Goal: Information Seeking & Learning: Learn about a topic

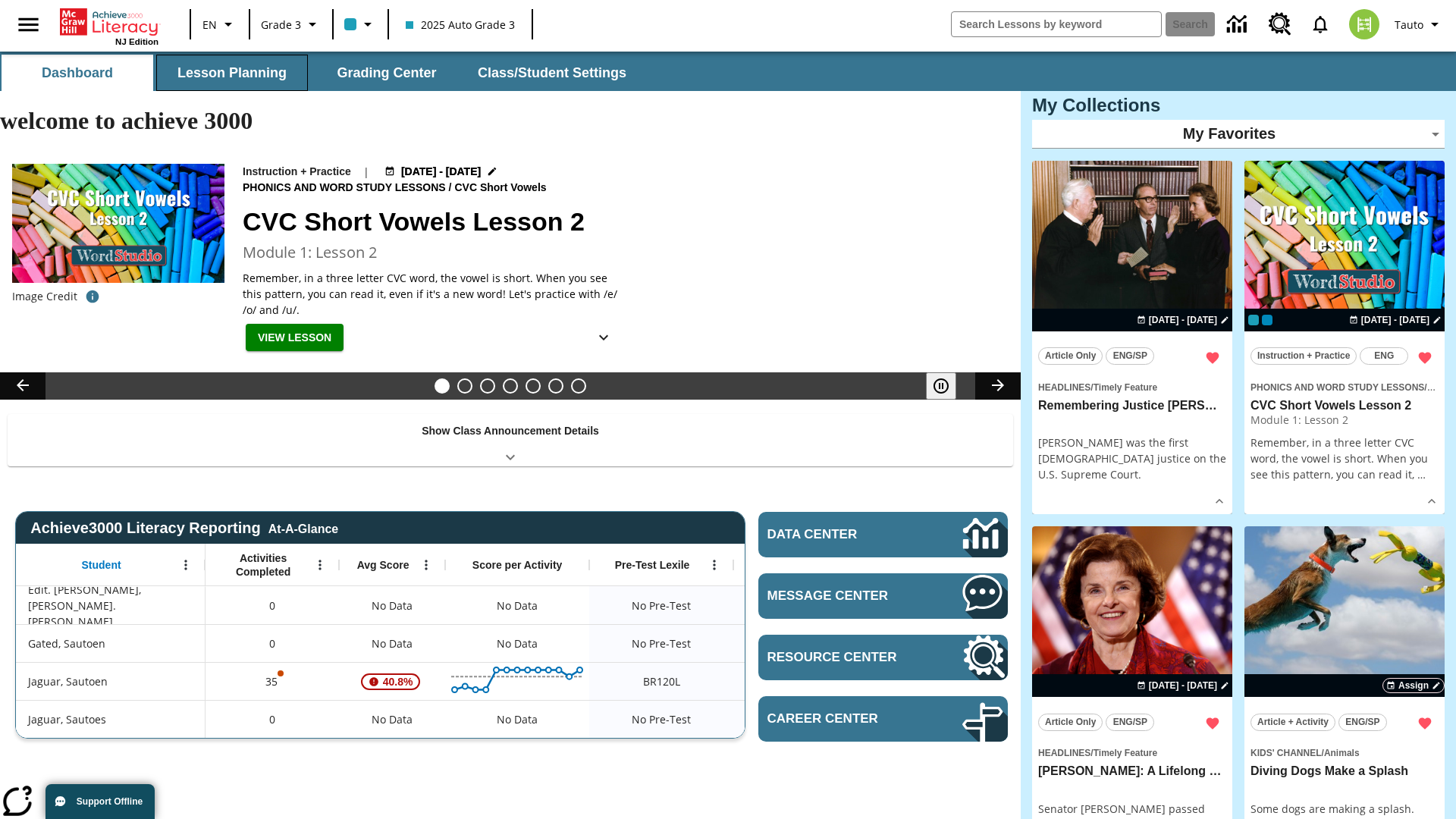
click at [232, 72] on button "Lesson Planning" at bounding box center [232, 72] width 152 height 36
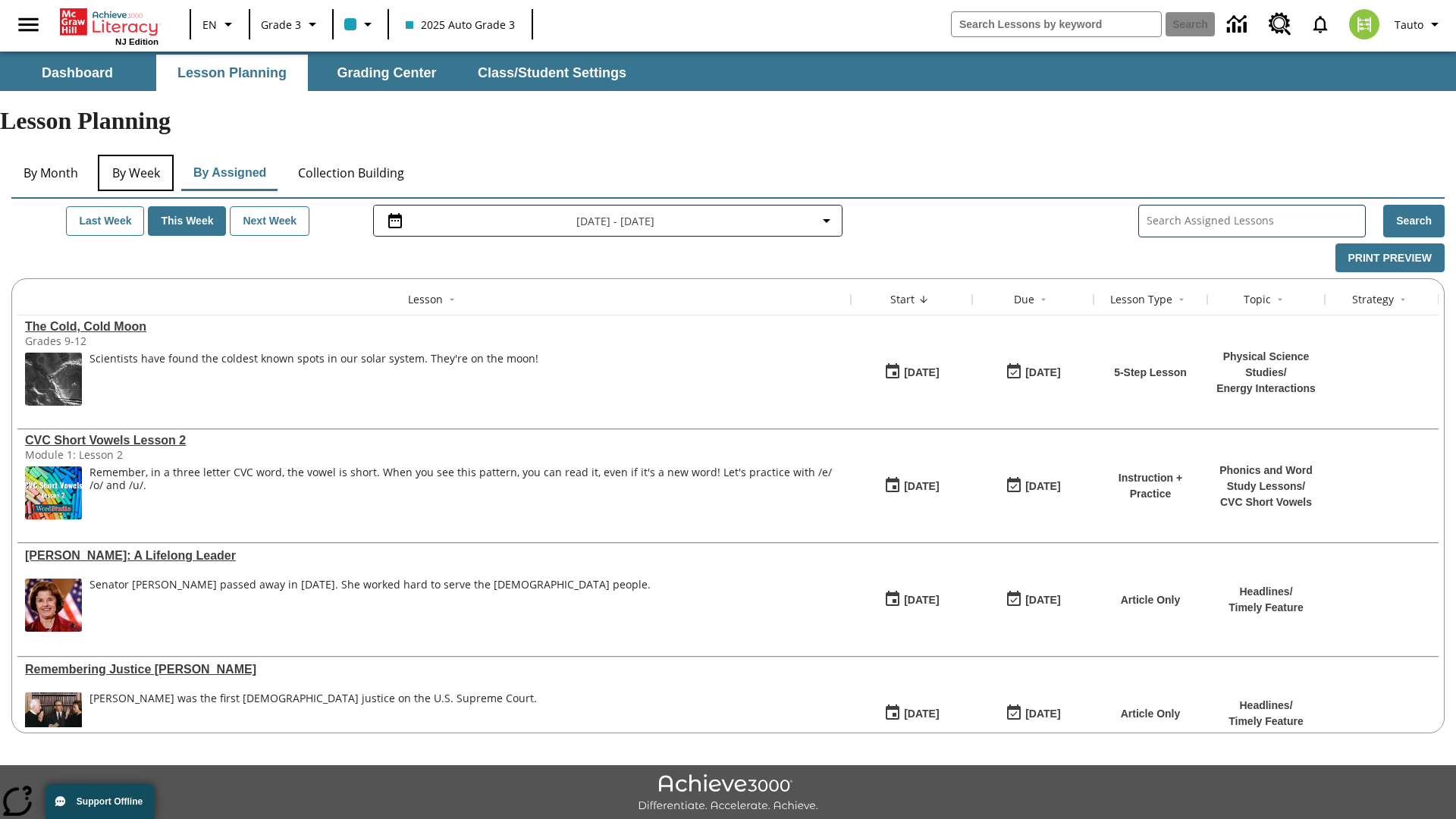
click at [136, 154] on button "By Week" at bounding box center [136, 173] width 76 height 36
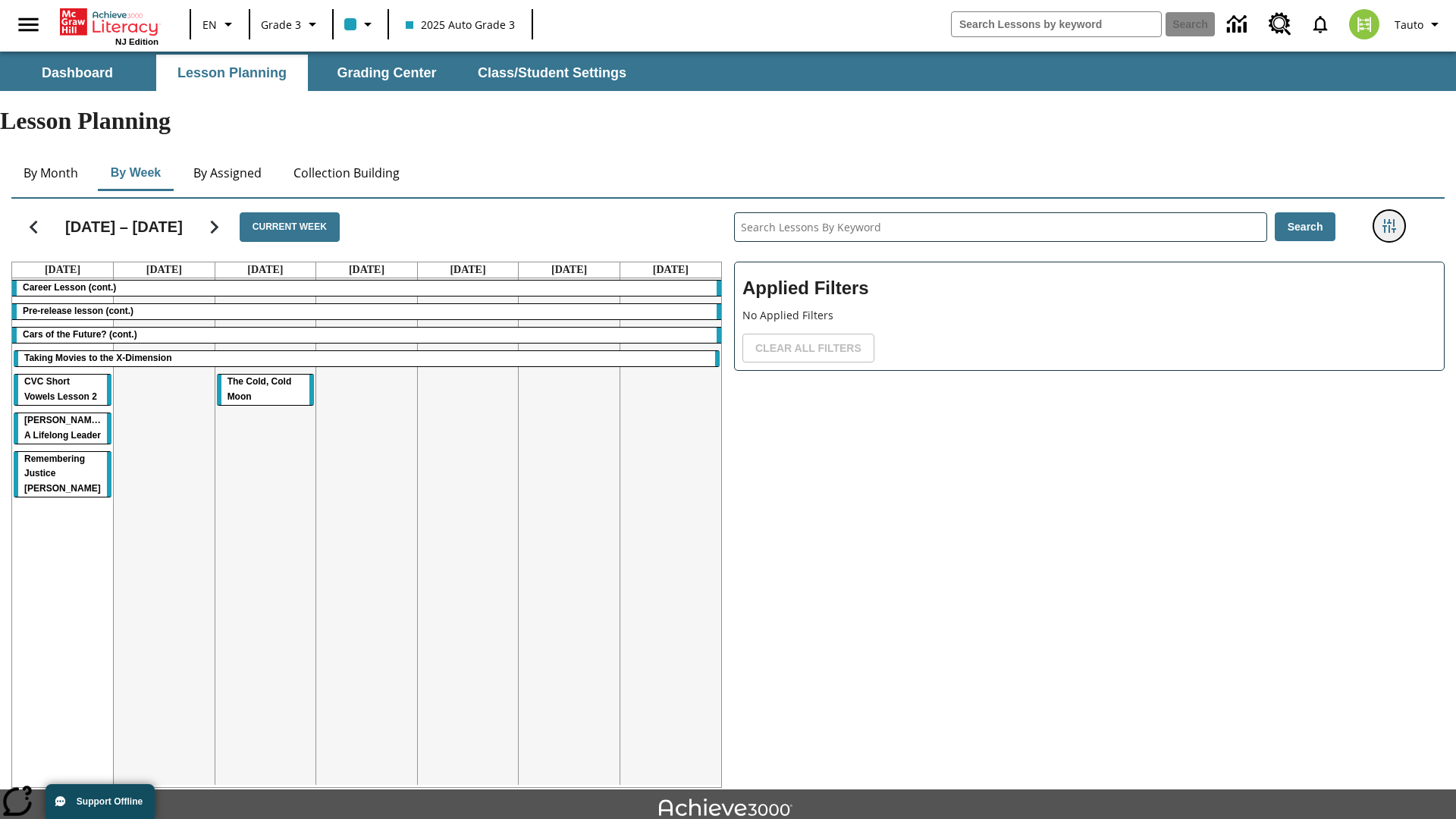
click at [1389, 219] on icon "Filters Side menu" at bounding box center [1390, 226] width 14 height 14
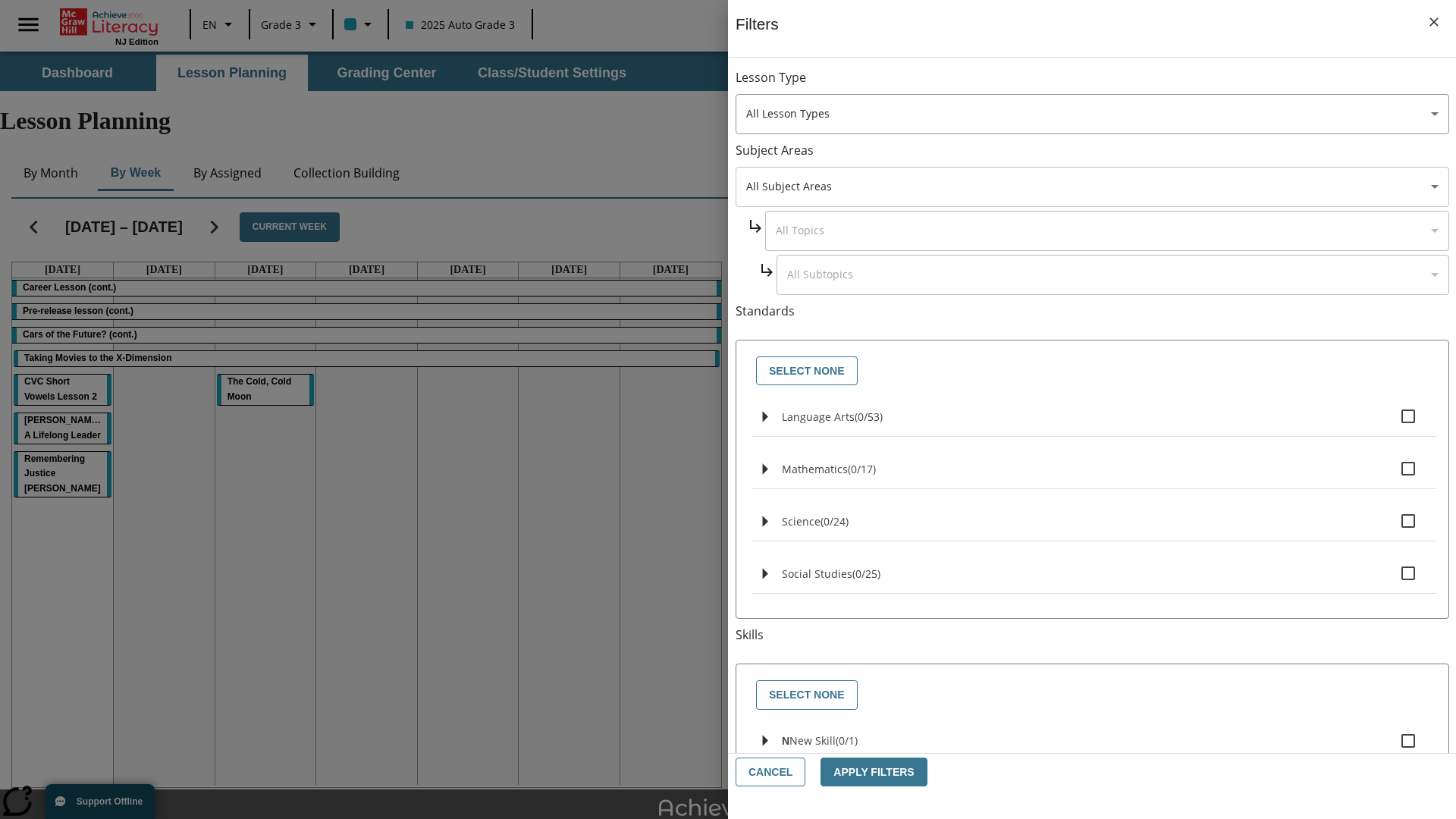
click at [1092, 186] on body "Skip to main content NJ Edition EN Grade 3 2025 Auto Grade 3 Search 0 Tauto Das…" at bounding box center [728, 469] width 1456 height 835
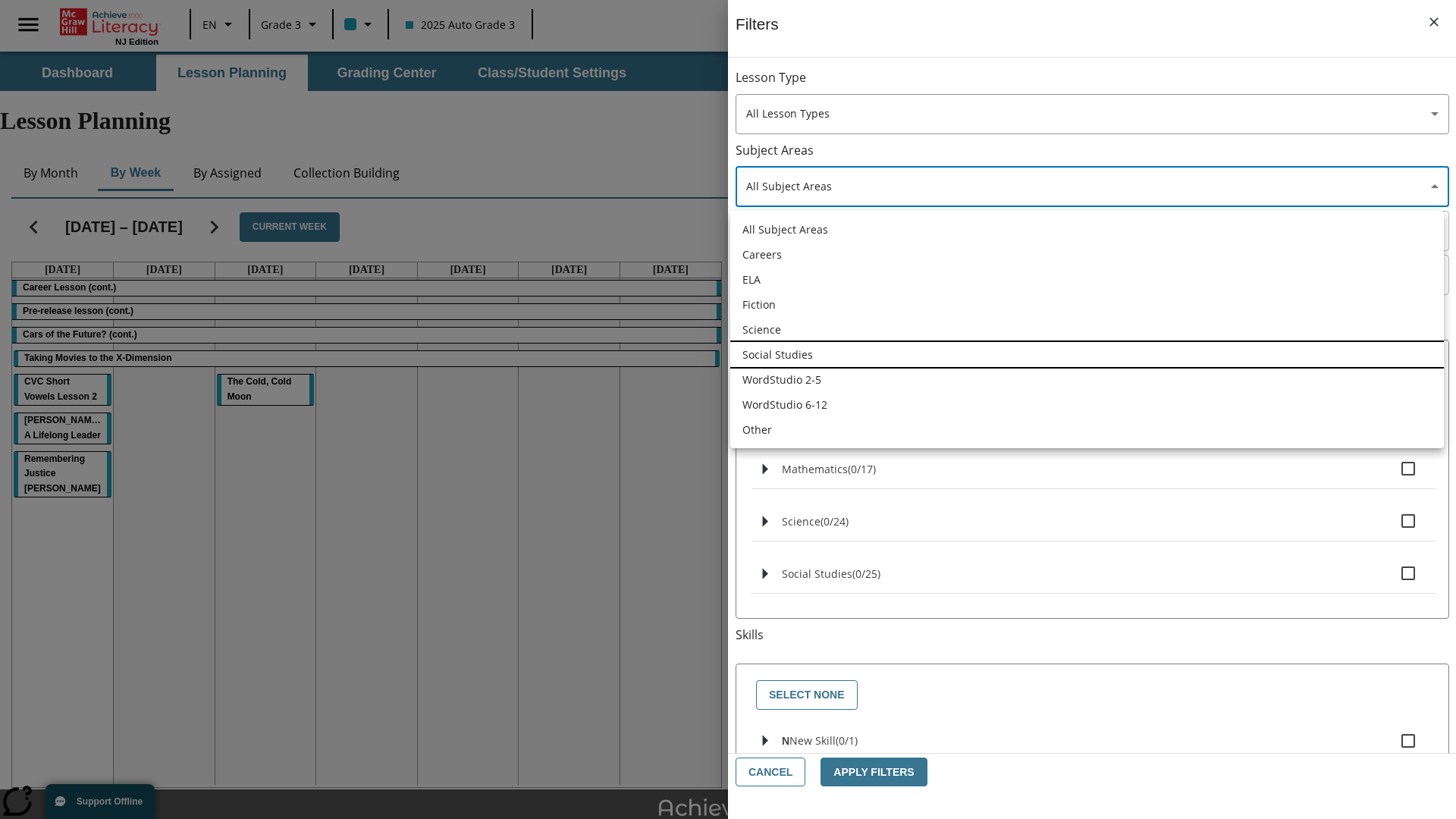
click at [1087, 354] on li "Social Studies" at bounding box center [1087, 354] width 714 height 25
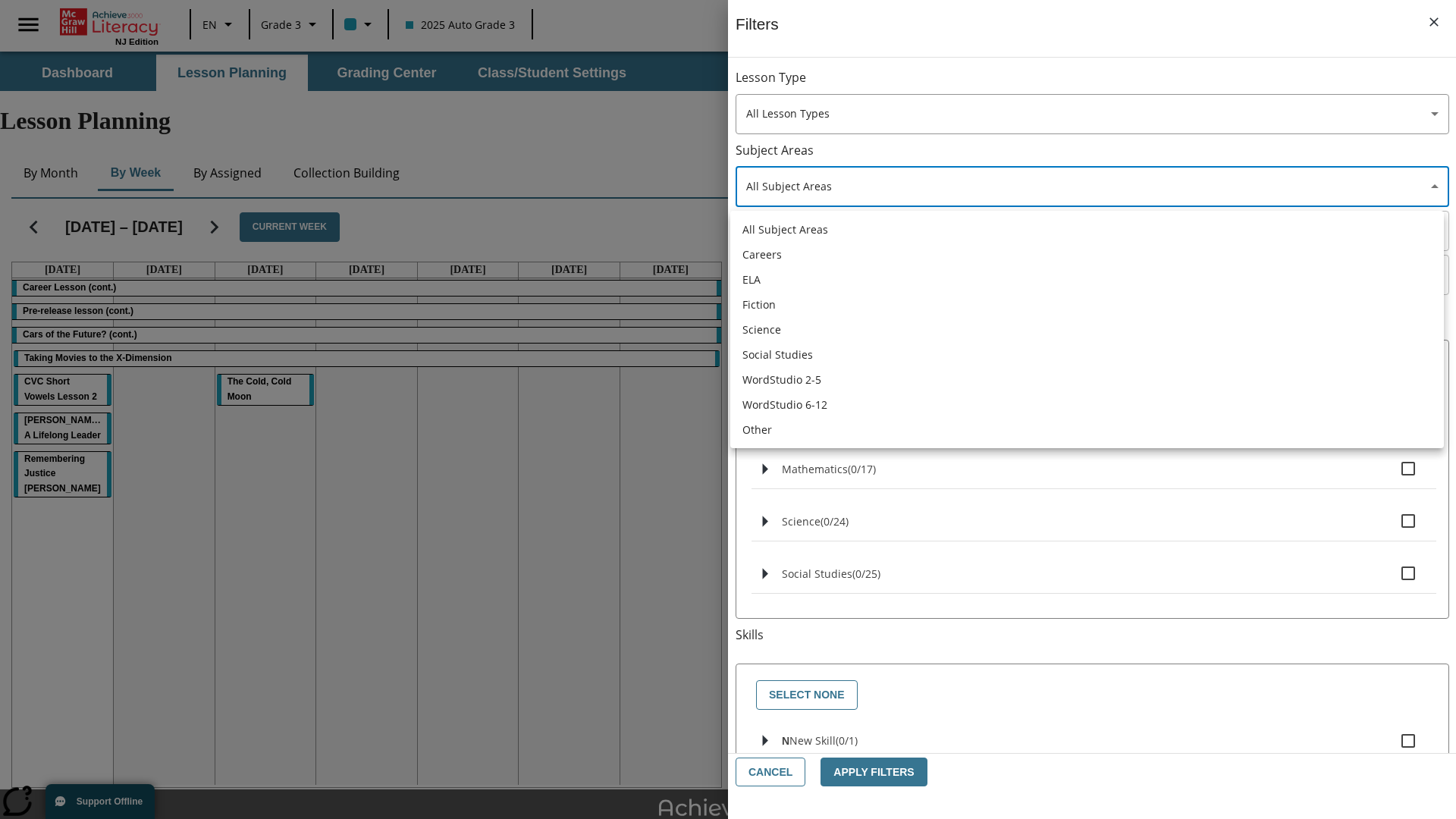
type input "3"
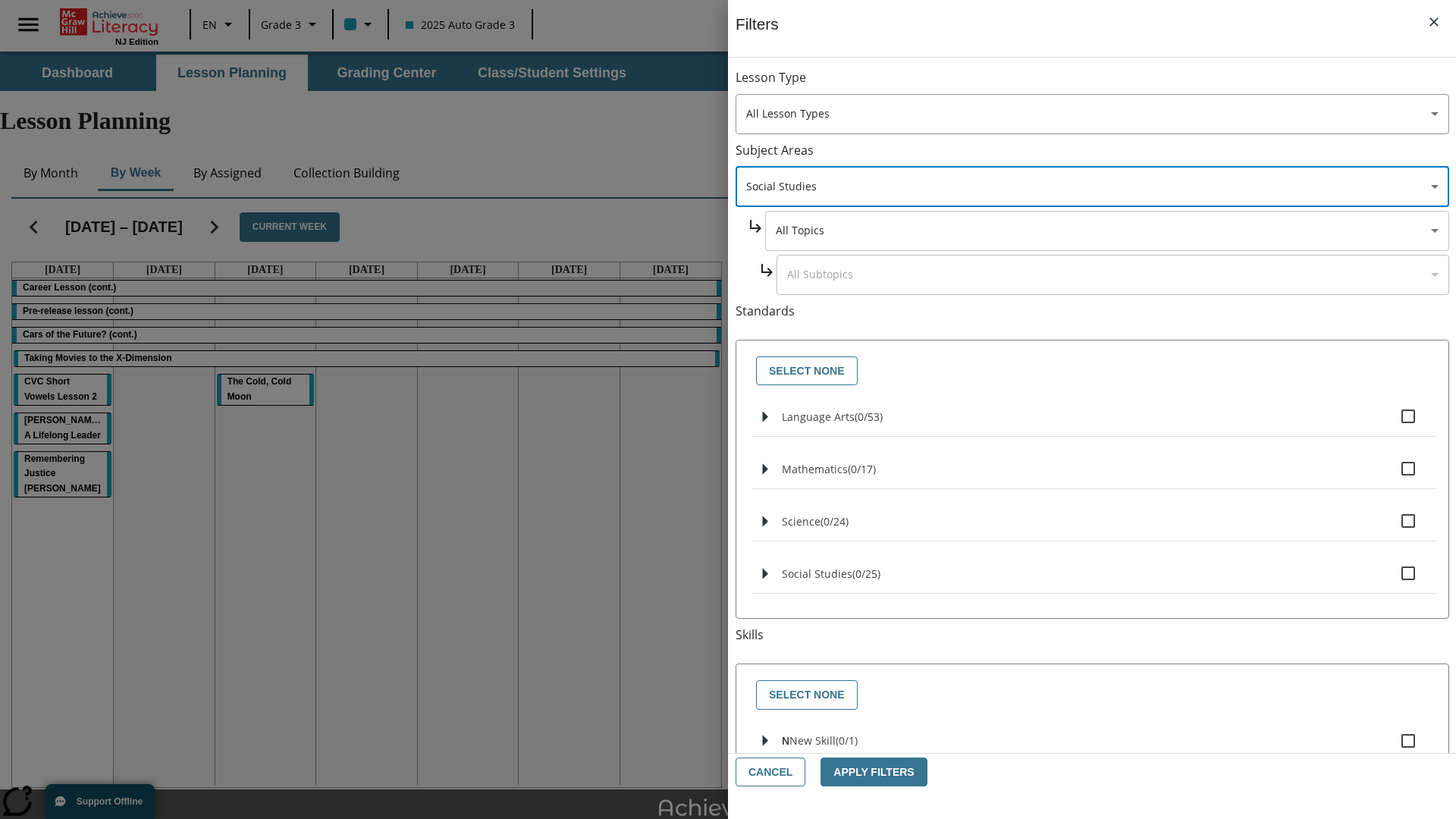
click at [1106, 230] on body "Skip to main content NJ Edition EN Grade 3 2025 Auto Grade 3 Search 0 Tauto Das…" at bounding box center [728, 469] width 1456 height 835
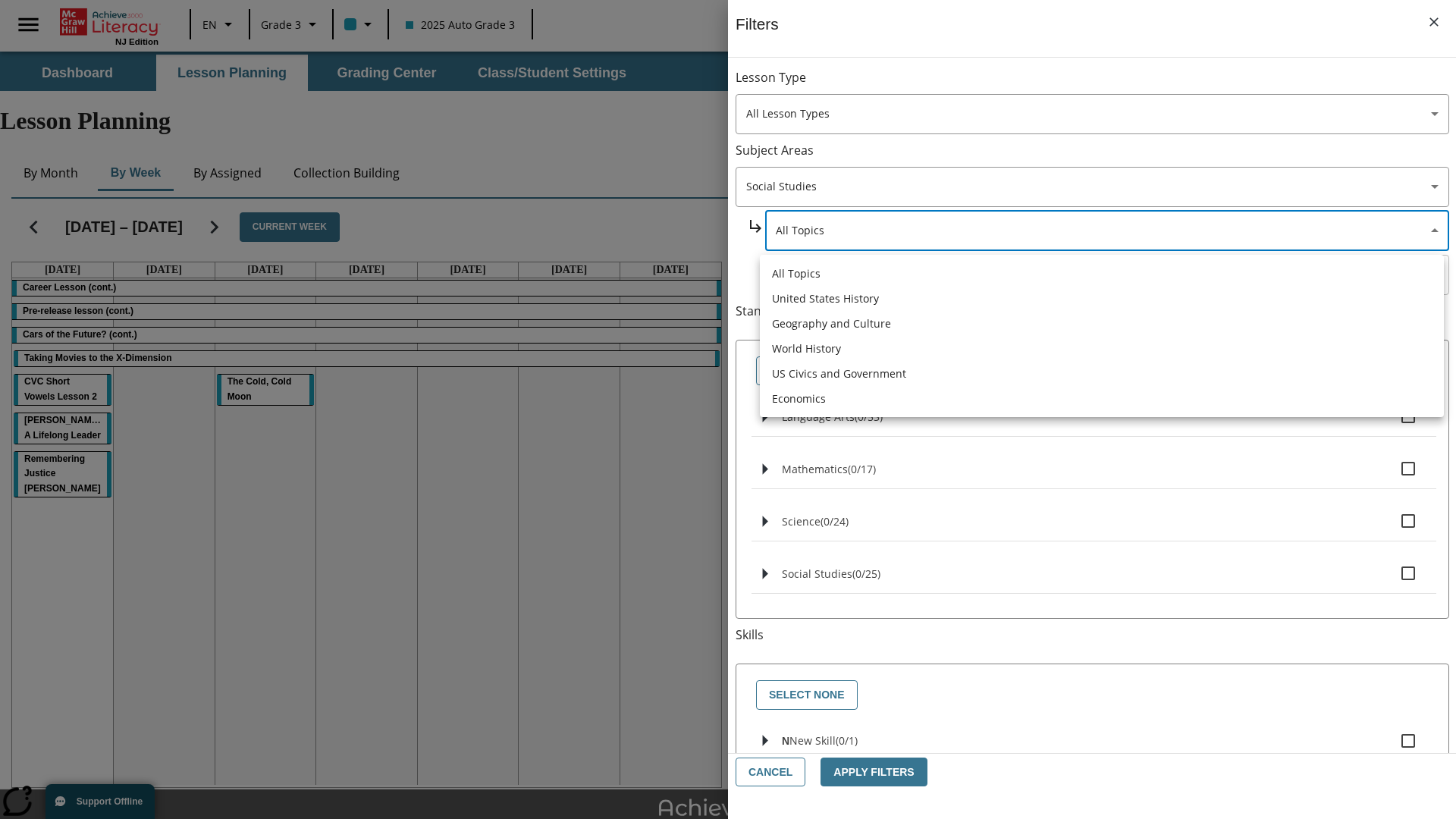
scroll to position [0, 1]
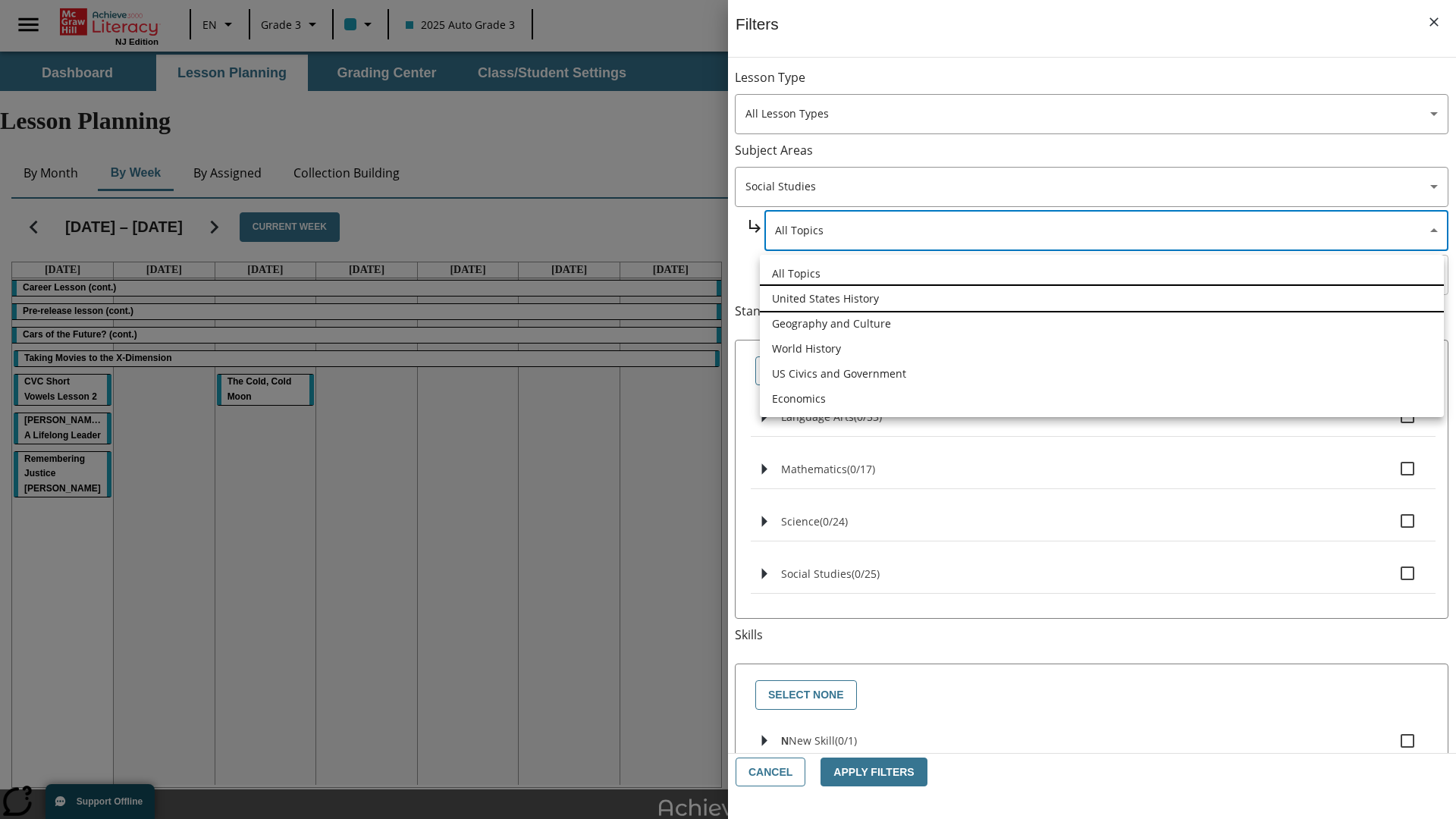
click at [1102, 298] on li "United States History" at bounding box center [1101, 298] width 684 height 25
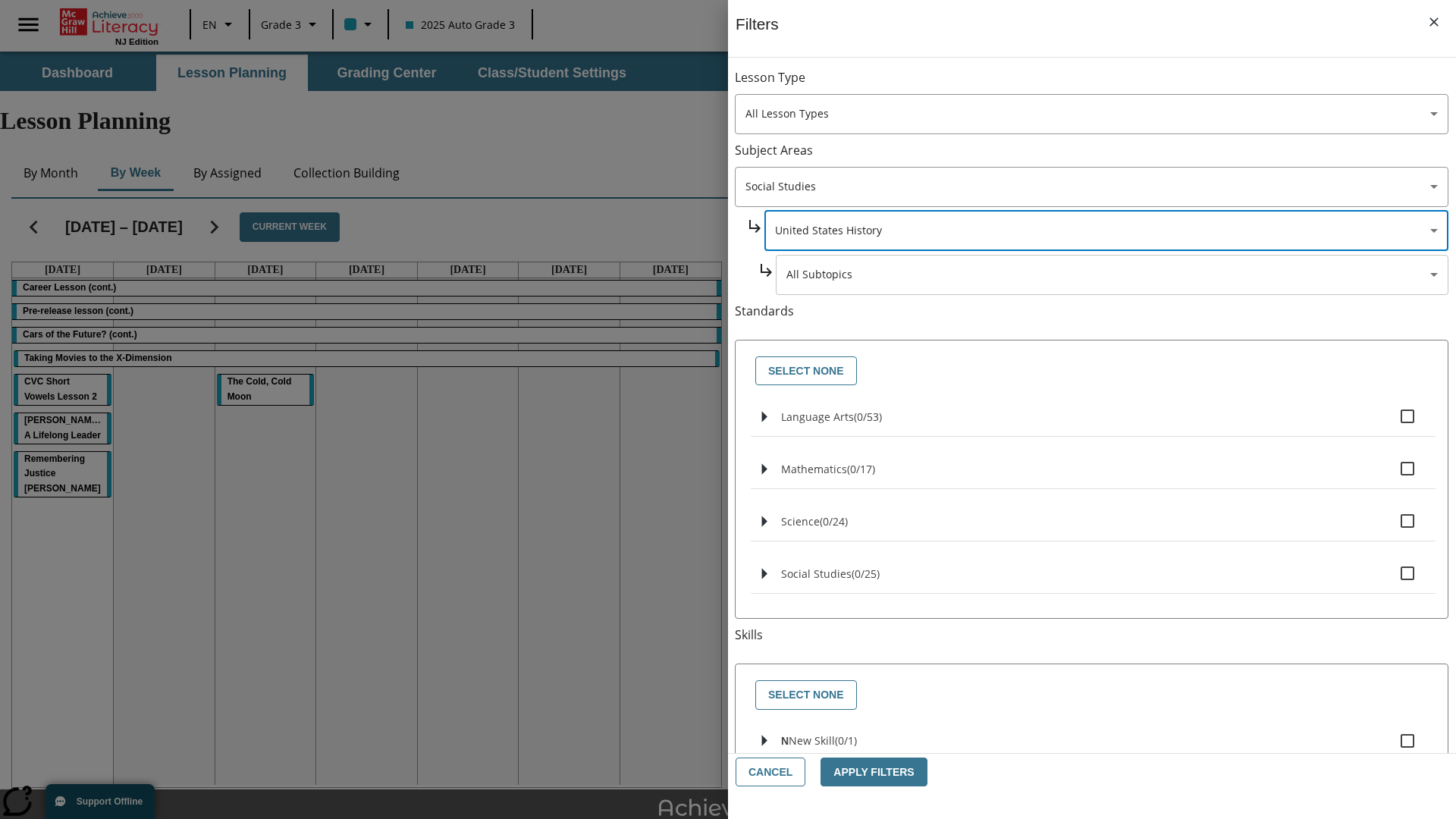
click at [1112, 274] on body "Skip to main content NJ Edition EN Grade 3 2025 Auto Grade 3 Search 0 Tauto Das…" at bounding box center [728, 469] width 1456 height 835
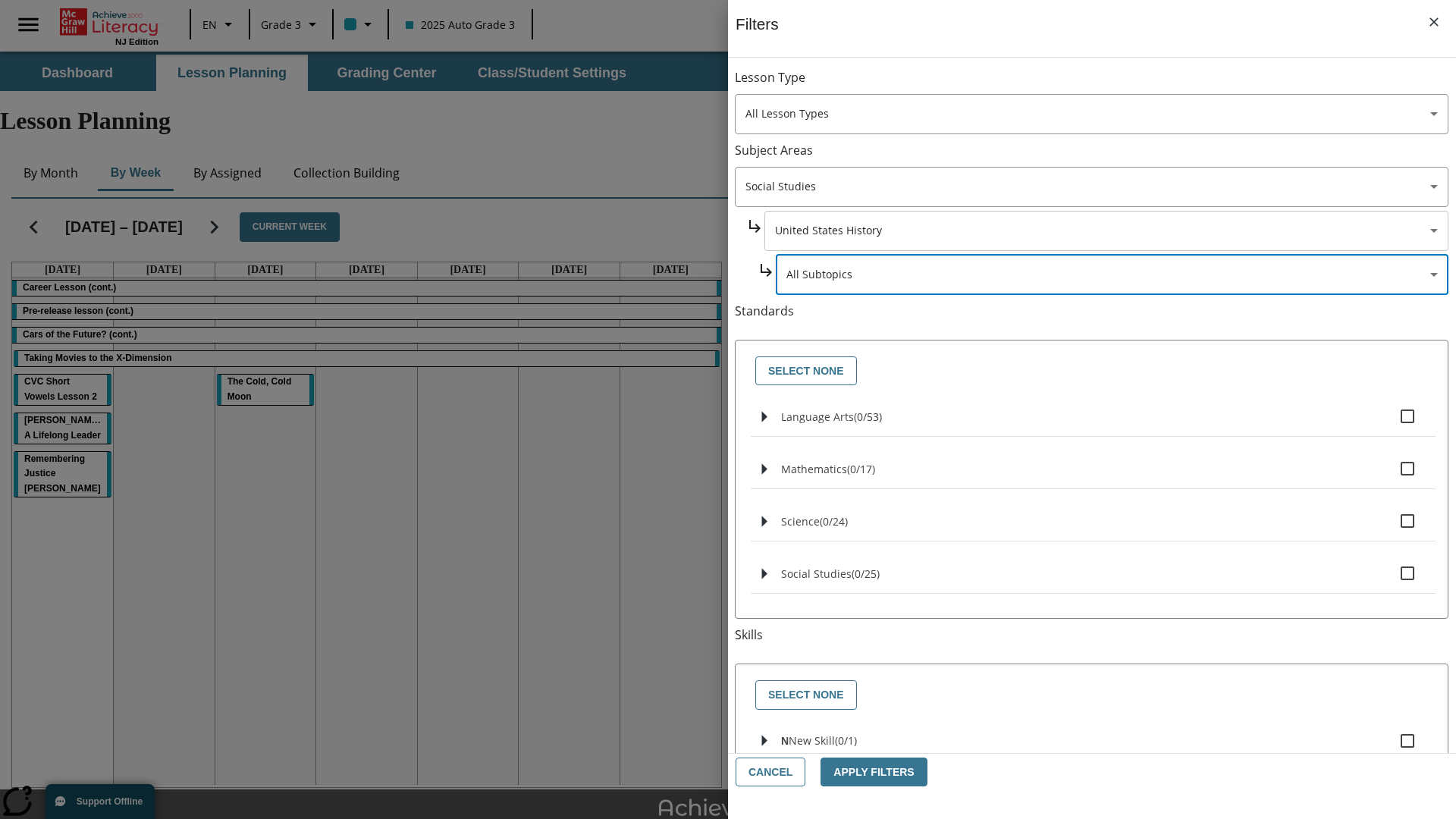
click at [1106, 85] on body "Skip to main content NJ Edition EN Grade 3 2025 Auto Grade 3 Search 0 Tauto Das…" at bounding box center [728, 469] width 1456 height 835
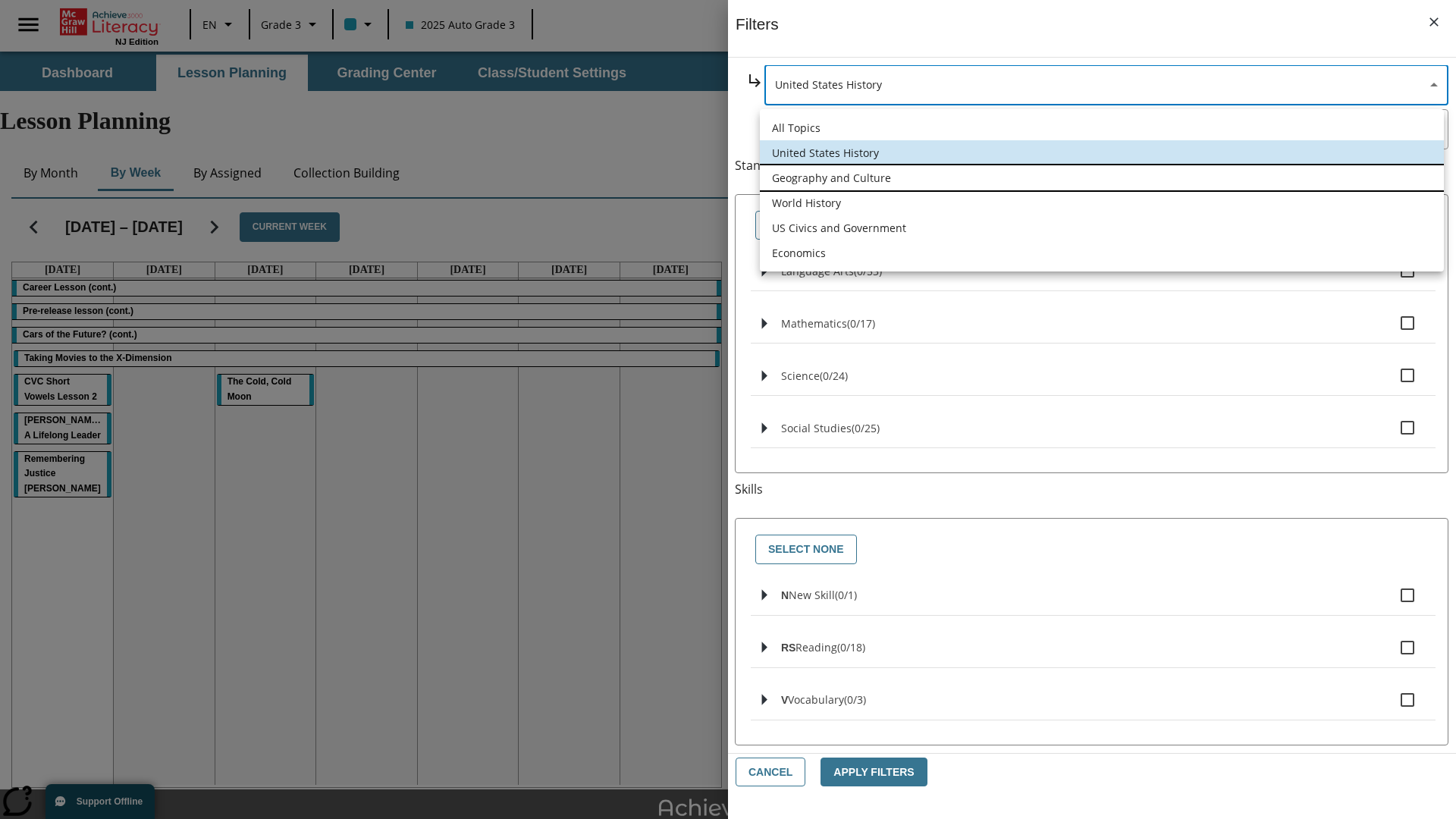
click at [1102, 178] on li "Geography and Culture" at bounding box center [1101, 178] width 684 height 25
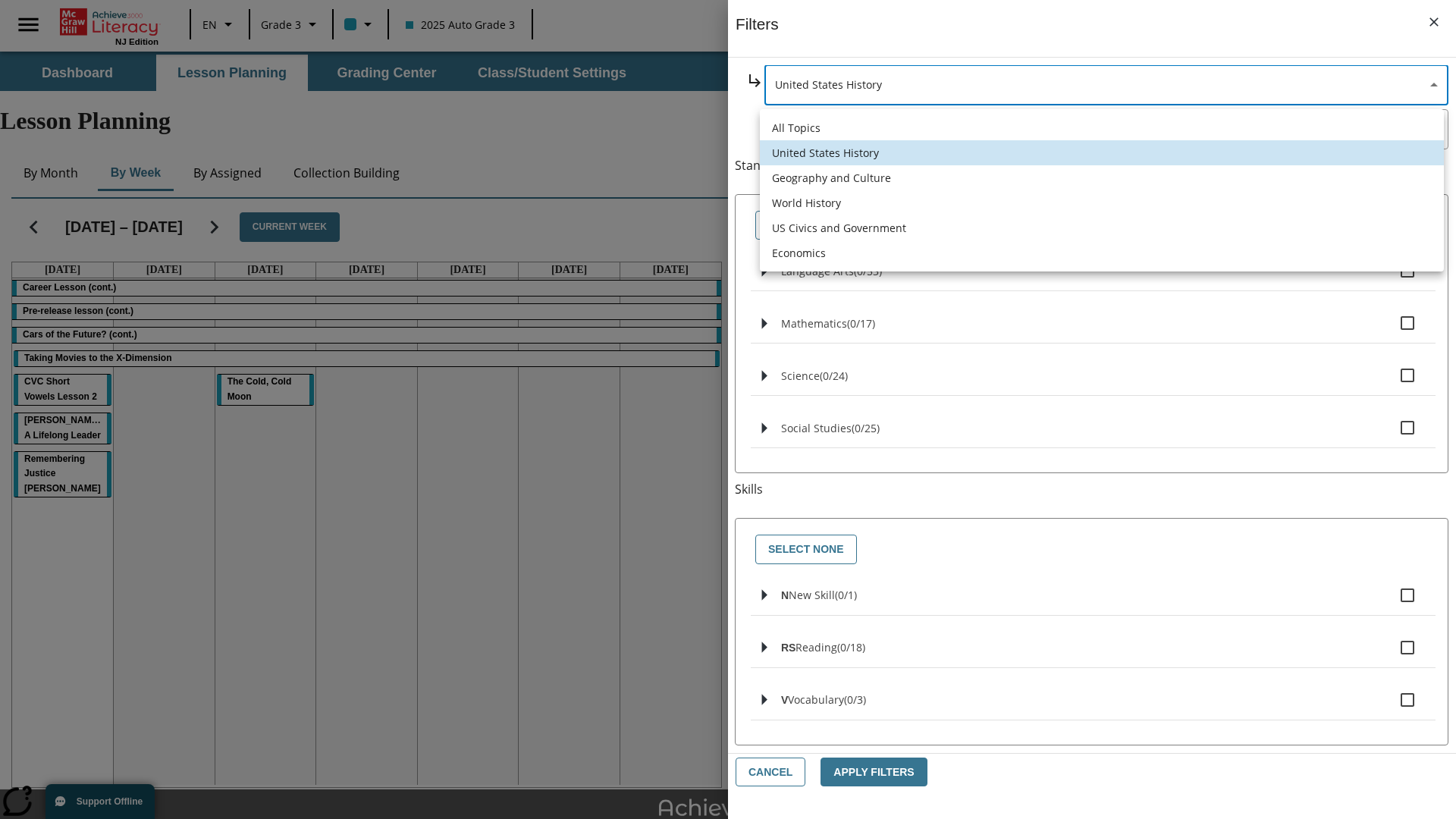
type input "186"
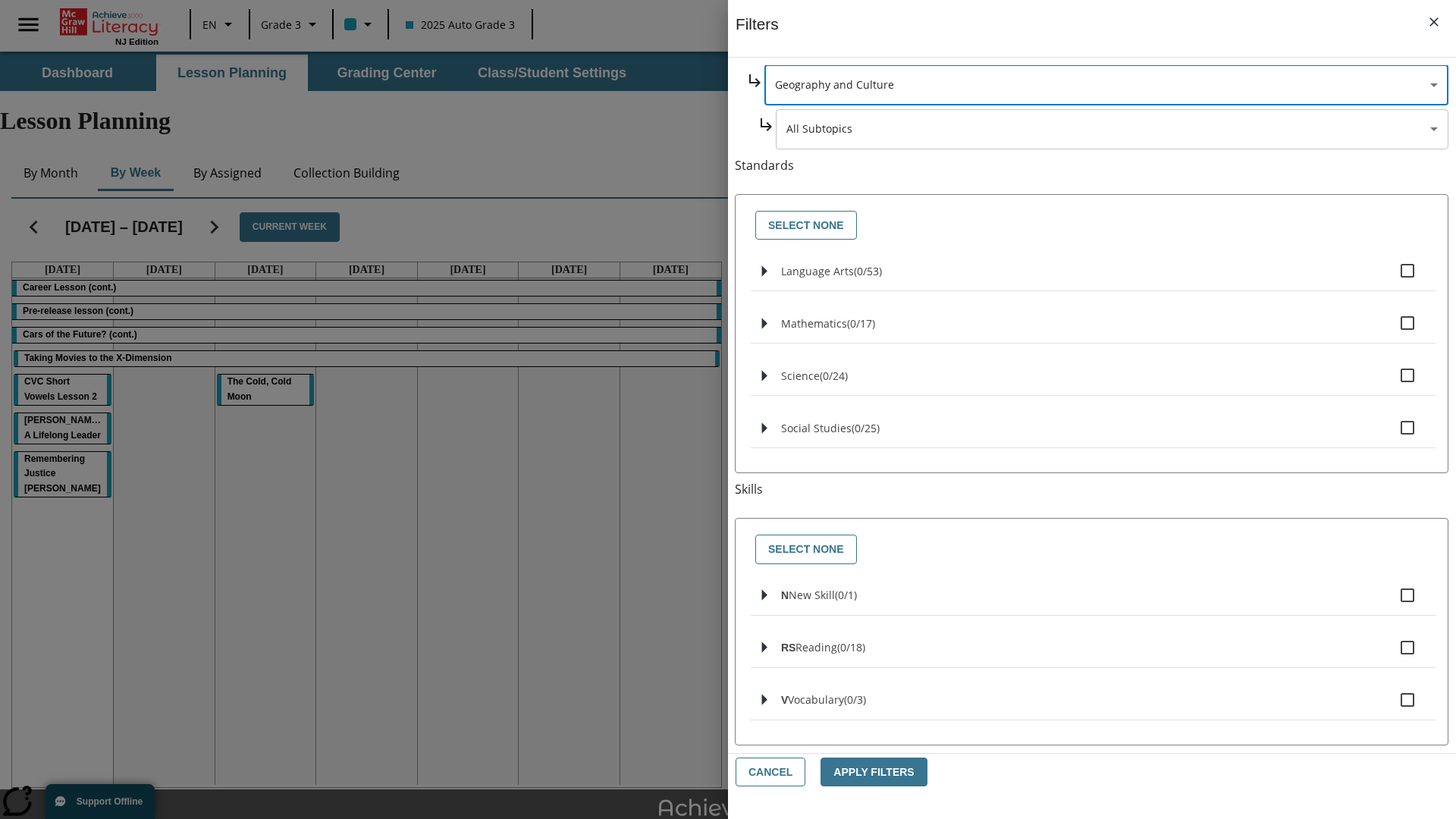
click at [1112, 274] on body "Skip to main content NJ Edition EN Grade 3 2025 Auto Grade 3 Search 0 Tauto Das…" at bounding box center [728, 469] width 1456 height 835
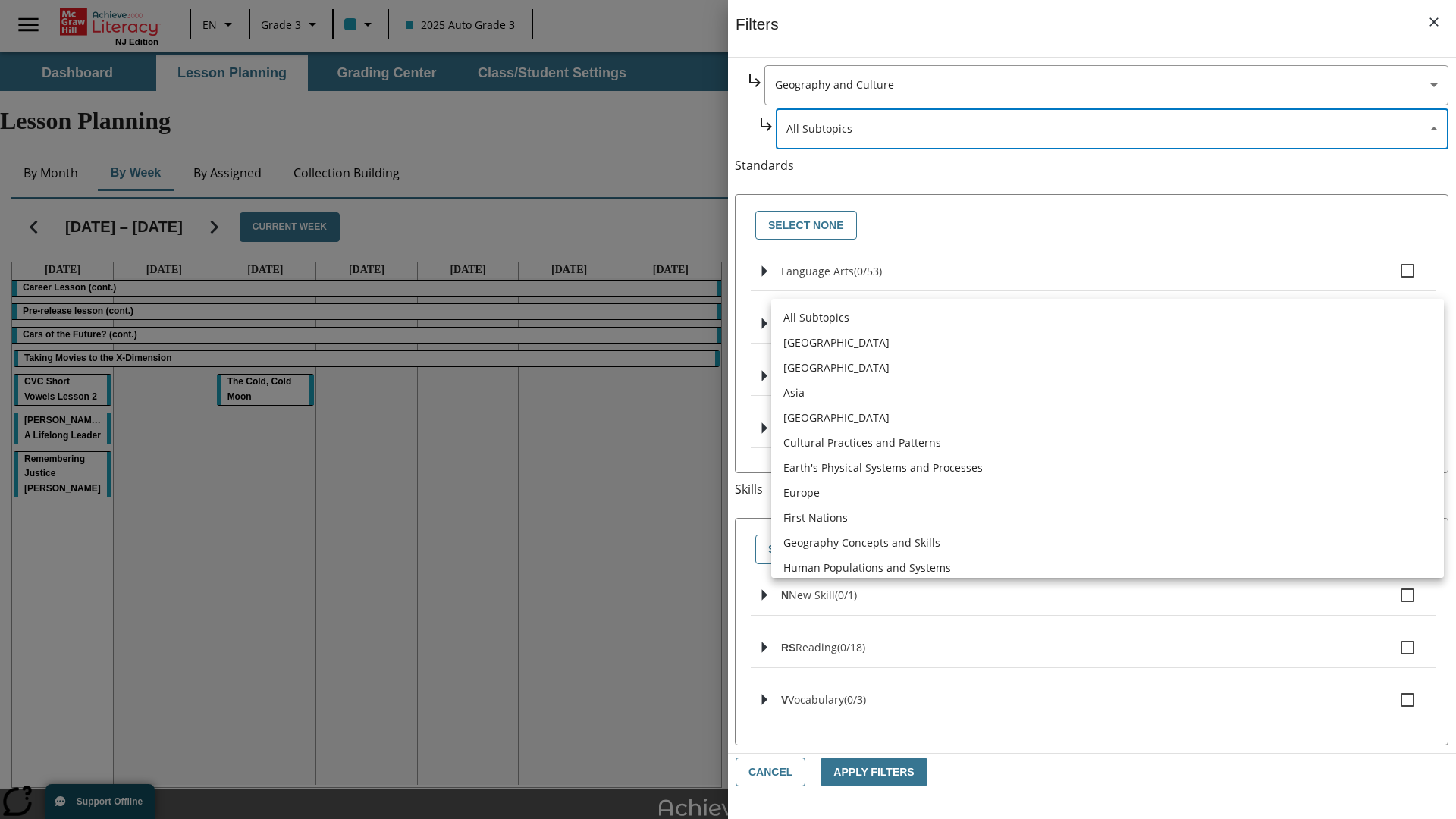
scroll to position [0, 0]
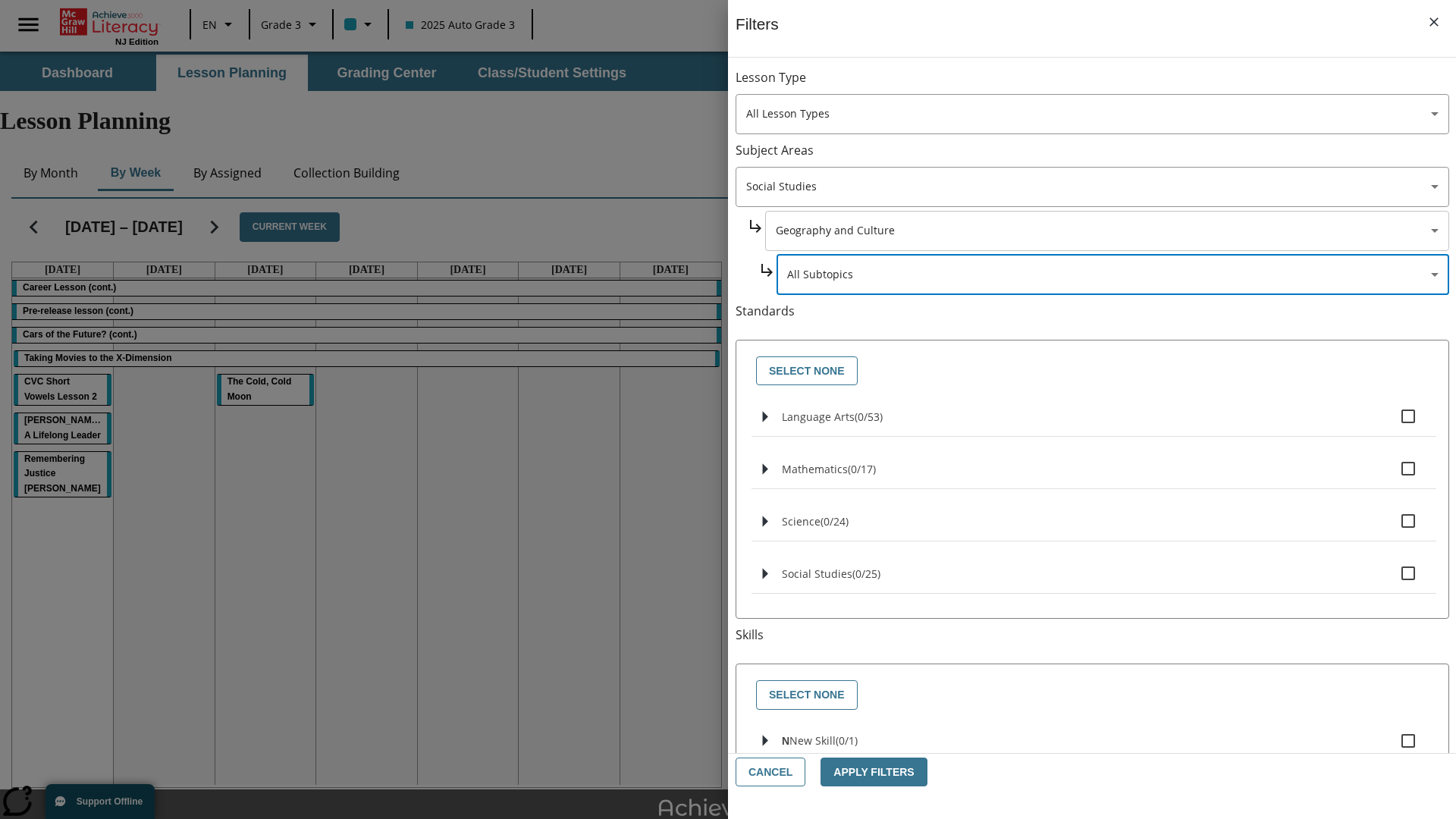
click at [1106, 230] on body "Skip to main content NJ Edition EN Grade 3 2025 Auto Grade 3 Search 0 Tauto Das…" at bounding box center [728, 469] width 1456 height 835
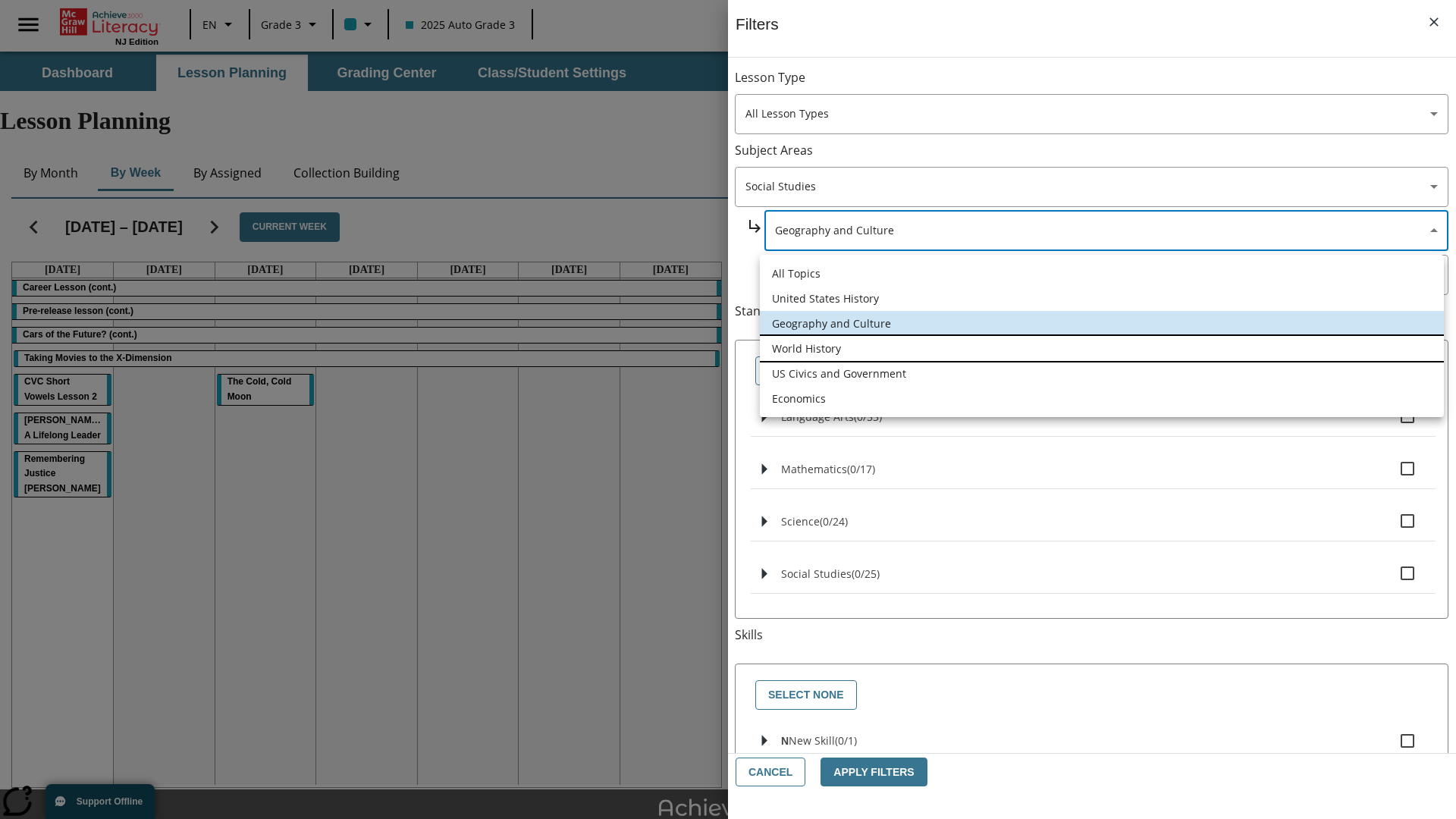
click at [1102, 348] on li "World History" at bounding box center [1101, 348] width 684 height 25
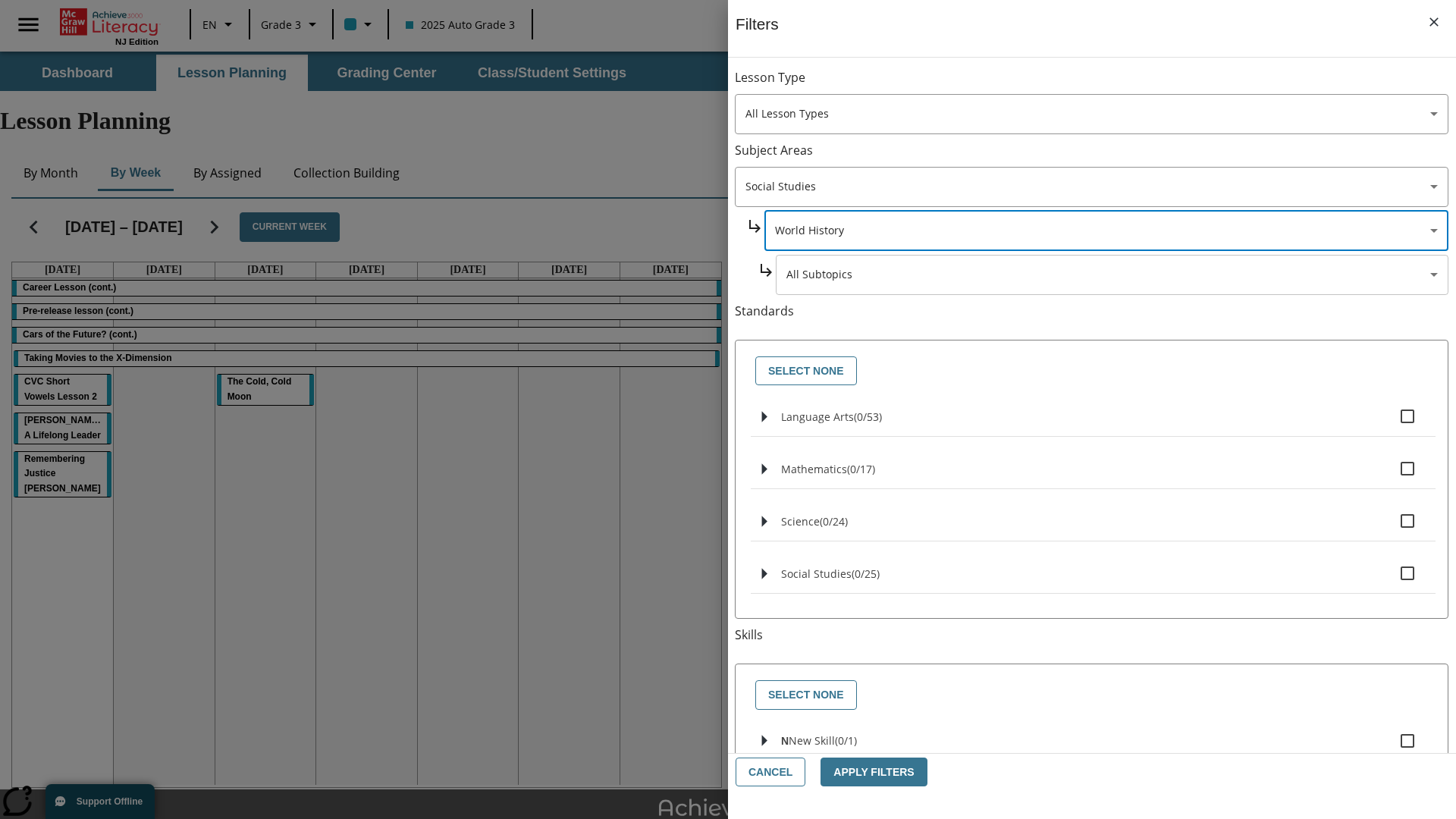
click at [1112, 85] on body "Skip to main content NJ Edition EN Grade 3 2025 Auto Grade 3 Search 0 Tauto Das…" at bounding box center [728, 469] width 1456 height 835
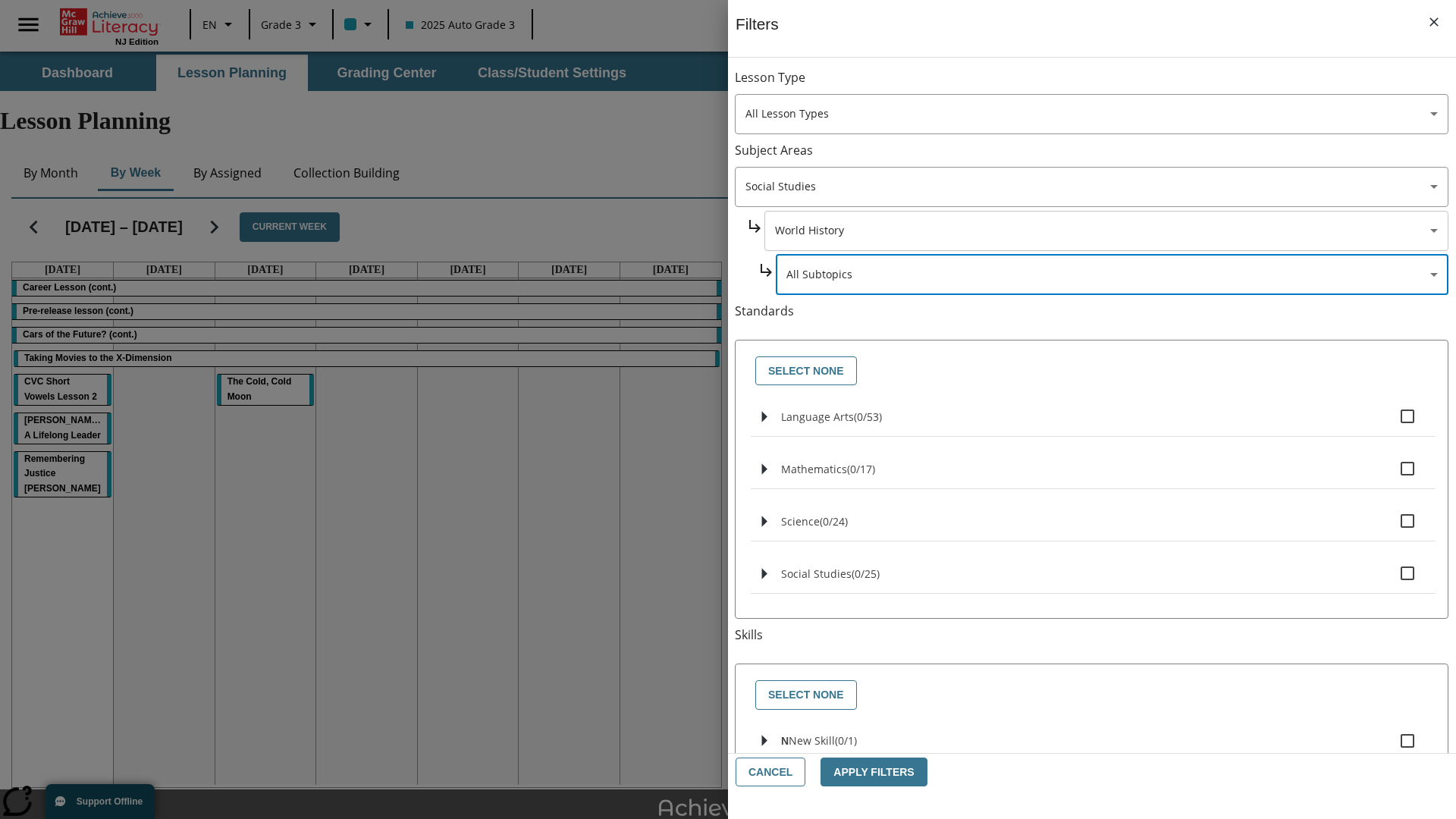
click at [1106, 85] on body "Skip to main content NJ Edition EN Grade 3 2025 Auto Grade 3 Search 0 Tauto Das…" at bounding box center [728, 469] width 1456 height 835
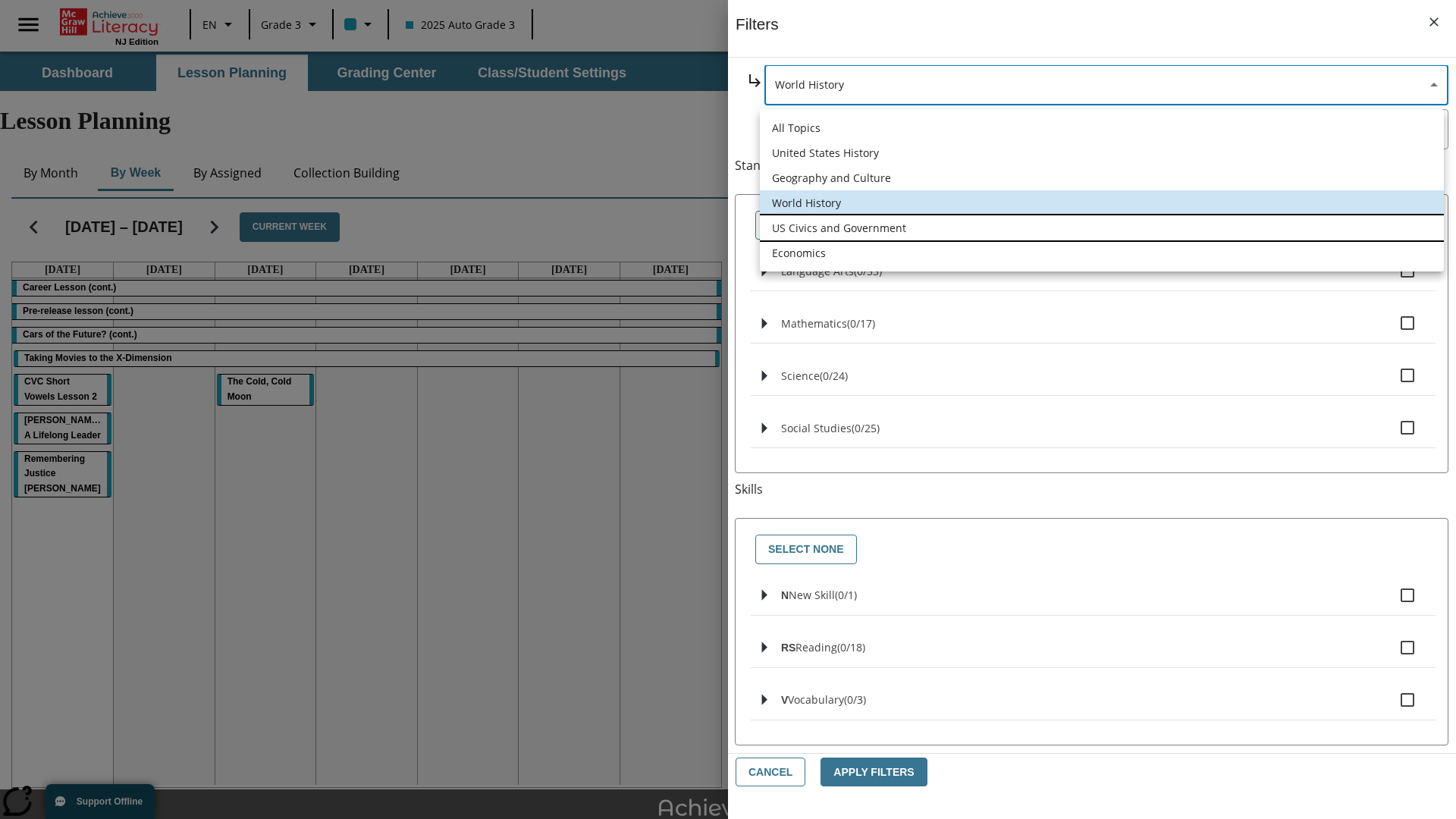
click at [1102, 228] on li "US Civics and Government" at bounding box center [1101, 228] width 684 height 25
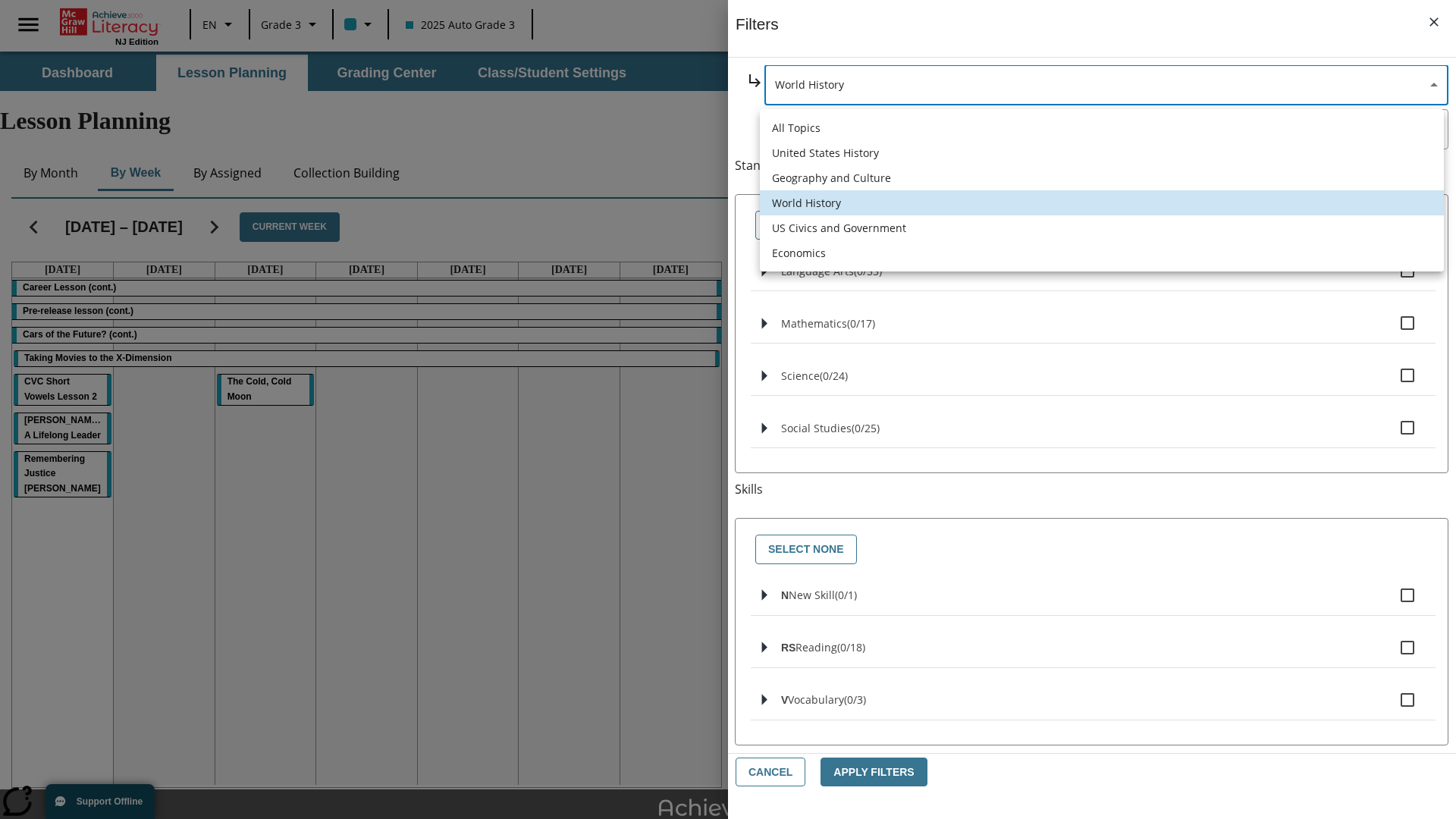
type input "194"
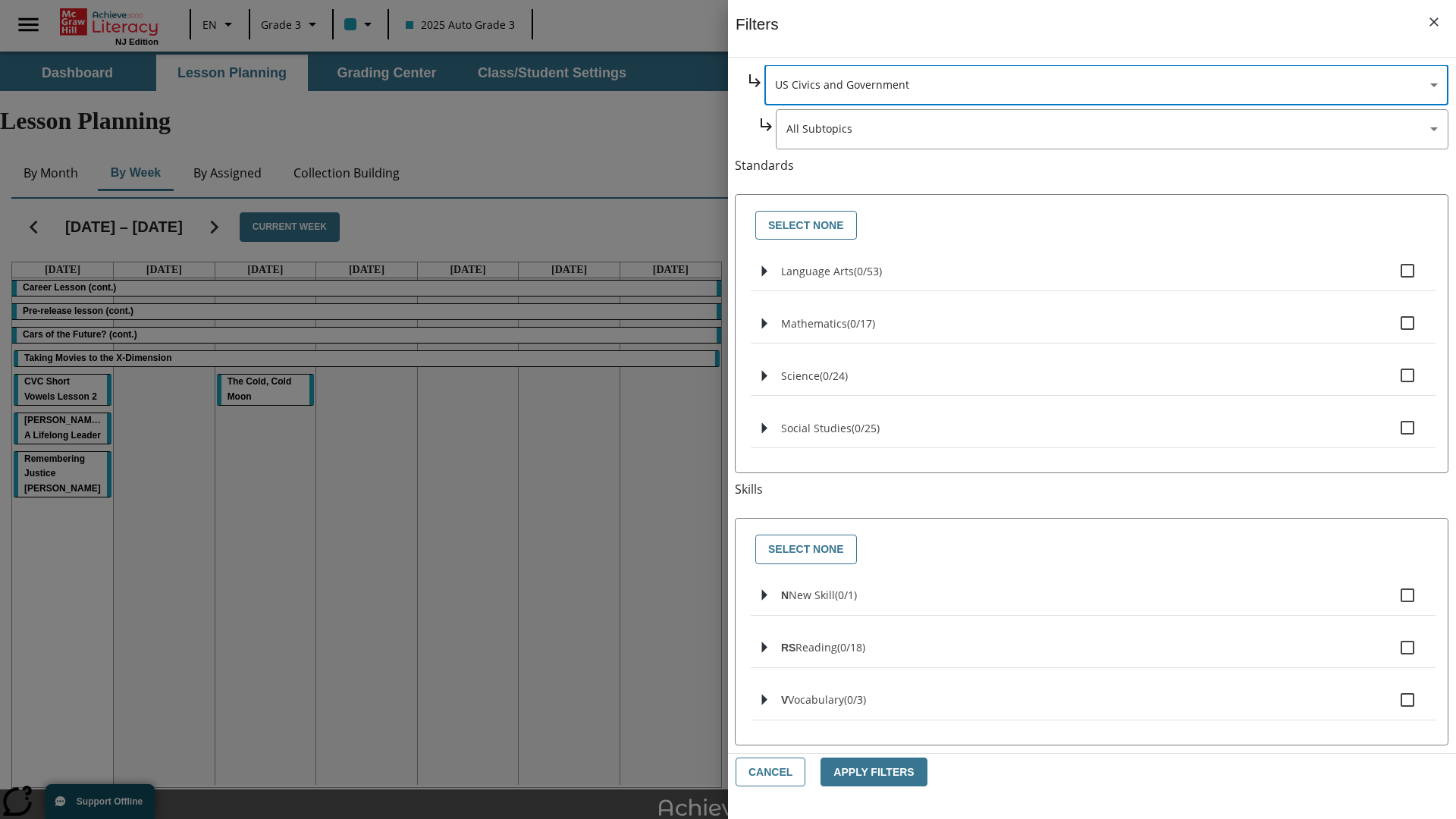
scroll to position [0, 1]
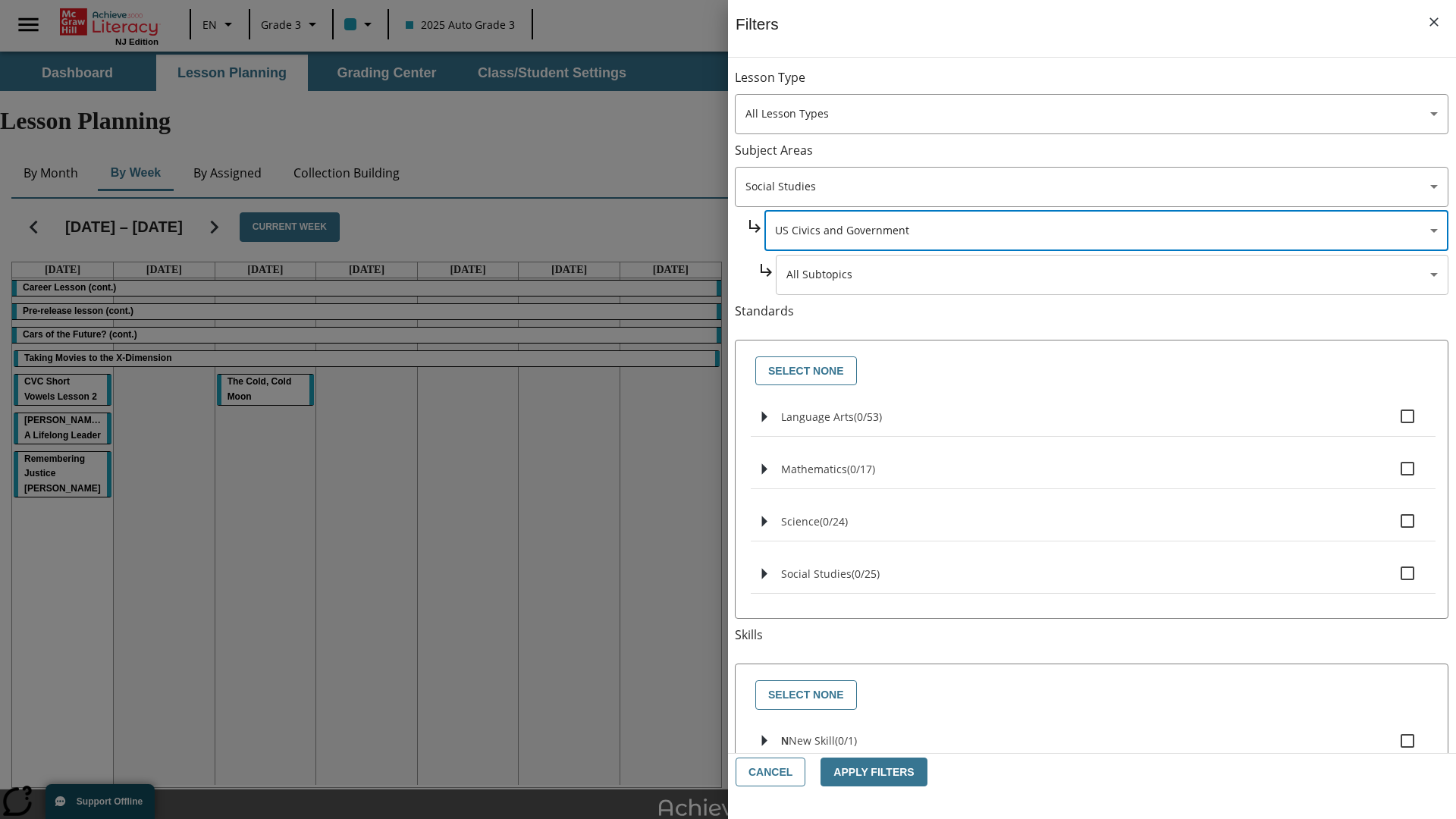
click at [1112, 85] on body "Skip to main content NJ Edition EN Grade 3 2025 Auto Grade 3 Search 0 Tauto Das…" at bounding box center [728, 469] width 1456 height 835
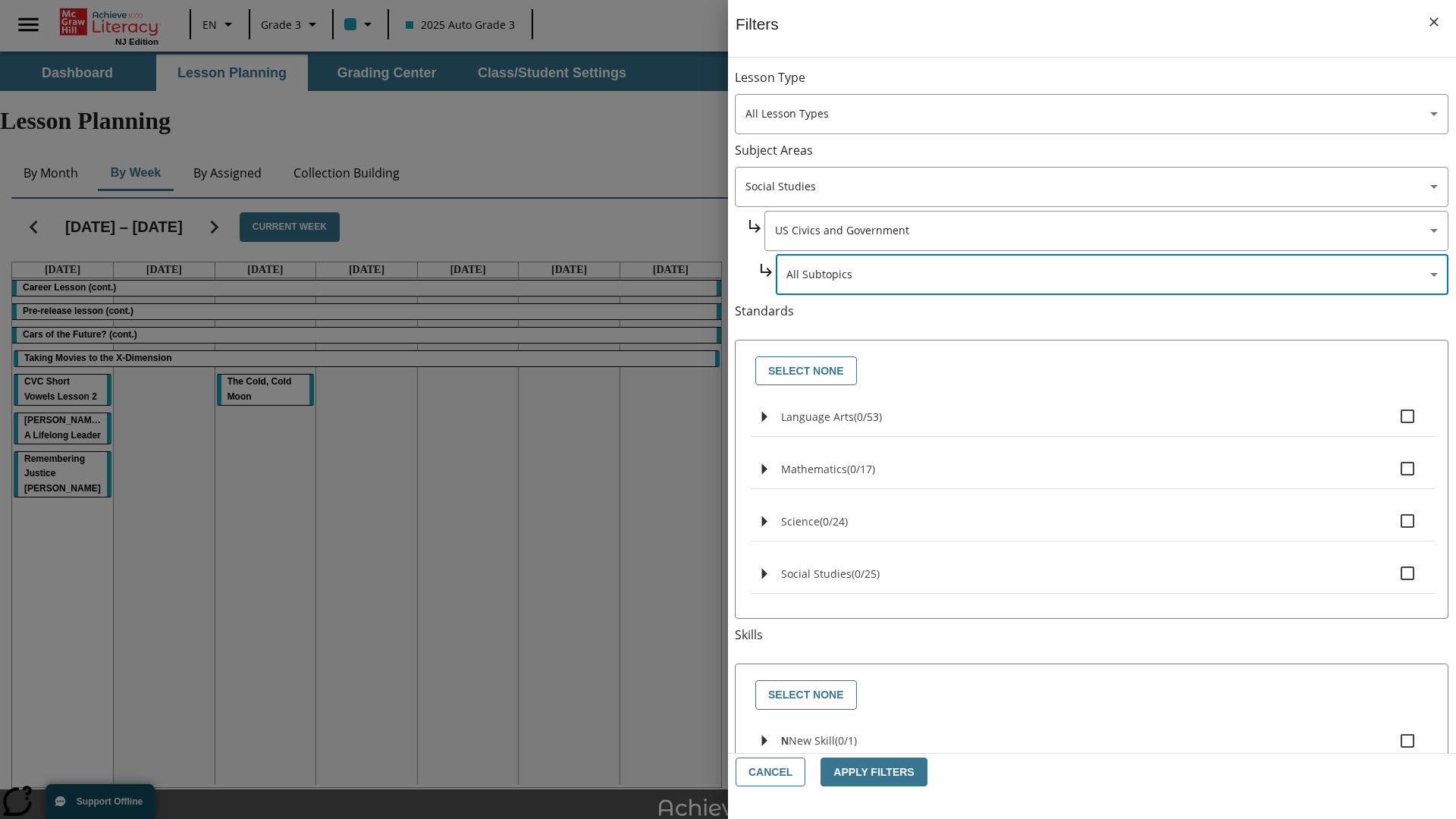
scroll to position [146, 1]
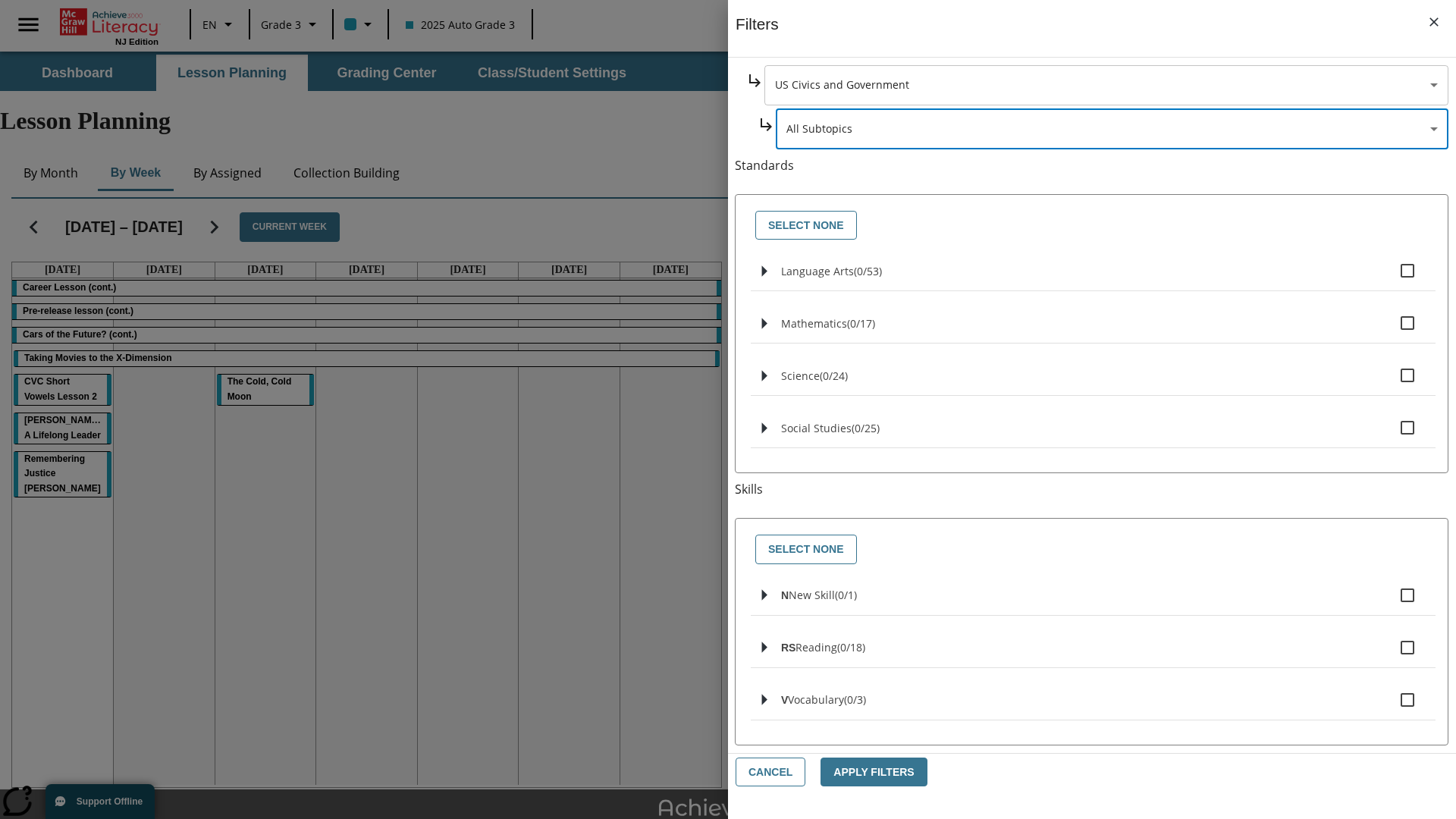
click at [1106, 85] on body "Skip to main content NJ Edition EN Grade 3 2025 Auto Grade 3 Search 0 Tauto Das…" at bounding box center [728, 469] width 1456 height 835
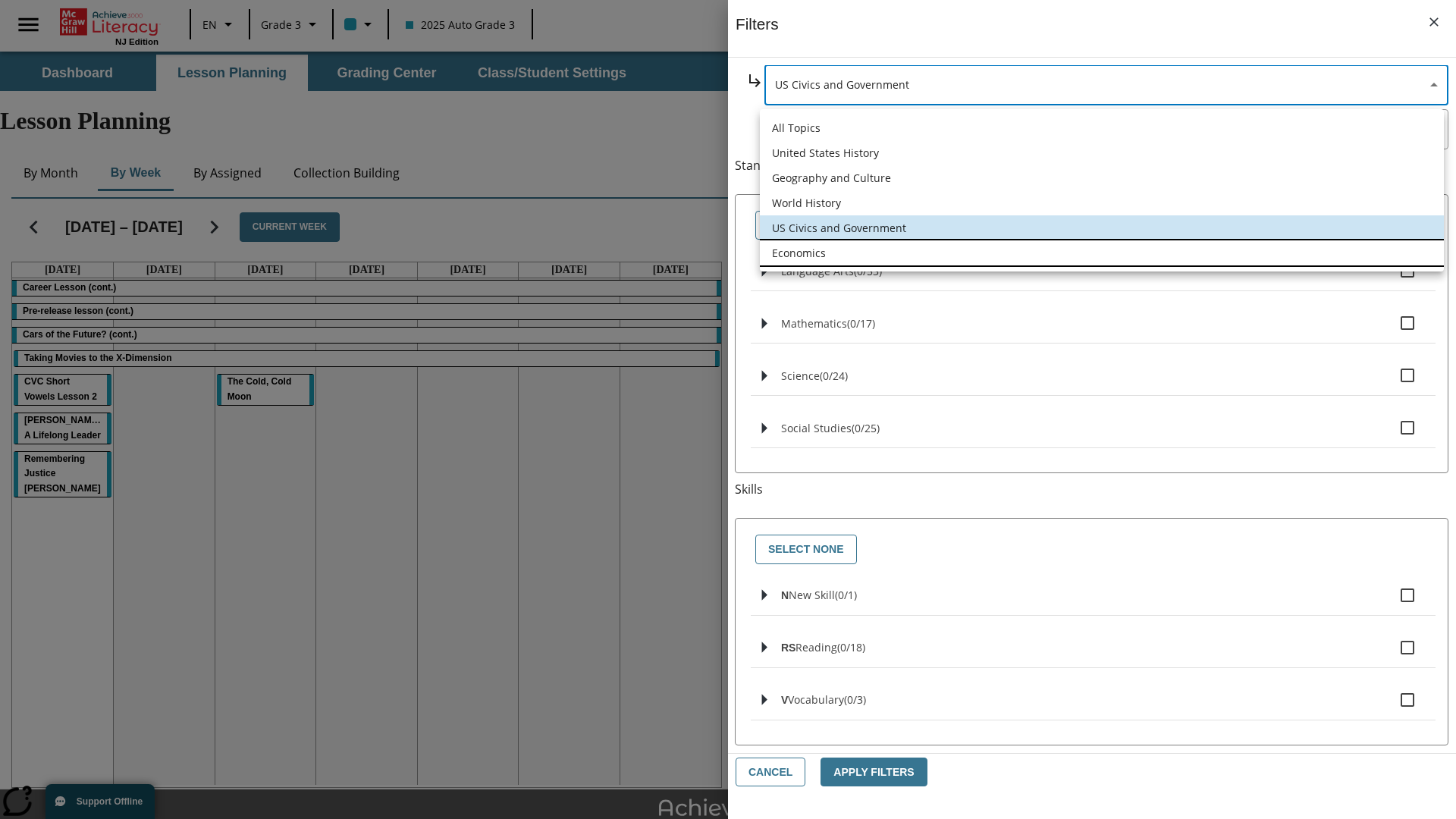
click at [1102, 253] on li "Economics" at bounding box center [1101, 253] width 684 height 25
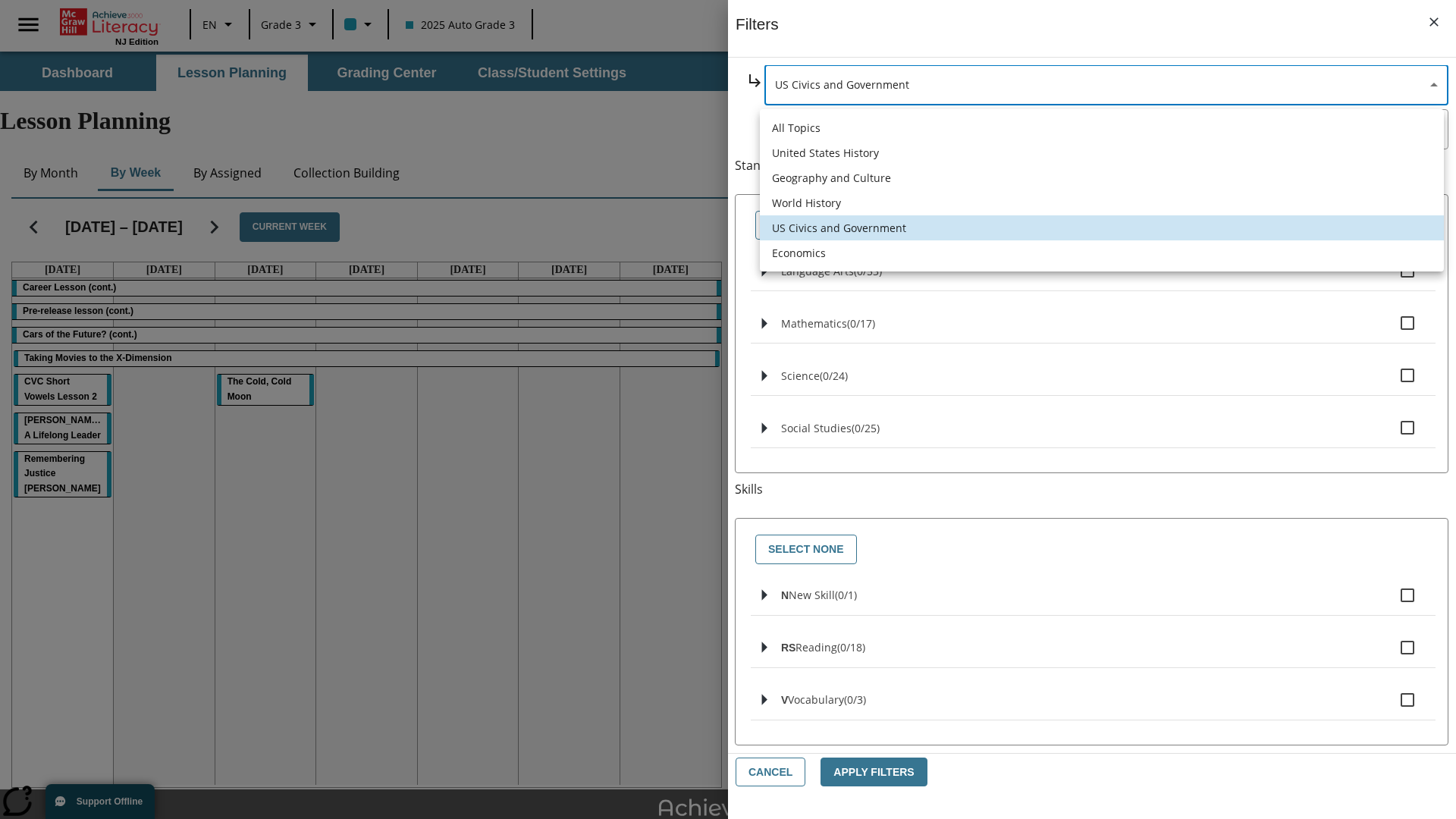
type input "195"
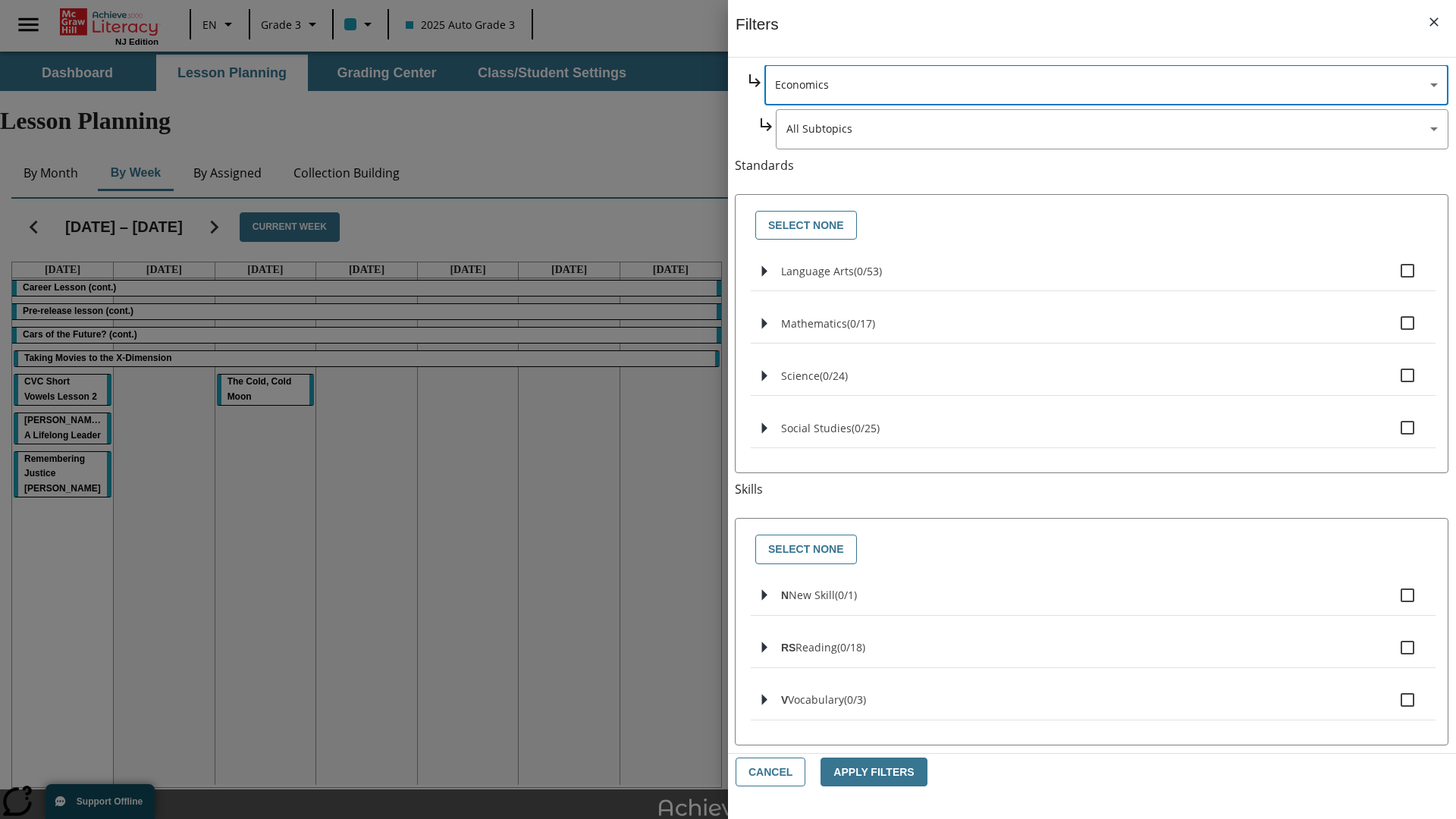
scroll to position [0, 1]
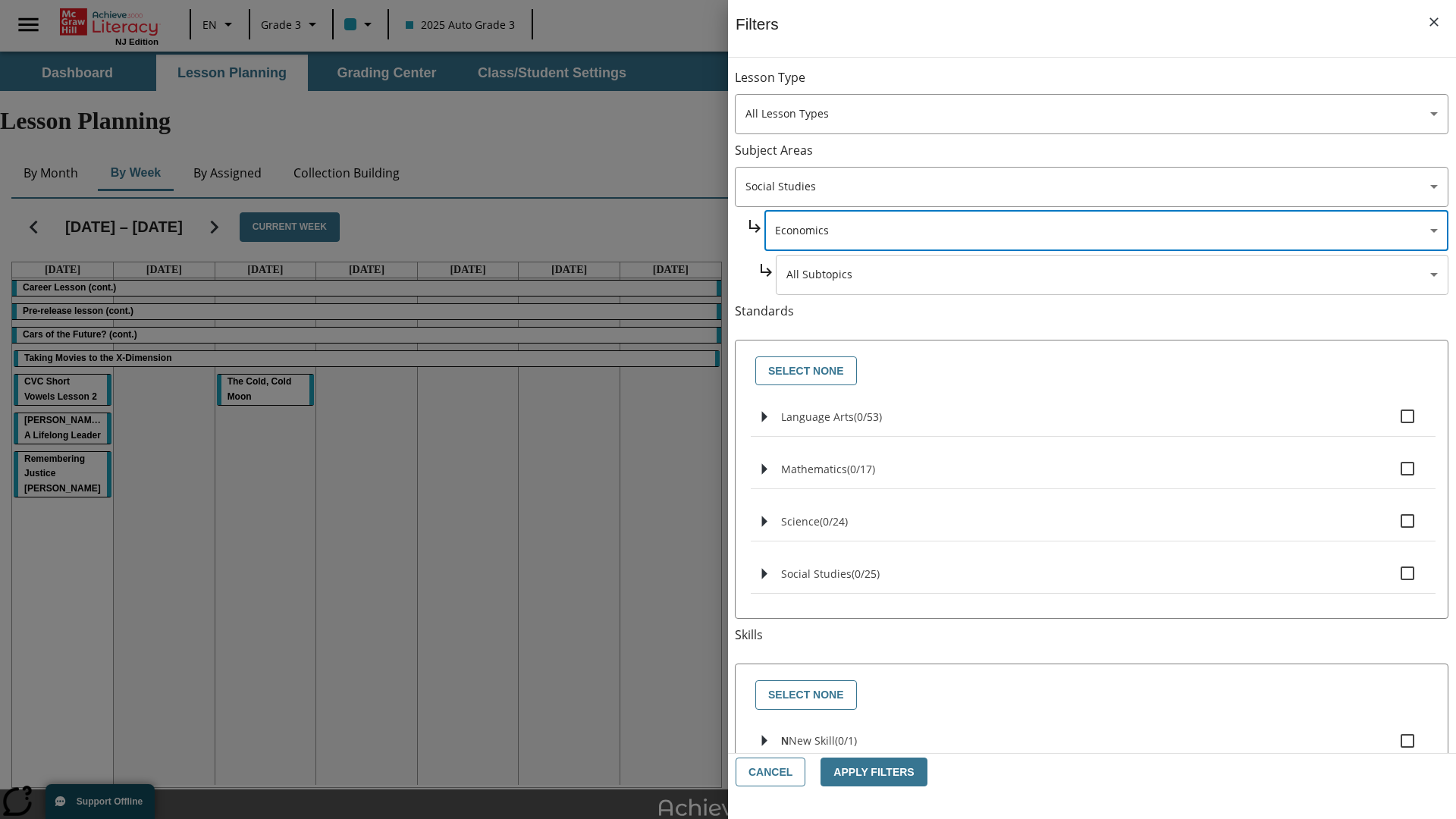
click at [1112, 85] on body "Skip to main content NJ Edition EN Grade 3 2025 Auto Grade 3 Search 0 Tauto Das…" at bounding box center [728, 469] width 1456 height 835
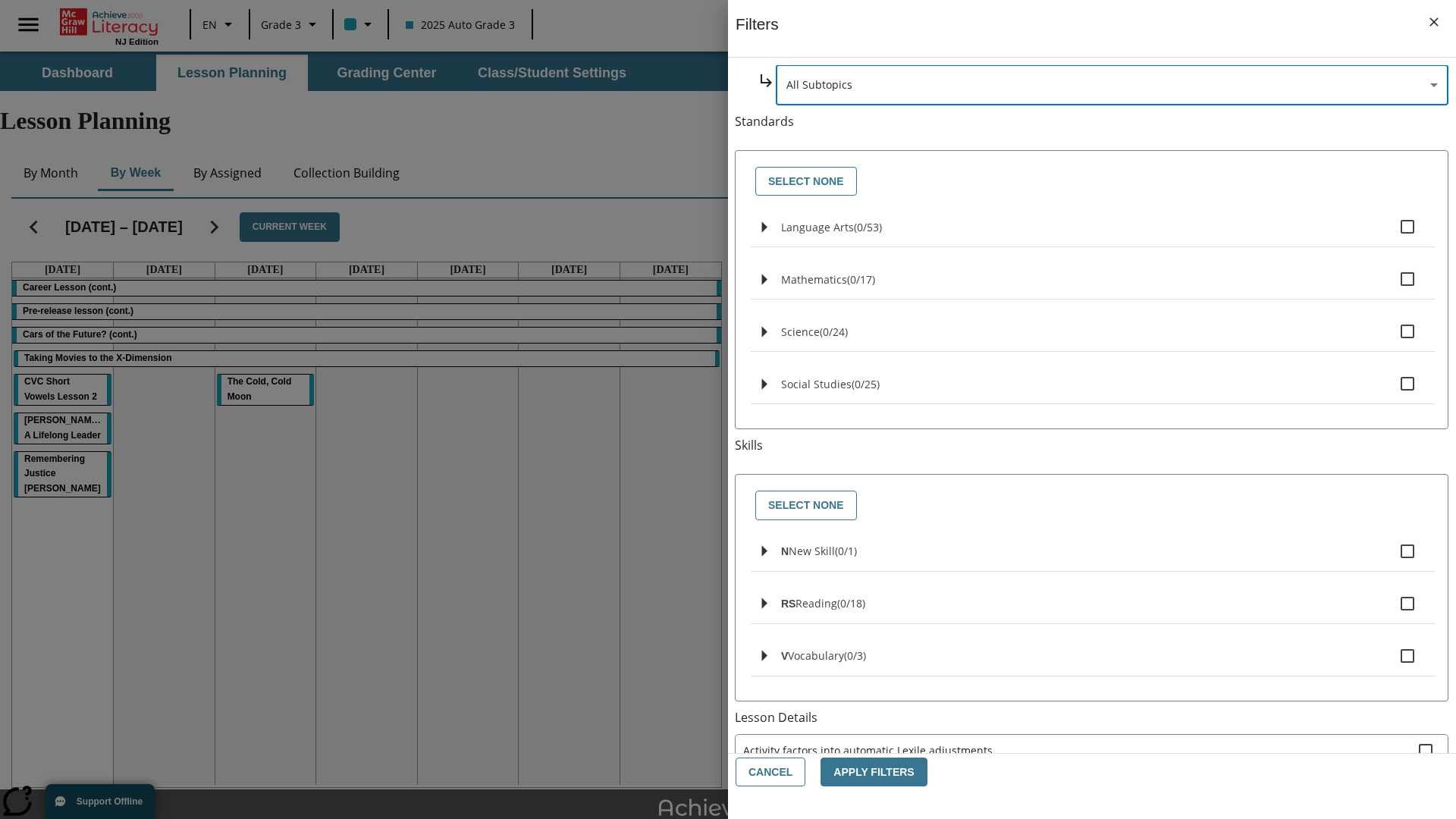
scroll to position [0, 0]
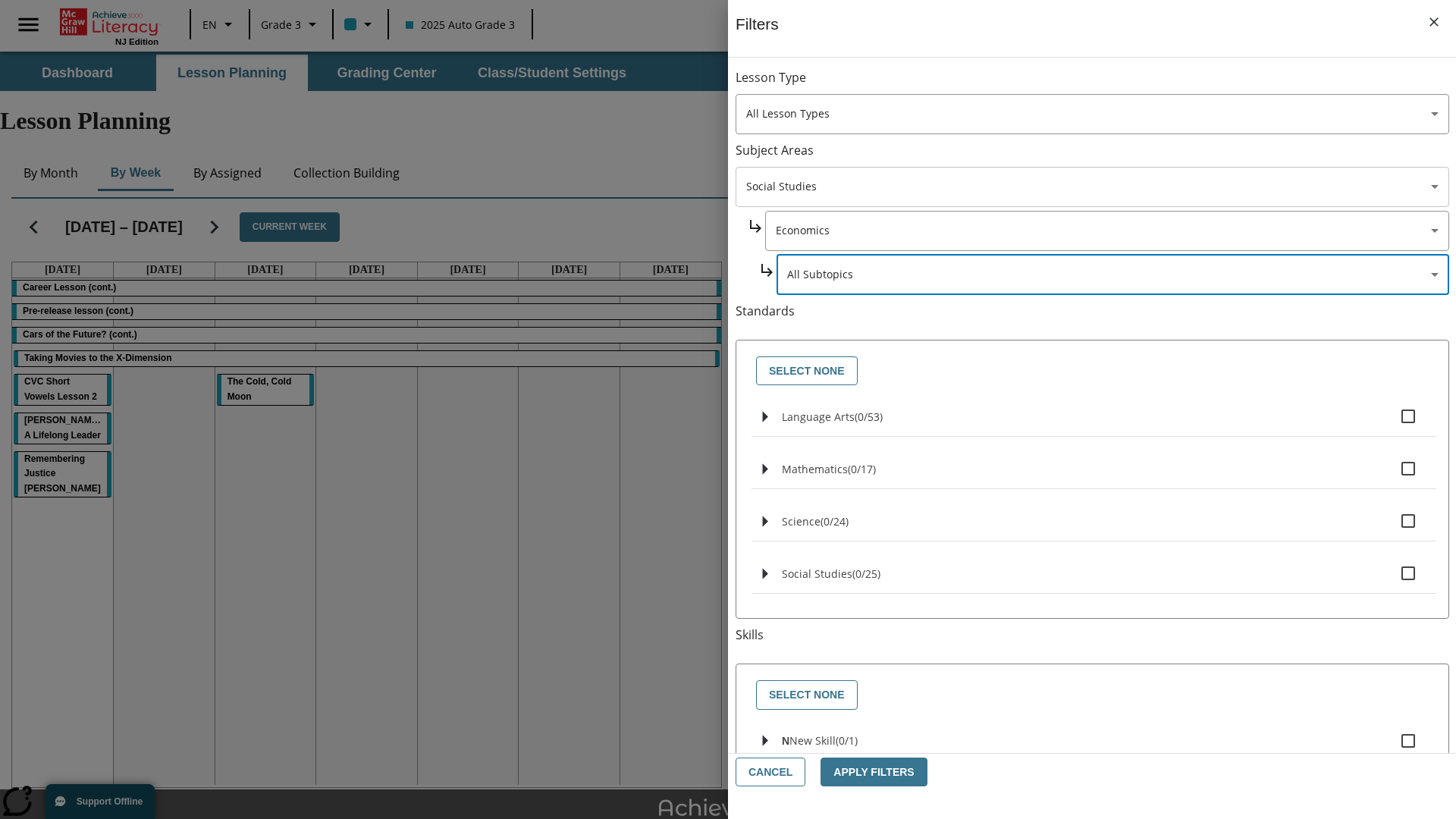
click at [1092, 186] on body "Skip to main content NJ Edition EN Grade 3 2025 Auto Grade 3 Search 0 Tauto Das…" at bounding box center [728, 469] width 1456 height 835
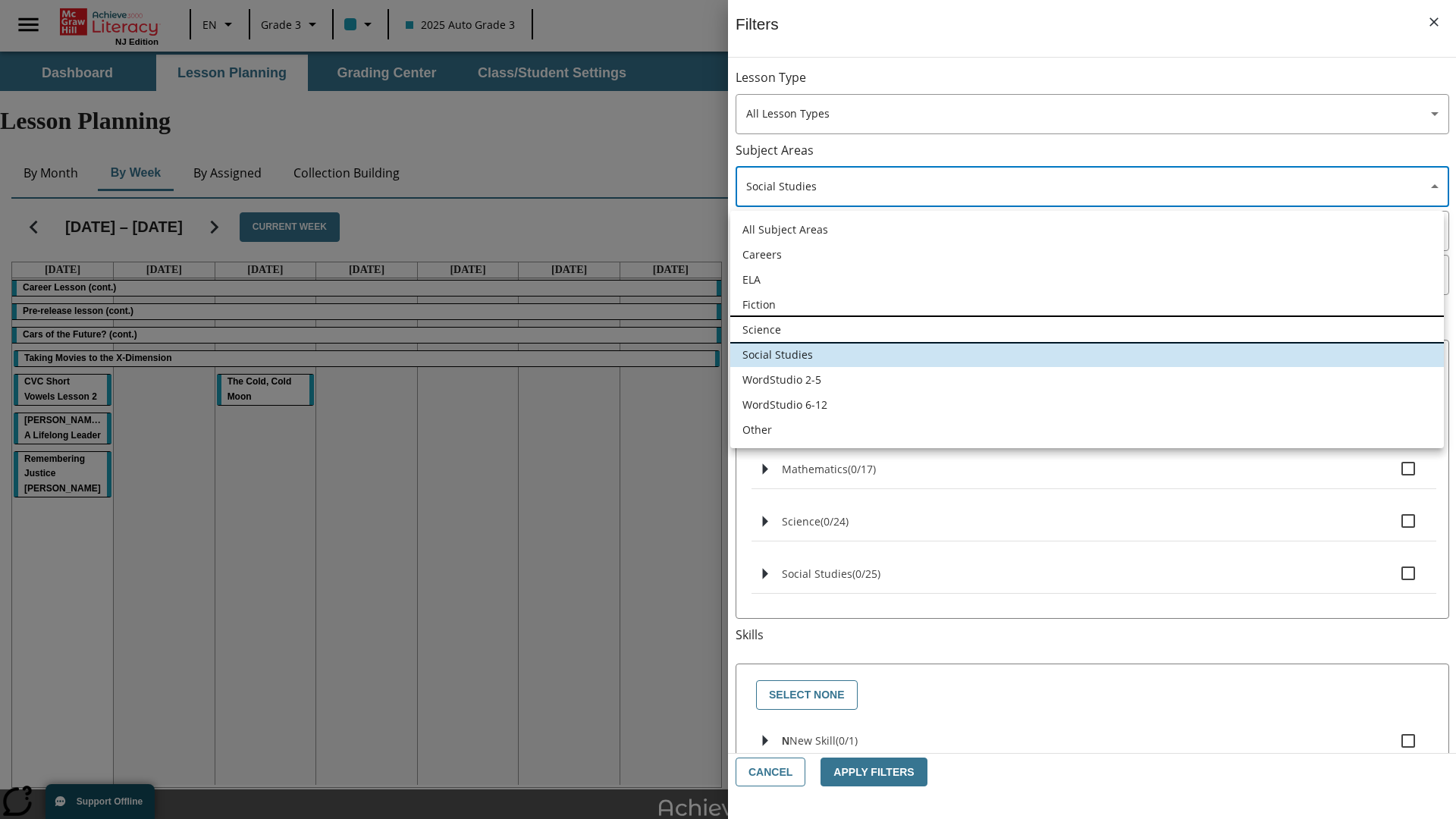
click at [1087, 329] on li "Science" at bounding box center [1087, 329] width 714 height 25
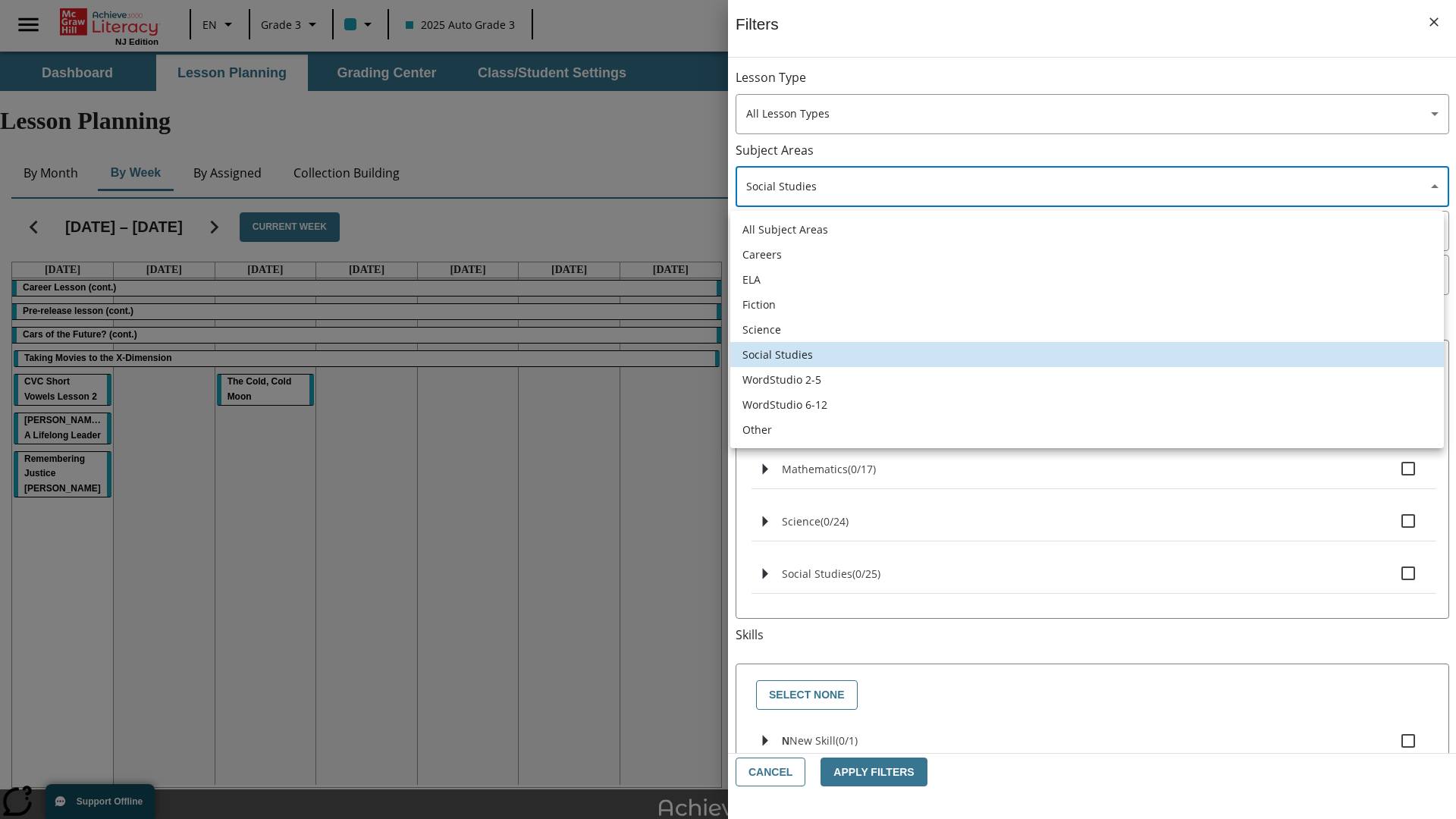
type input "2"
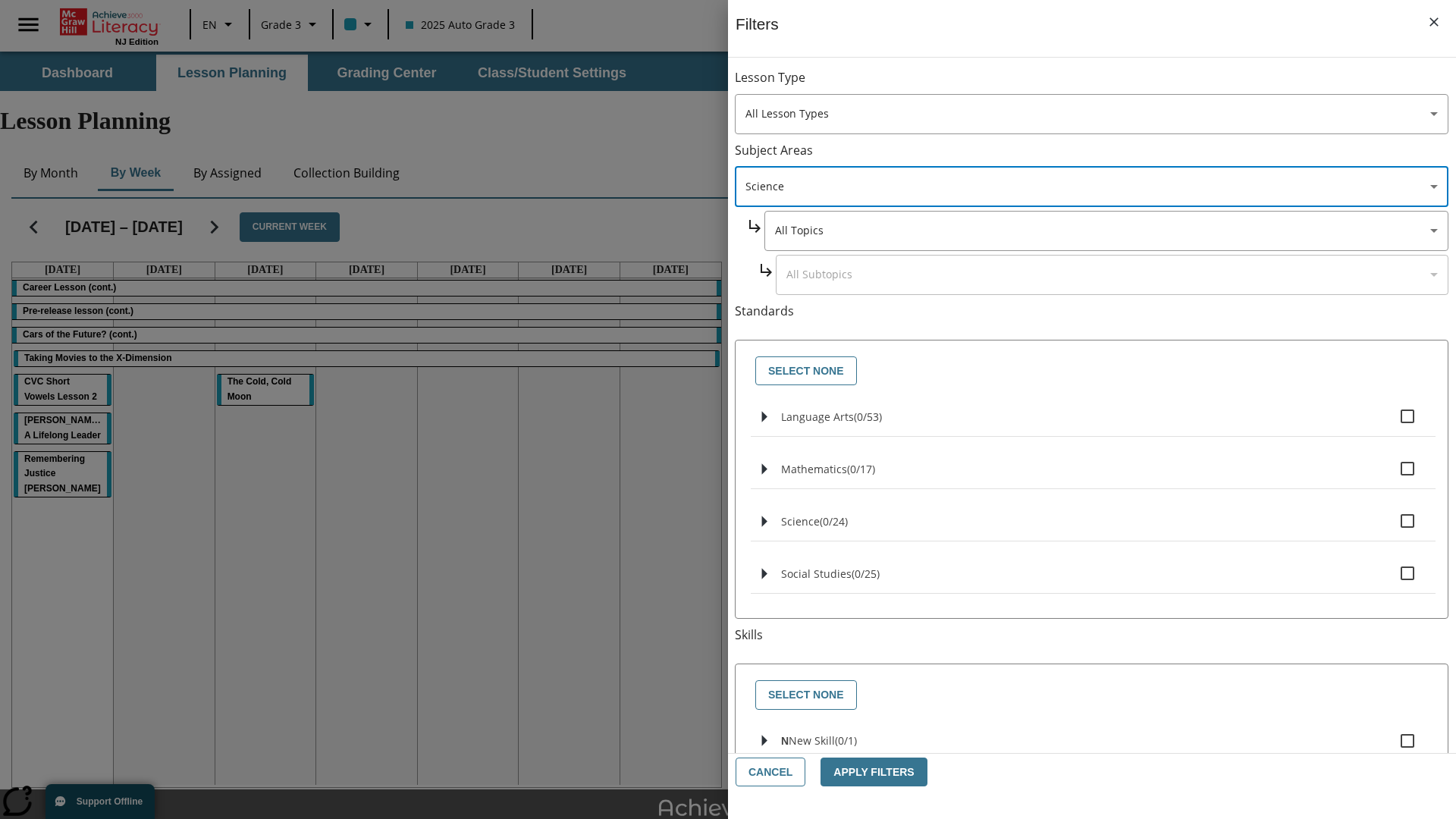
scroll to position [146, 1]
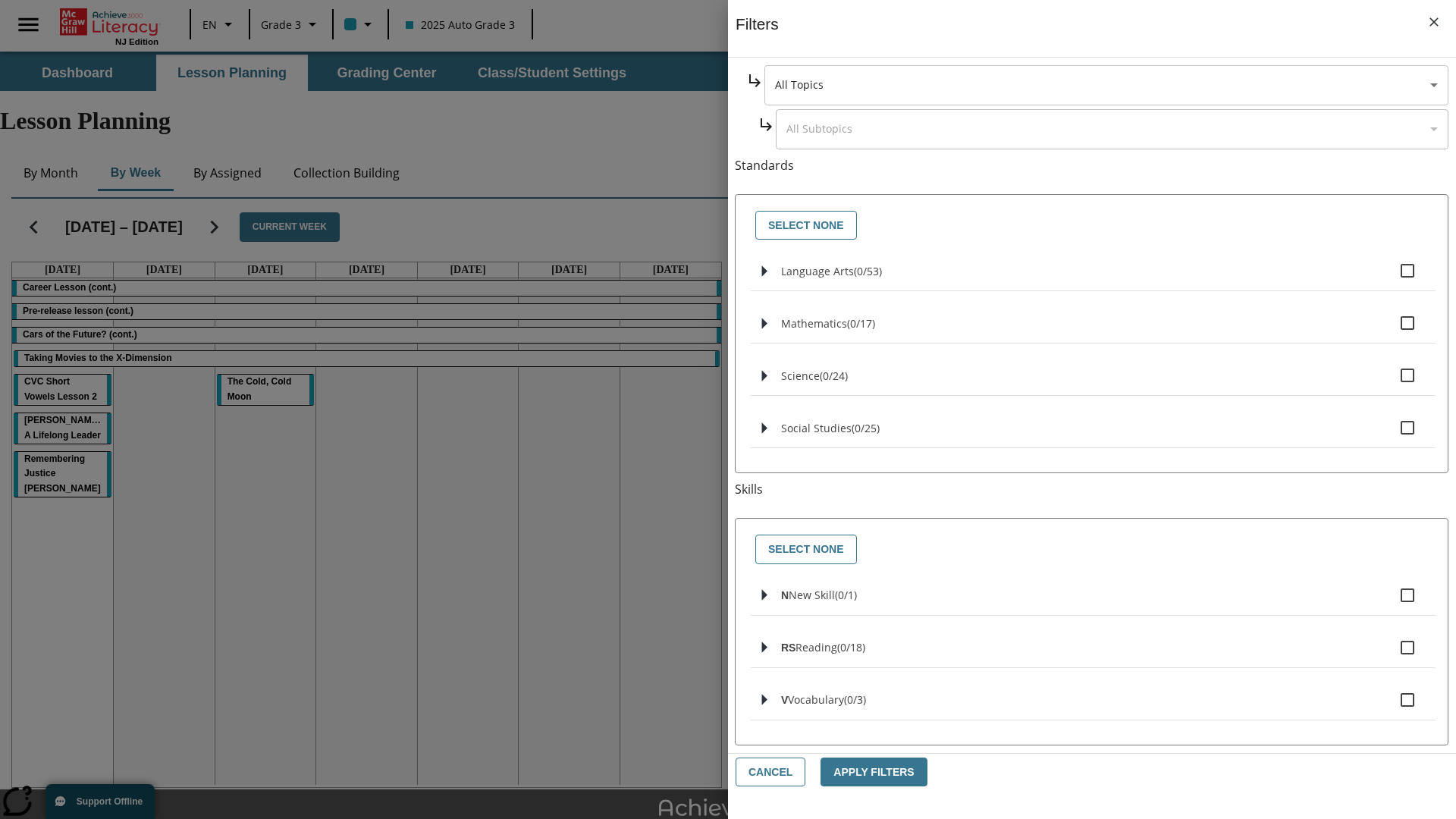
click at [1106, 85] on body "Skip to main content NJ Edition EN Grade 3 2025 Auto Grade 3 Search 0 Tauto Das…" at bounding box center [728, 469] width 1456 height 835
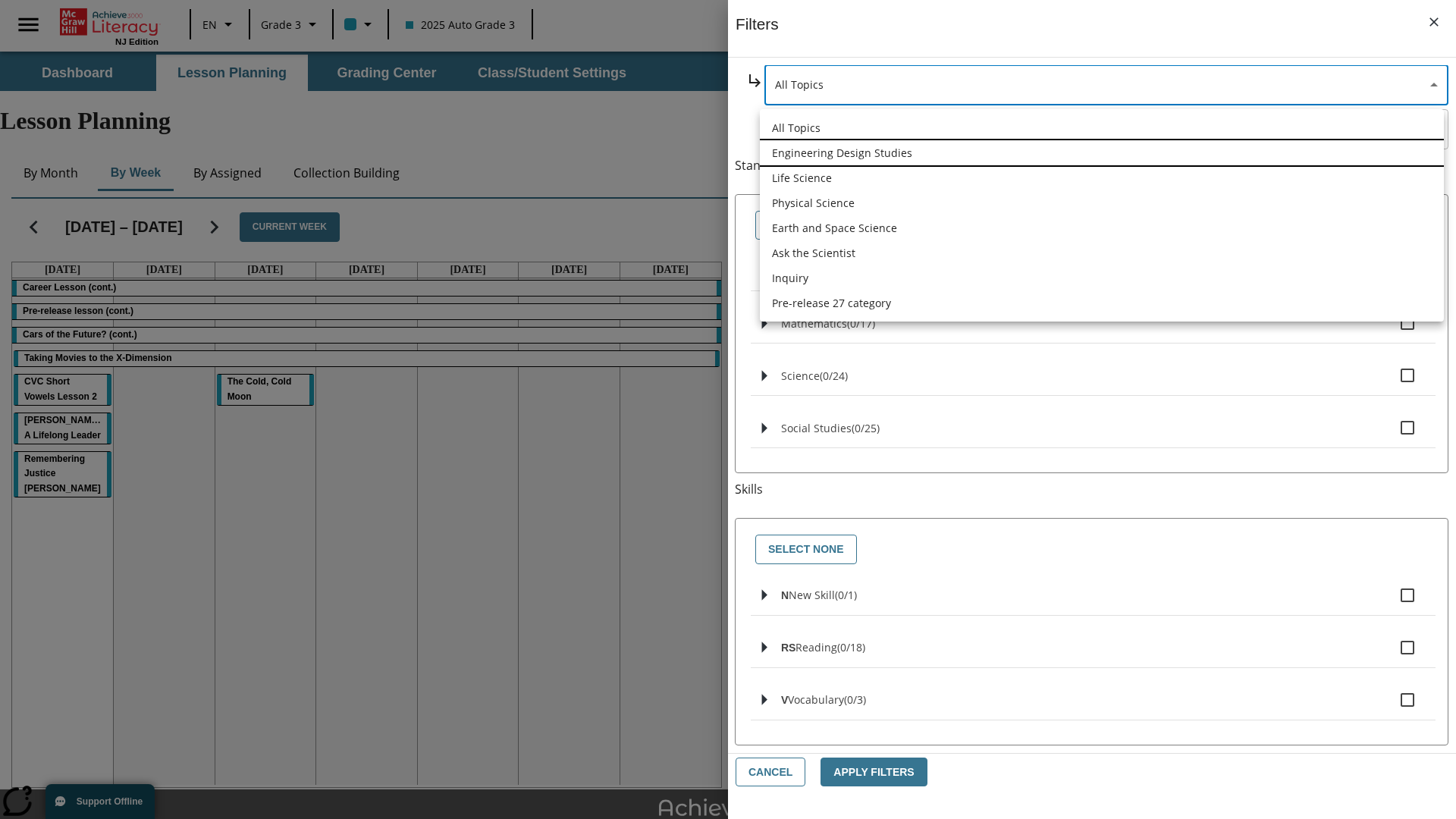
click at [1102, 153] on li "Engineering Design Studies" at bounding box center [1101, 153] width 684 height 25
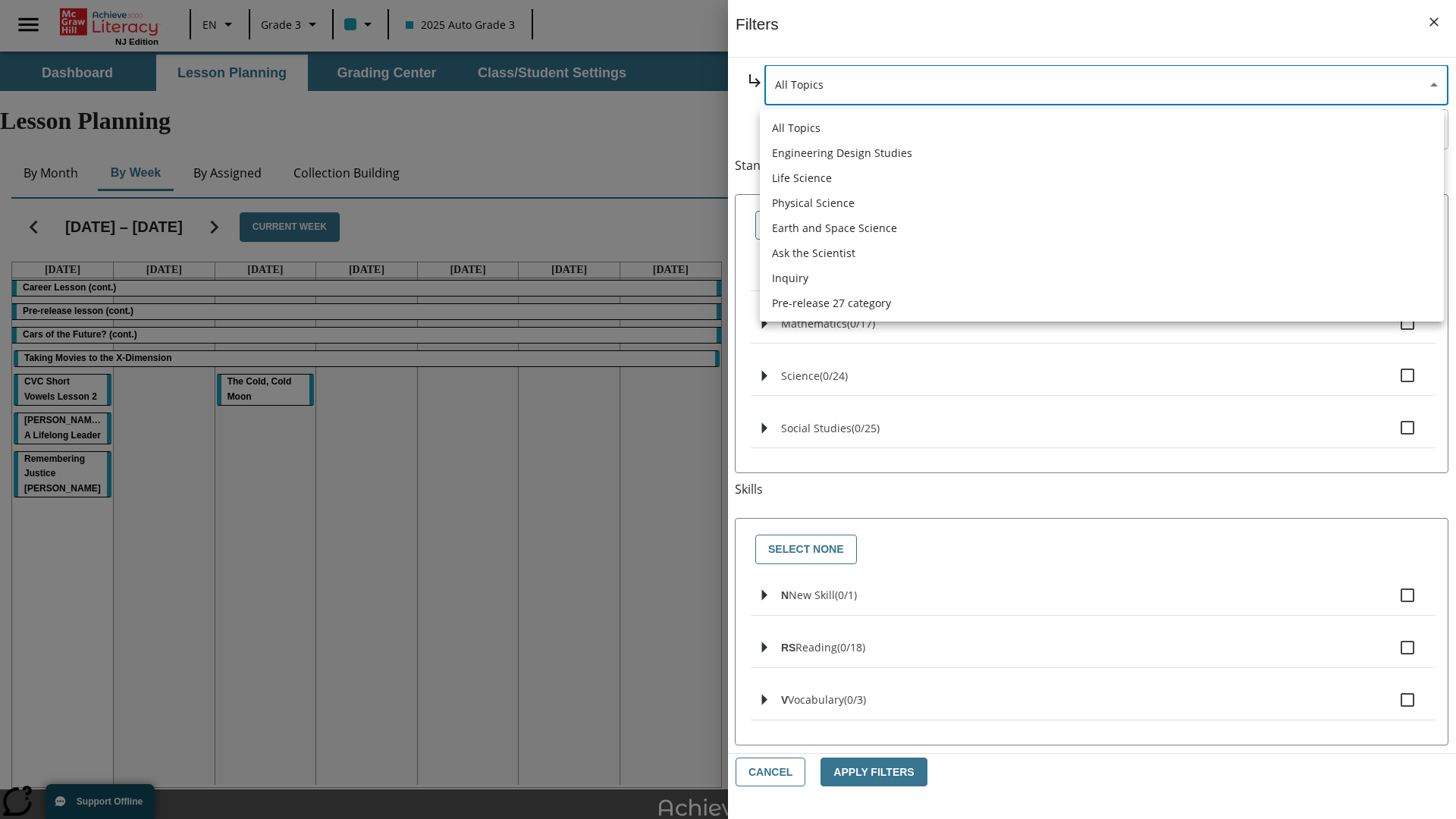
type input "187"
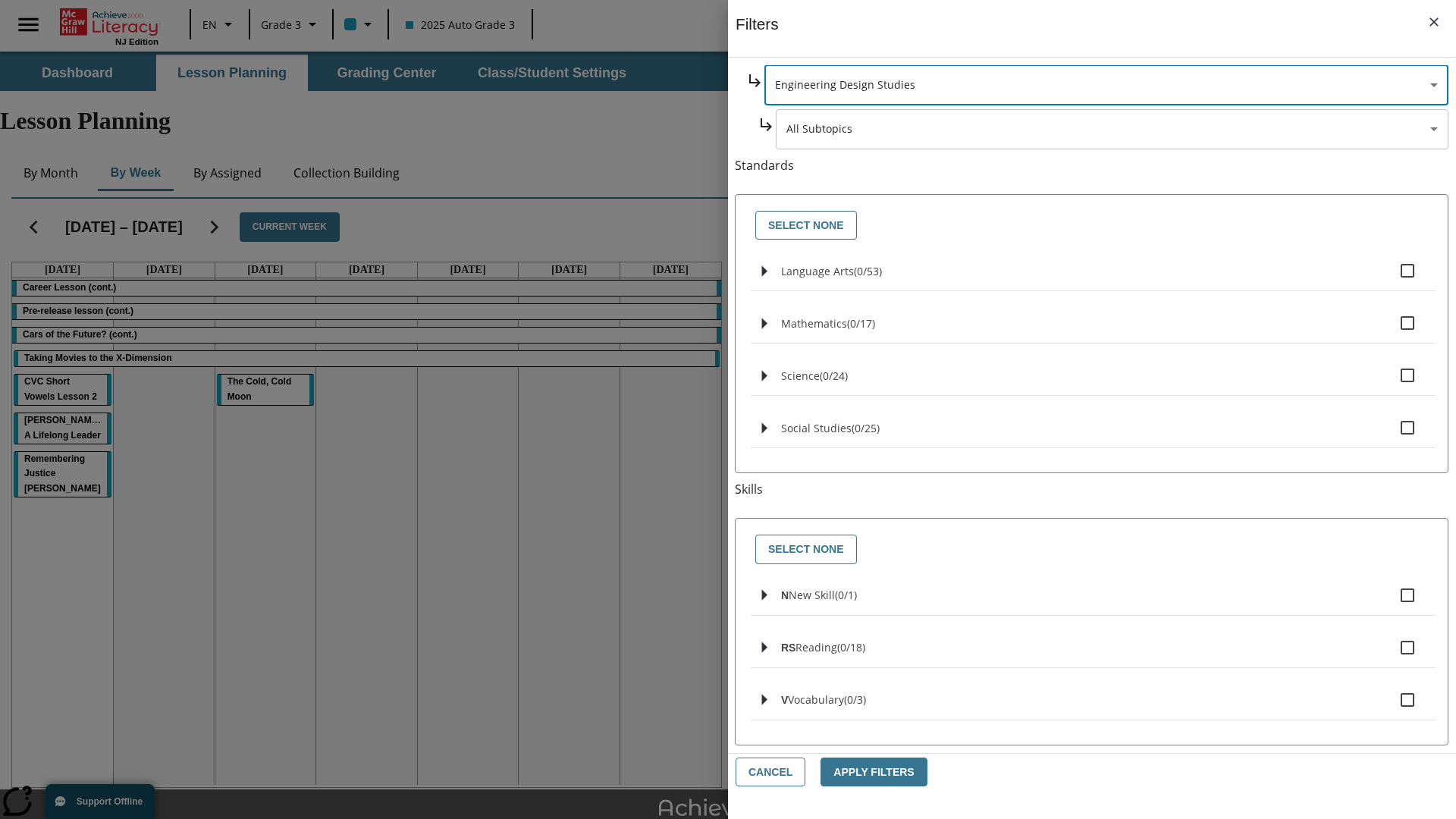
click at [1112, 274] on body "Skip to main content NJ Edition EN Grade 3 2025 Auto Grade 3 Search 0 Tauto Das…" at bounding box center [728, 469] width 1456 height 835
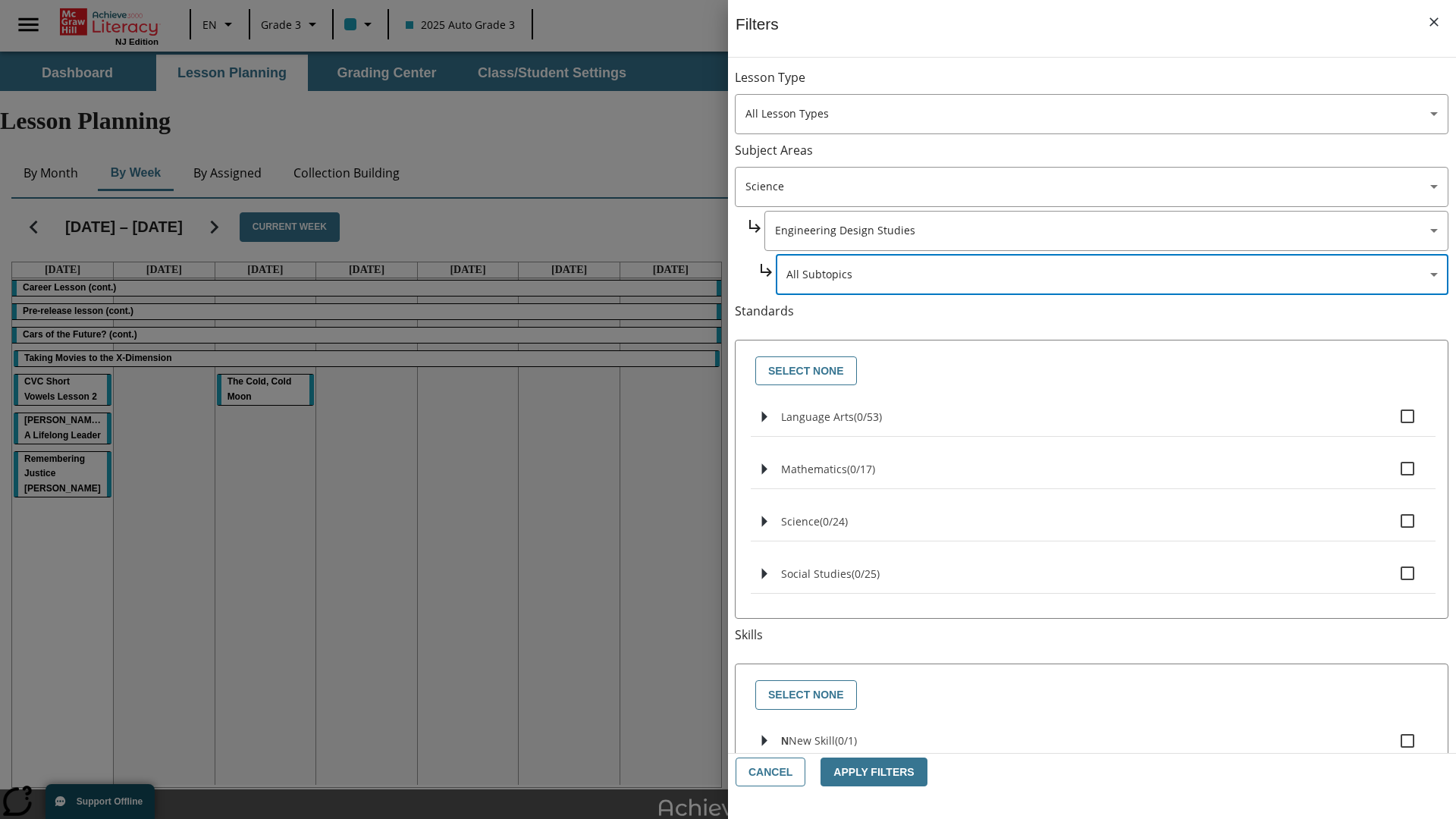
scroll to position [0, 1]
click at [1106, 85] on body "Skip to main content NJ Edition EN Grade 3 2025 Auto Grade 3 Search 0 Tauto Das…" at bounding box center [728, 469] width 1456 height 835
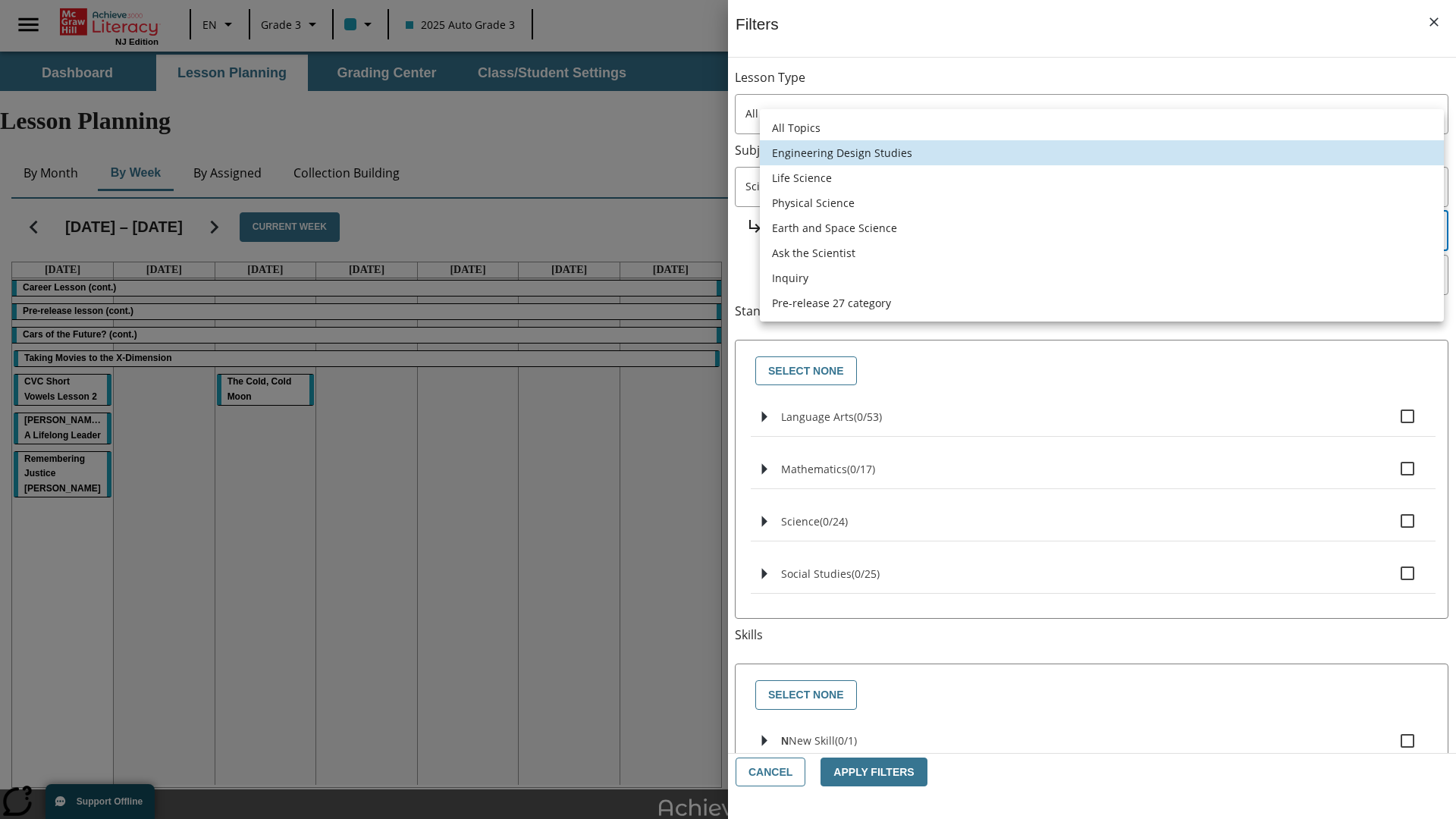
scroll to position [146, 1]
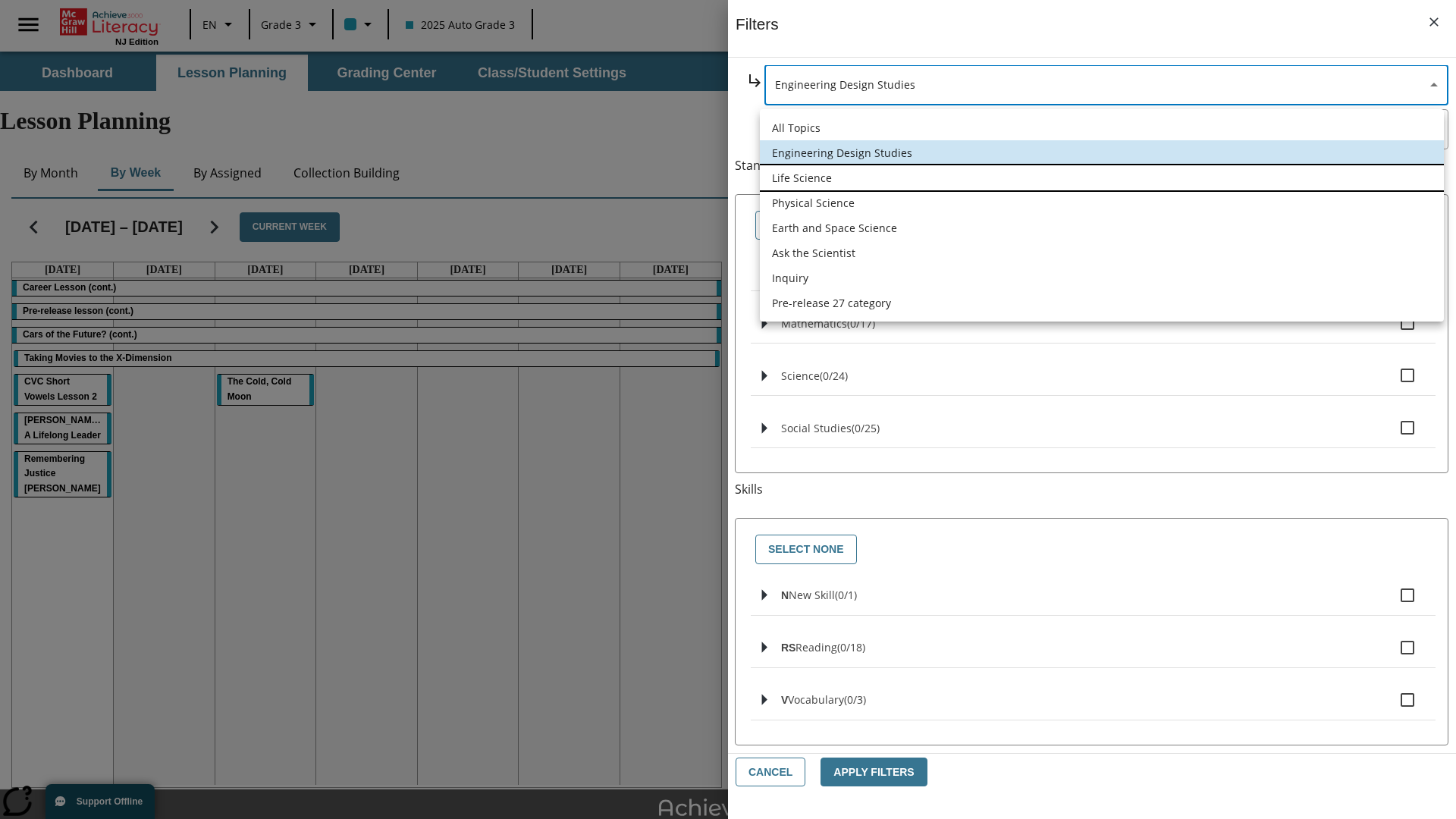
click at [1102, 178] on li "Life Science" at bounding box center [1101, 178] width 684 height 25
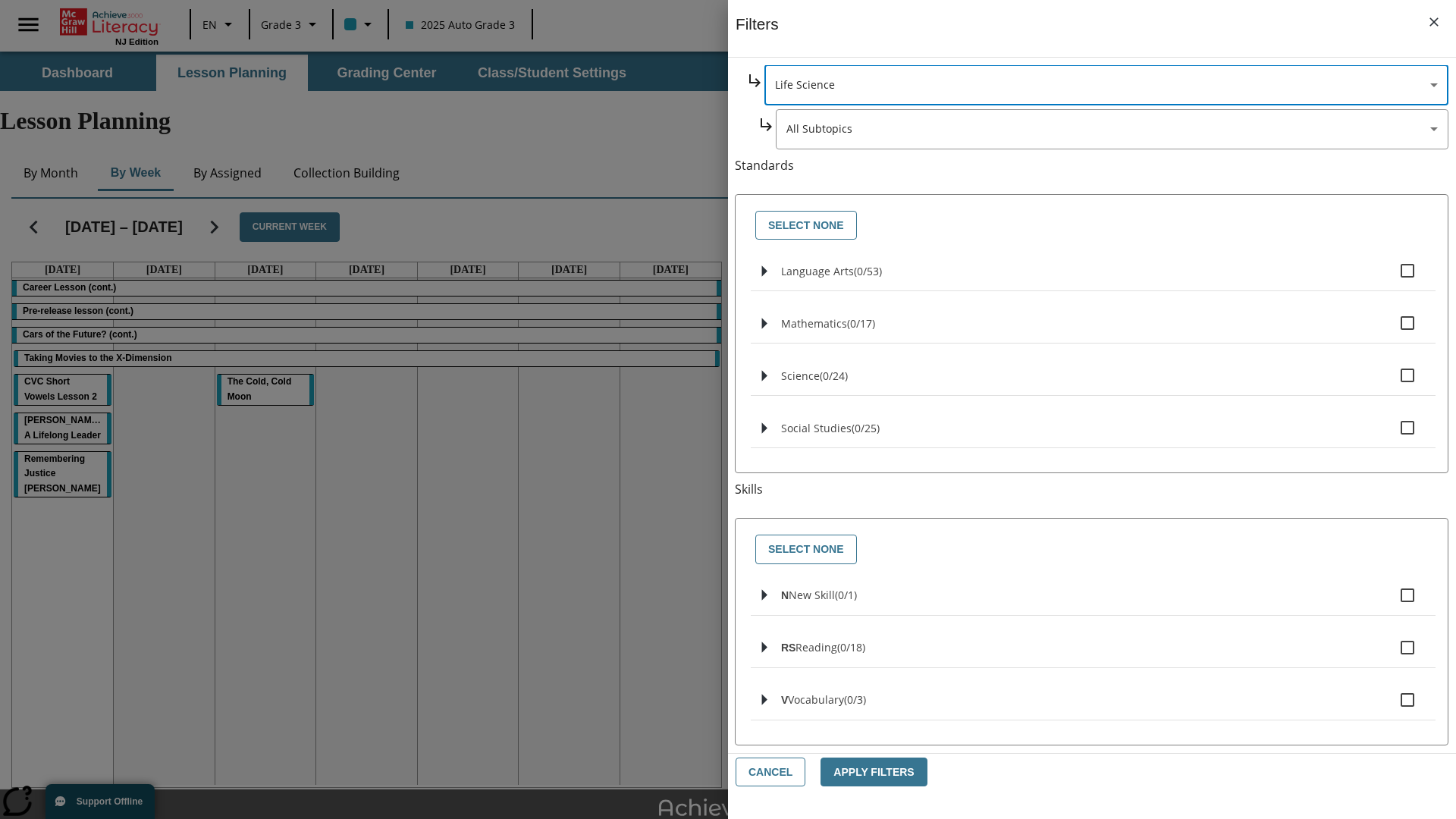
scroll to position [0, 0]
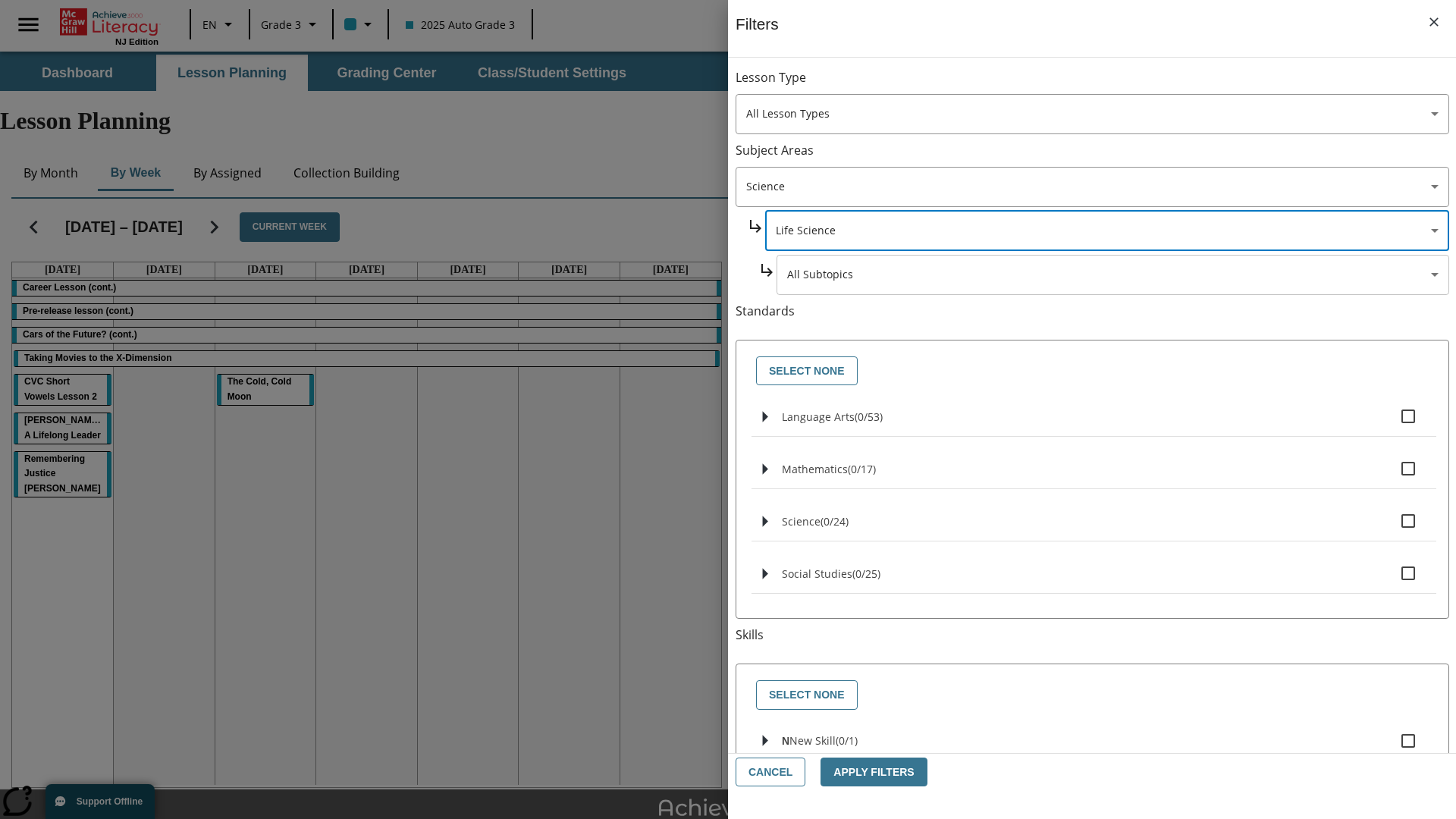
click at [1112, 274] on body "Skip to main content NJ Edition EN Grade 3 2025 Auto Grade 3 Search 0 Tauto Das…" at bounding box center [728, 469] width 1456 height 835
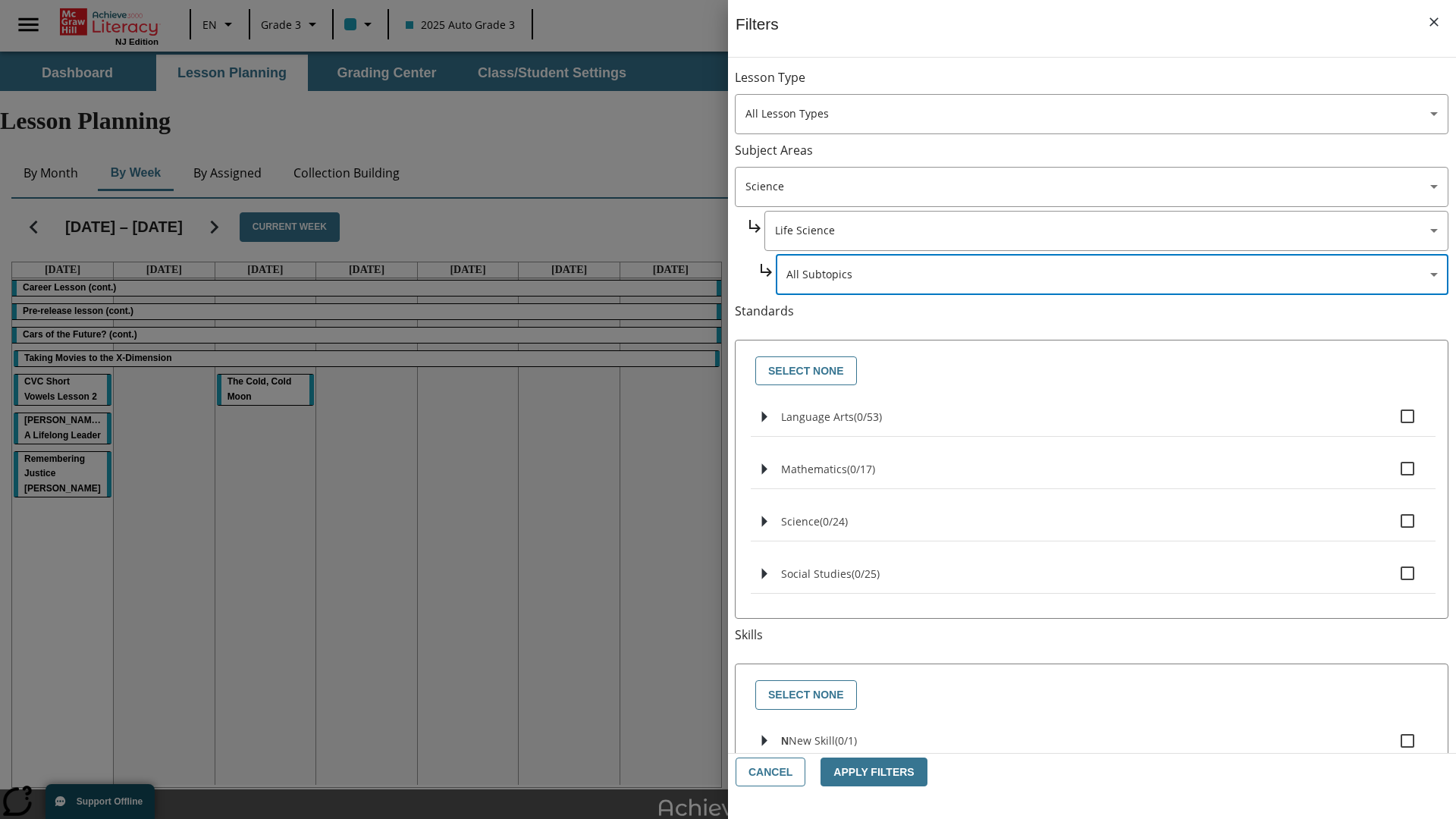
scroll to position [0, 1]
click at [1106, 85] on body "Skip to main content NJ Edition EN Grade 3 2025 Auto Grade 3 Search 0 Tauto Das…" at bounding box center [728, 469] width 1456 height 835
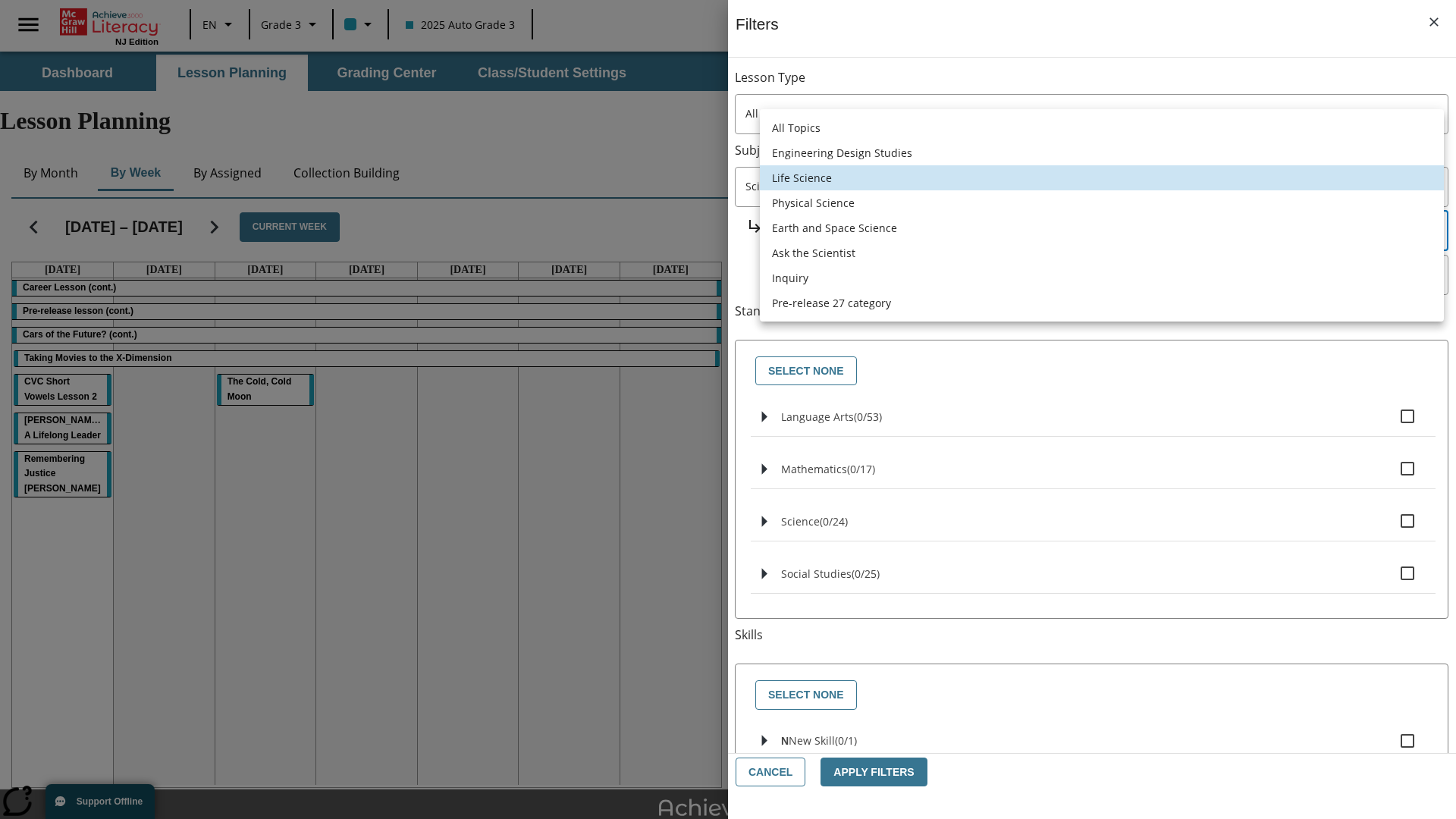
scroll to position [146, 1]
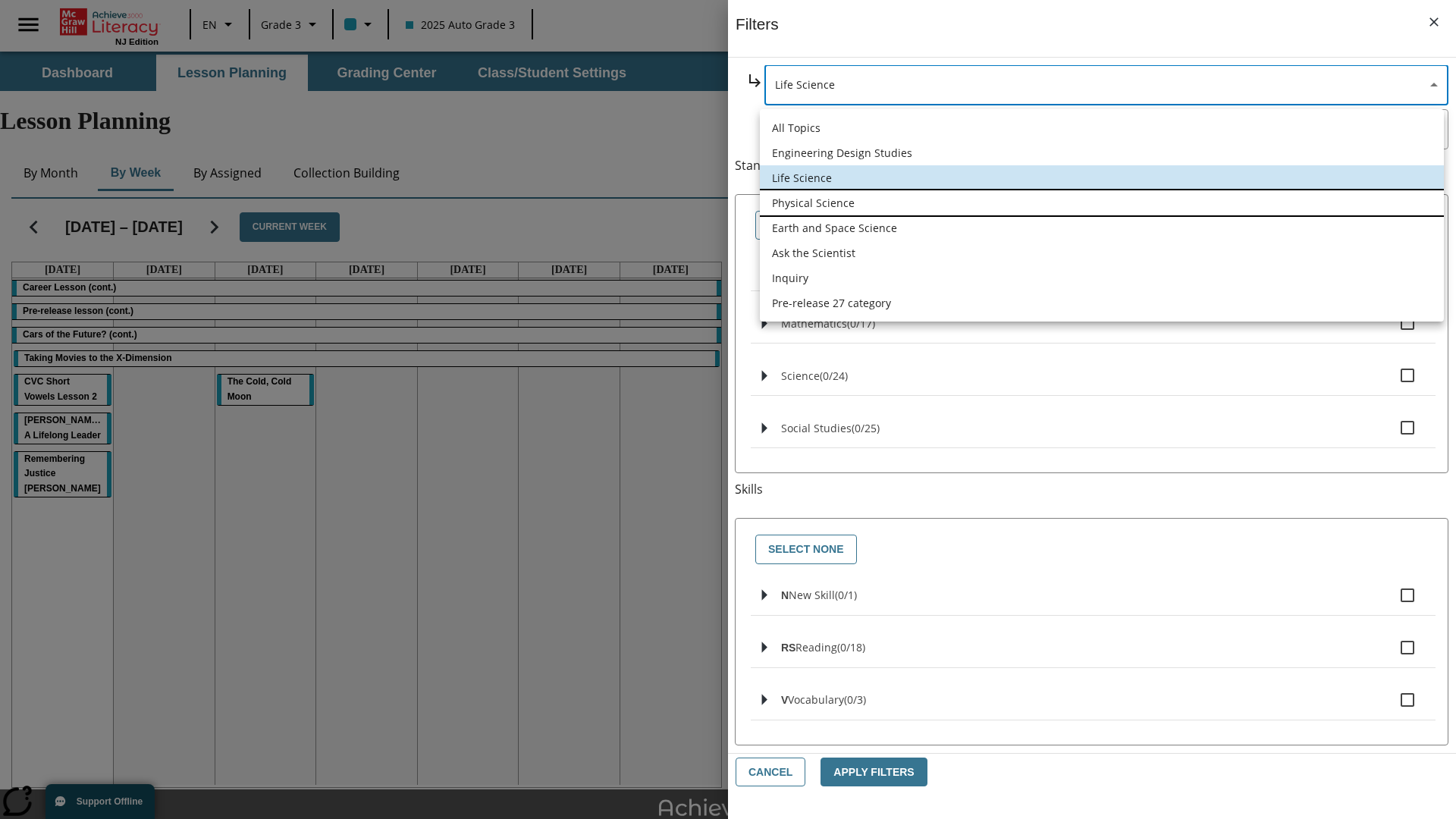
click at [1102, 203] on li "Physical Science" at bounding box center [1101, 203] width 684 height 25
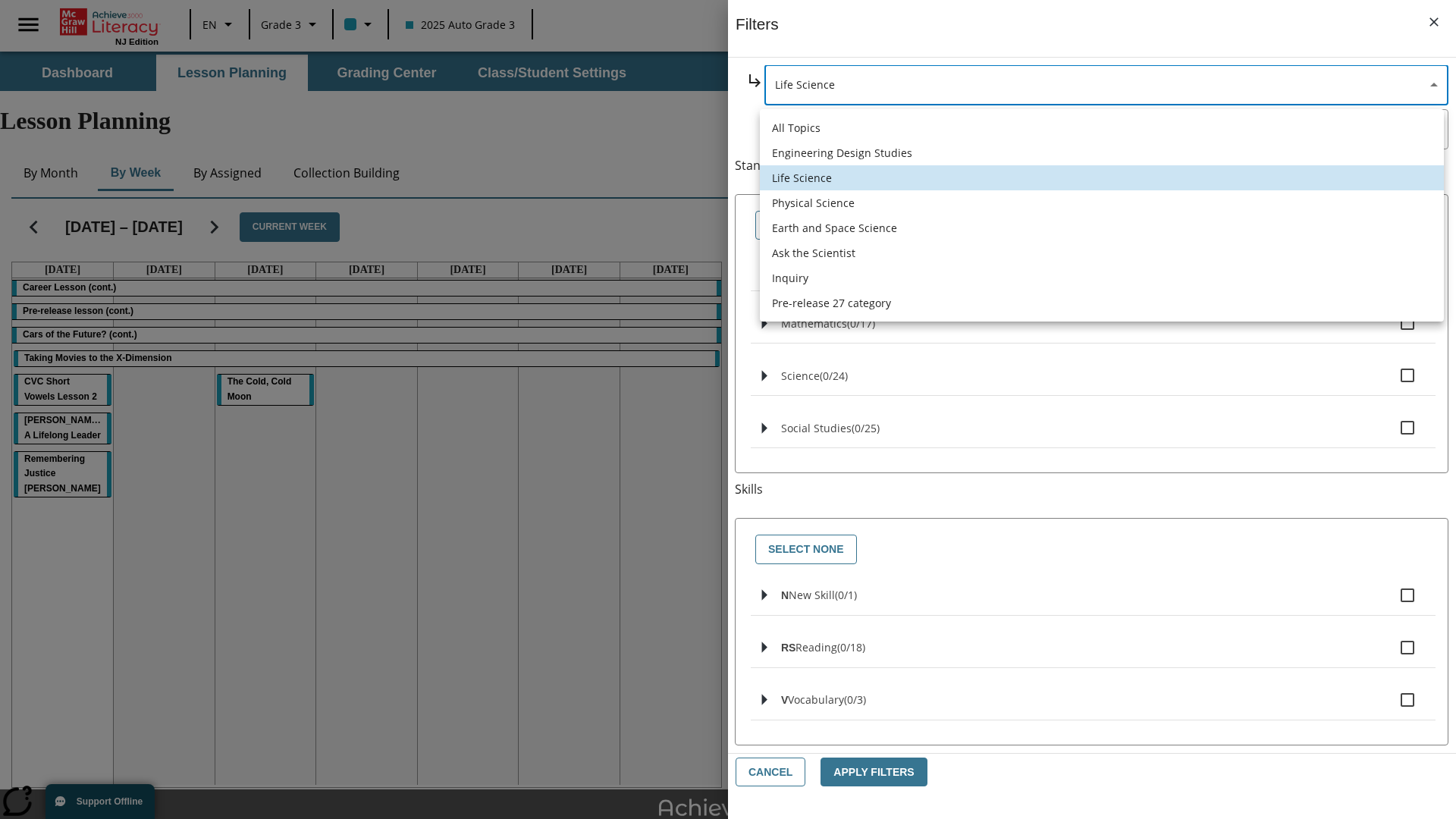
type input "190"
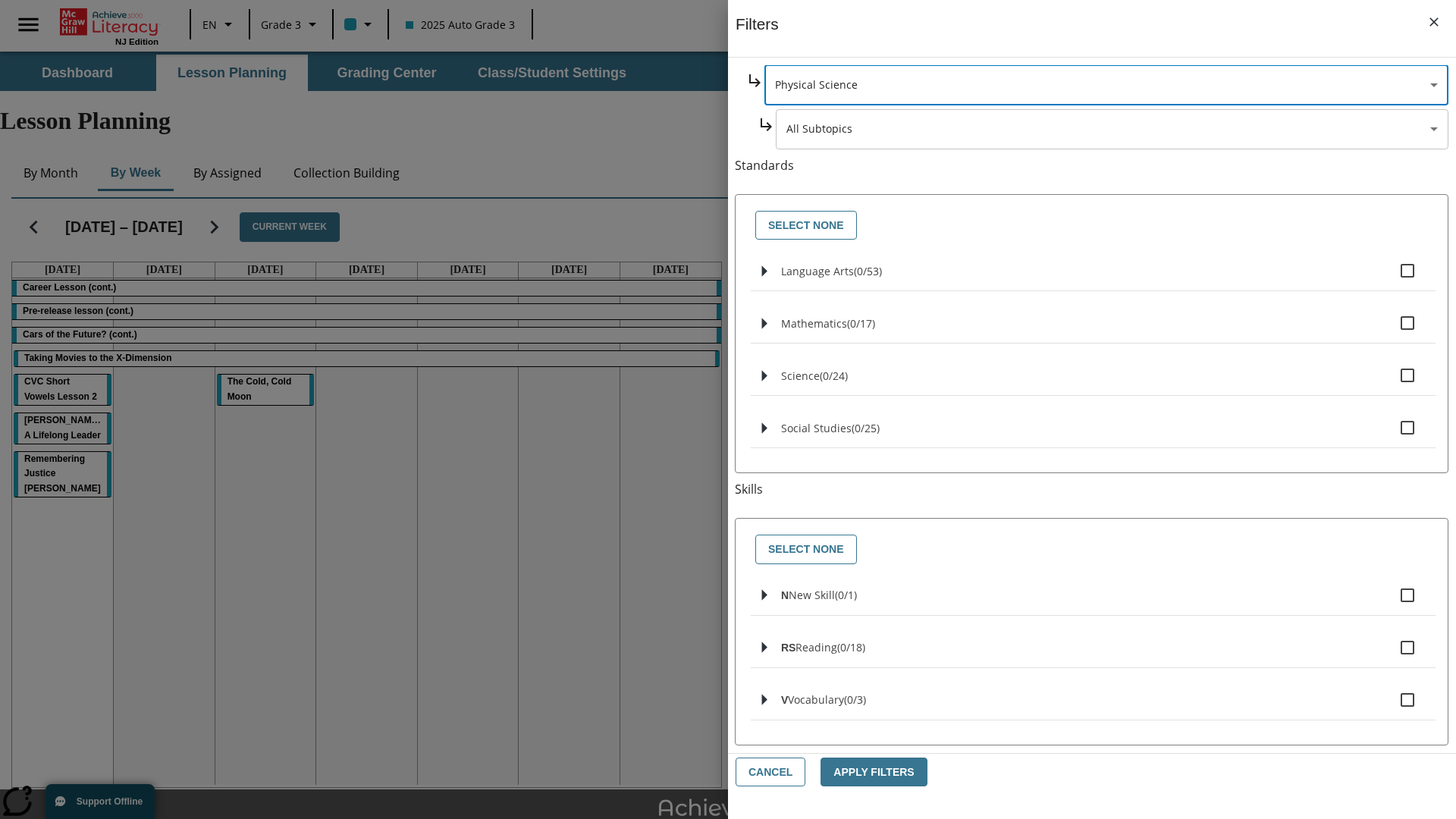
click at [1112, 274] on body "Skip to main content NJ Edition EN Grade 3 2025 Auto Grade 3 Search 0 Tauto Das…" at bounding box center [728, 469] width 1456 height 835
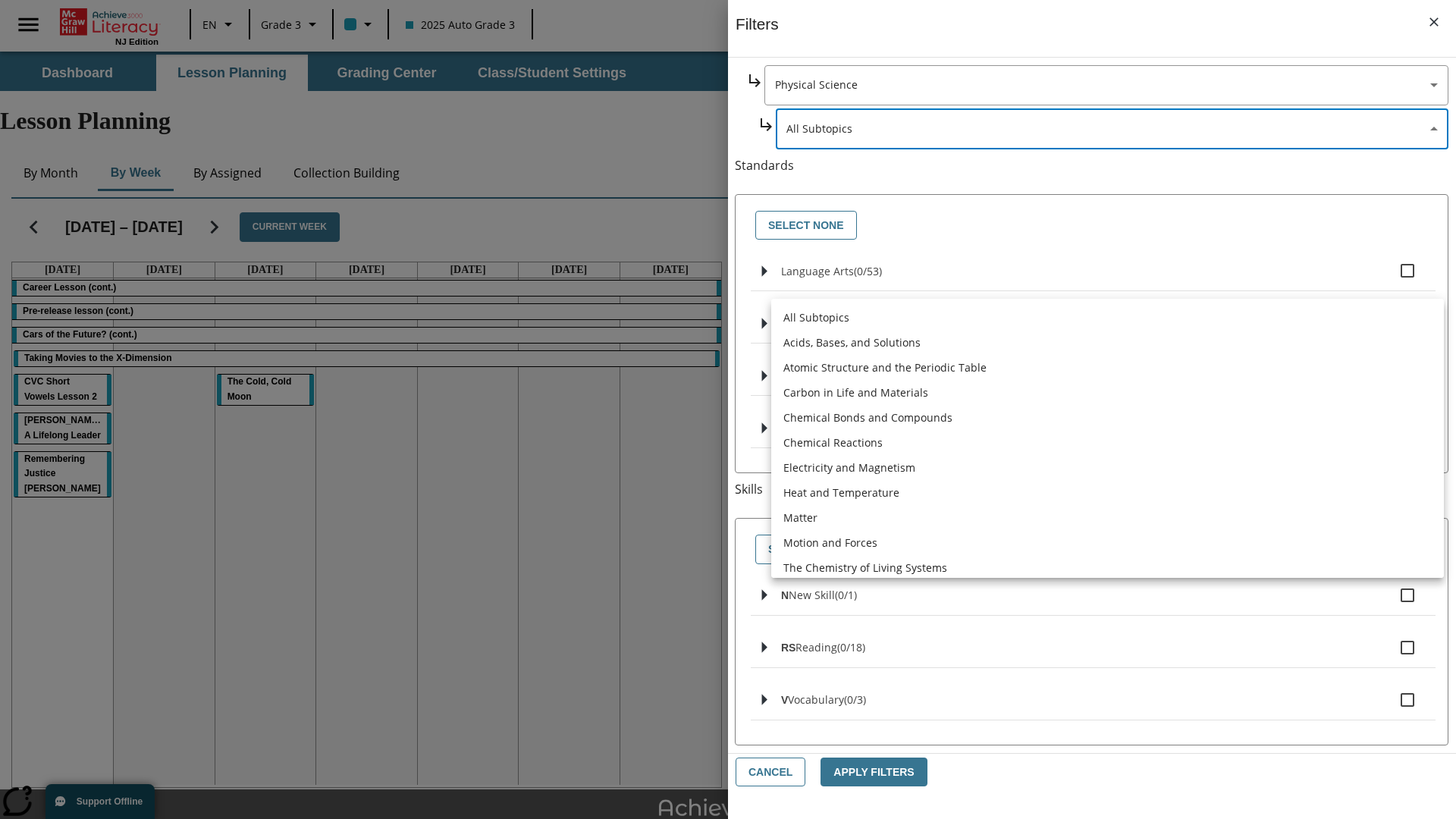
scroll to position [0, 0]
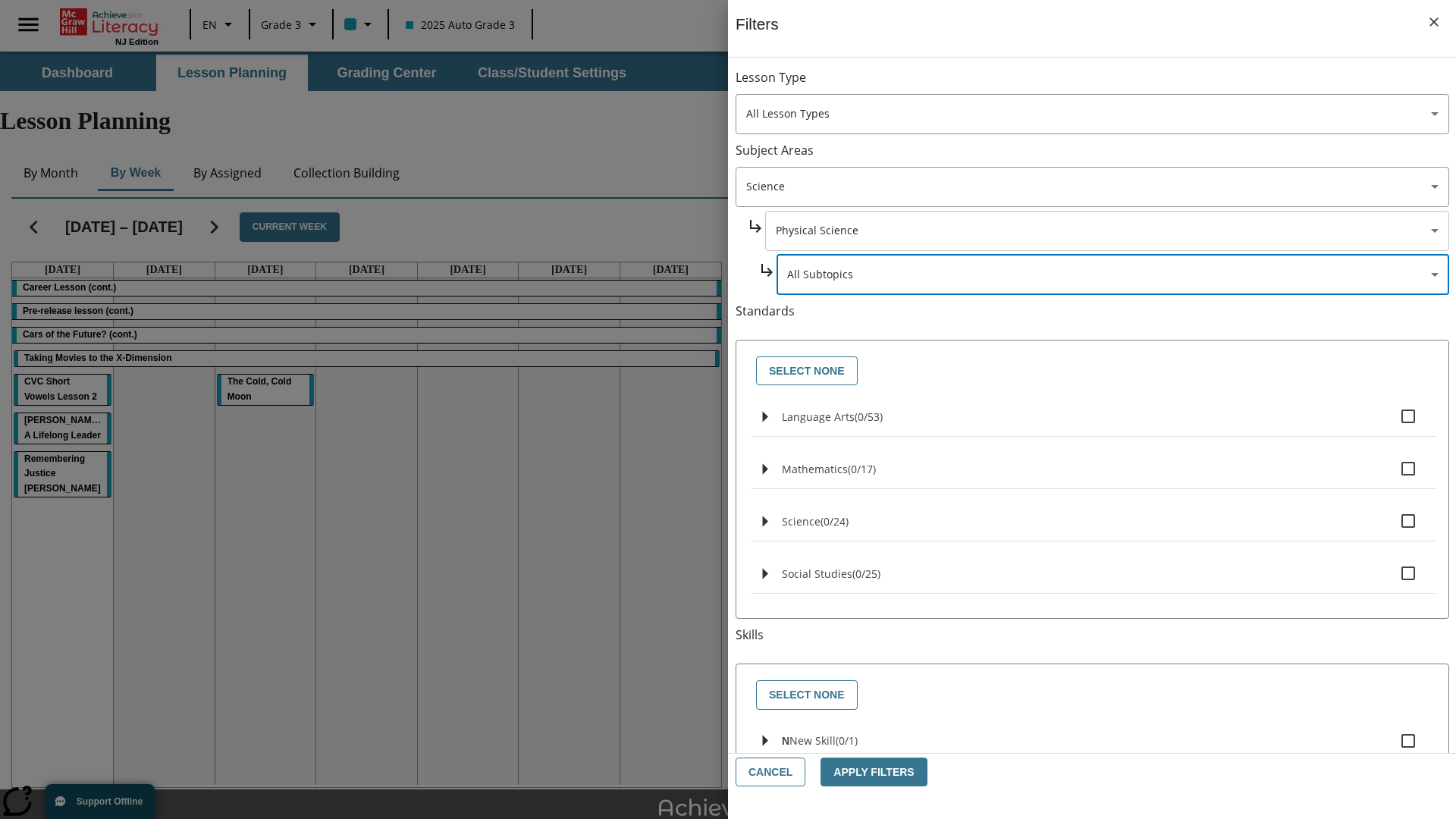
click at [1106, 230] on body "Skip to main content NJ Edition EN Grade 3 2025 Auto Grade 3 Search 0 Tauto Das…" at bounding box center [728, 469] width 1456 height 835
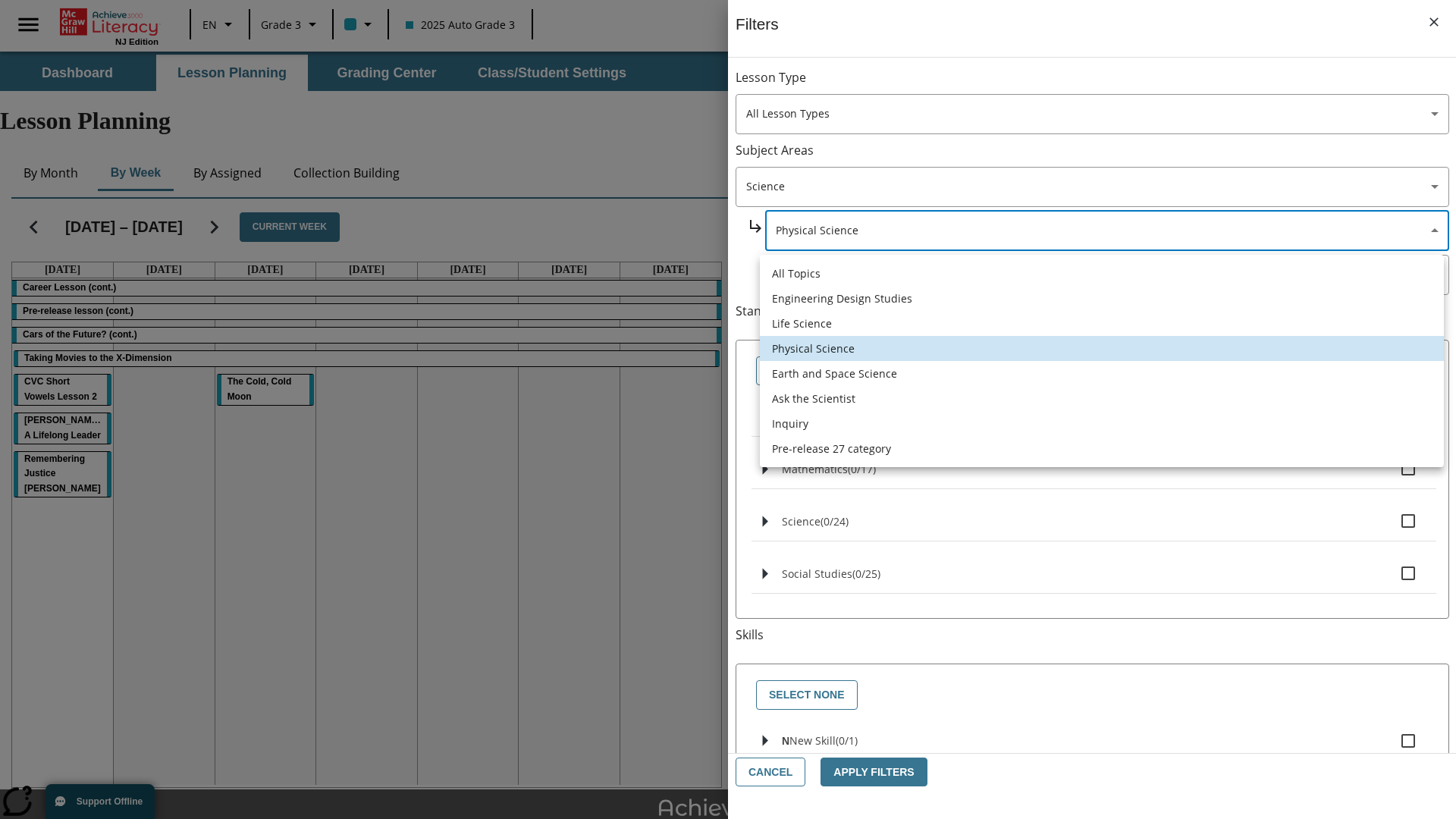
scroll to position [0, 1]
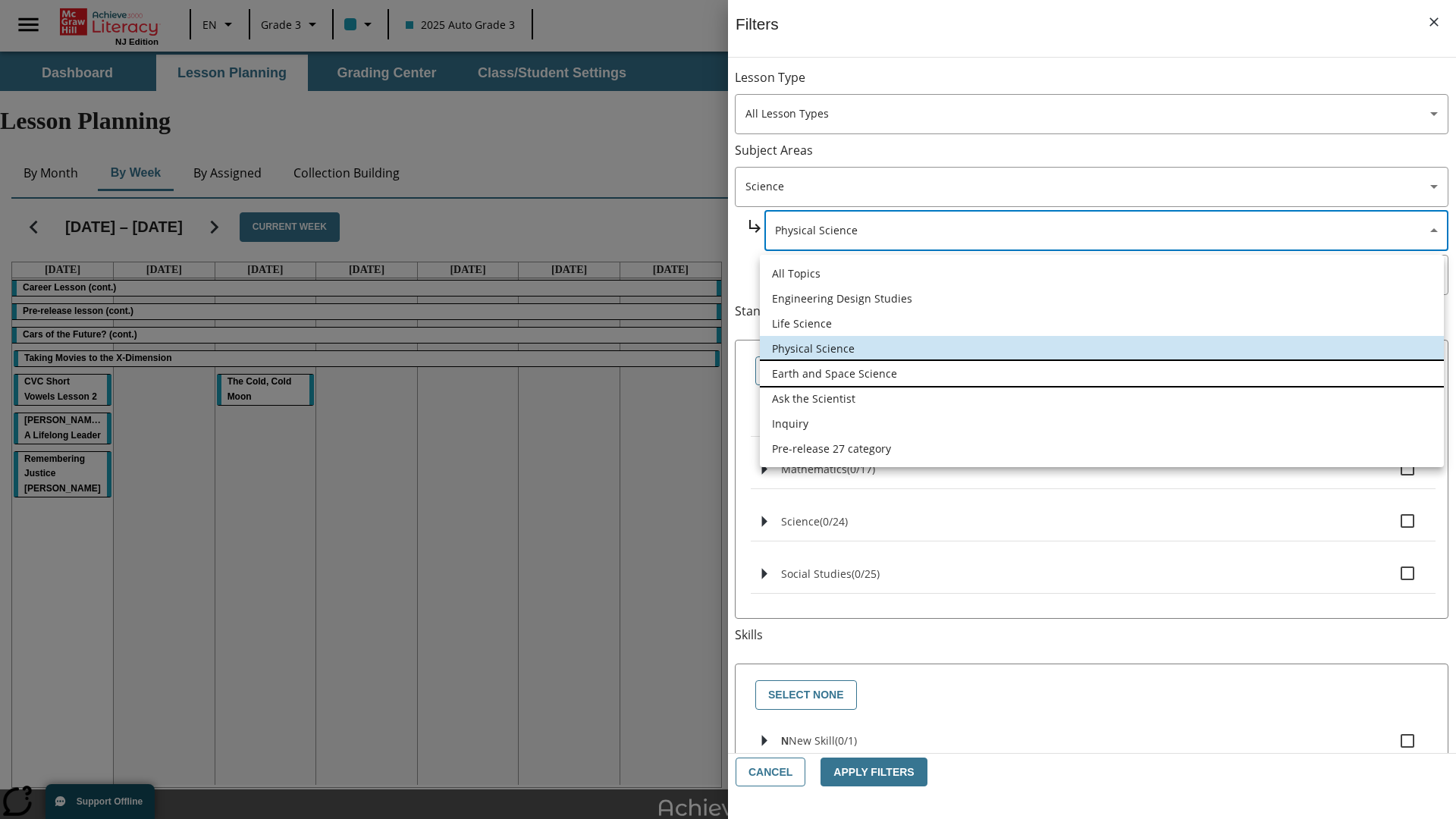
click at [1102, 373] on li "Earth and Space Science" at bounding box center [1101, 373] width 684 height 25
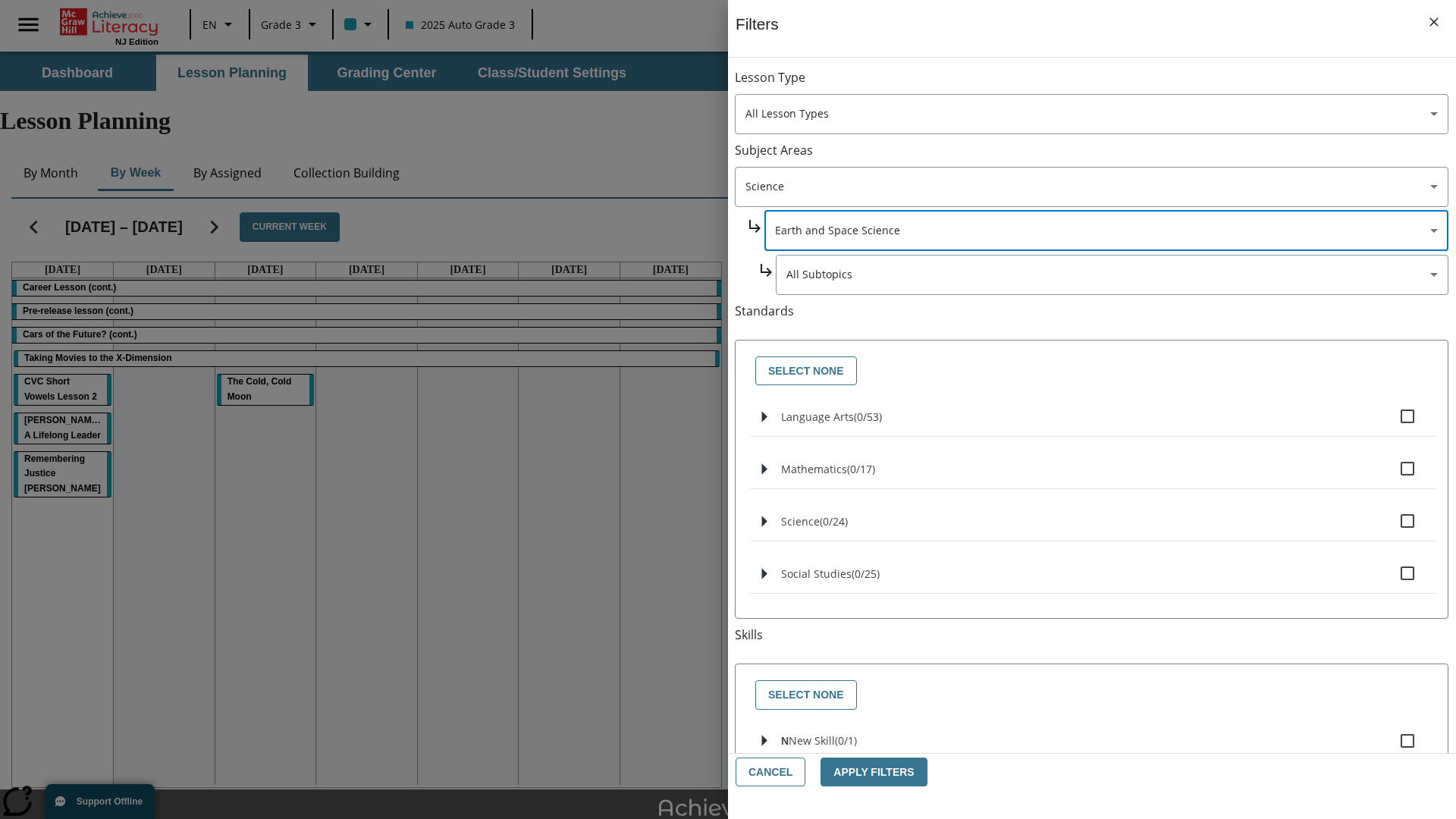
scroll to position [0, 0]
click at [1112, 85] on body "Skip to main content NJ Edition EN Grade 3 2025 Auto Grade 3 Search 0 Tauto Das…" at bounding box center [728, 469] width 1456 height 835
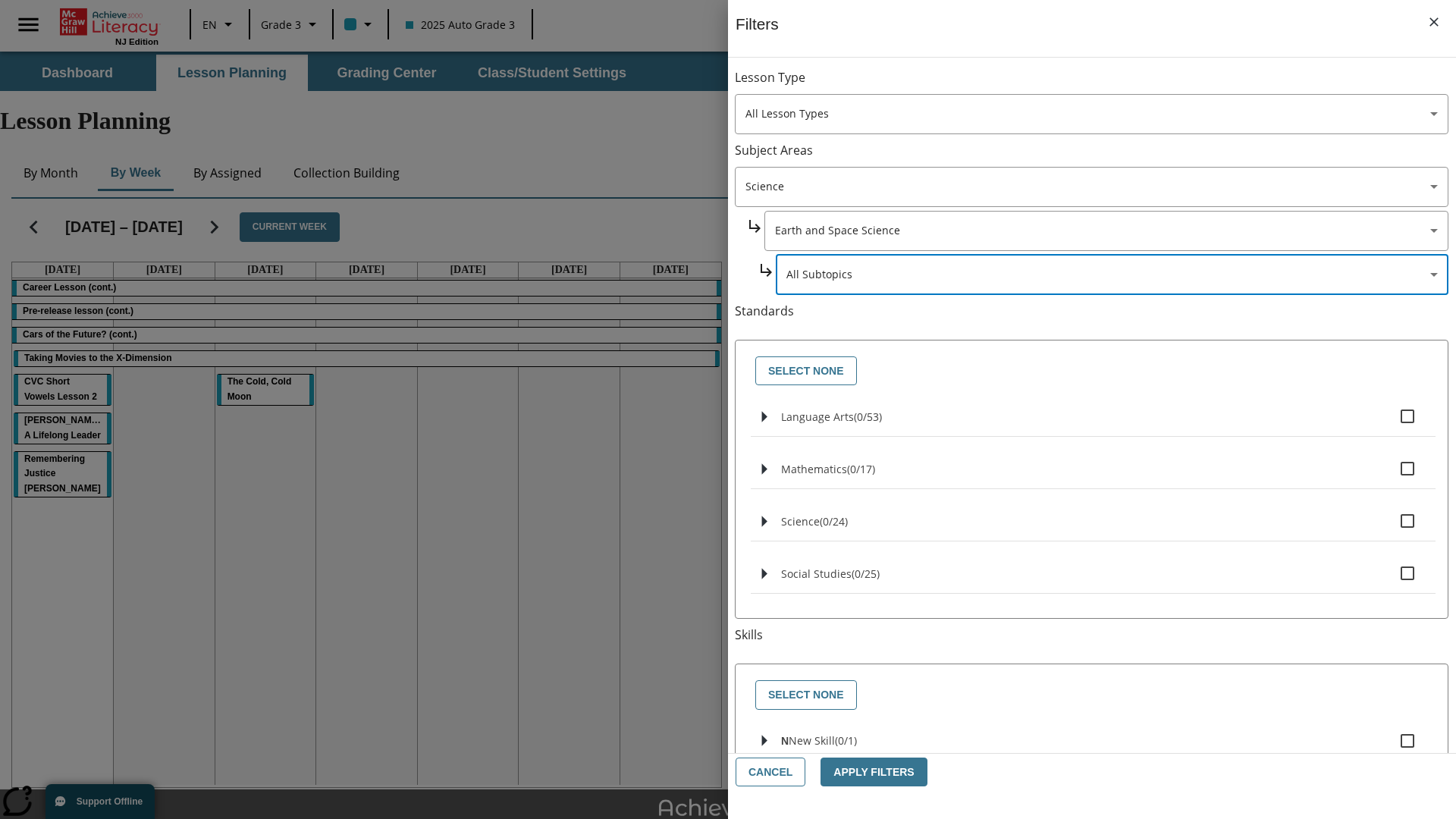
scroll to position [0, 1]
click at [1106, 85] on body "Skip to main content NJ Edition EN Grade 3 2025 Auto Grade 3 Search 0 Tauto Das…" at bounding box center [728, 469] width 1456 height 835
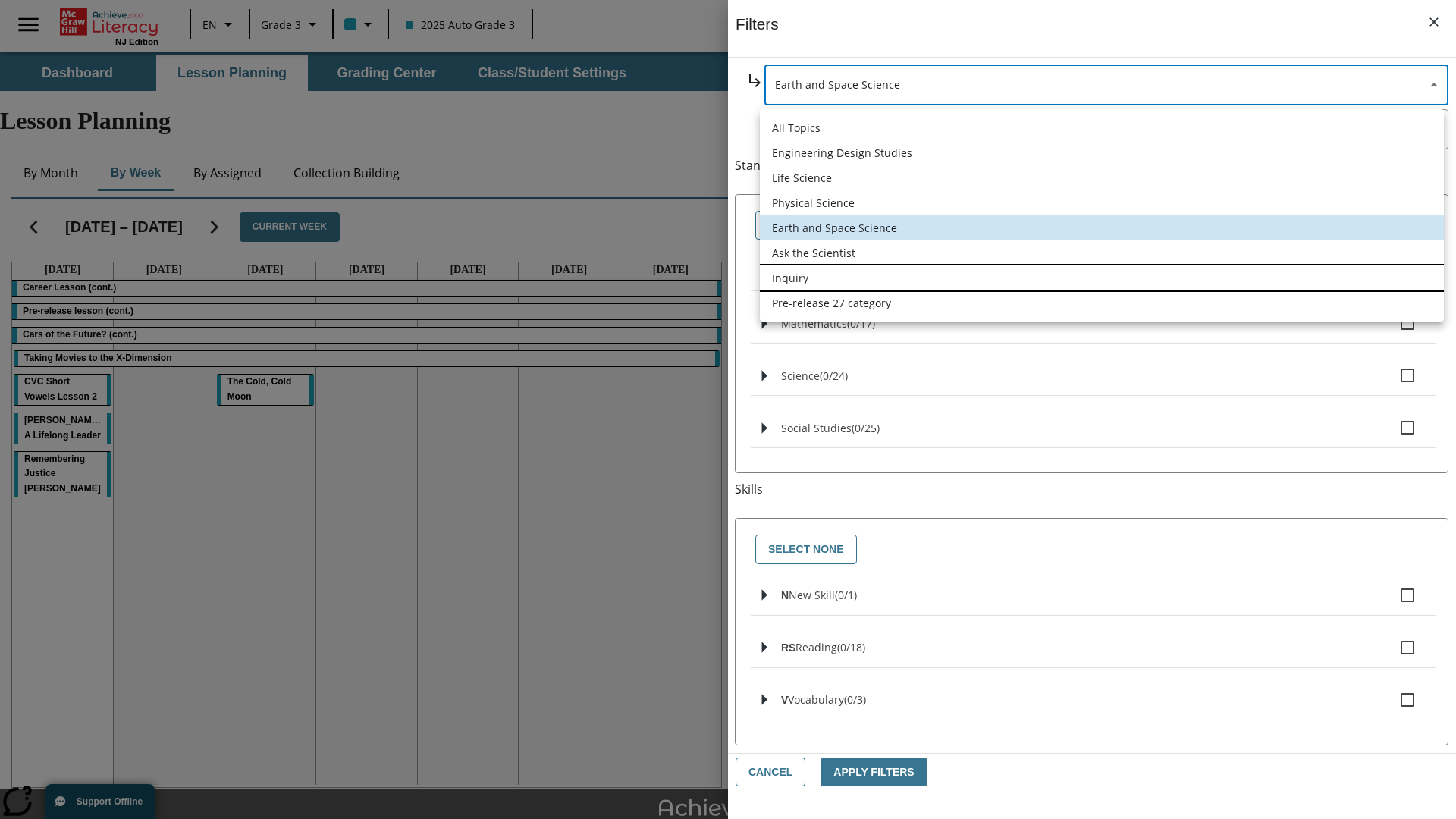
click at [1102, 278] on li "Inquiry" at bounding box center [1101, 278] width 684 height 25
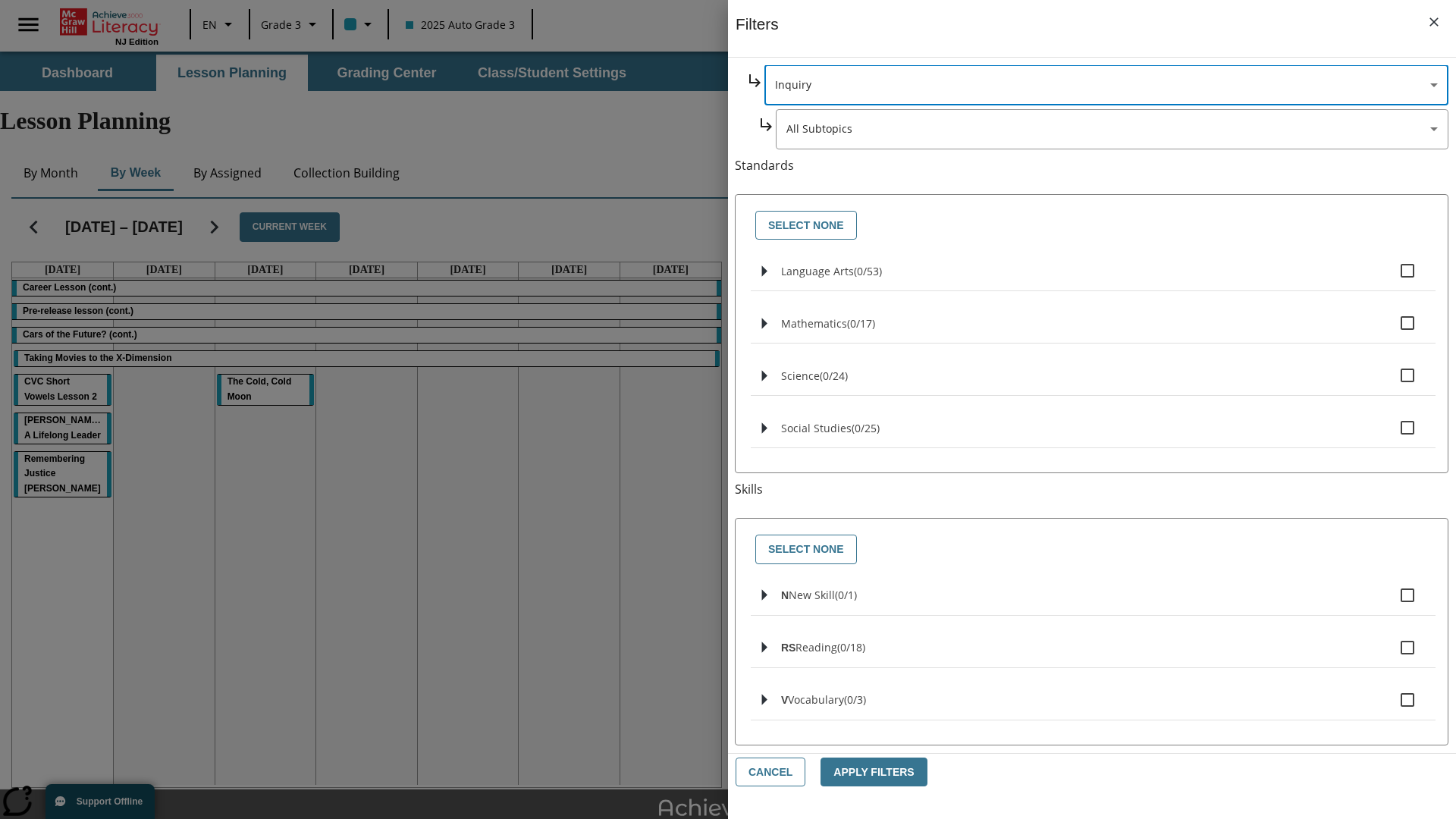
scroll to position [0, 1]
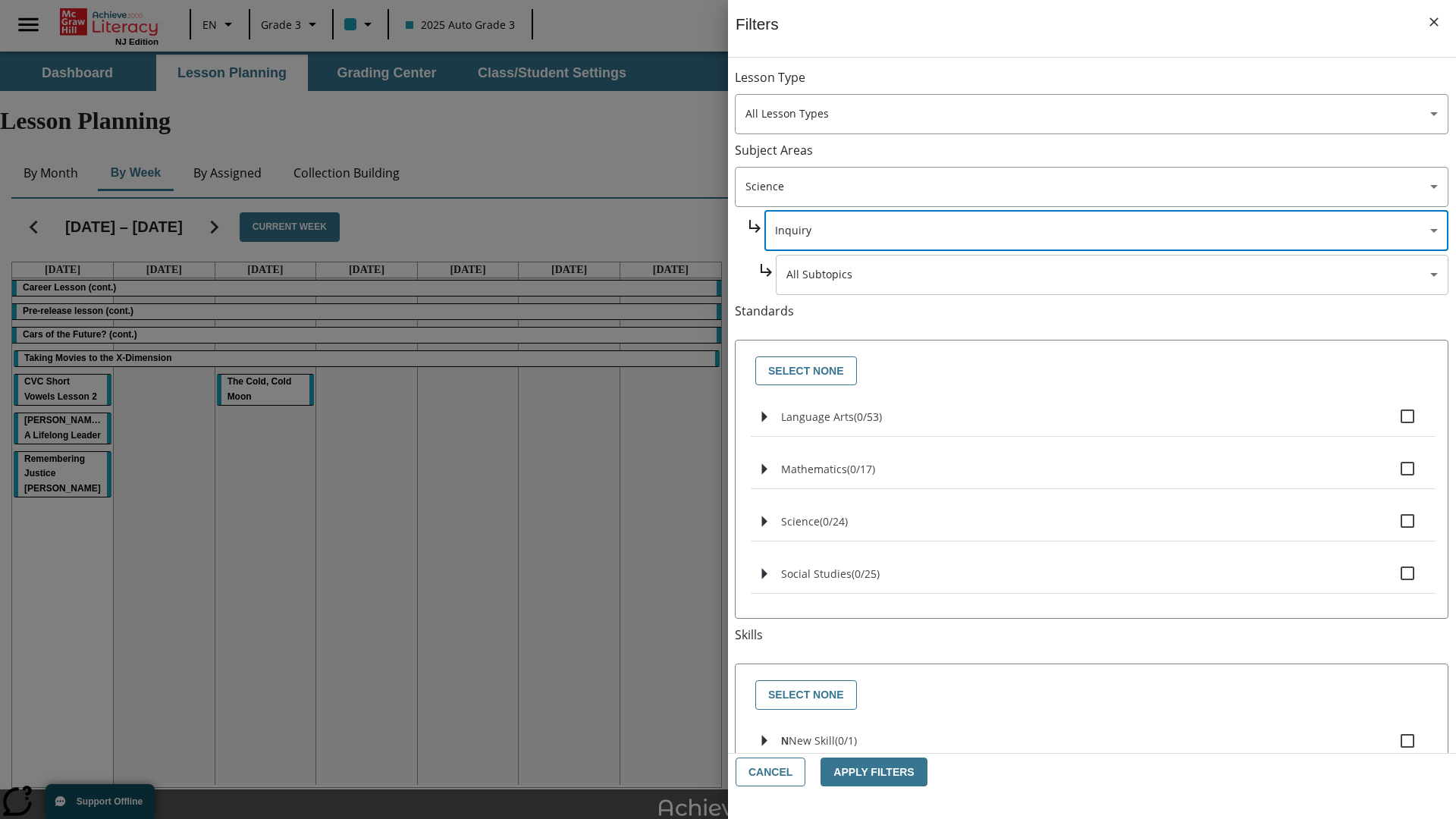
click at [1112, 85] on body "Skip to main content NJ Edition EN Grade 3 2025 Auto Grade 3 Search 0 Tauto Das…" at bounding box center [728, 469] width 1456 height 835
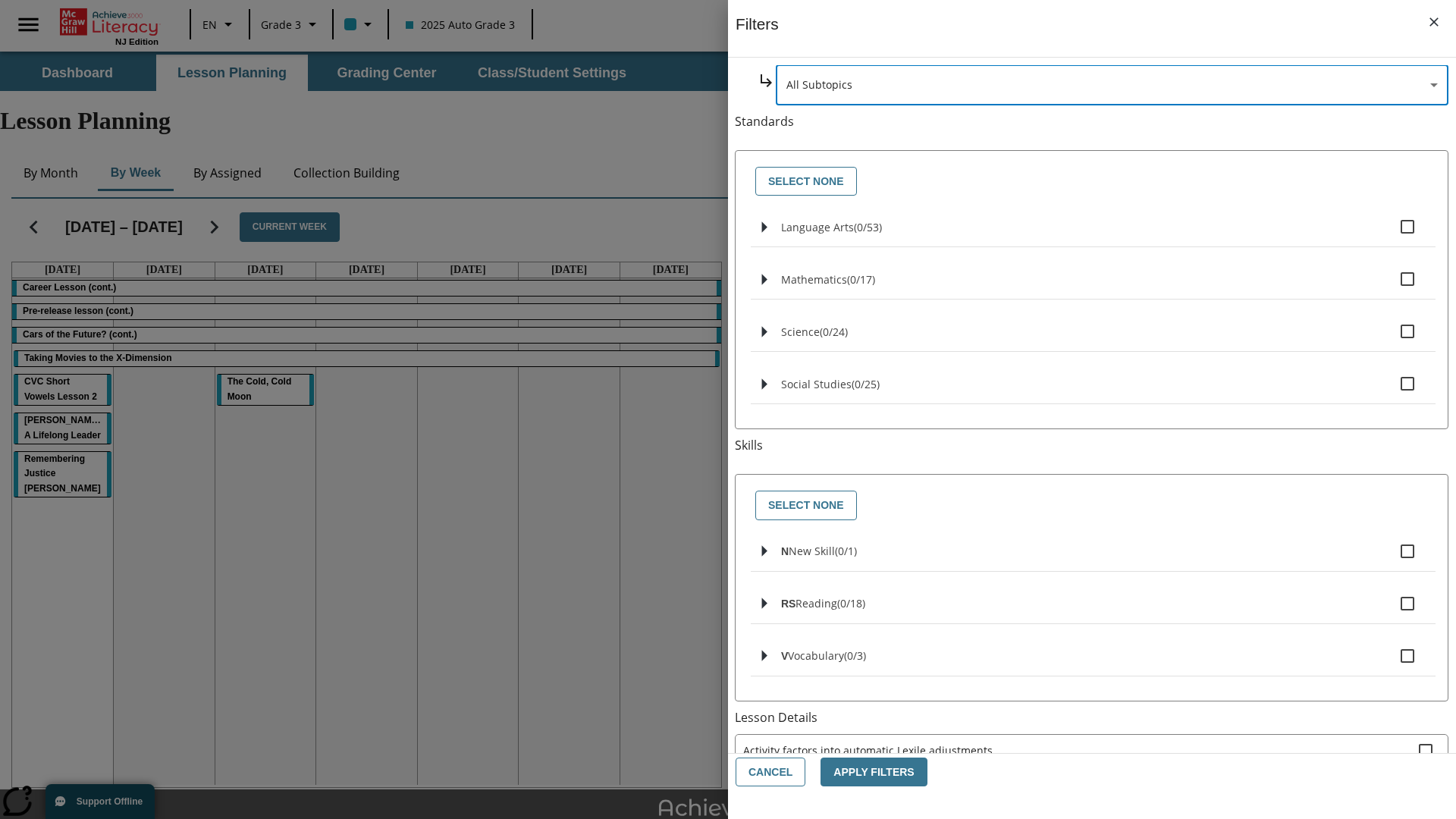
scroll to position [0, 0]
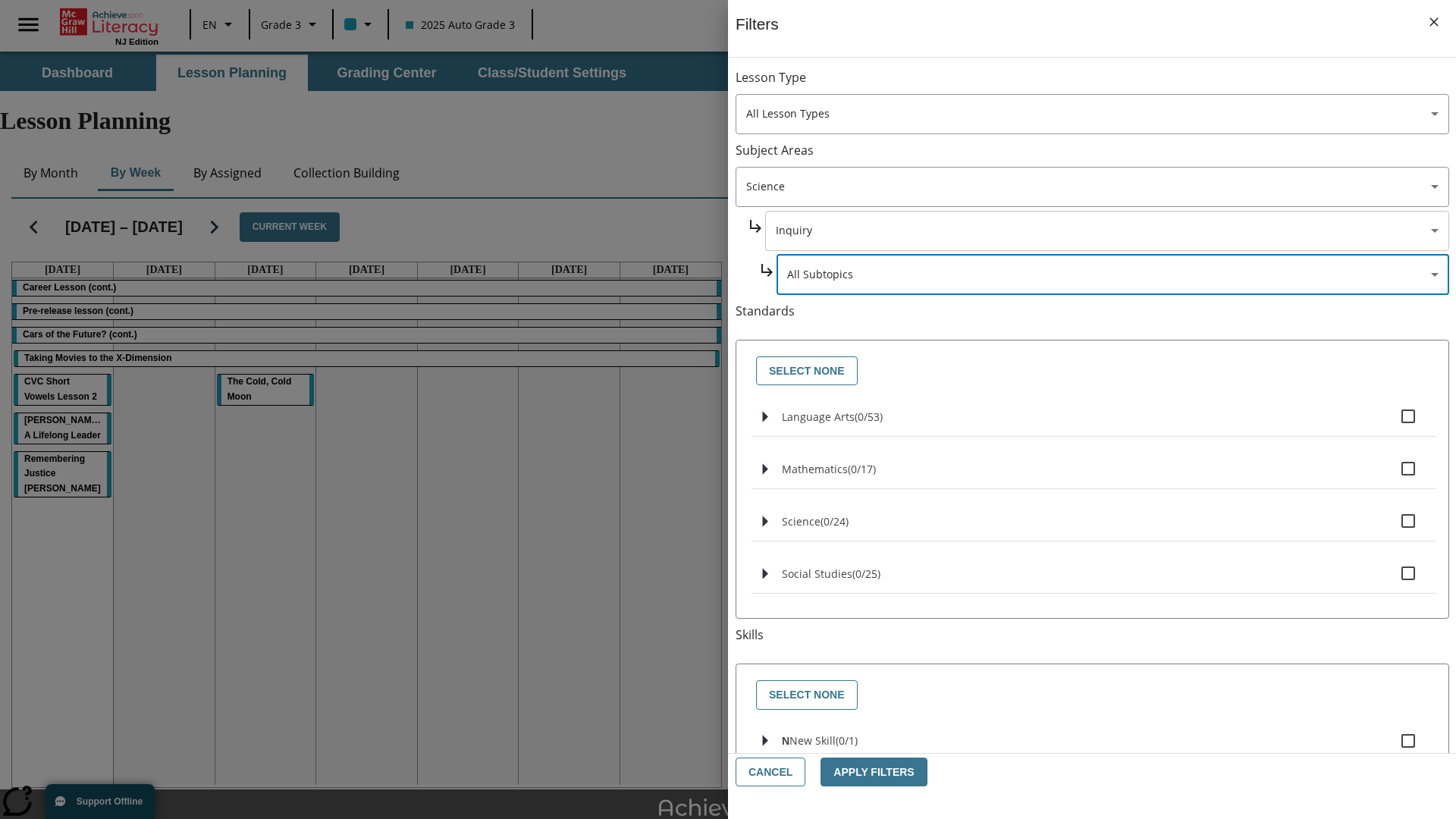
click at [1106, 230] on body "Skip to main content NJ Edition EN Grade 3 2025 Auto Grade 3 Search 0 Tauto Das…" at bounding box center [728, 469] width 1456 height 835
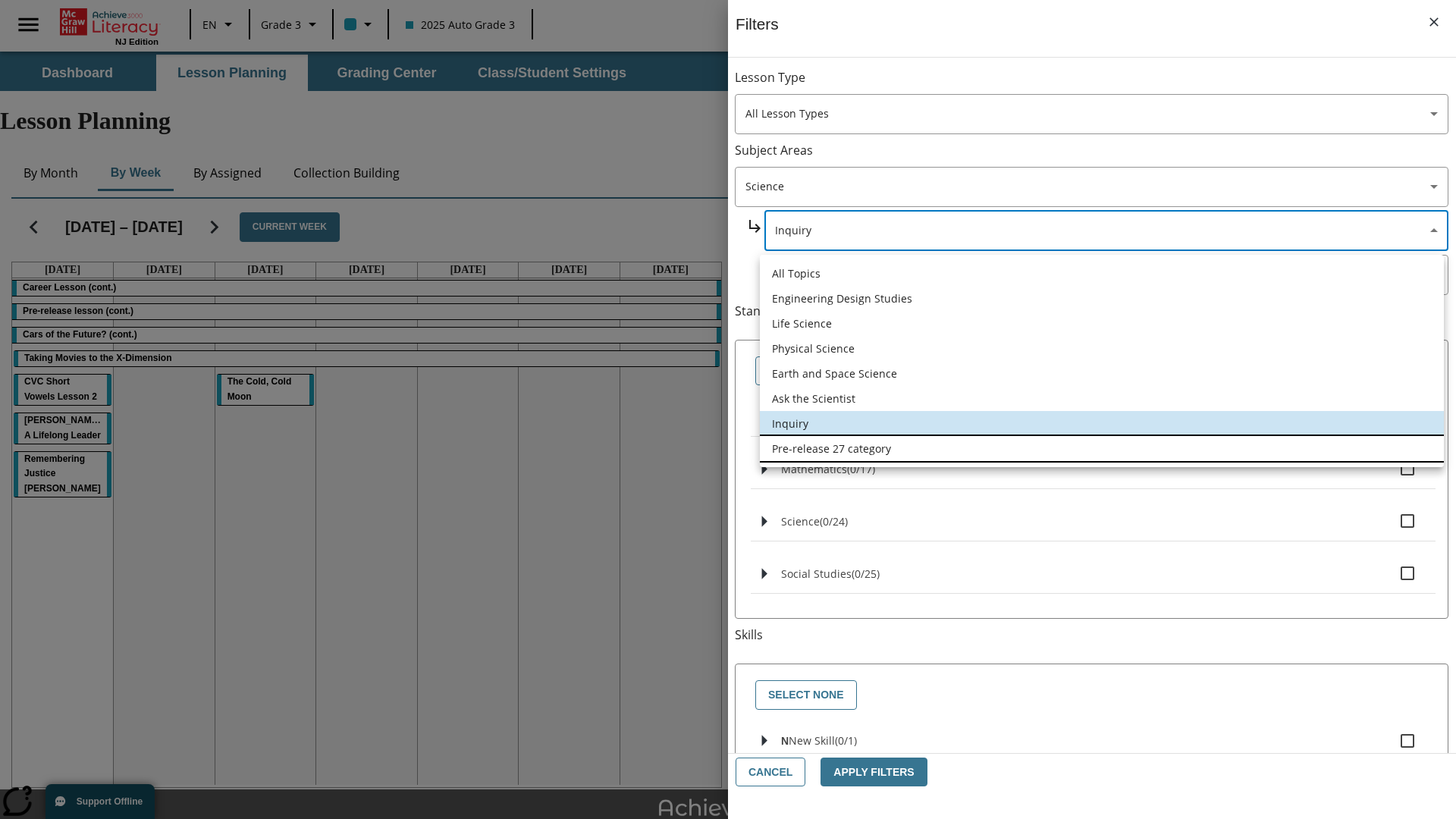
click at [1102, 448] on li "Pre-release 27 category" at bounding box center [1101, 448] width 684 height 25
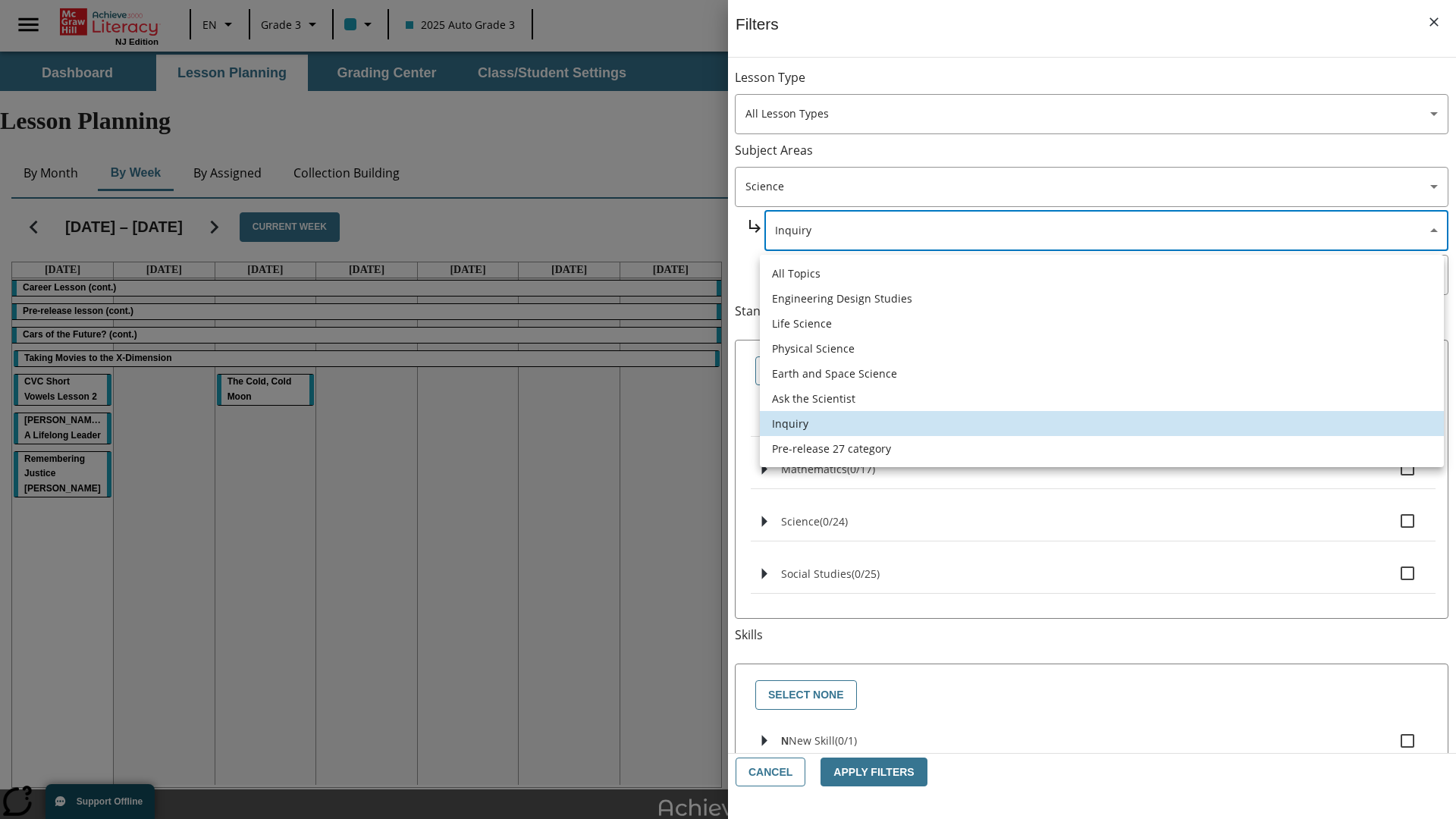
type input "271"
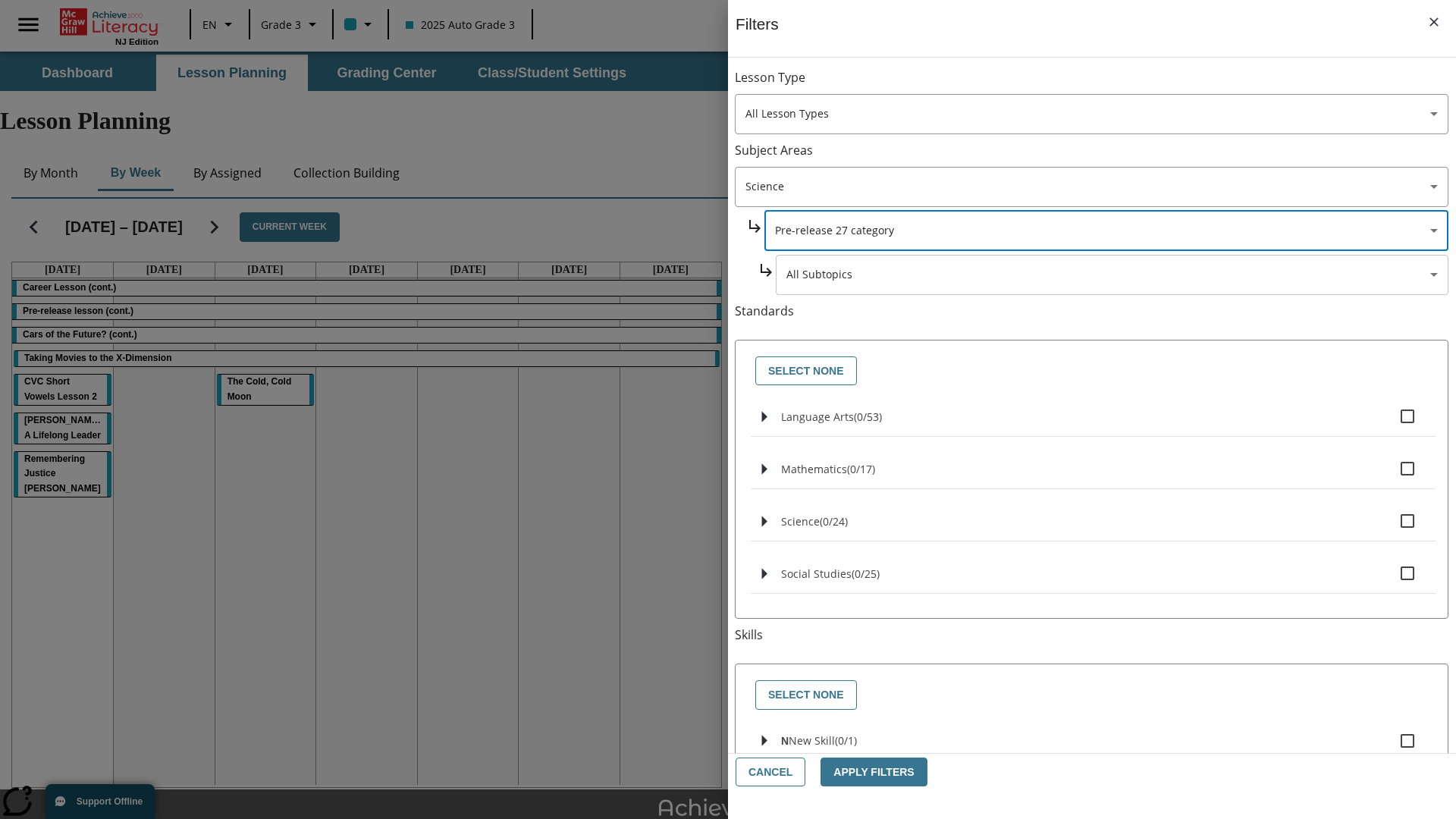
click at [1112, 274] on body "Skip to main content NJ Edition EN Grade 3 2025 Auto Grade 3 Search 0 Tauto Das…" at bounding box center [728, 469] width 1456 height 835
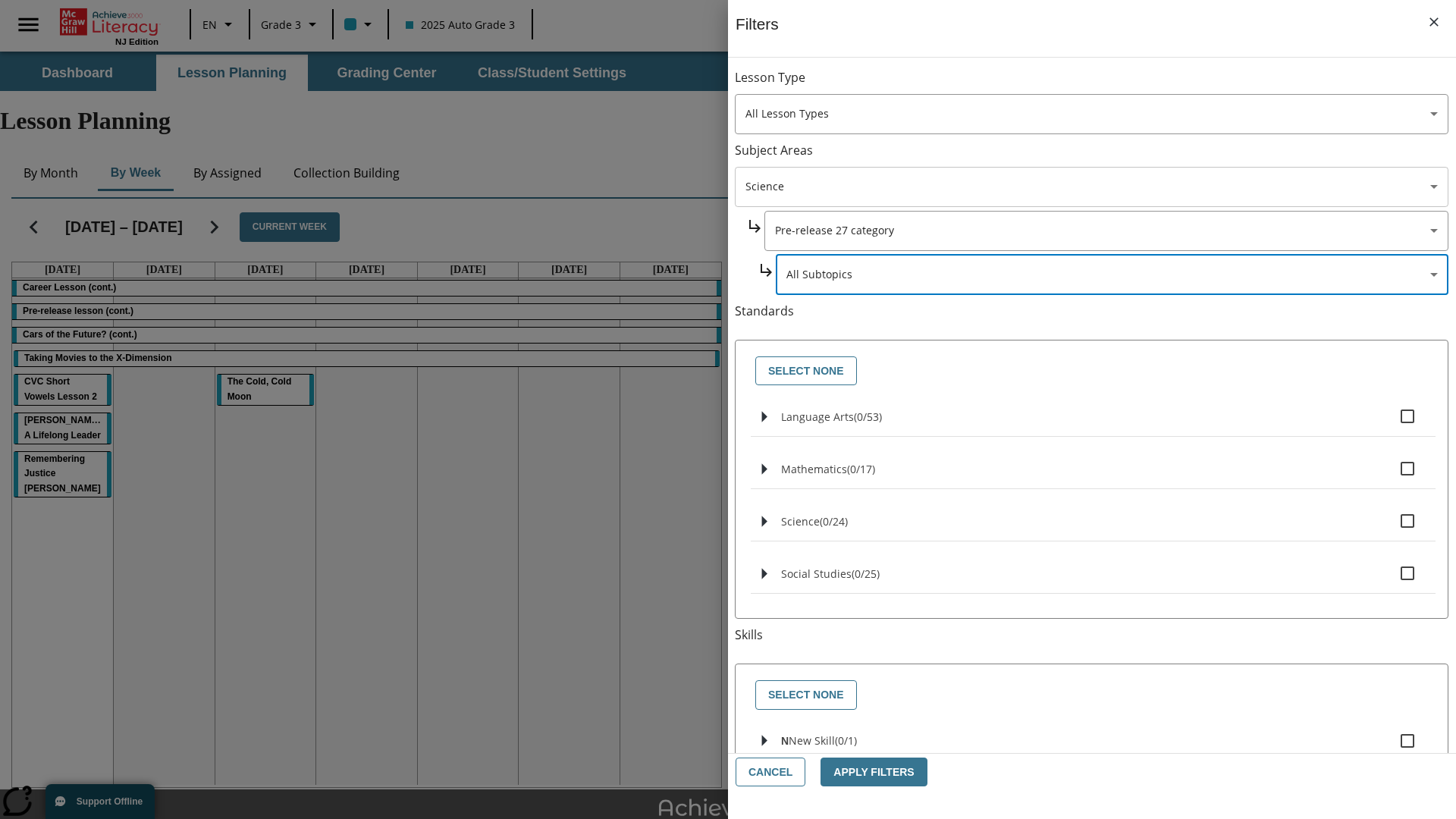
click at [1091, 186] on body "Skip to main content NJ Edition EN Grade 3 2025 Auto Grade 3 Search 0 Tauto Das…" at bounding box center [728, 469] width 1456 height 835
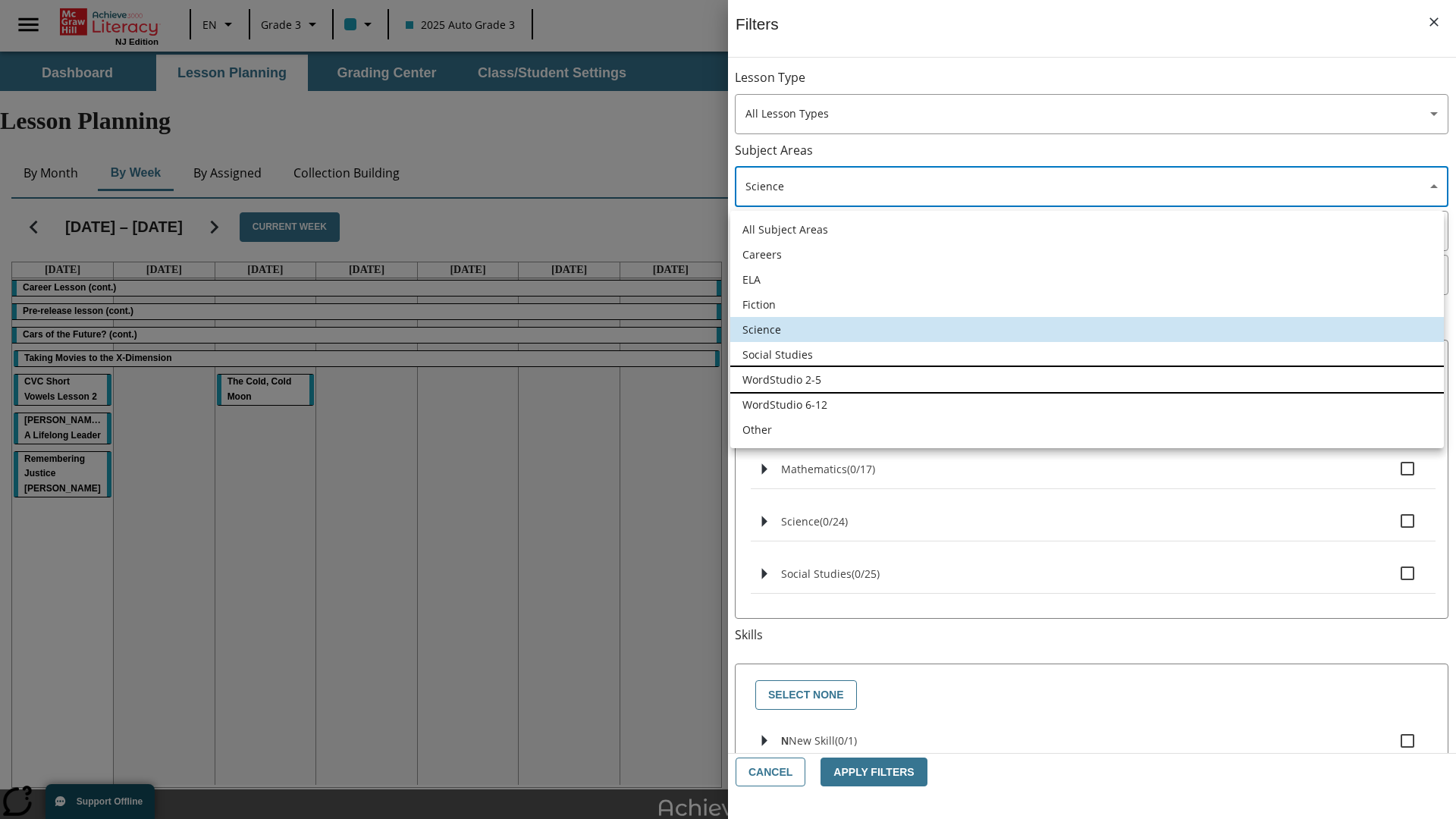
click at [1087, 379] on li "WordStudio 2-5" at bounding box center [1087, 379] width 714 height 25
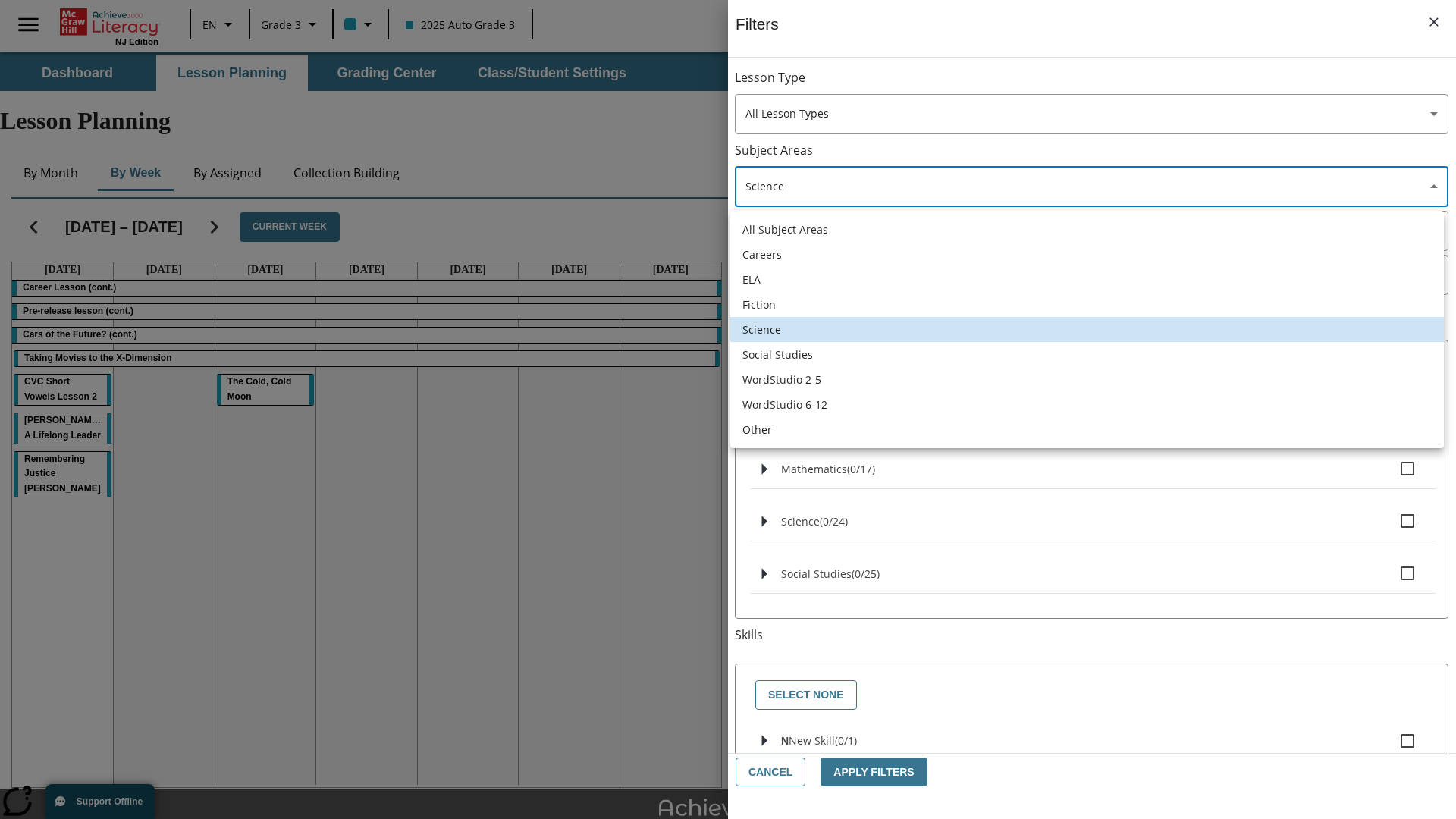
type input "6"
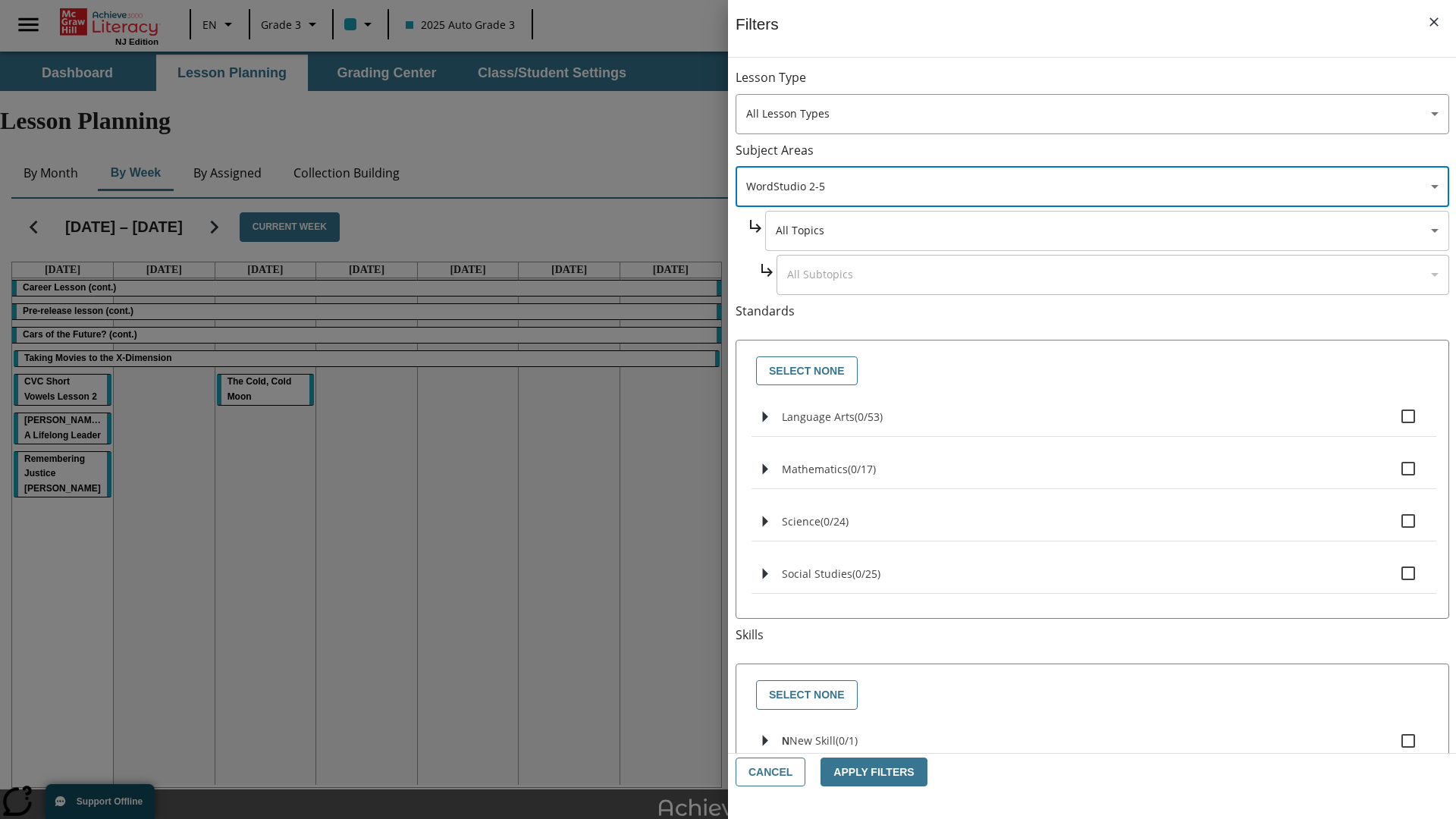
click at [1106, 230] on body "Skip to main content NJ Edition EN Grade 3 2025 Auto Grade 3 Search 0 Tauto Das…" at bounding box center [728, 469] width 1456 height 835
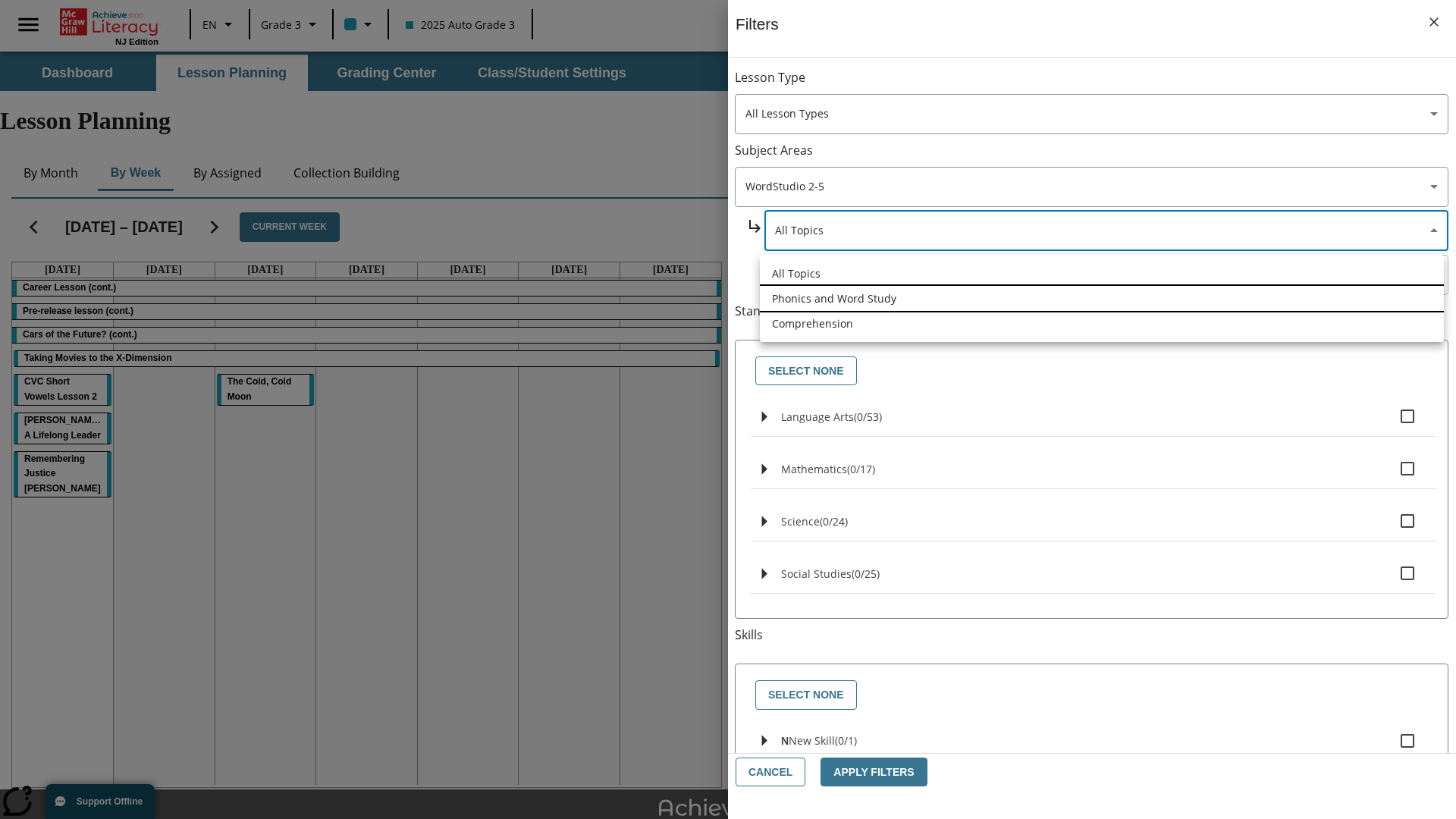
click at [1102, 298] on li "Phonics and Word Study" at bounding box center [1101, 298] width 684 height 25
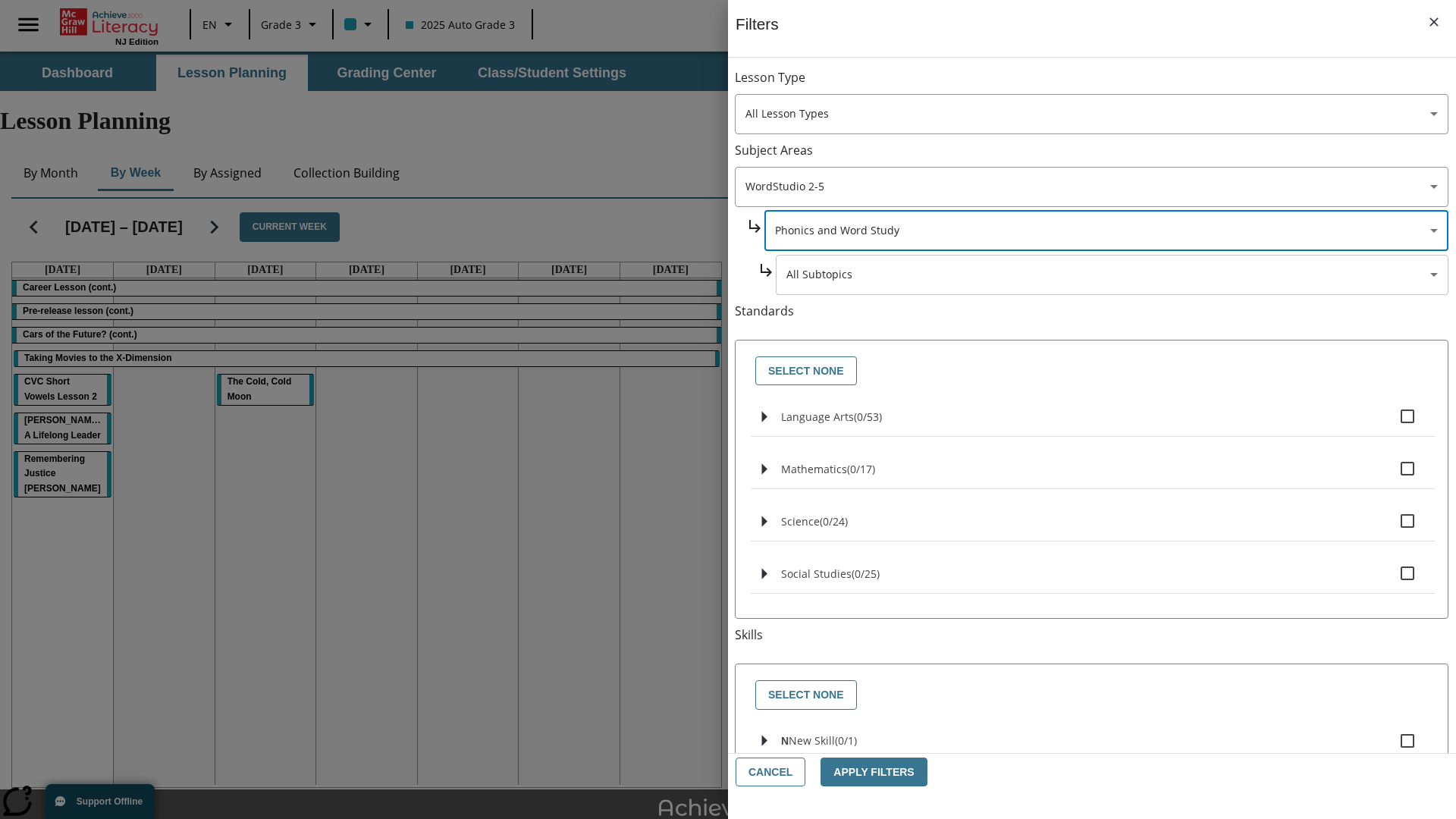
click at [1112, 274] on body "Skip to main content NJ Edition EN Grade 3 2025 Auto Grade 3 Search 0 Tauto Das…" at bounding box center [728, 469] width 1456 height 835
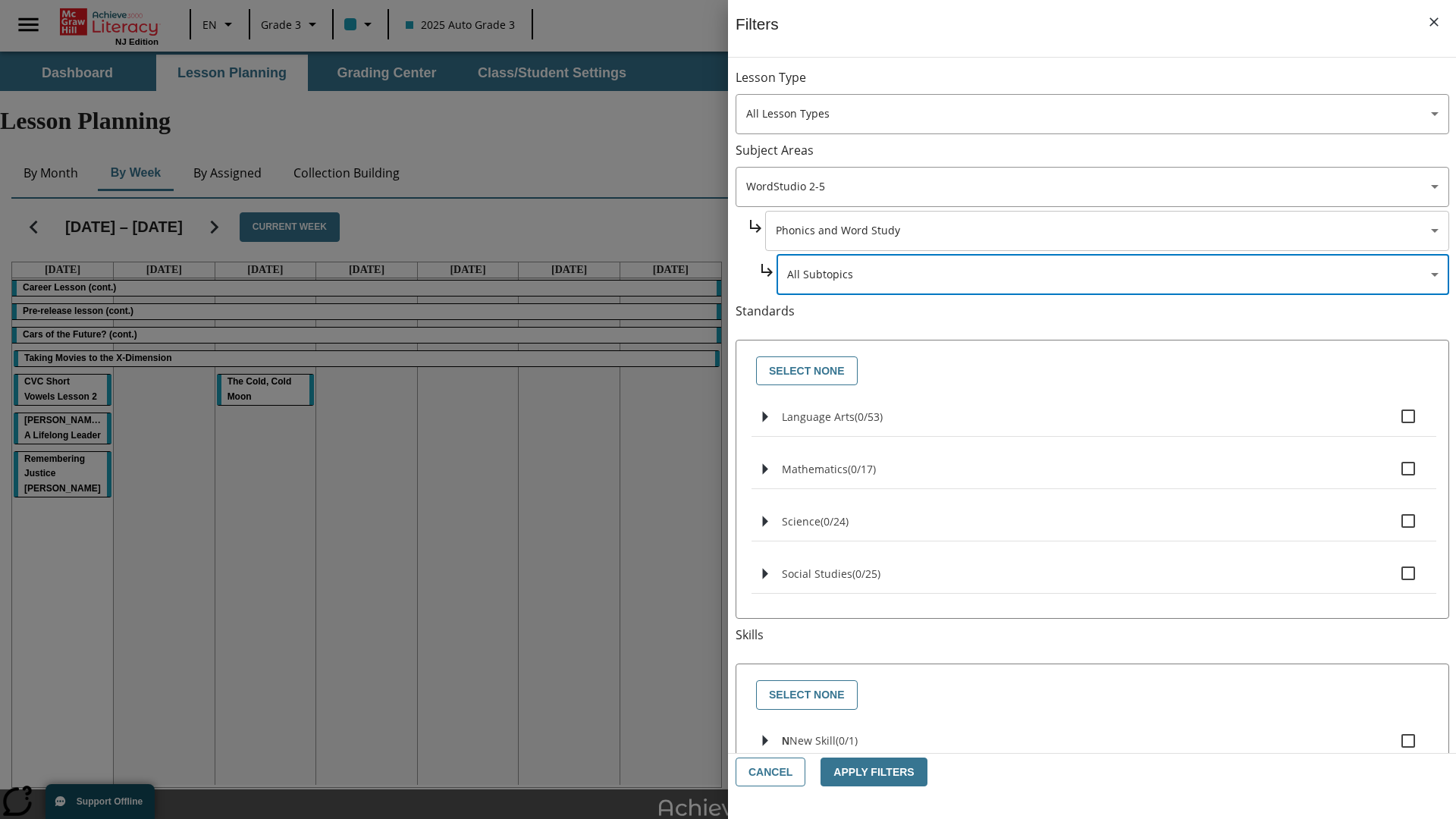
click at [1106, 230] on body "Skip to main content NJ Edition EN Grade 3 2025 Auto Grade 3 Search 0 Tauto Das…" at bounding box center [728, 469] width 1456 height 835
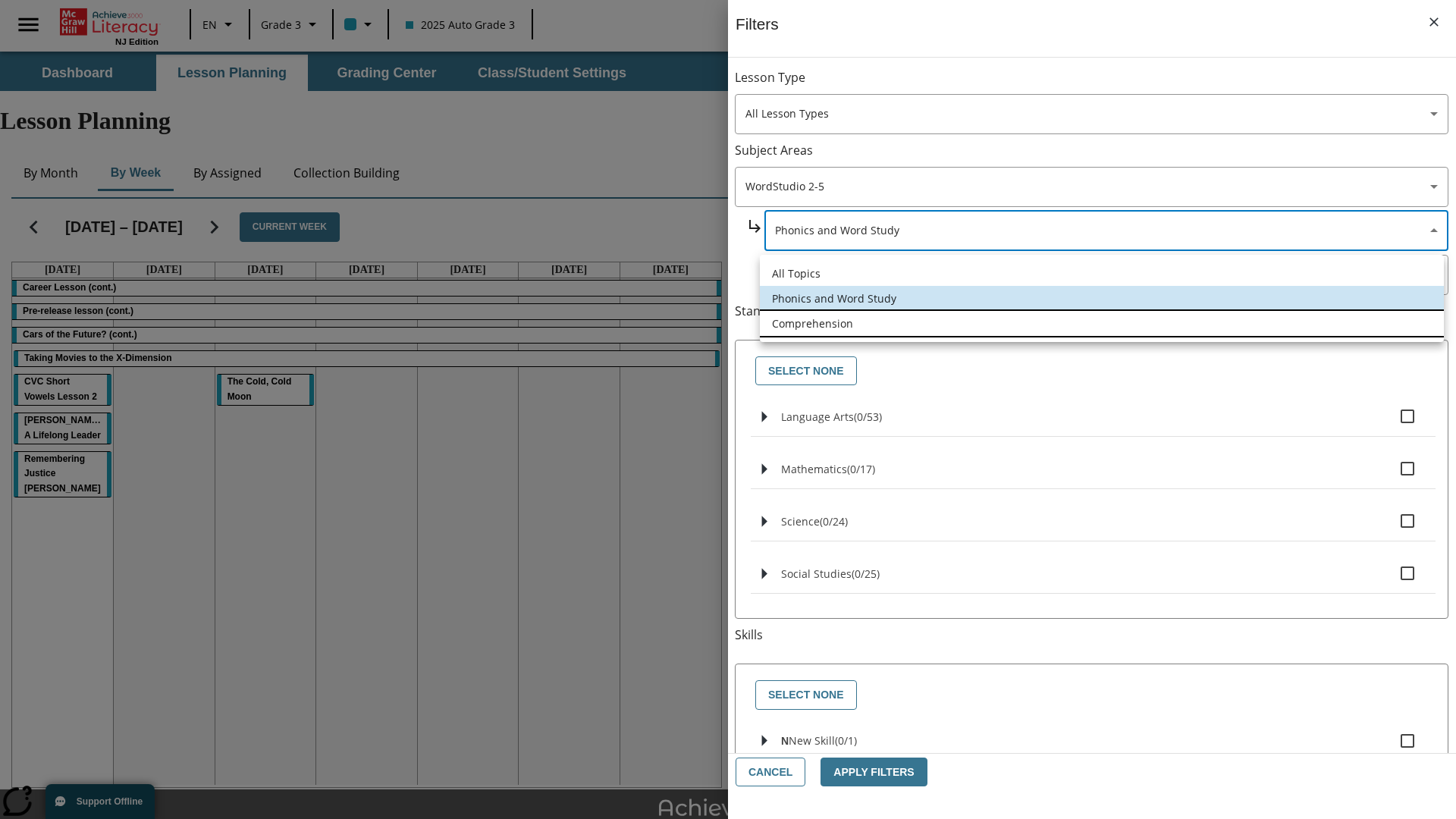
click at [1102, 323] on li "Comprehension" at bounding box center [1101, 323] width 684 height 25
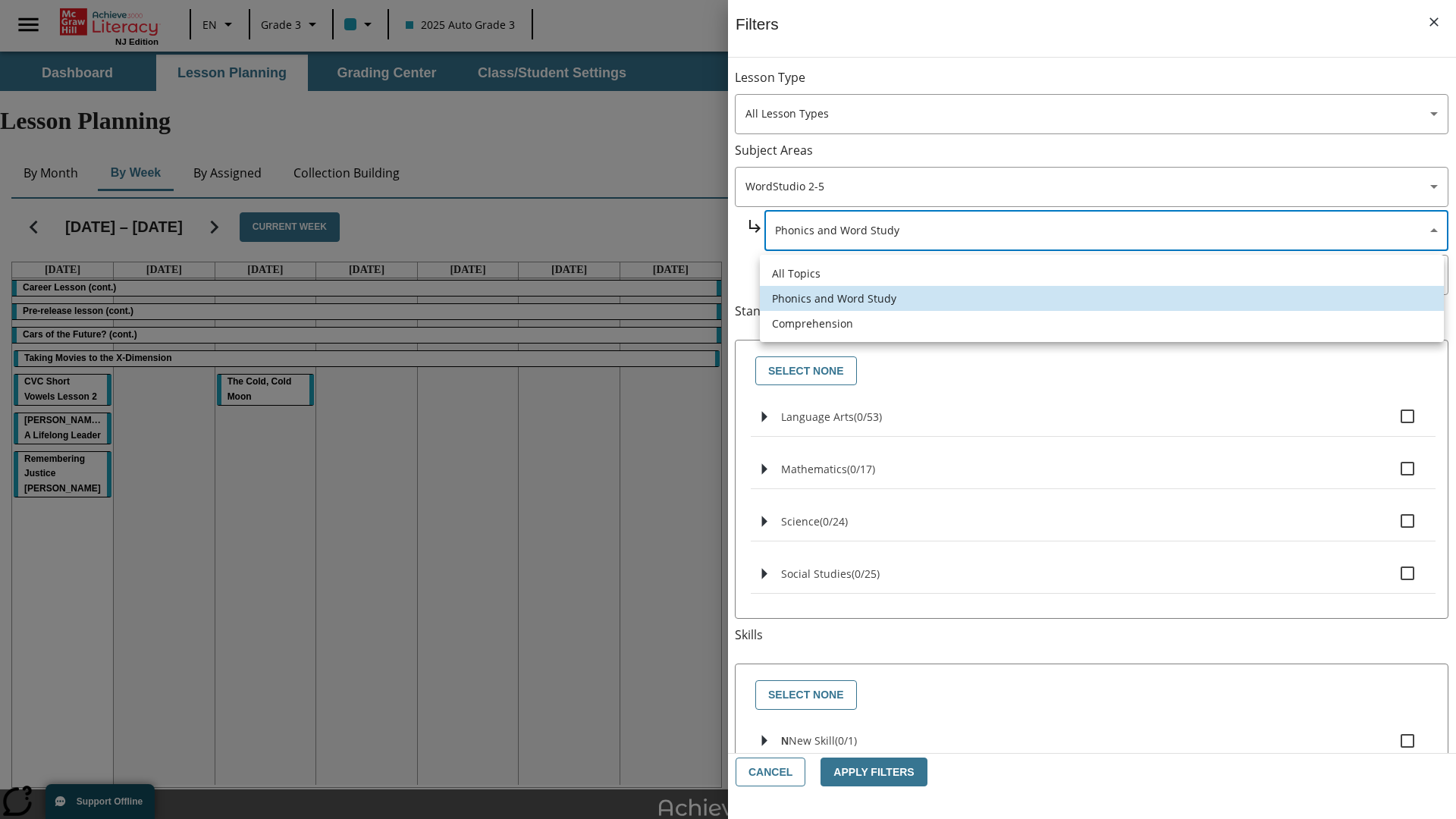
type input "252"
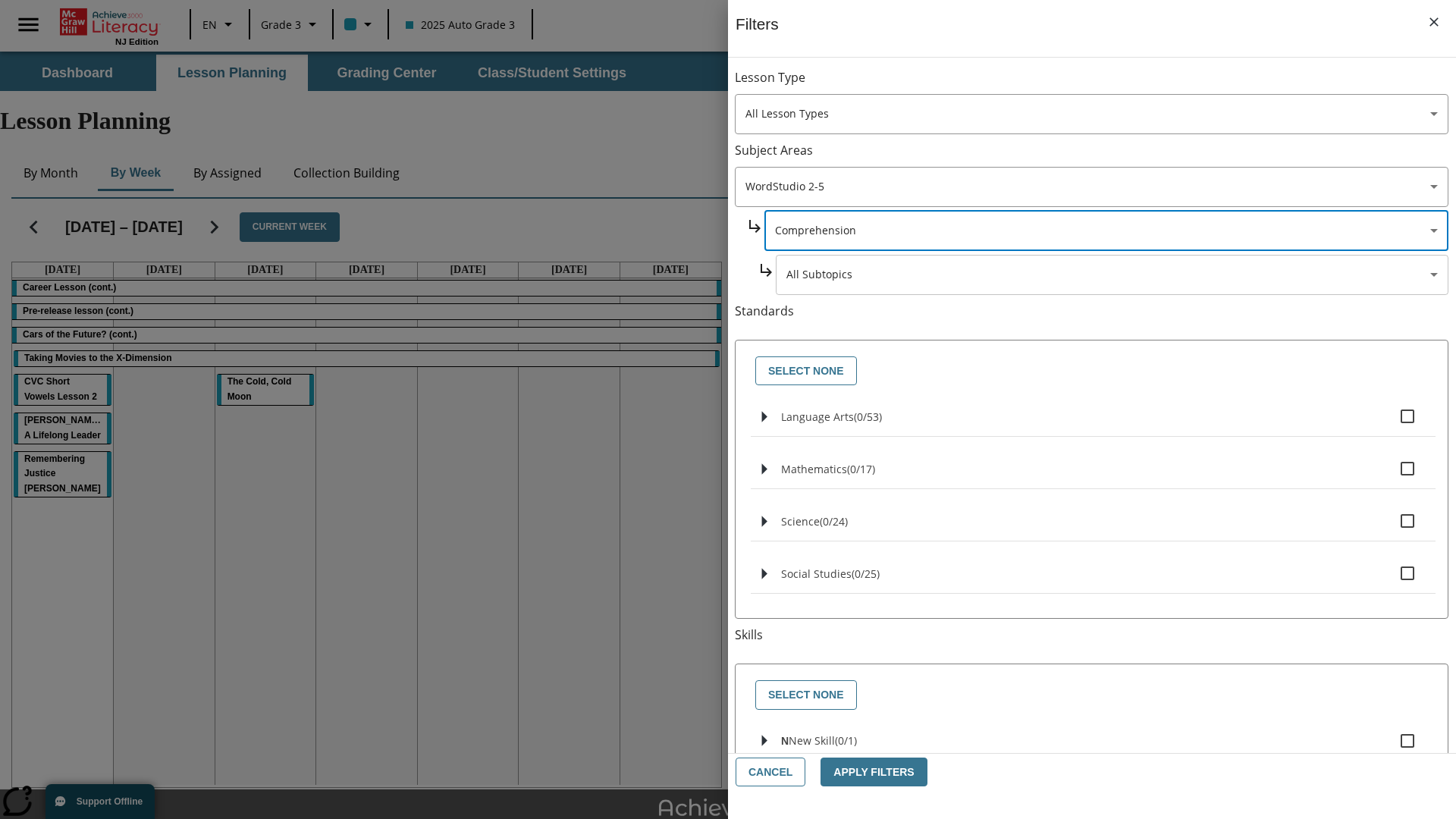
click at [1112, 274] on body "Skip to main content NJ Edition EN Grade 3 2025 Auto Grade 3 Search 0 Tauto Das…" at bounding box center [728, 469] width 1456 height 835
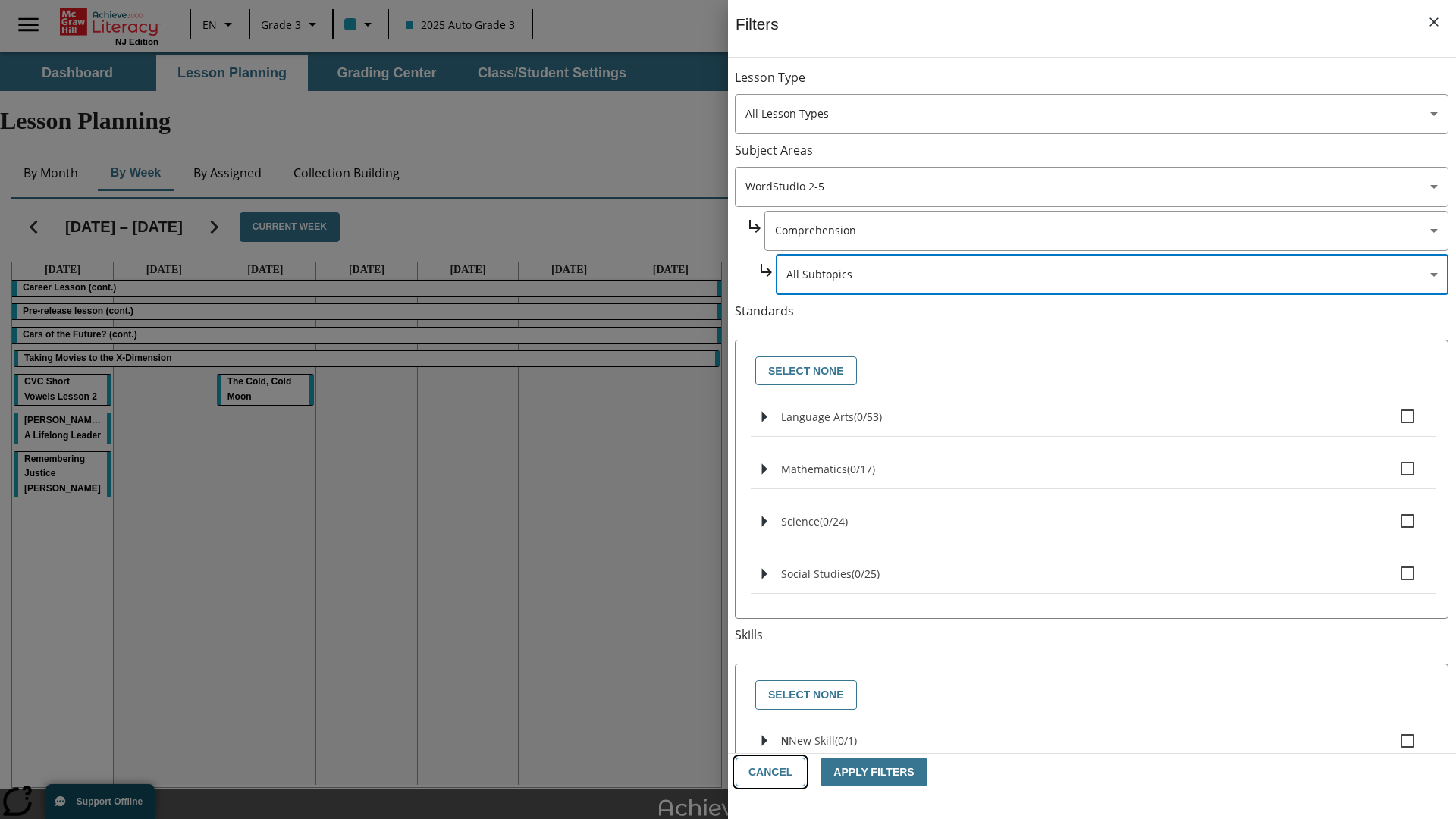
click at [769, 772] on button "Cancel" at bounding box center [770, 772] width 70 height 29
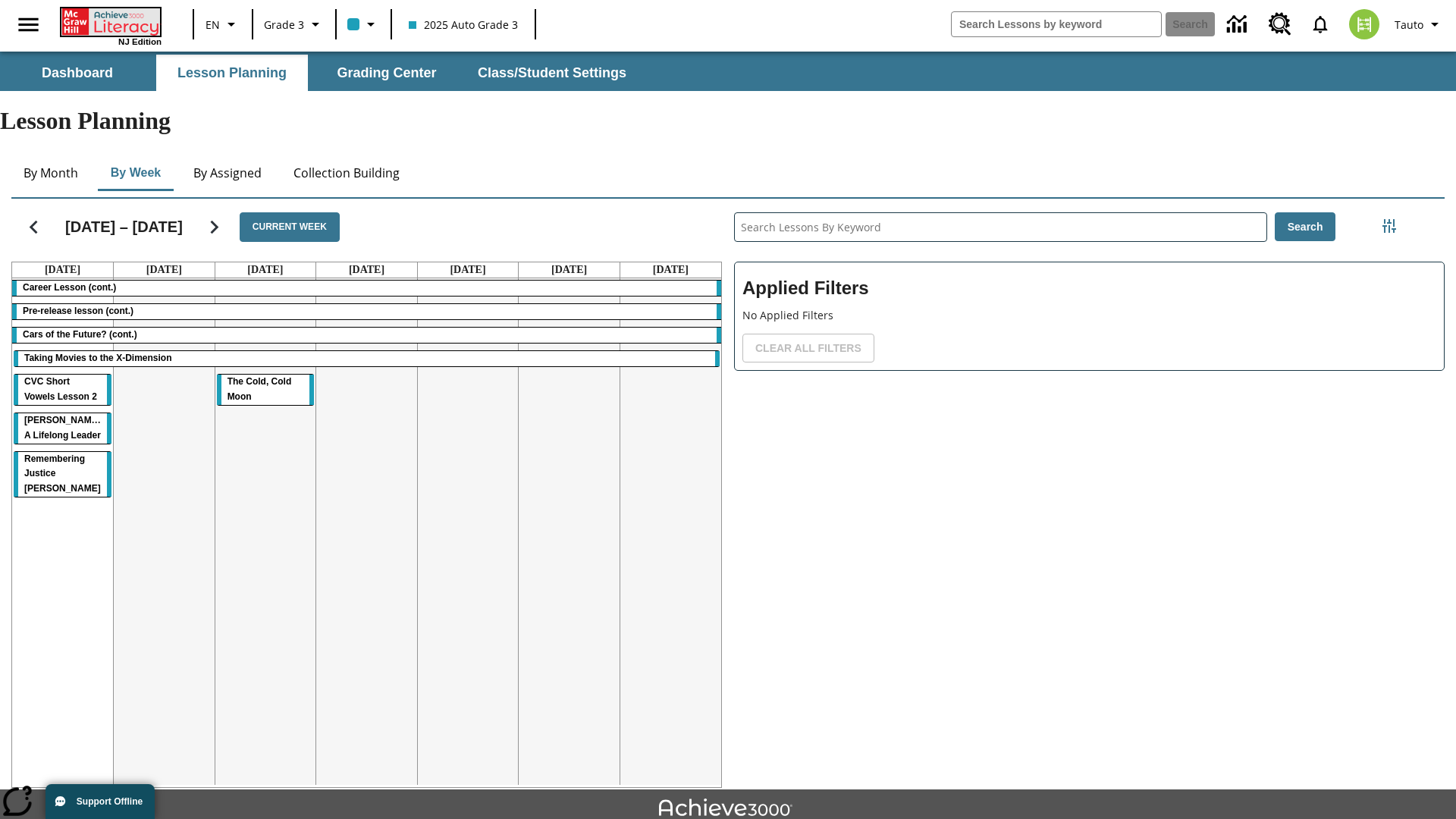
click at [110, 21] on icon "Home" at bounding box center [111, 22] width 101 height 28
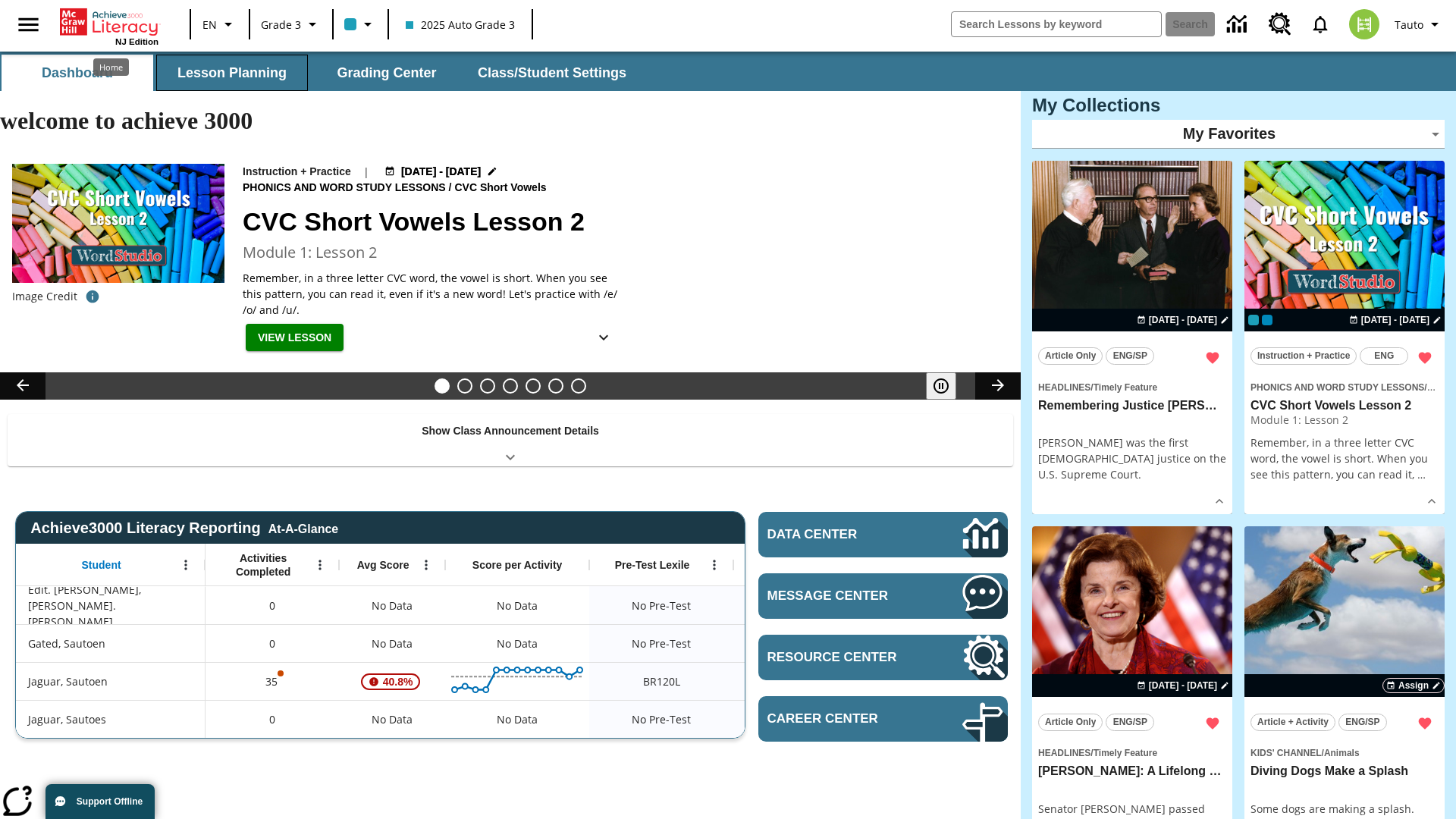
click at [232, 72] on button "Lesson Planning" at bounding box center [232, 72] width 152 height 36
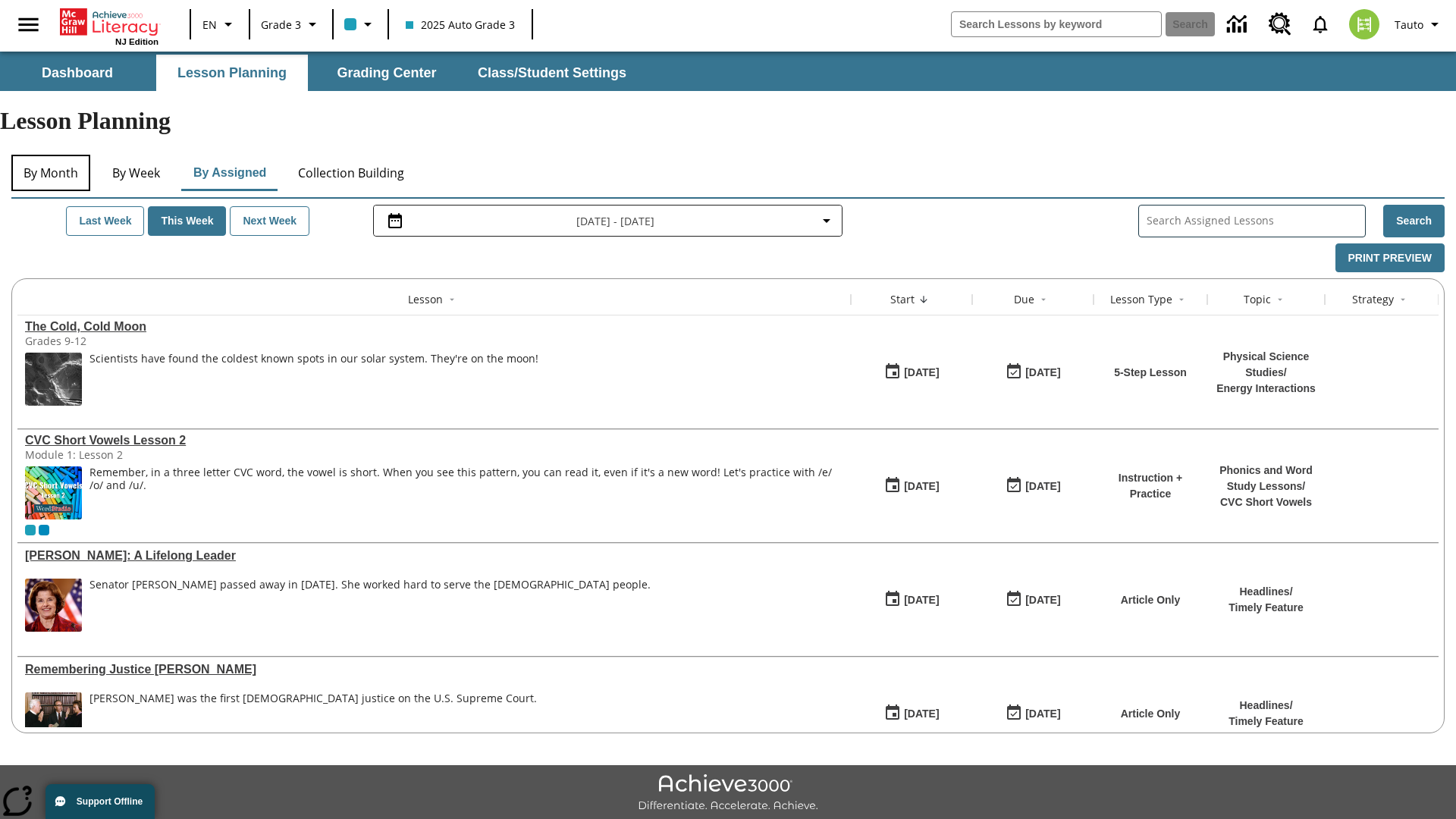
click at [51, 154] on button "By Month" at bounding box center [50, 173] width 79 height 36
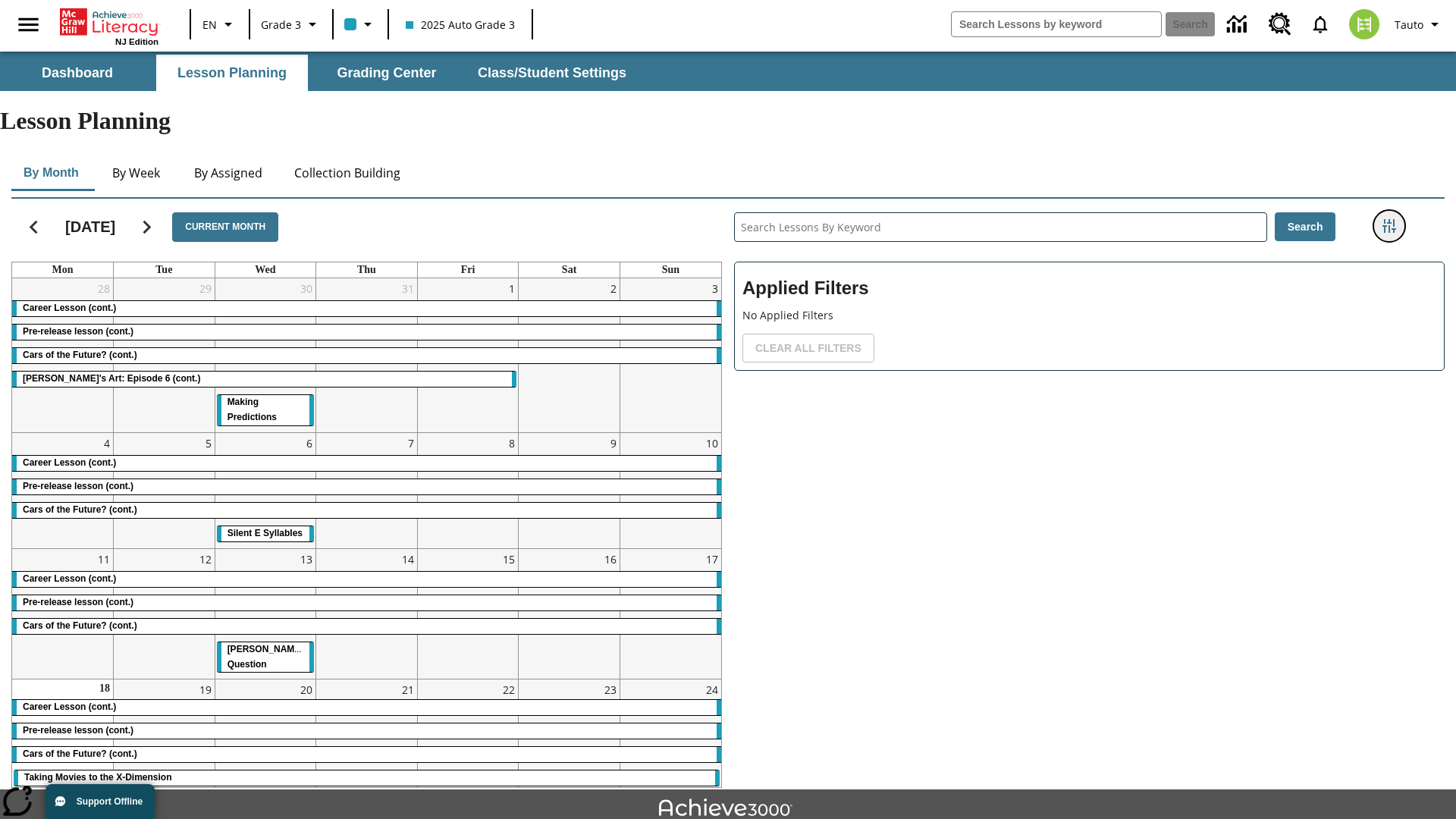
click at [1389, 219] on icon "Filters Side menu" at bounding box center [1390, 226] width 14 height 14
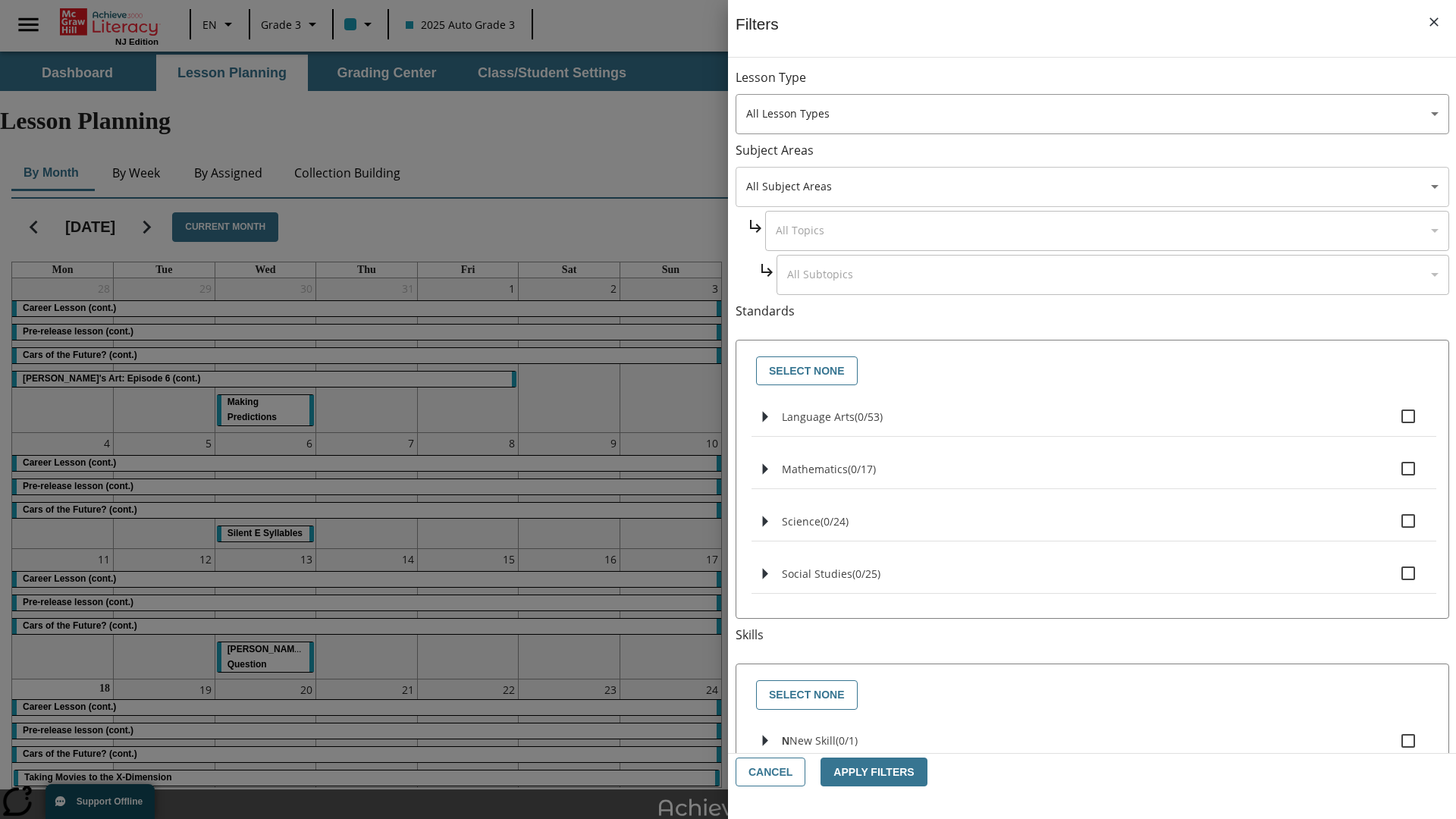
click at [1092, 186] on body "Skip to main content [GEOGRAPHIC_DATA] Edition EN Grade 3 2025 Auto Grade 3 Sea…" at bounding box center [728, 469] width 1456 height 835
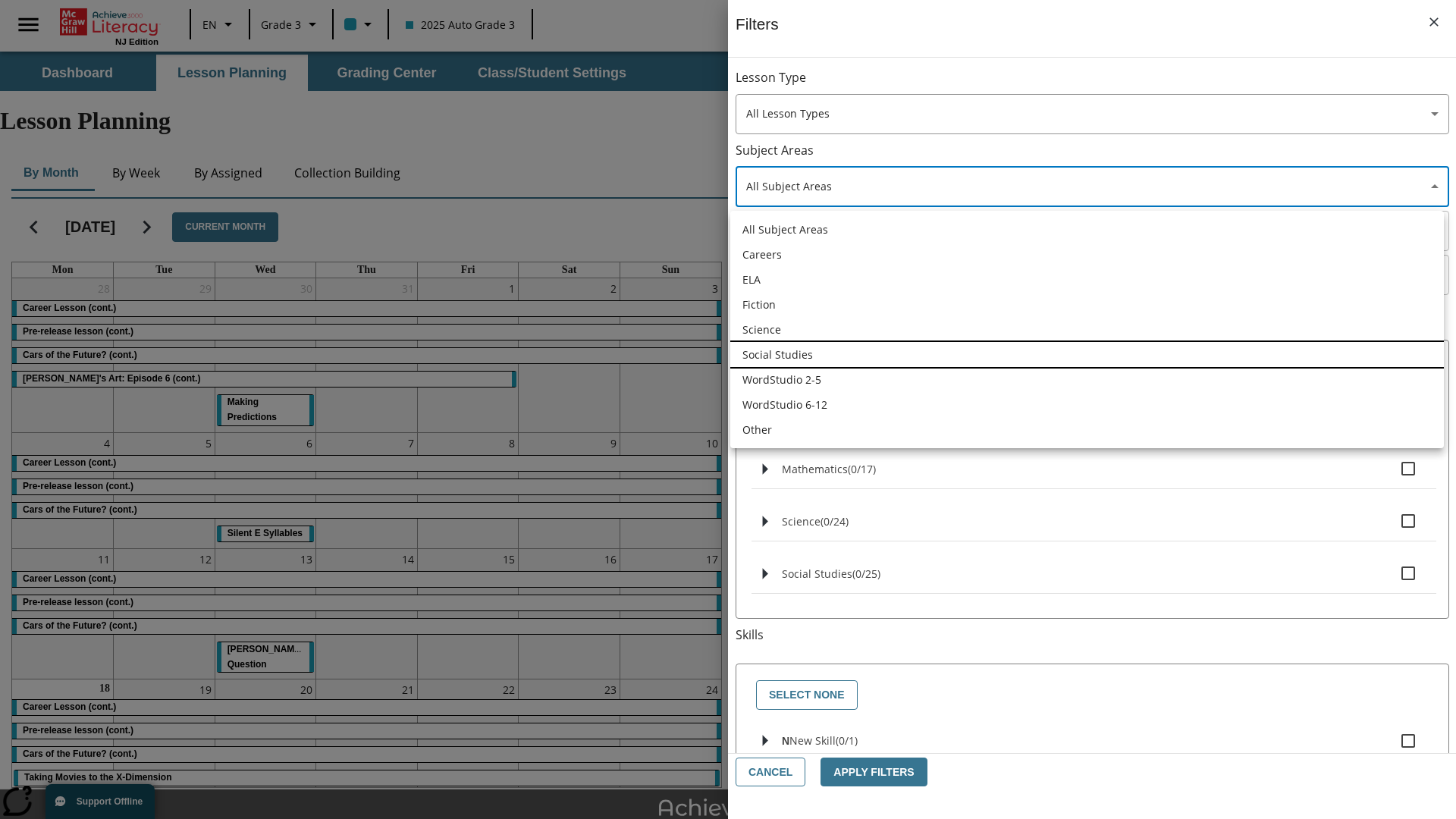
click at [1087, 354] on li "Social Studies" at bounding box center [1087, 354] width 714 height 25
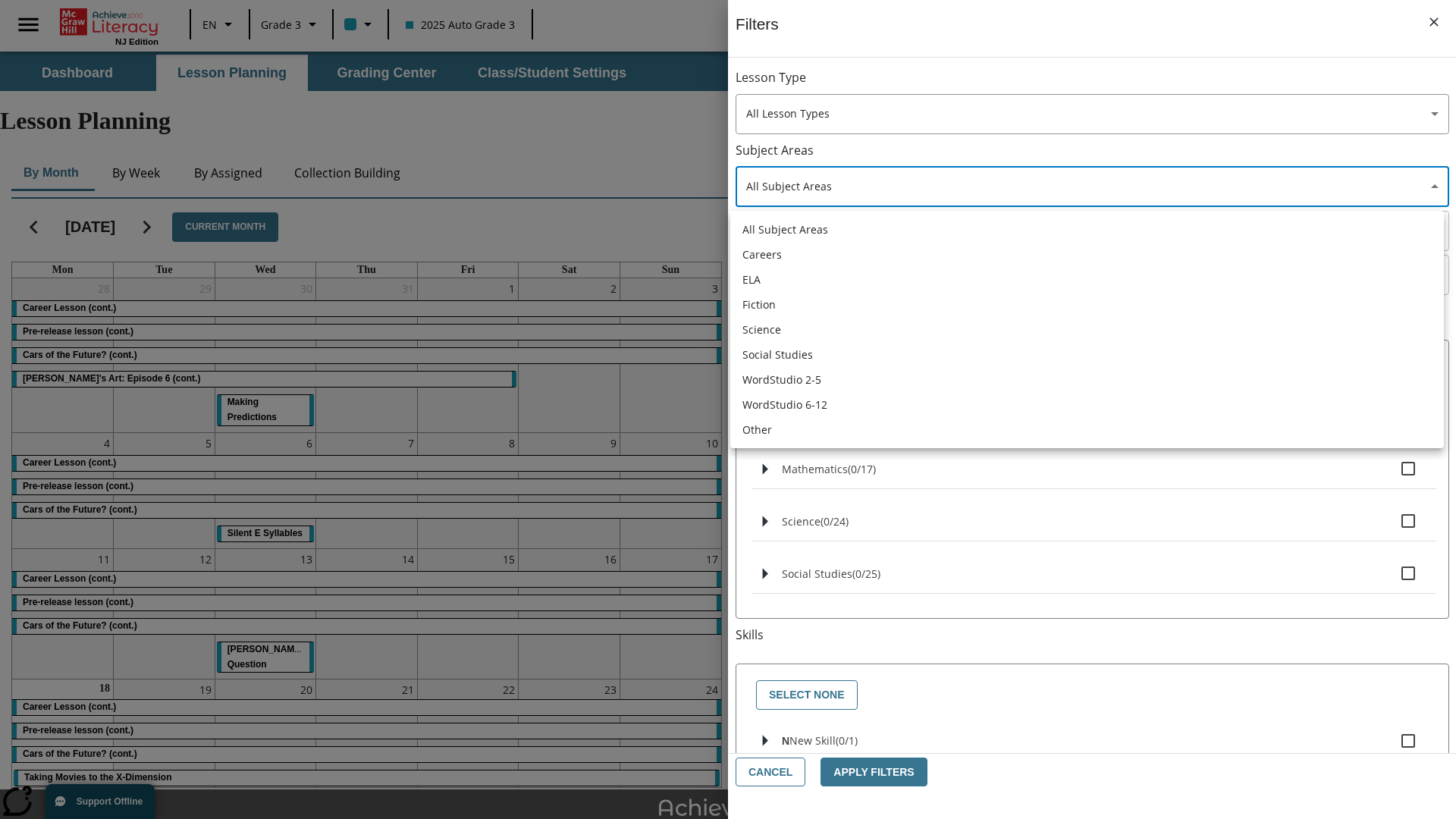
type input "3"
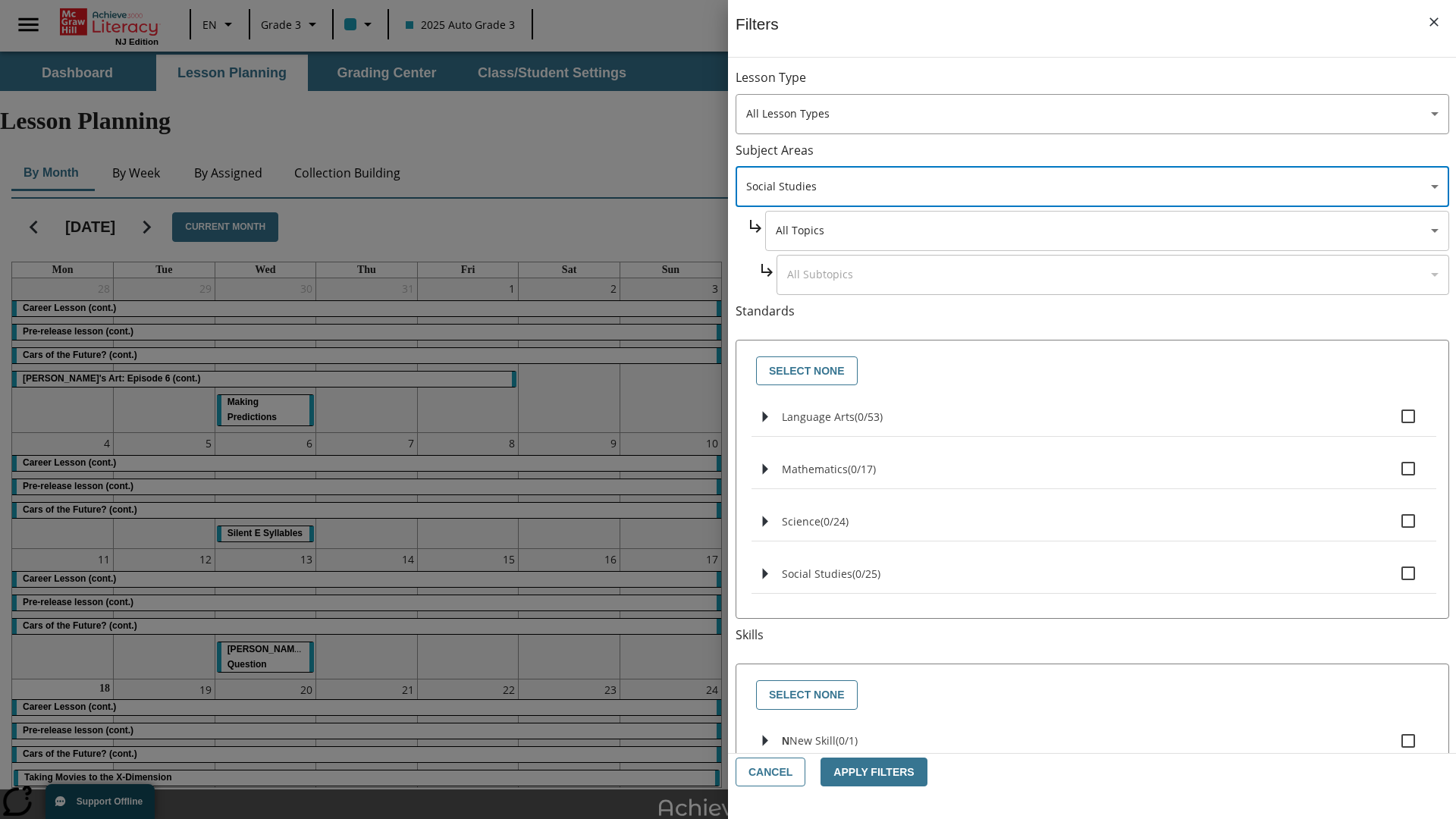
click at [1106, 230] on body "Skip to main content [GEOGRAPHIC_DATA] Edition EN Grade 3 2025 Auto Grade 3 Sea…" at bounding box center [728, 469] width 1456 height 835
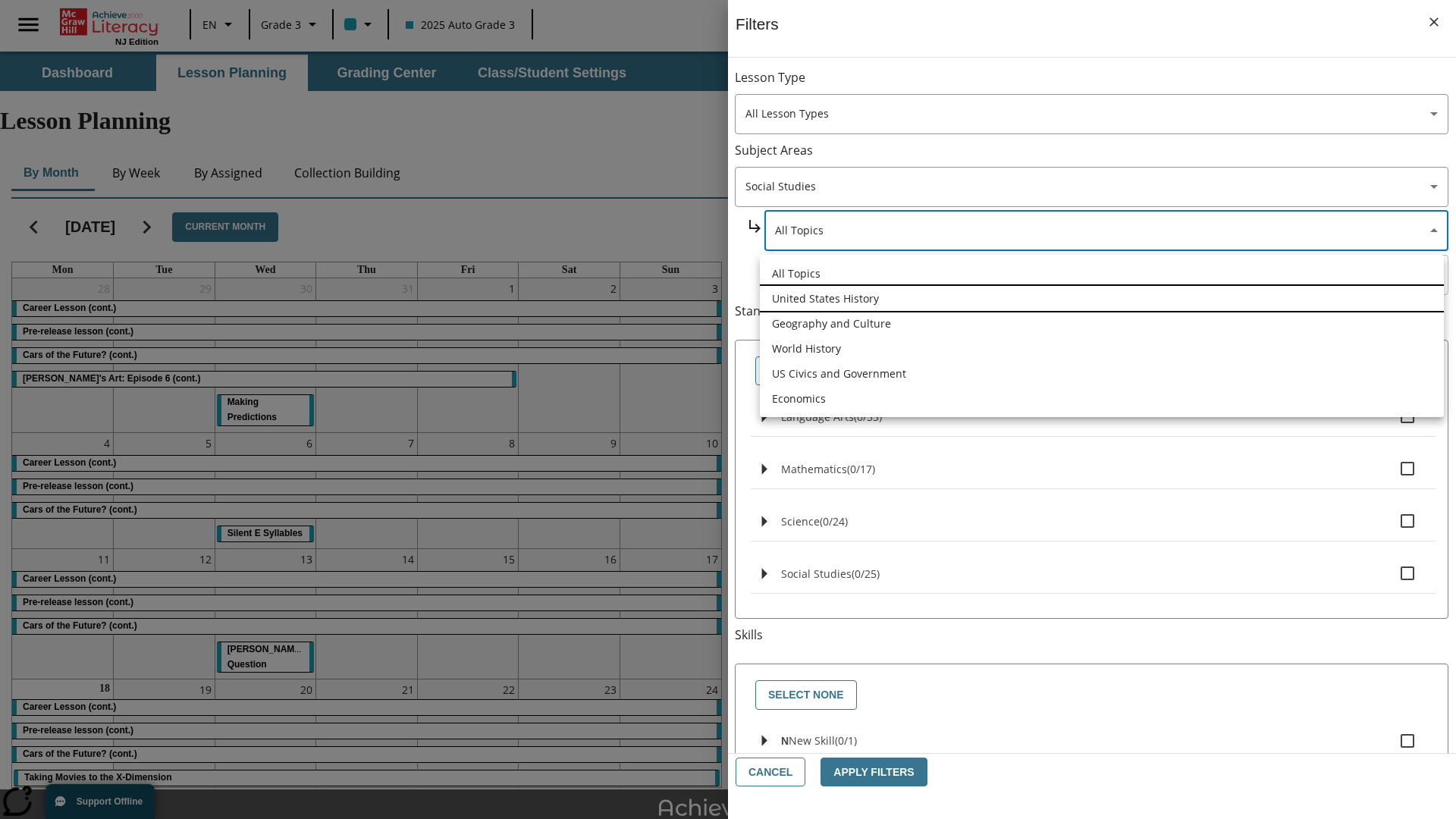
click at [1102, 298] on li "United States History" at bounding box center [1101, 298] width 684 height 25
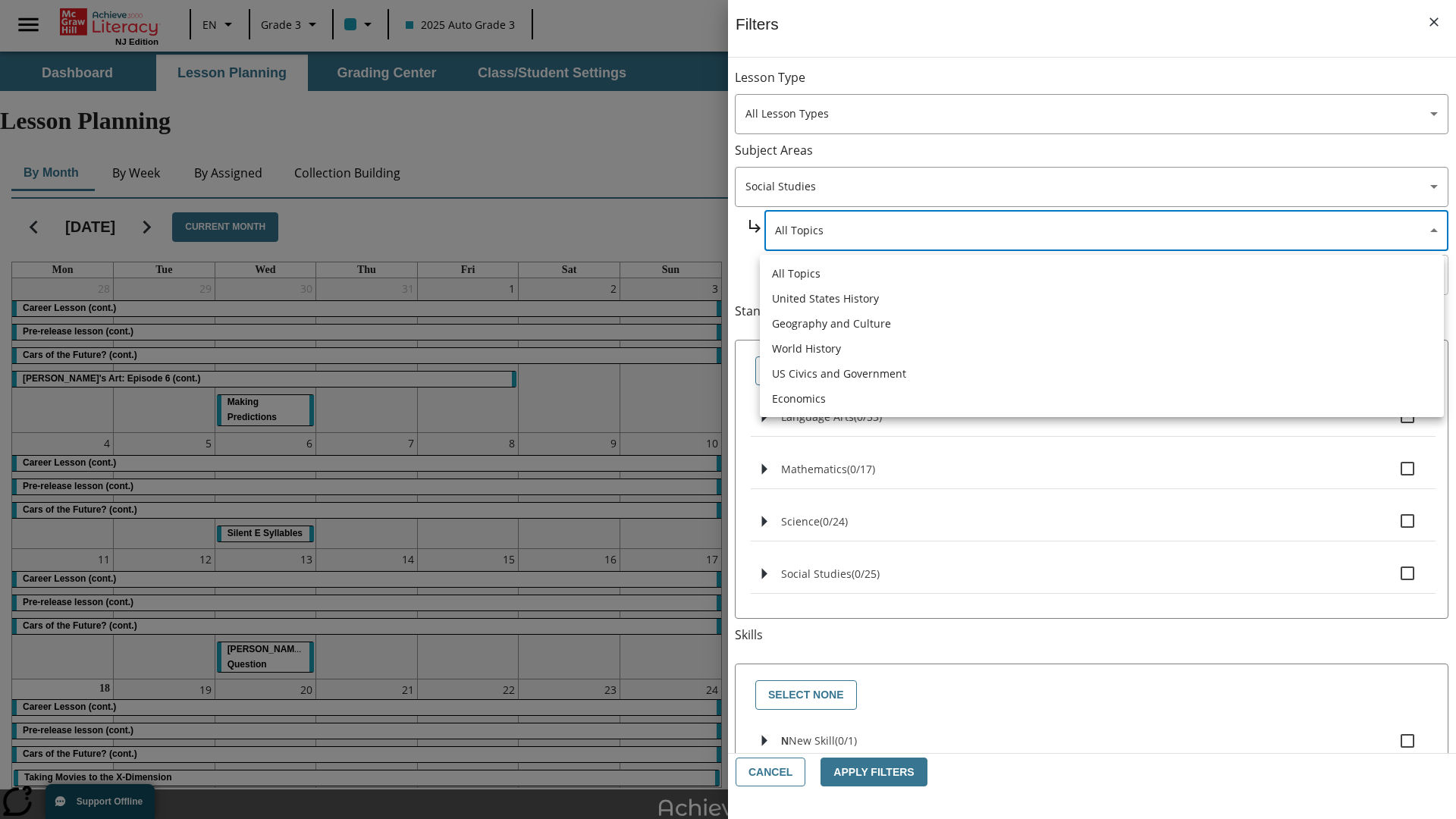
type input "184"
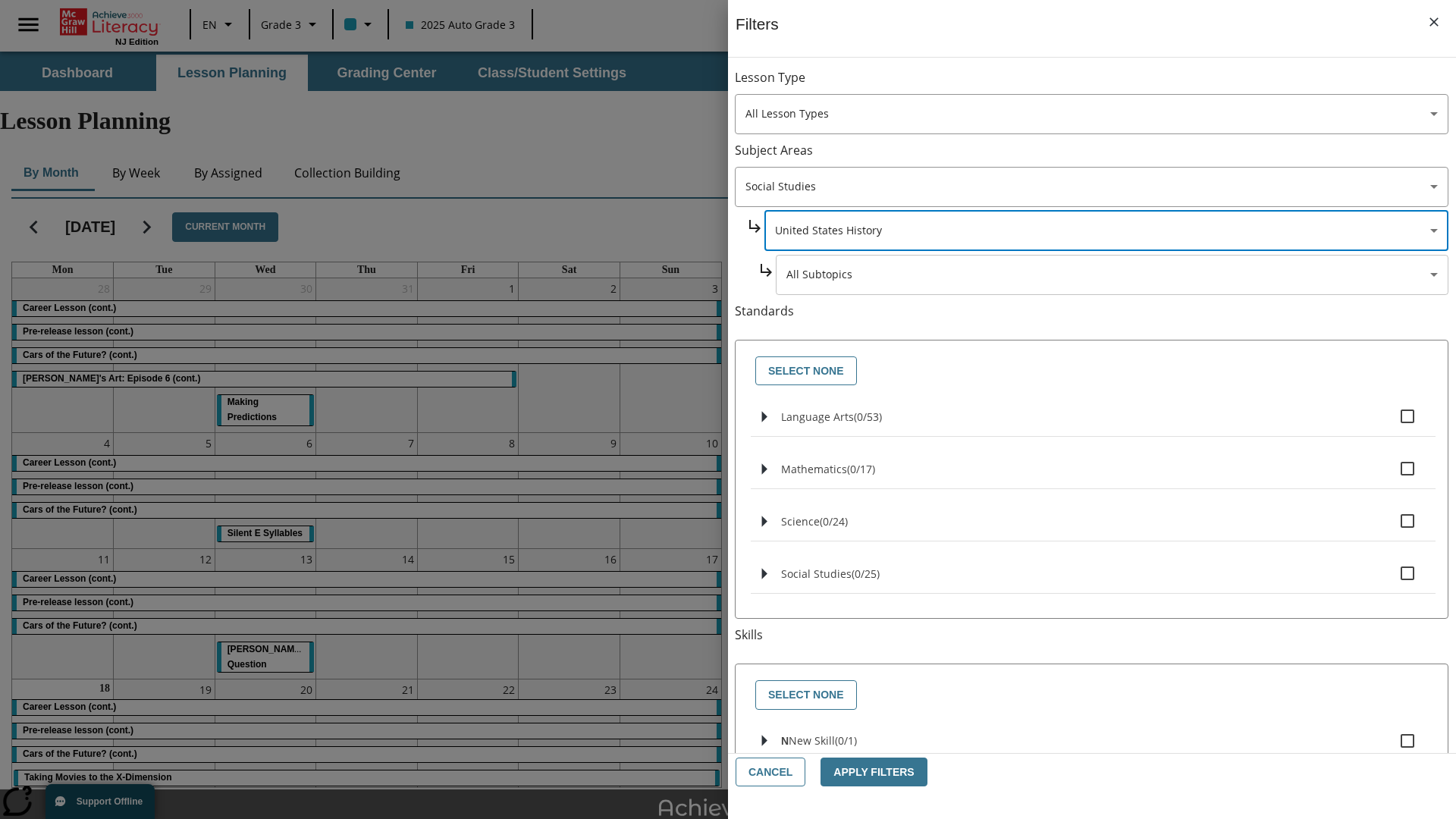
click at [1112, 85] on body "Skip to main content [GEOGRAPHIC_DATA] Edition EN Grade 3 2025 Auto Grade 3 Sea…" at bounding box center [728, 469] width 1456 height 835
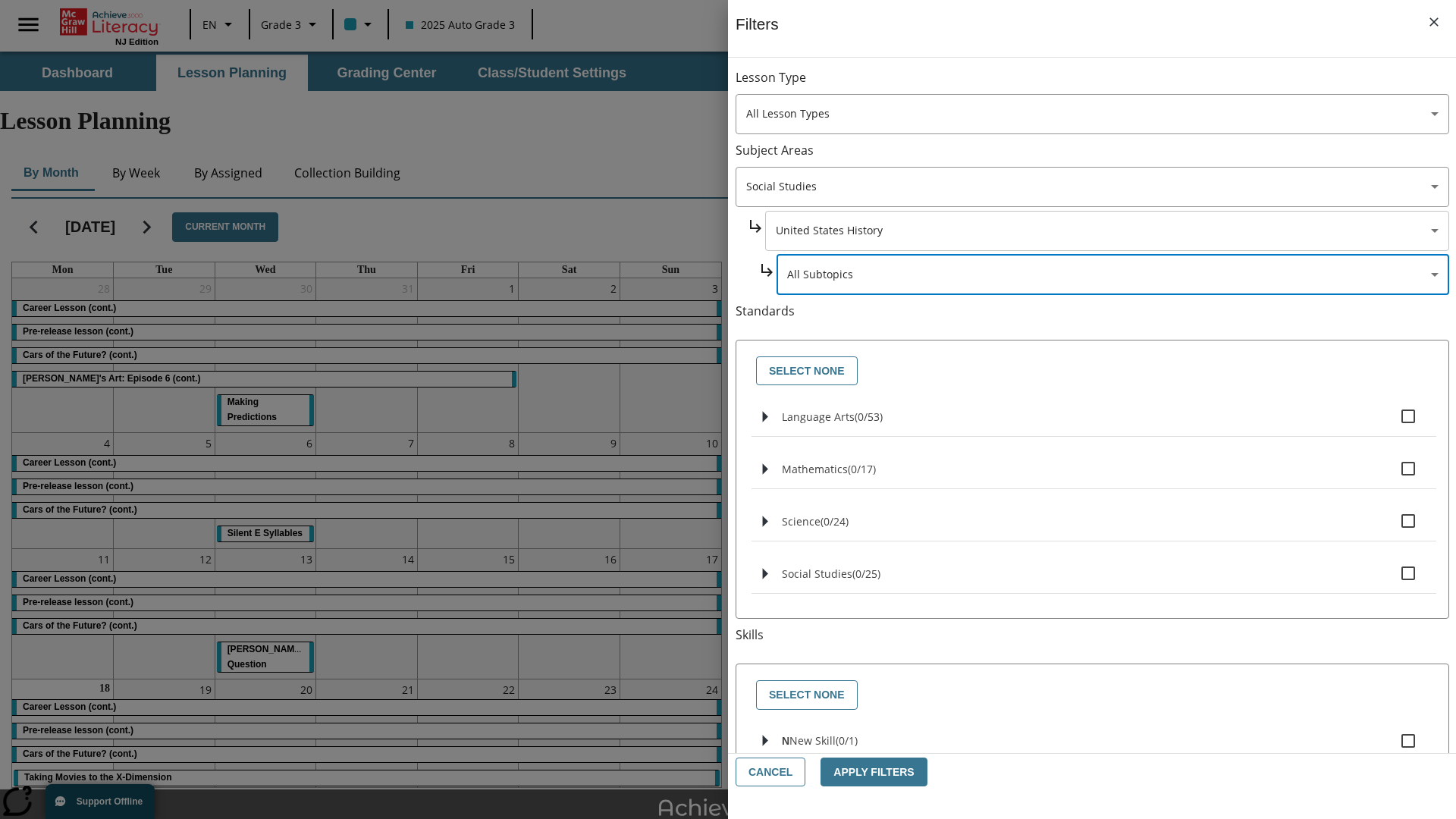
click at [1106, 230] on body "Skip to main content [GEOGRAPHIC_DATA] Edition EN Grade 3 2025 Auto Grade 3 Sea…" at bounding box center [728, 469] width 1456 height 835
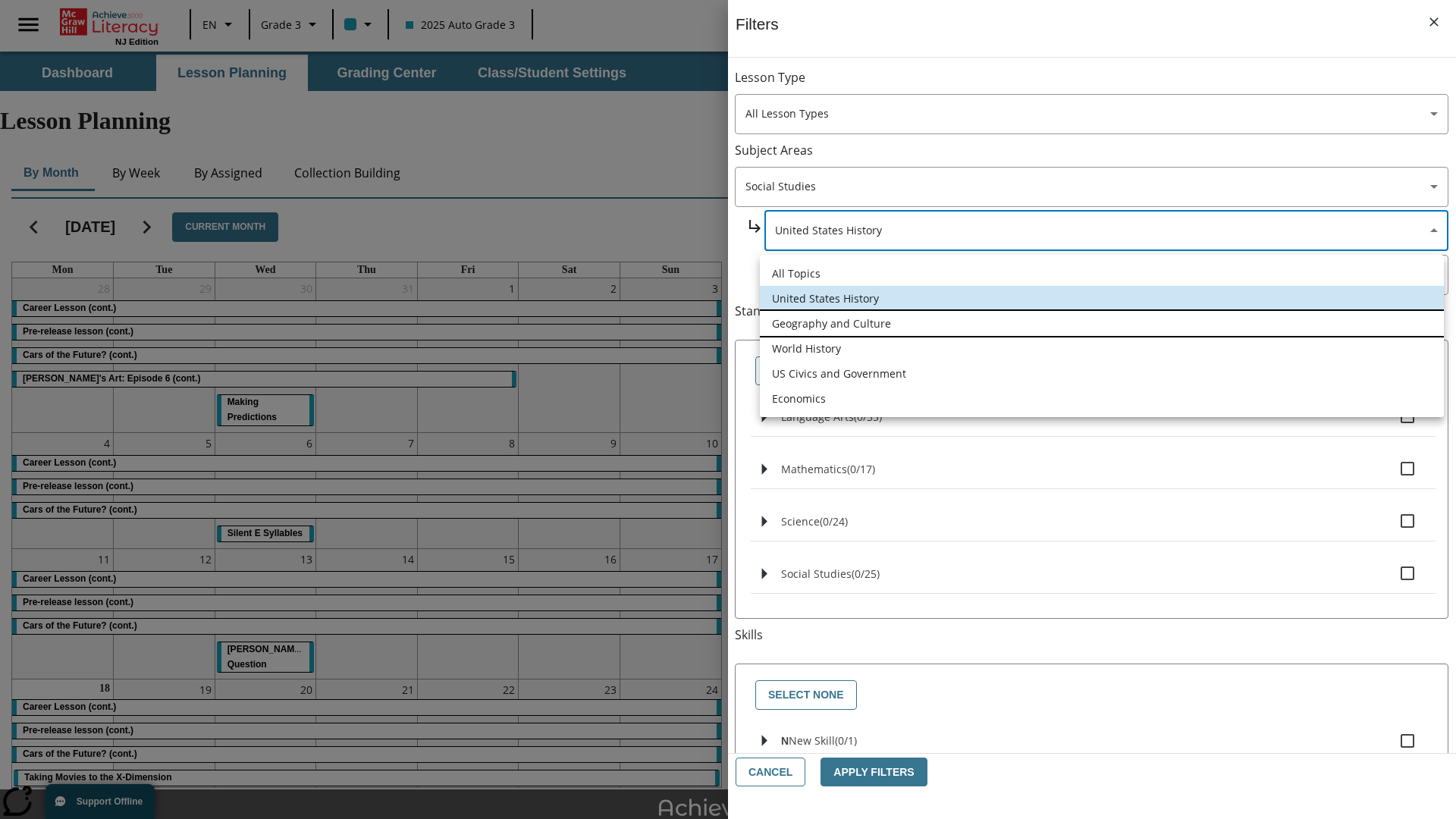
click at [1102, 323] on li "Geography and Culture" at bounding box center [1101, 323] width 684 height 25
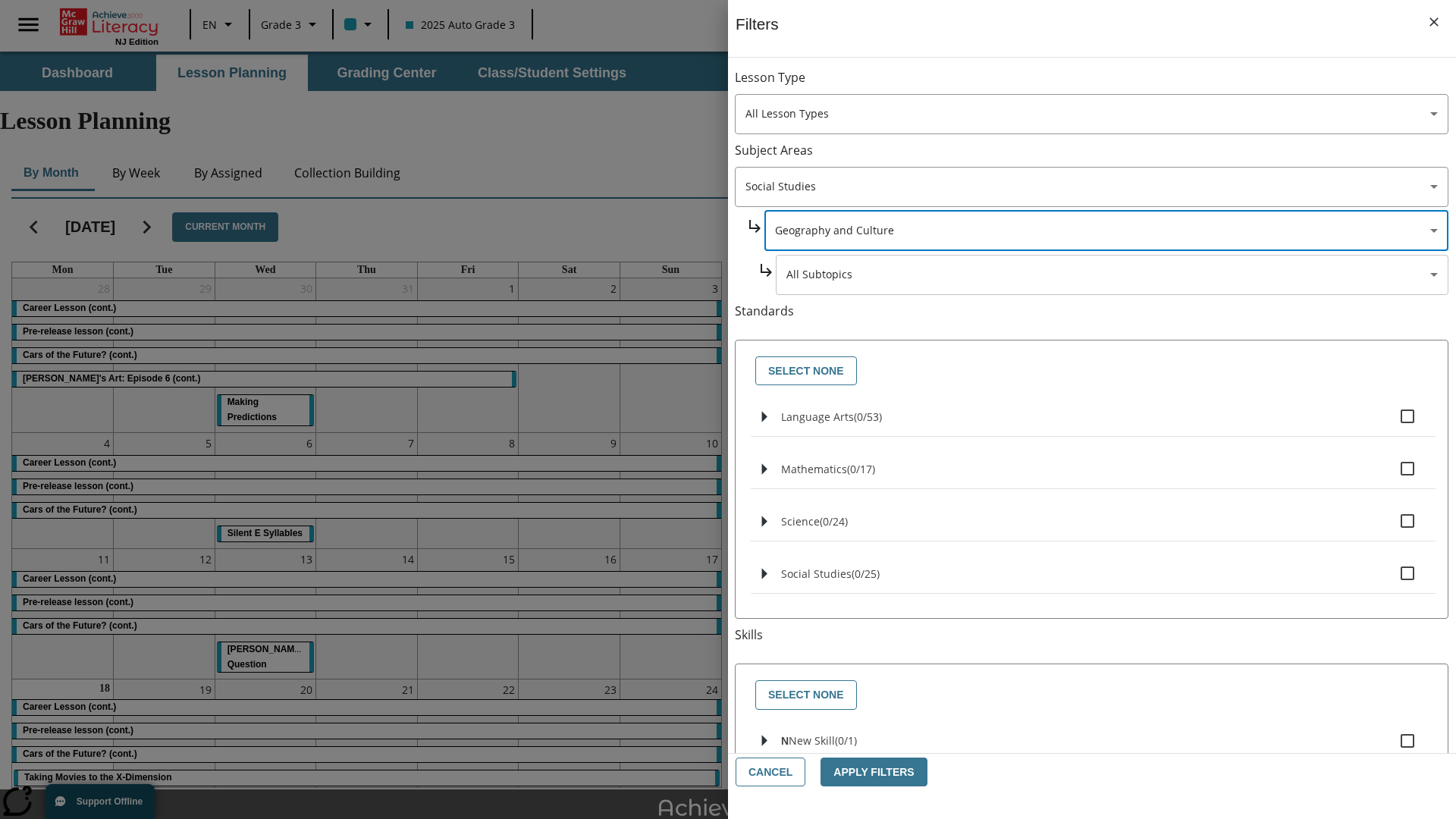
click at [1112, 85] on body "Skip to main content [GEOGRAPHIC_DATA] Edition EN Grade 3 2025 Auto Grade 3 Sea…" at bounding box center [728, 469] width 1456 height 835
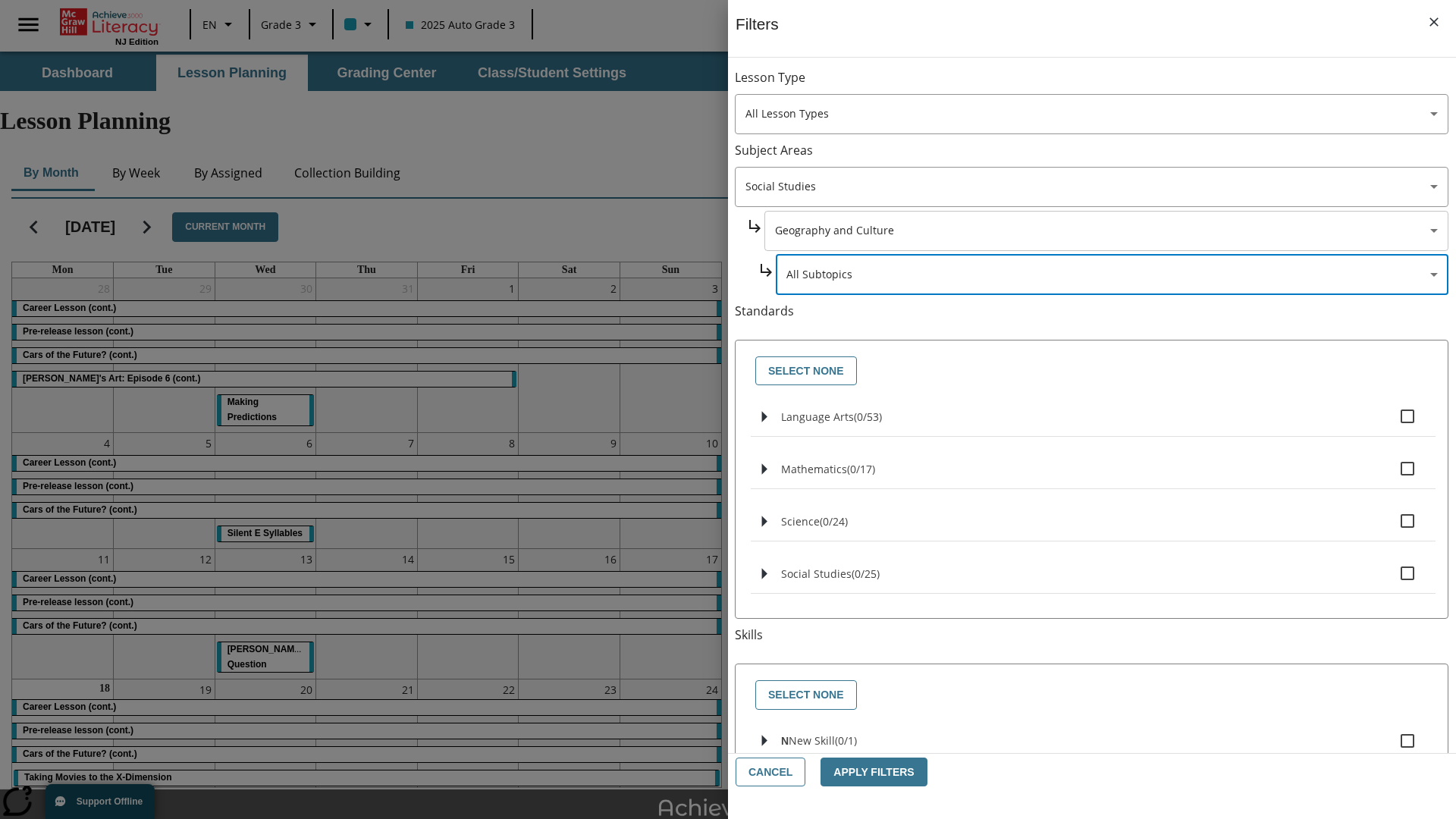
click at [1106, 85] on body "Skip to main content [GEOGRAPHIC_DATA] Edition EN Grade 3 2025 Auto Grade 3 Sea…" at bounding box center [728, 469] width 1456 height 835
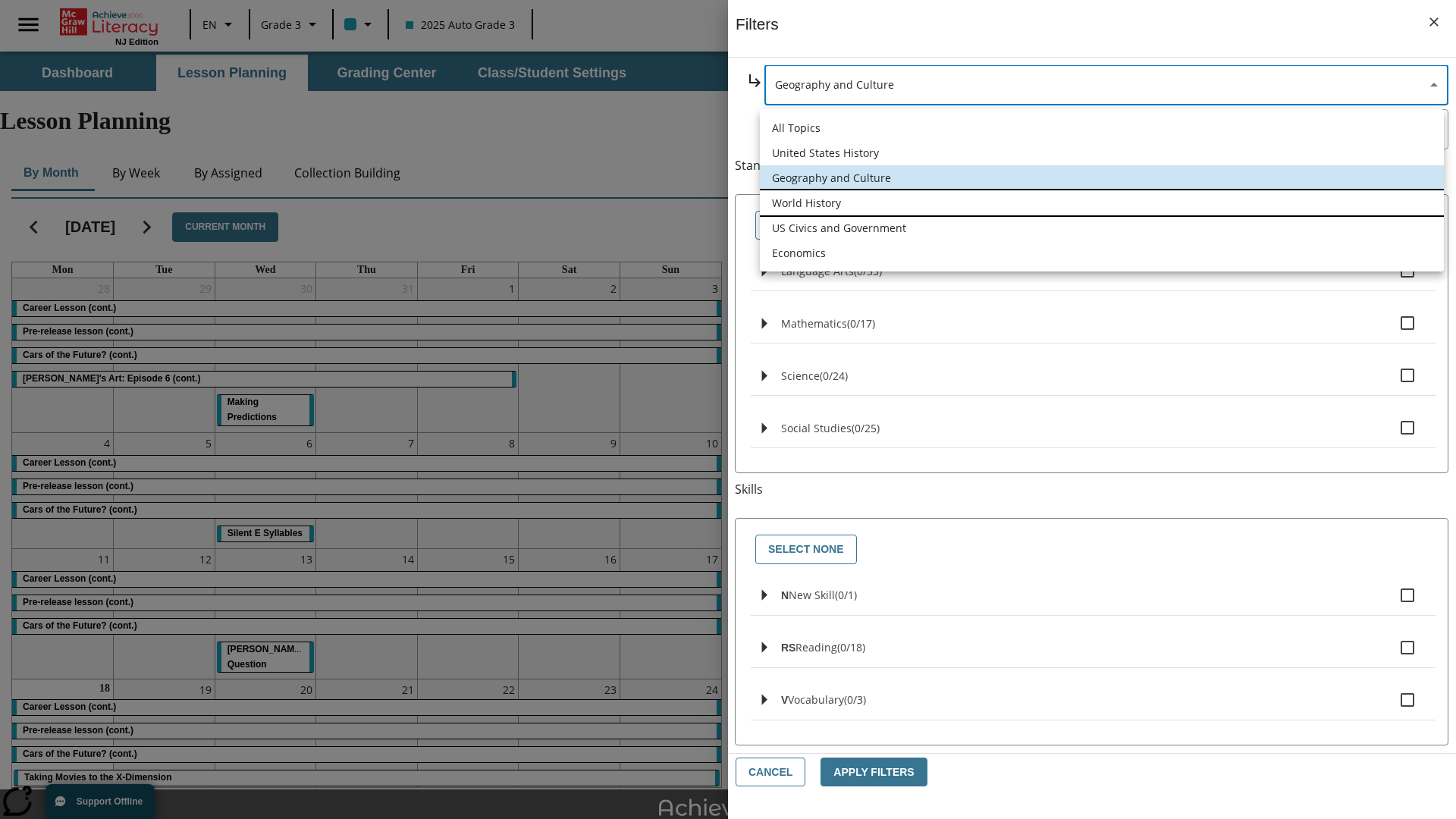
click at [1102, 203] on li "World History" at bounding box center [1101, 203] width 684 height 25
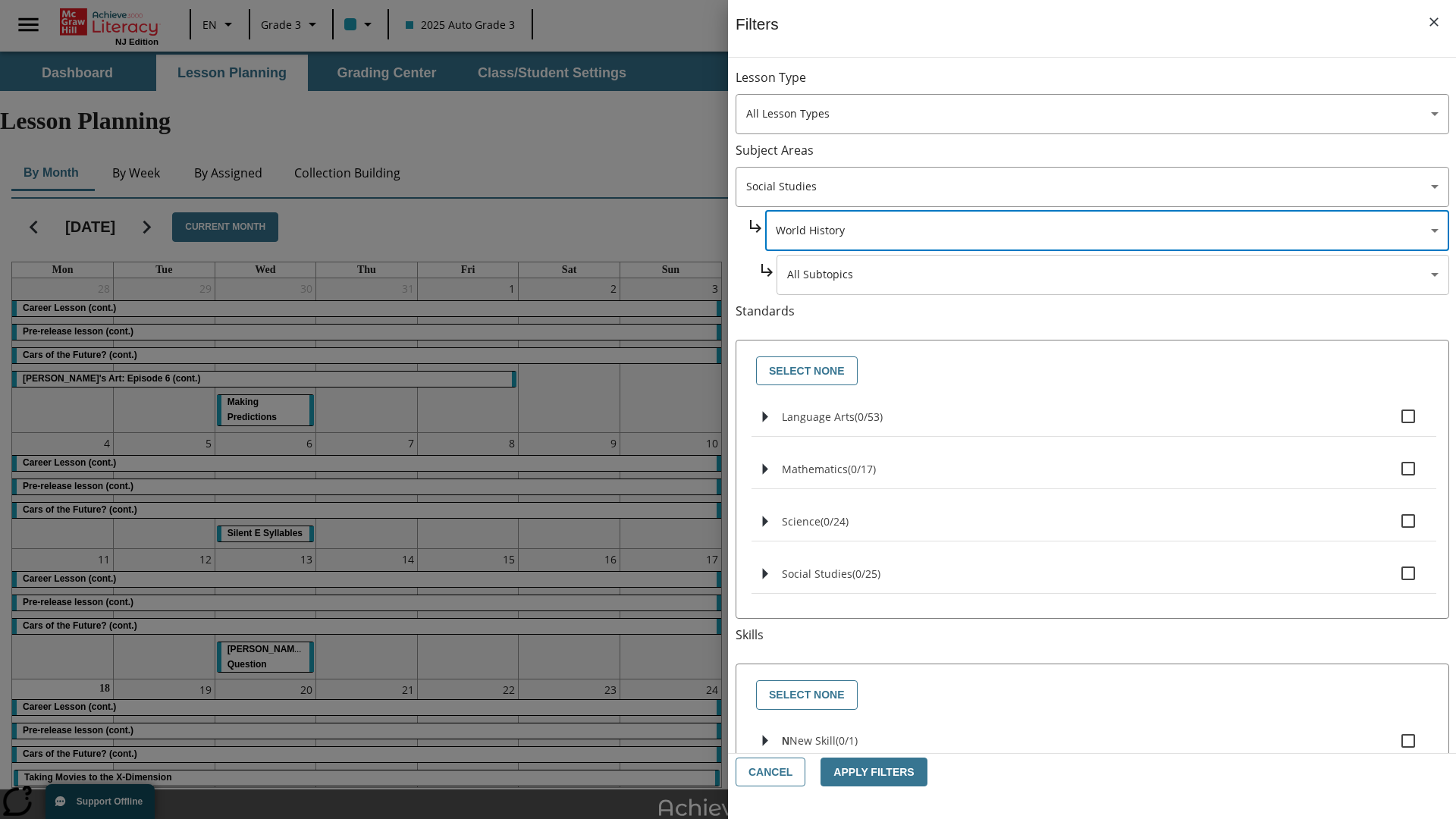
click at [1112, 274] on body "Skip to main content [GEOGRAPHIC_DATA] Edition EN Grade 3 2025 Auto Grade 3 Sea…" at bounding box center [728, 469] width 1456 height 835
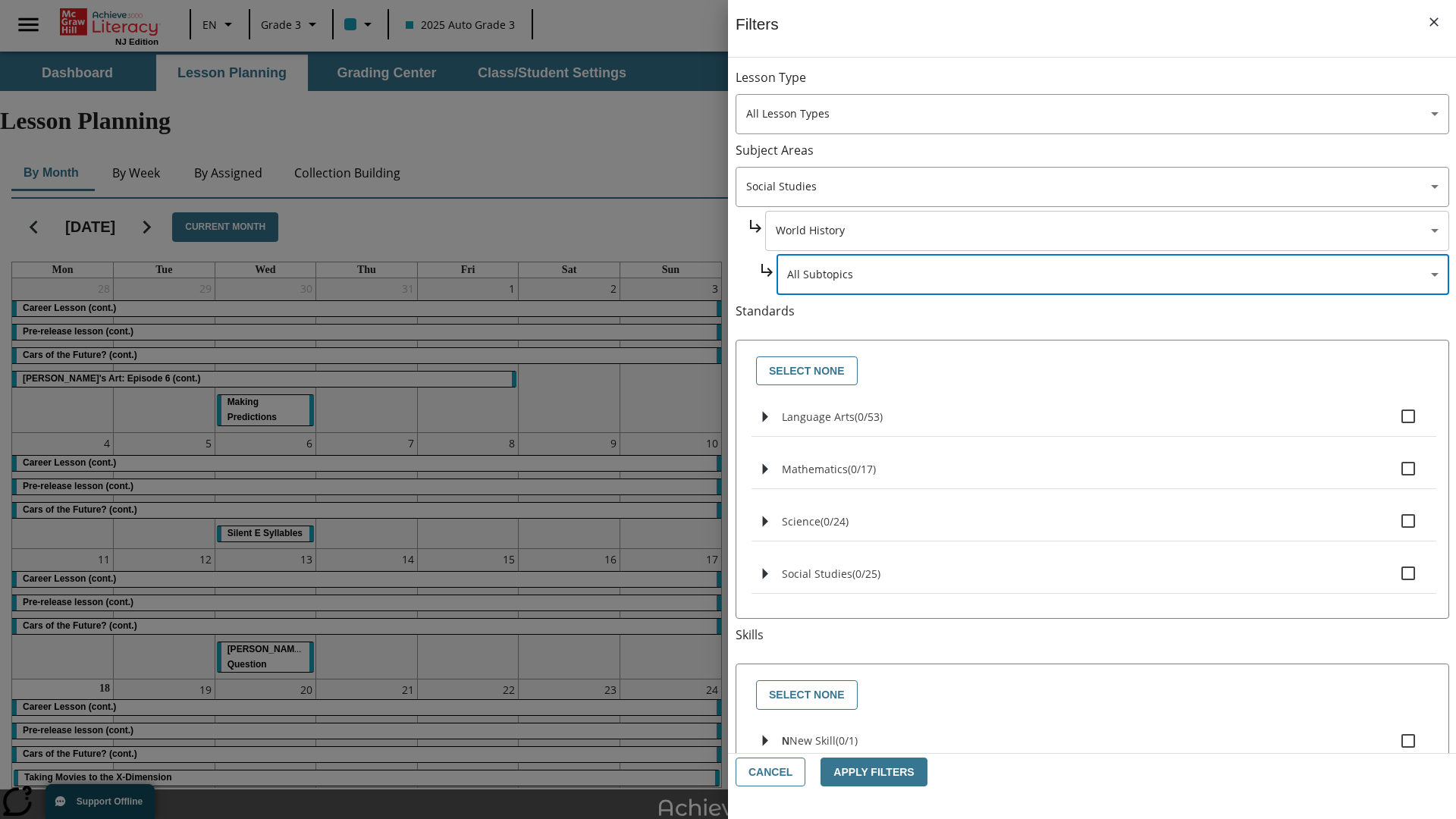
click at [1106, 230] on body "Skip to main content [GEOGRAPHIC_DATA] Edition EN Grade 3 2025 Auto Grade 3 Sea…" at bounding box center [728, 469] width 1456 height 835
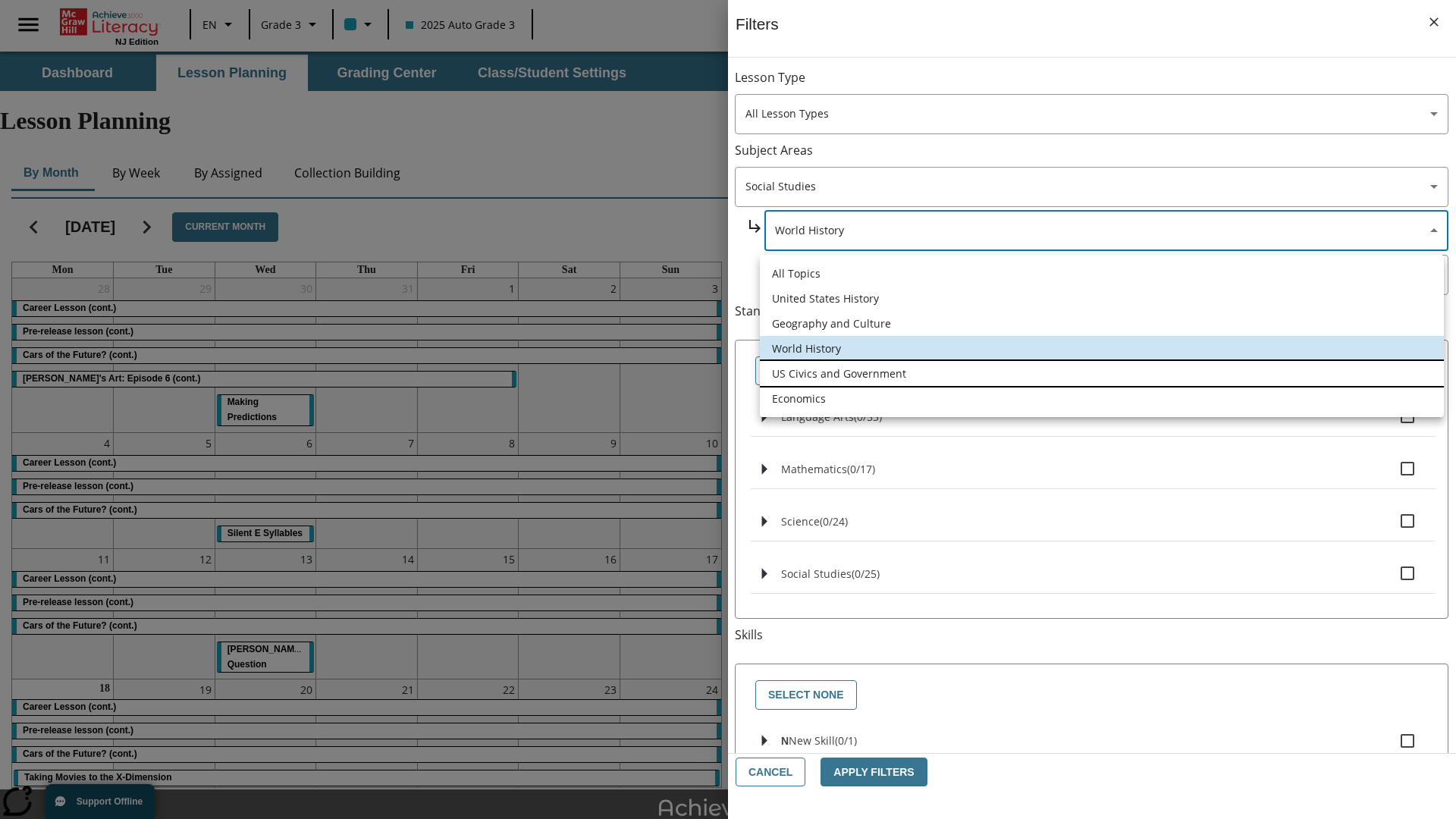
click at [1102, 373] on li "US Civics and Government" at bounding box center [1101, 373] width 684 height 25
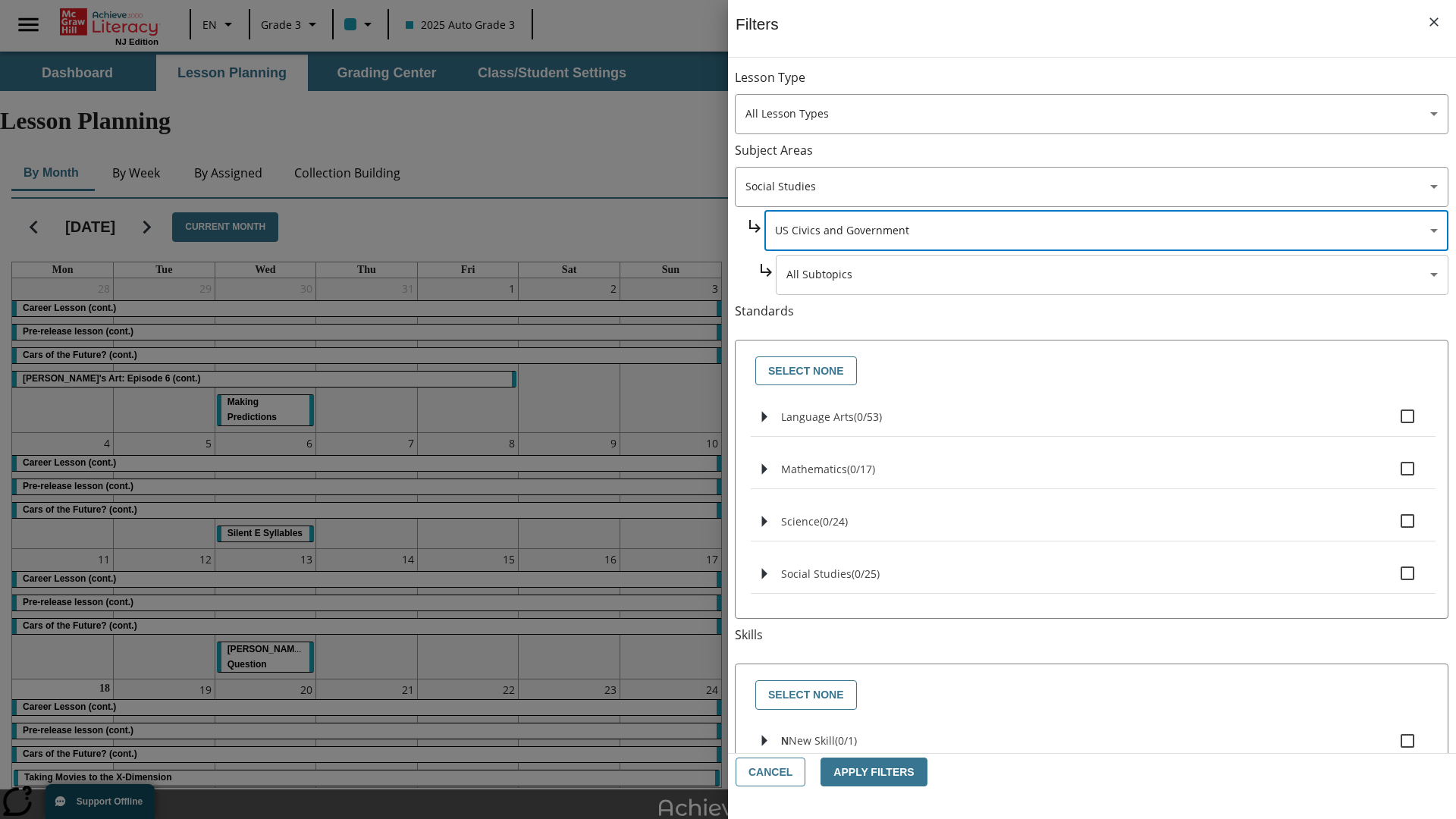
click at [1112, 274] on body "Skip to main content [GEOGRAPHIC_DATA] Edition EN Grade 3 2025 Auto Grade 3 Sea…" at bounding box center [728, 469] width 1456 height 835
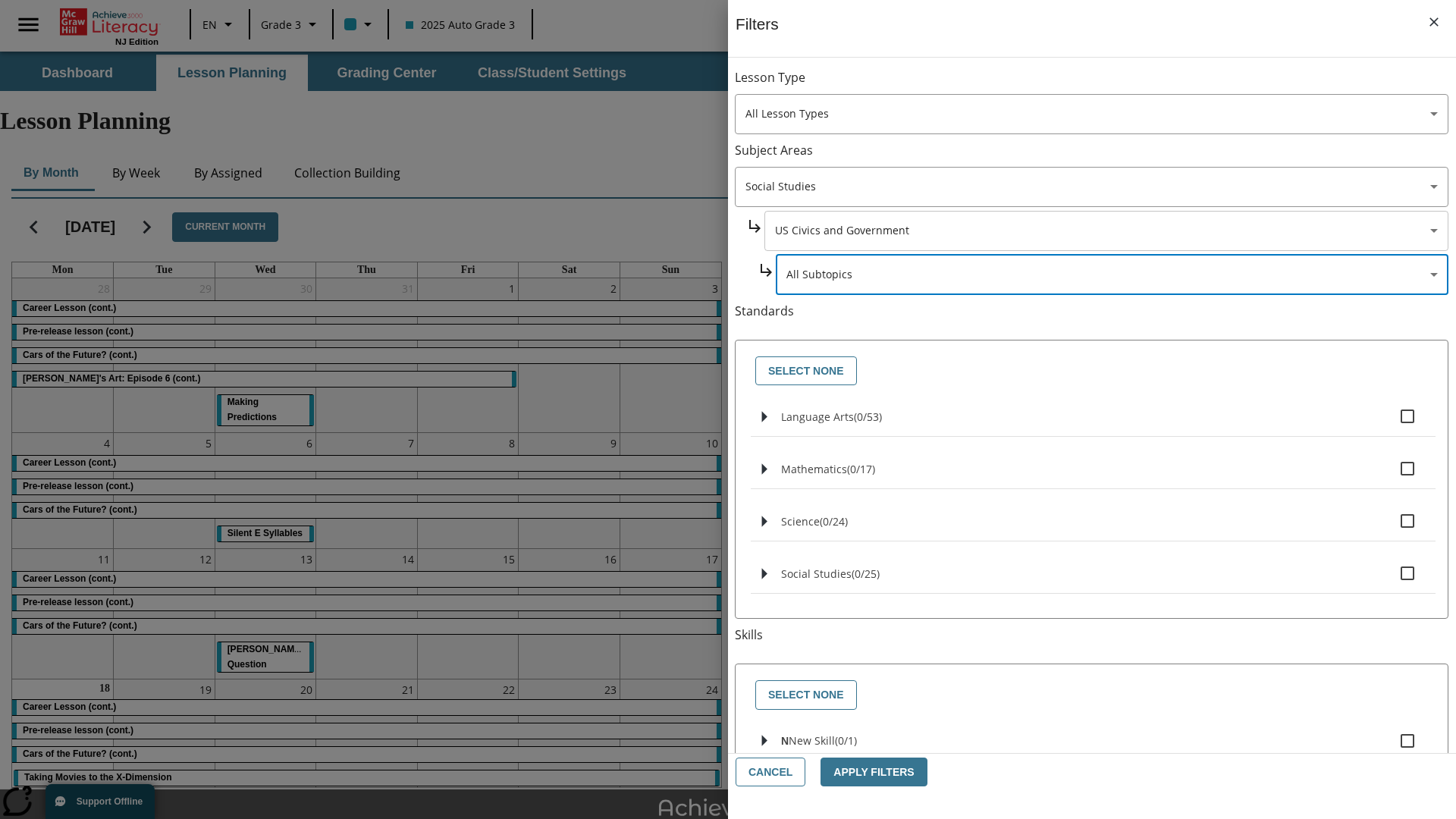
click at [1106, 230] on body "Skip to main content [GEOGRAPHIC_DATA] Edition EN Grade 3 2025 Auto Grade 3 Sea…" at bounding box center [728, 469] width 1456 height 835
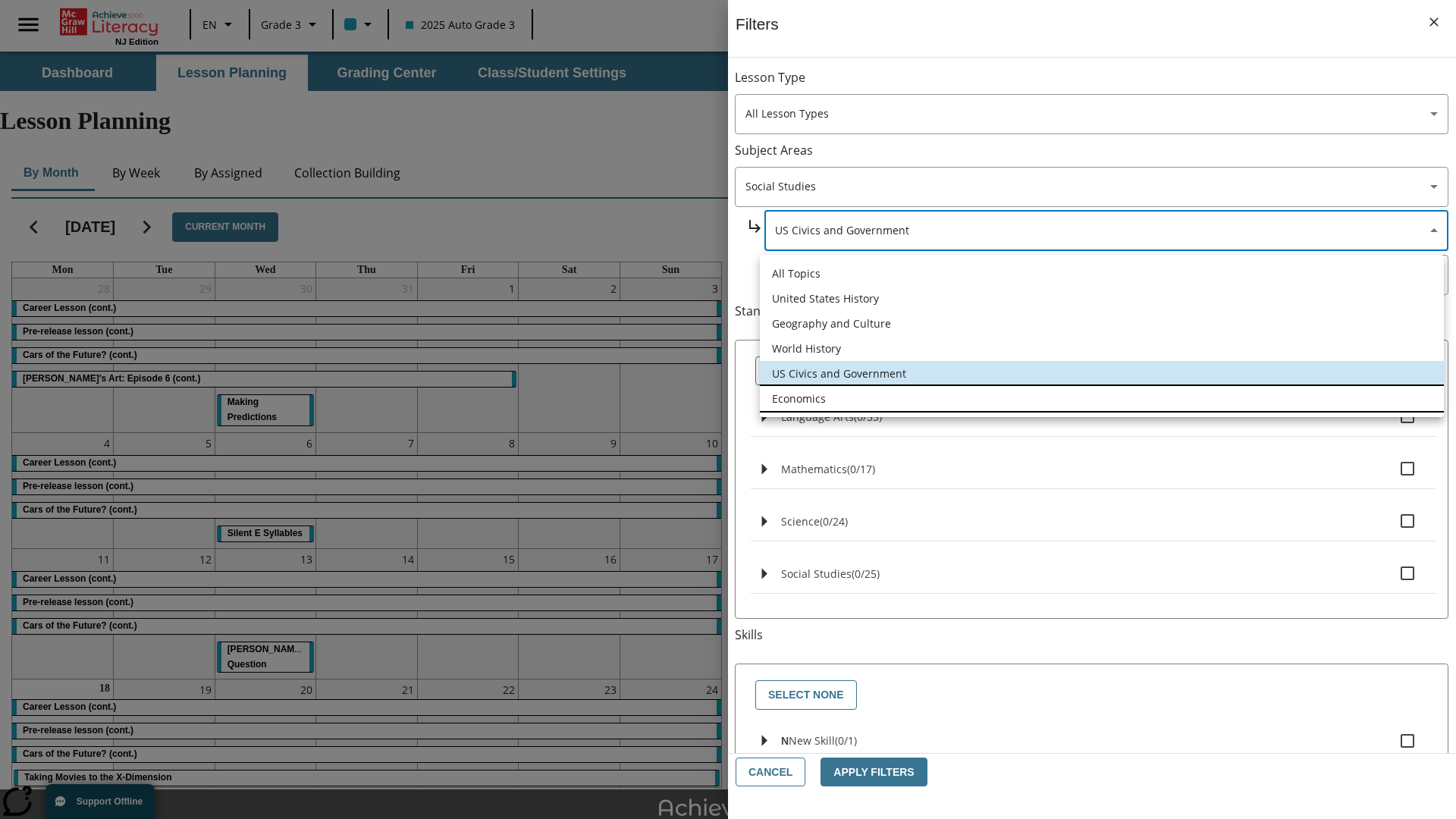
click at [1102, 398] on li "Economics" at bounding box center [1101, 398] width 684 height 25
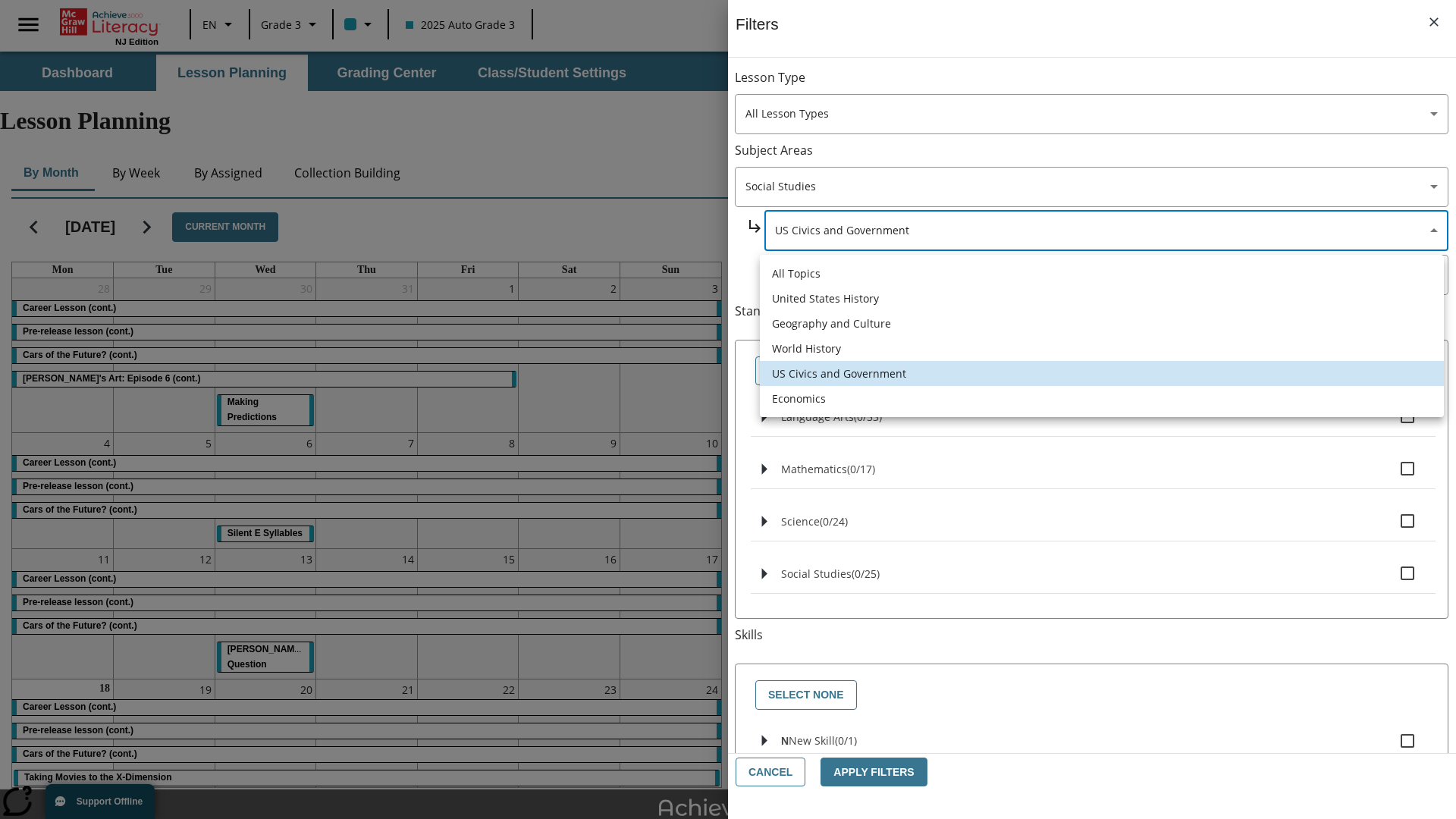
type input "195"
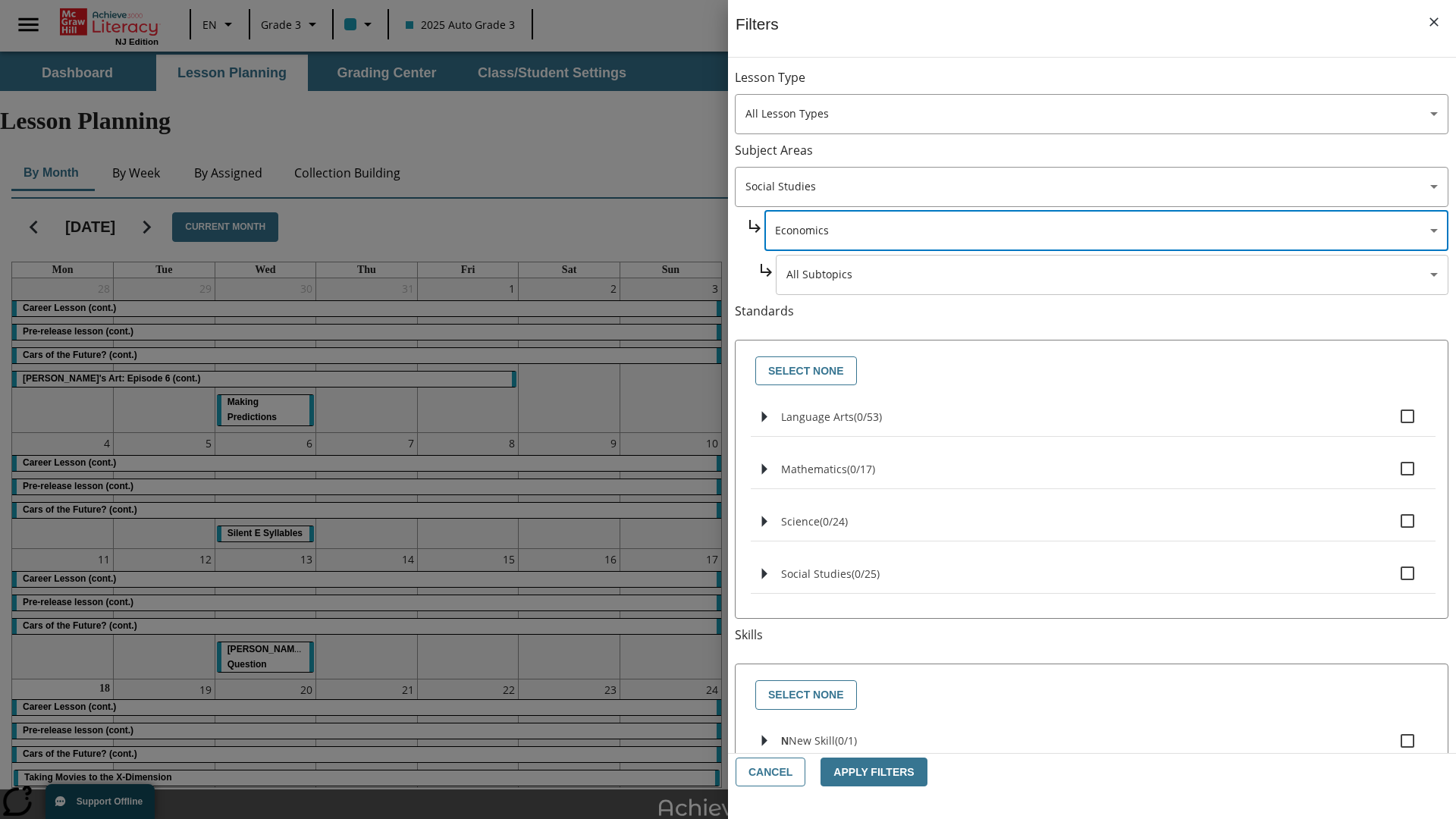
click at [1112, 274] on body "Skip to main content [GEOGRAPHIC_DATA] Edition EN Grade 3 2025 Auto Grade 3 Sea…" at bounding box center [728, 469] width 1456 height 835
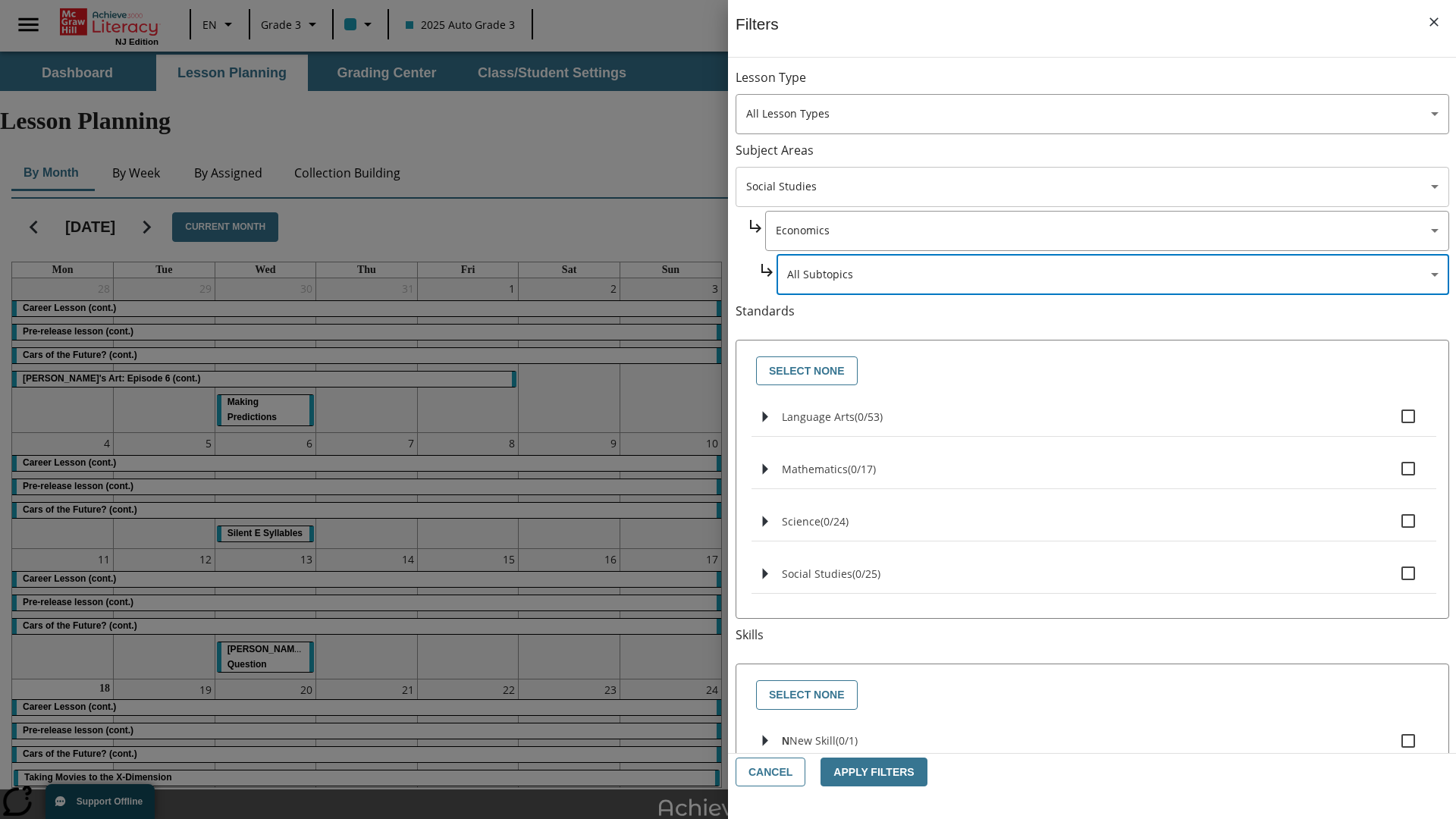
click at [1092, 186] on body "Skip to main content [GEOGRAPHIC_DATA] Edition EN Grade 3 2025 Auto Grade 3 Sea…" at bounding box center [728, 469] width 1456 height 835
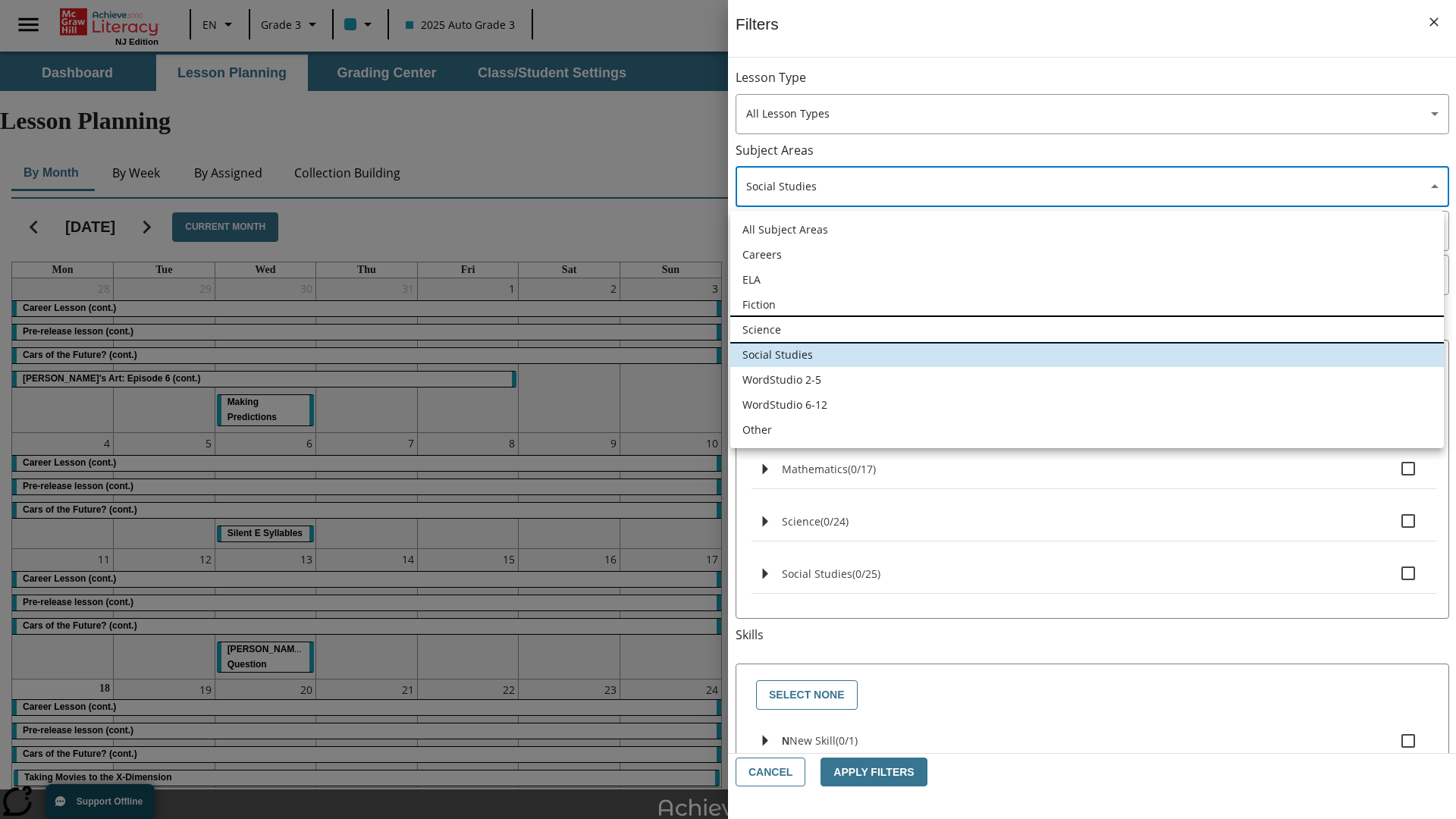
click at [1087, 329] on li "Science" at bounding box center [1087, 329] width 714 height 25
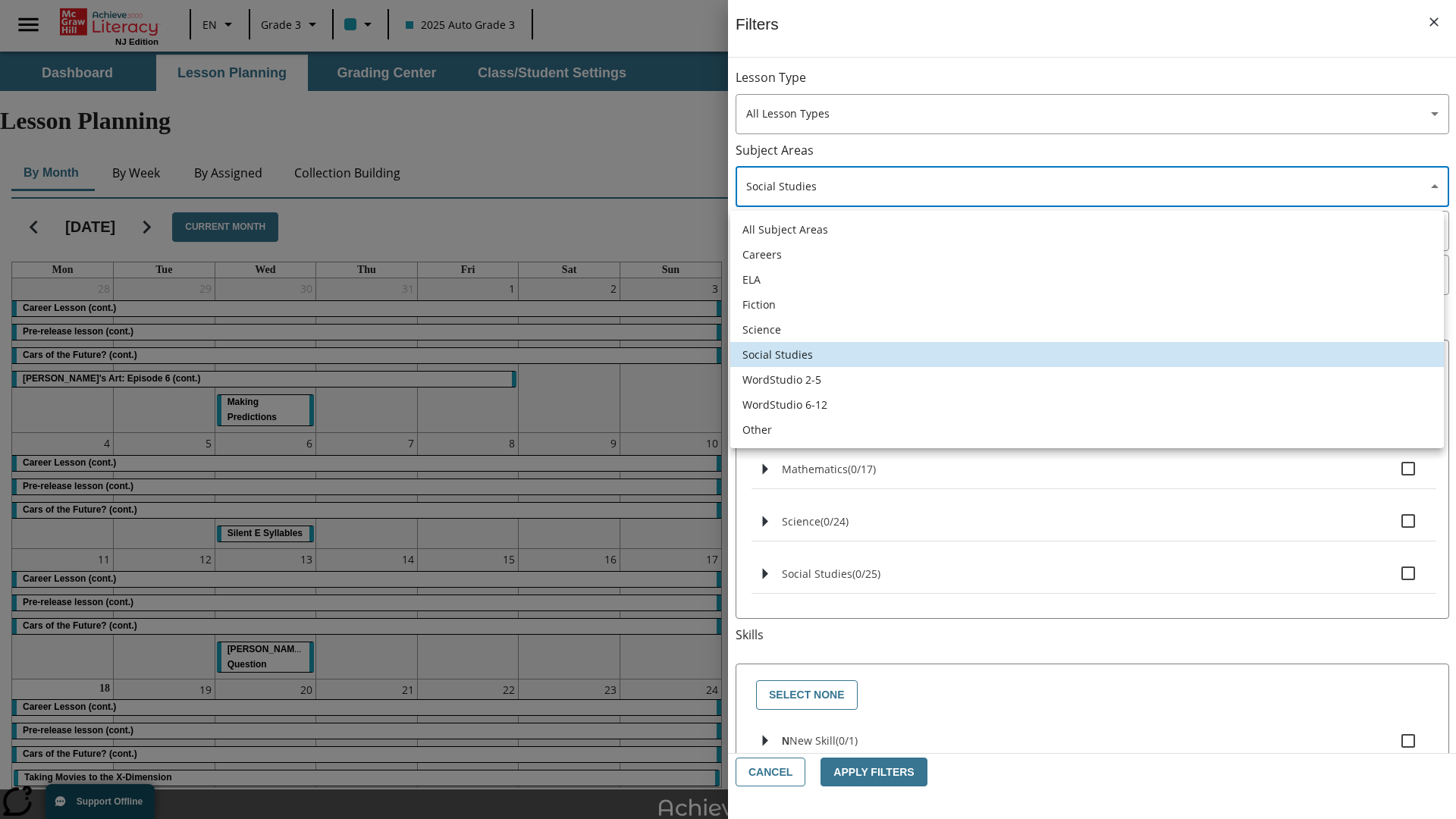
type input "2"
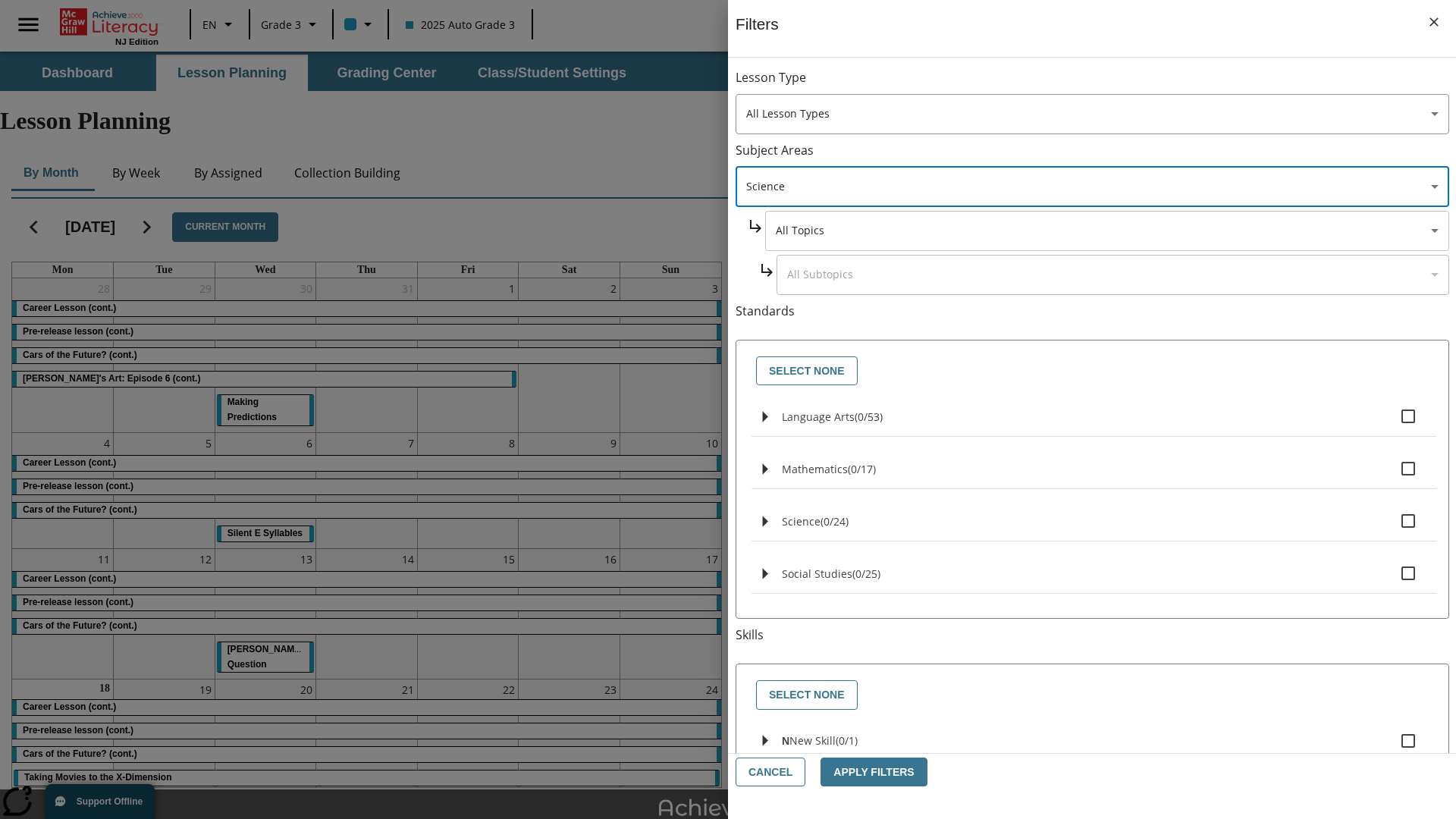
click at [1106, 230] on body "Skip to main content [GEOGRAPHIC_DATA] Edition EN Grade 3 2025 Auto Grade 3 Sea…" at bounding box center [728, 469] width 1456 height 835
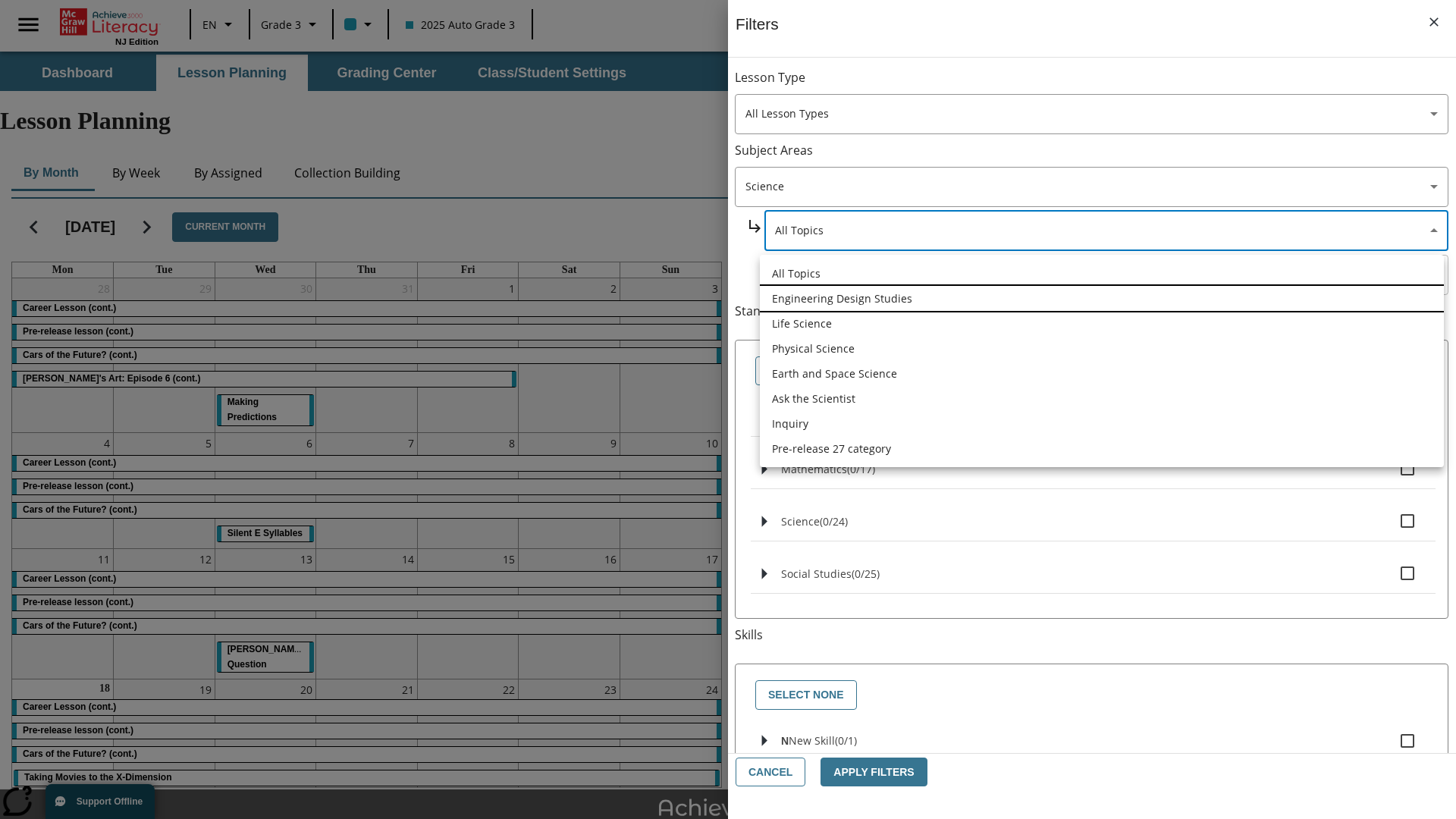
click at [1102, 298] on li "Engineering Design Studies" at bounding box center [1101, 298] width 684 height 25
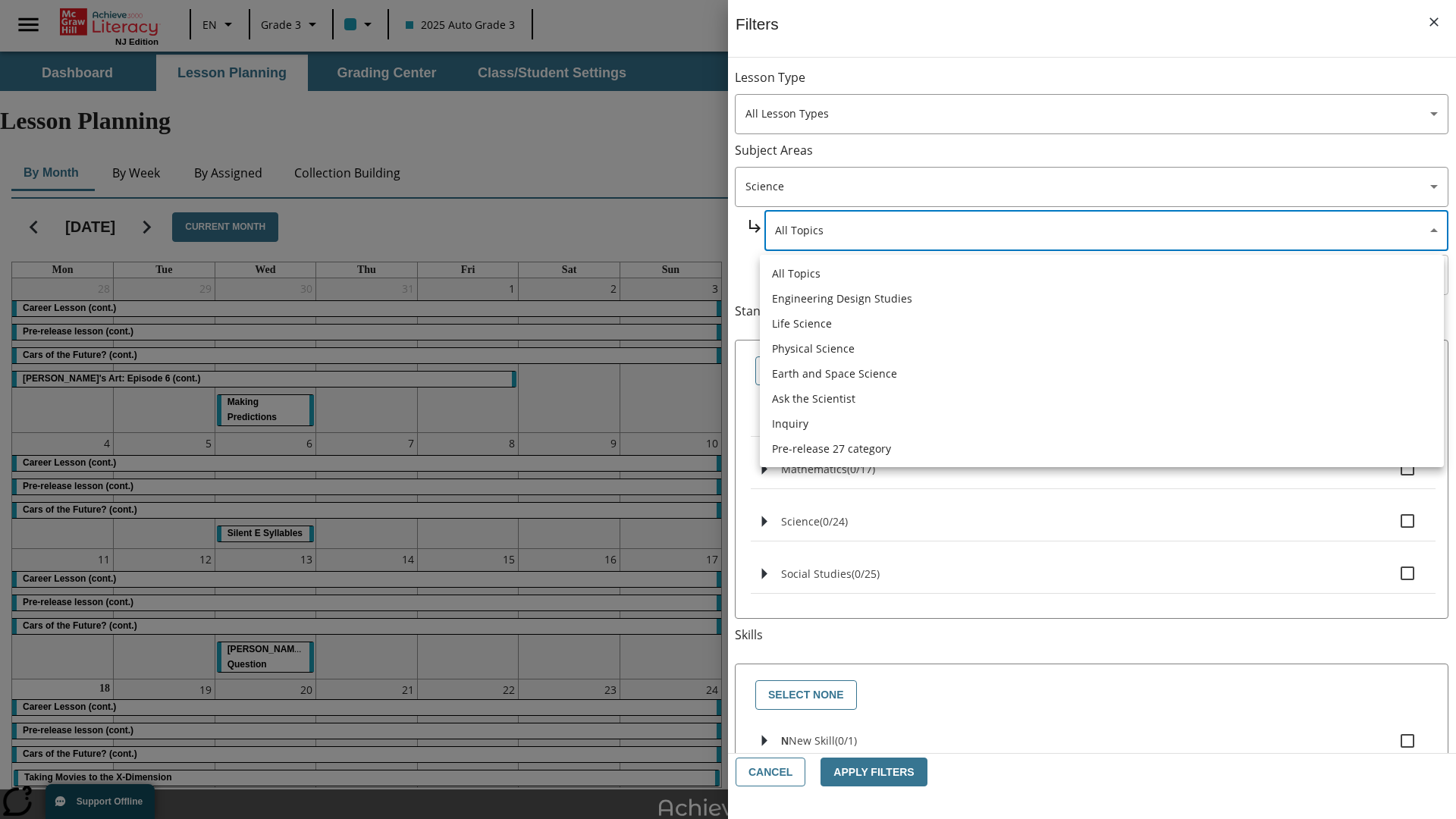
type input "187"
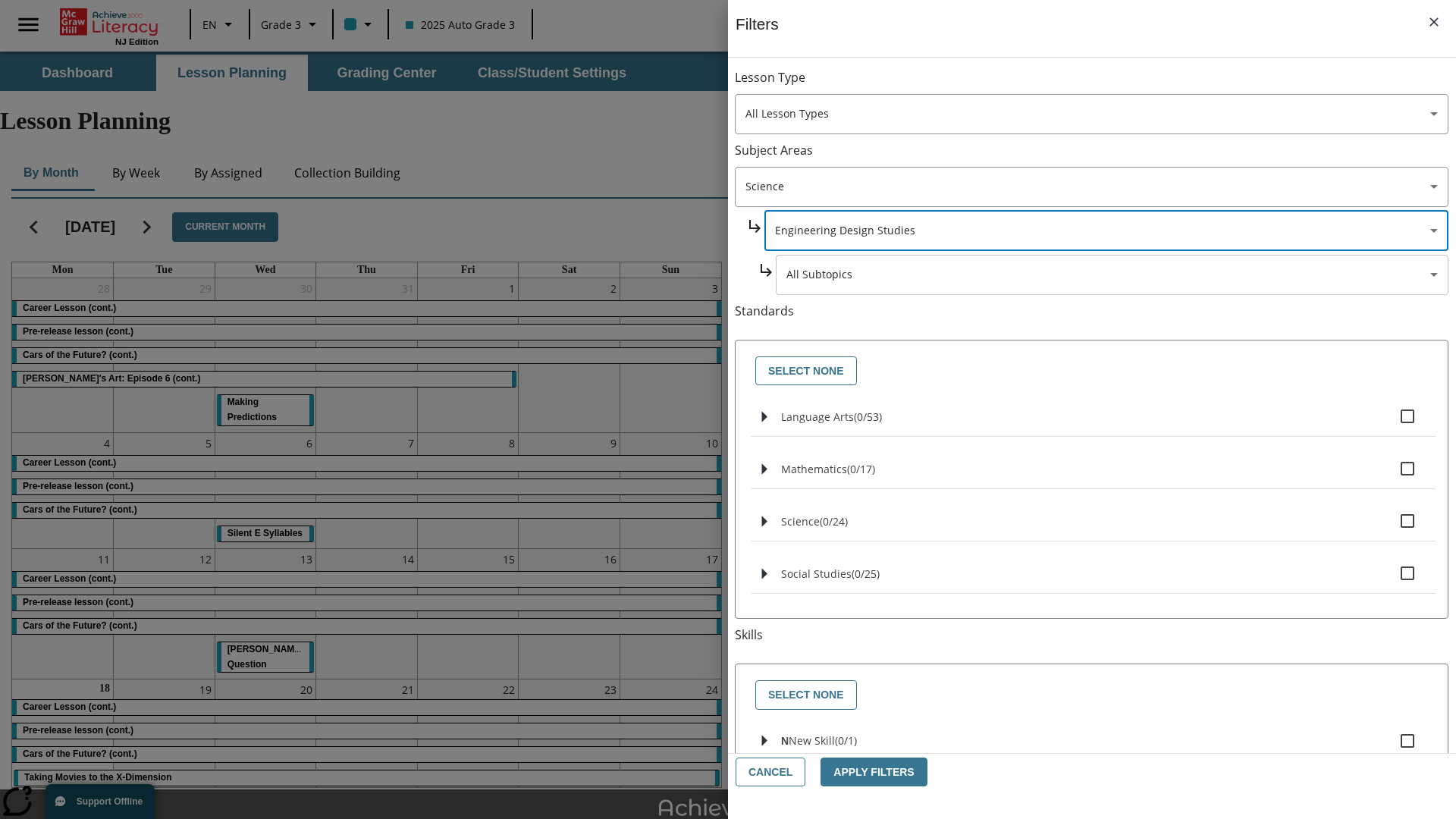
click at [1112, 274] on body "Skip to main content [GEOGRAPHIC_DATA] Edition EN Grade 3 2025 Auto Grade 3 Sea…" at bounding box center [728, 469] width 1456 height 835
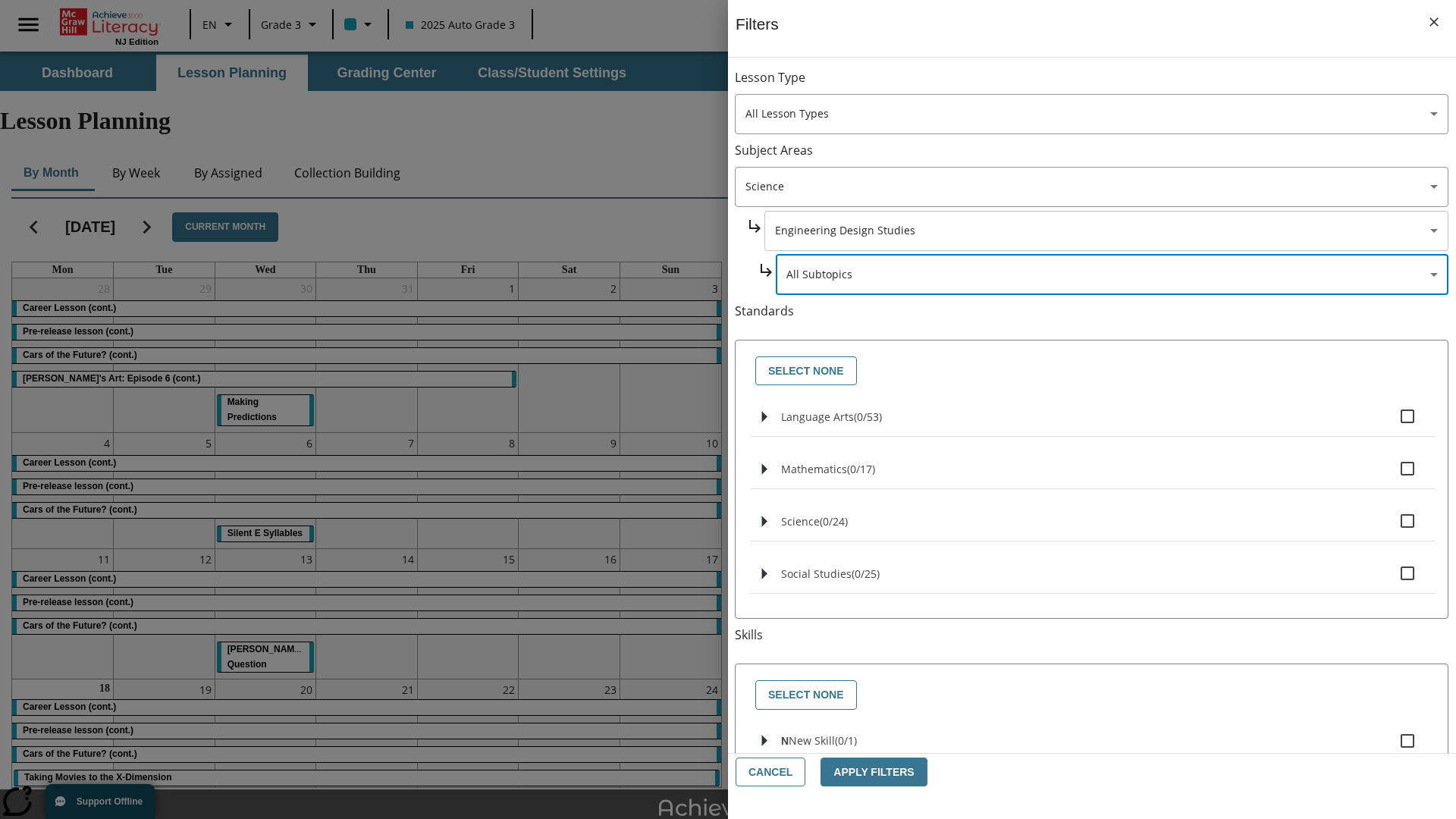
click at [1106, 230] on body "Skip to main content [GEOGRAPHIC_DATA] Edition EN Grade 3 2025 Auto Grade 3 Sea…" at bounding box center [728, 469] width 1456 height 835
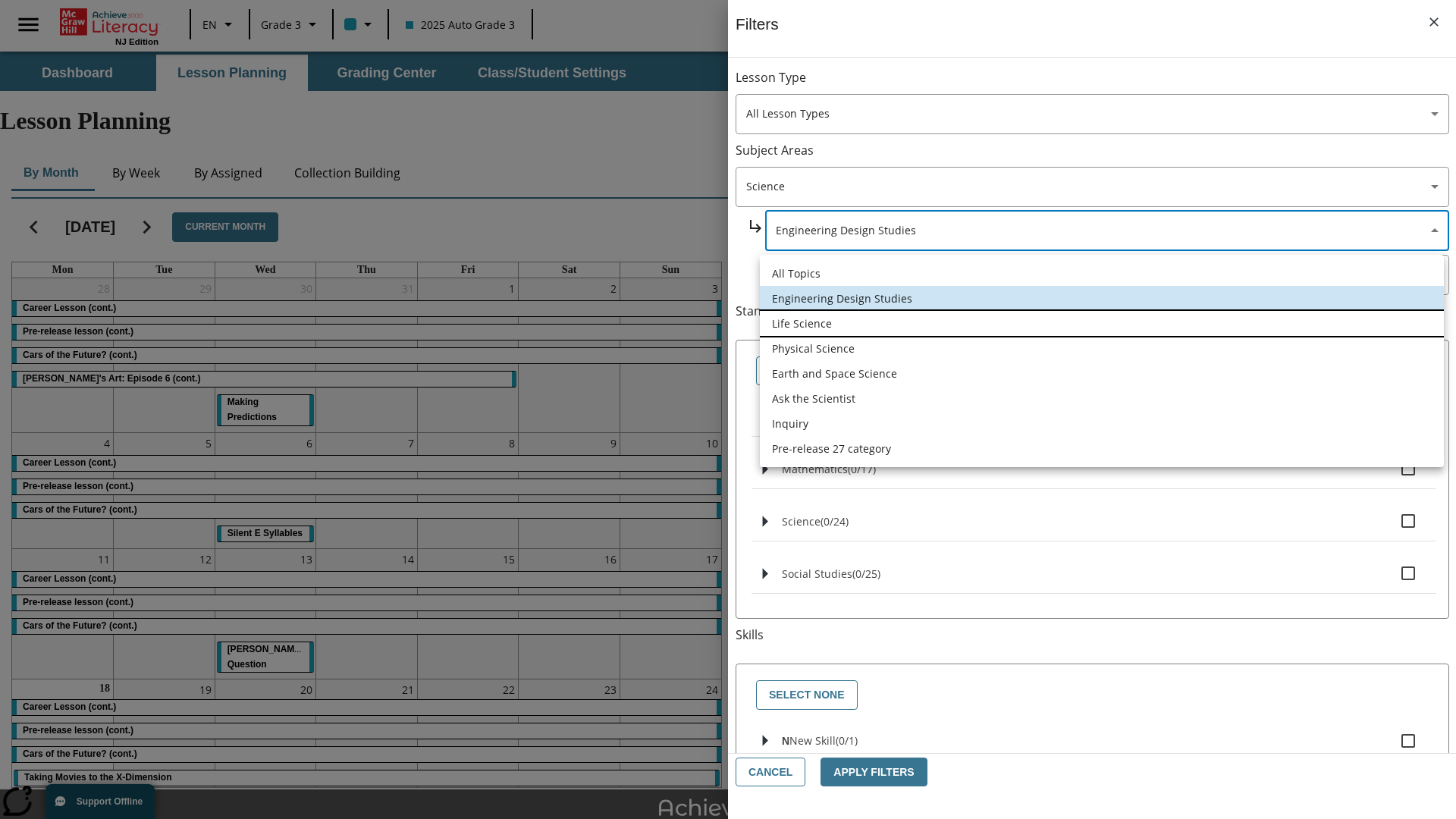
click at [1102, 323] on li "Life Science" at bounding box center [1101, 323] width 684 height 25
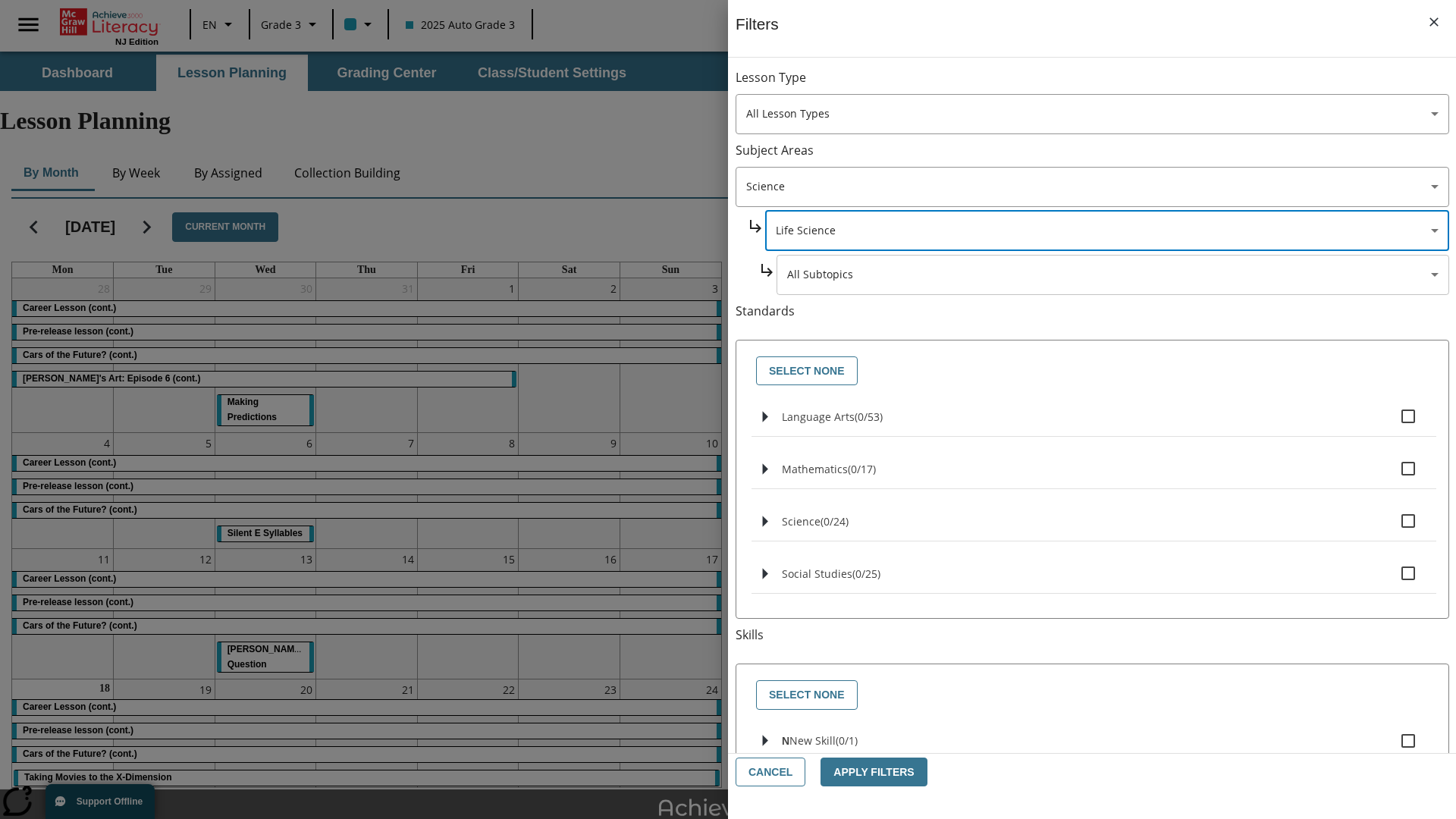
click at [1112, 274] on body "Skip to main content [GEOGRAPHIC_DATA] Edition EN Grade 3 2025 Auto Grade 3 Sea…" at bounding box center [728, 469] width 1456 height 835
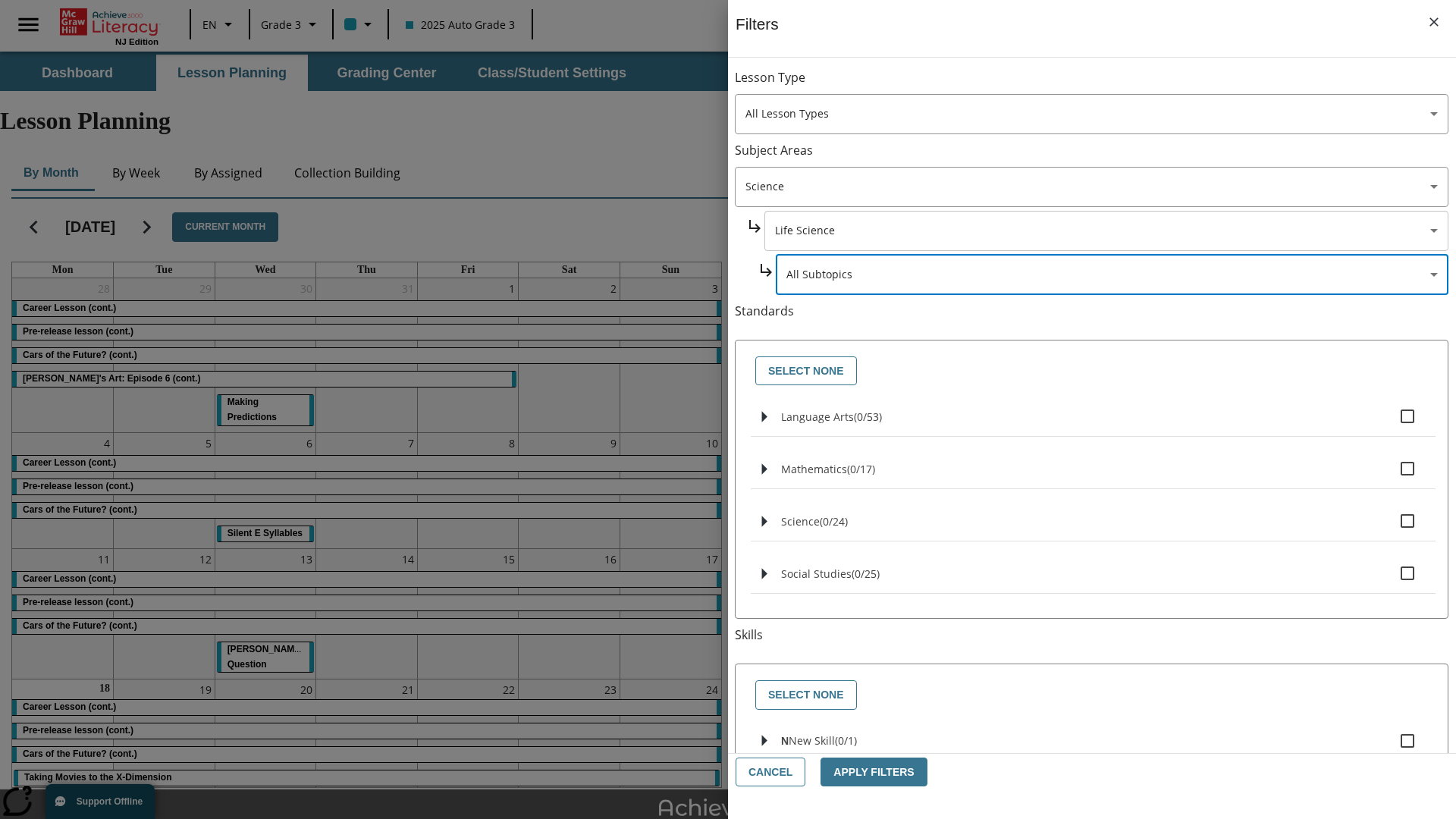
click at [1106, 230] on body "Skip to main content [GEOGRAPHIC_DATA] Edition EN Grade 3 2025 Auto Grade 3 Sea…" at bounding box center [728, 469] width 1456 height 835
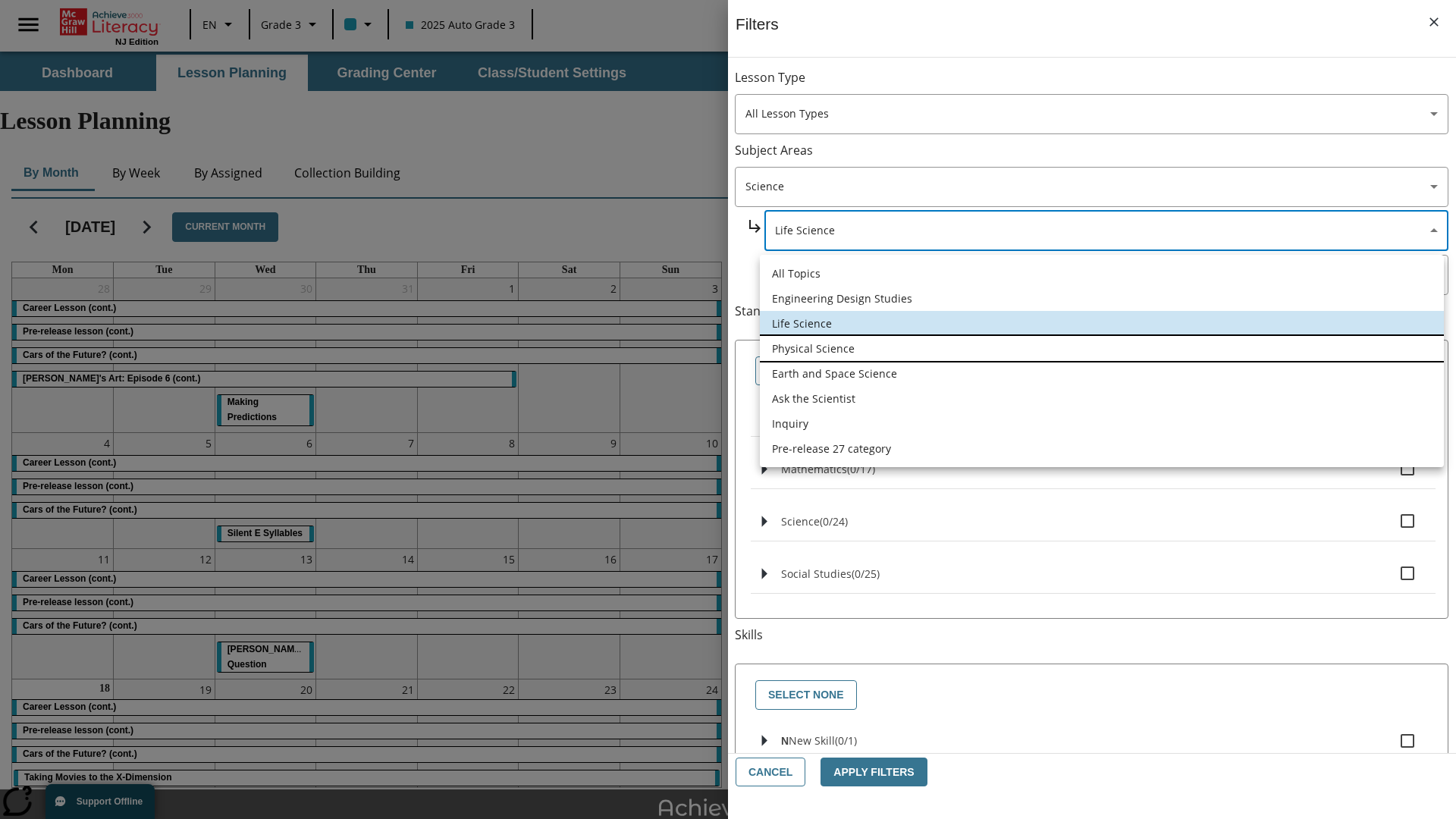
click at [1102, 348] on li "Physical Science" at bounding box center [1101, 348] width 684 height 25
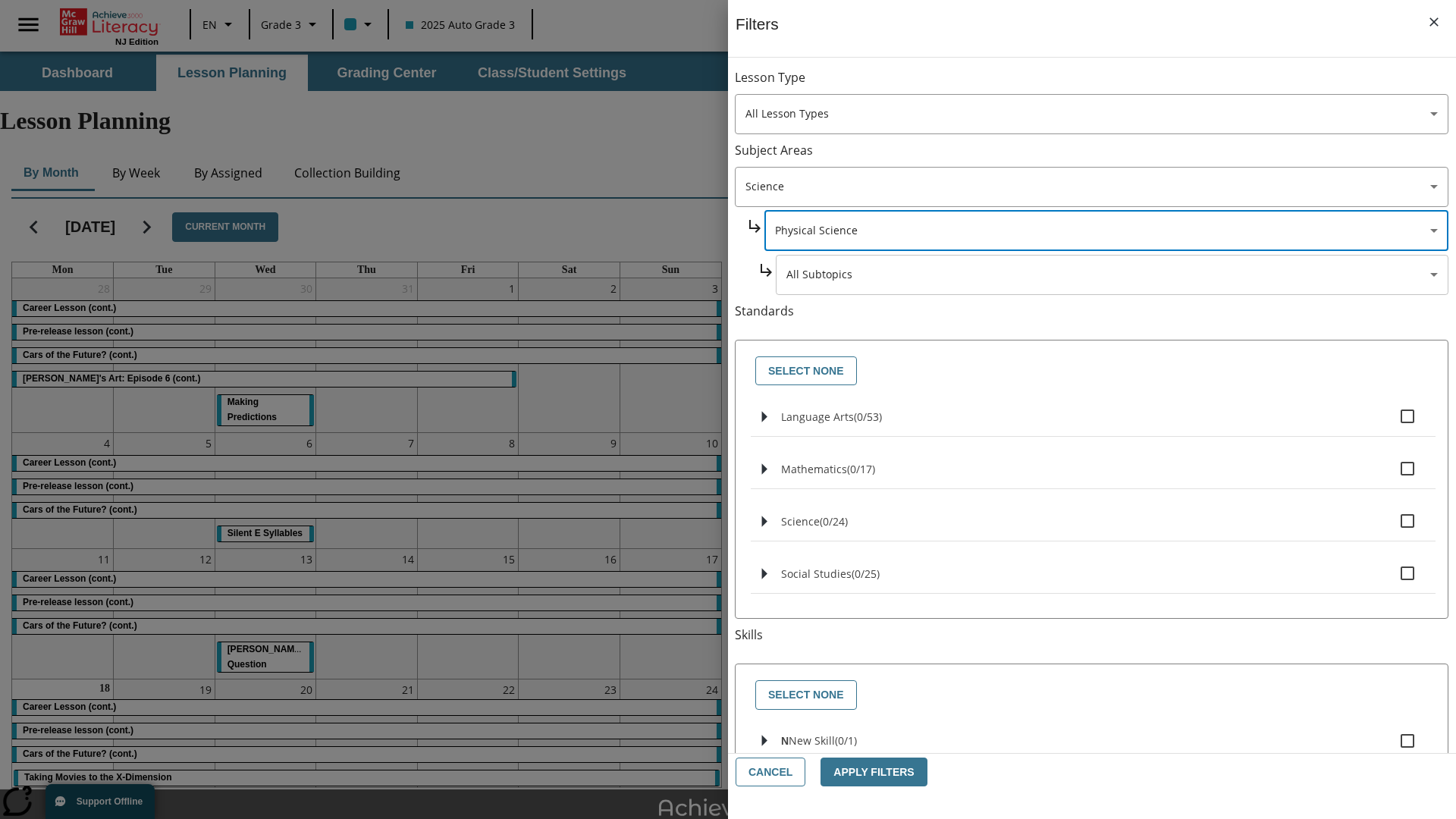
click at [1112, 274] on body "Skip to main content [GEOGRAPHIC_DATA] Edition EN Grade 3 2025 Auto Grade 3 Sea…" at bounding box center [728, 469] width 1456 height 835
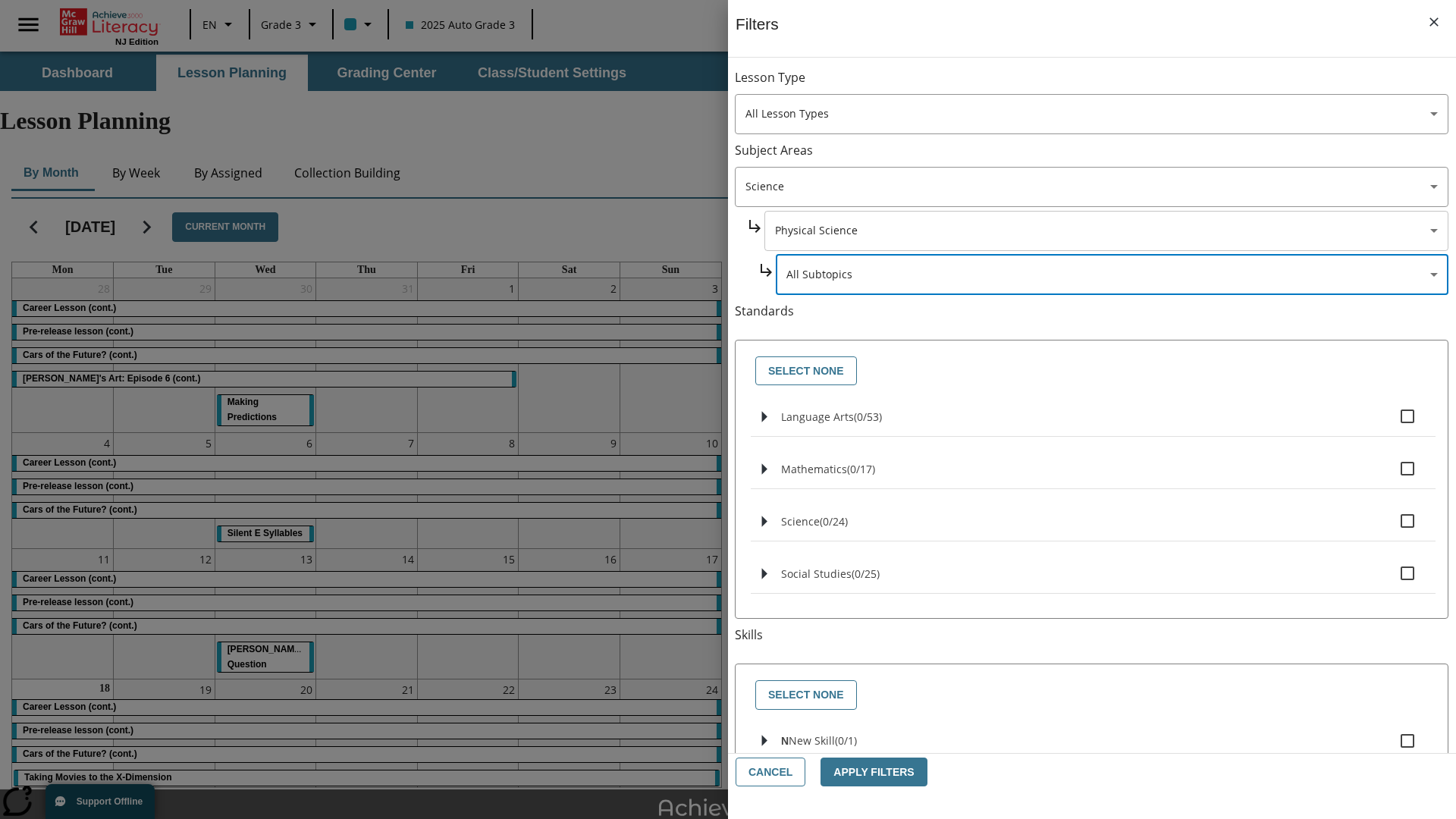
click at [1106, 230] on body "Skip to main content [GEOGRAPHIC_DATA] Edition EN Grade 3 2025 Auto Grade 3 Sea…" at bounding box center [728, 469] width 1456 height 835
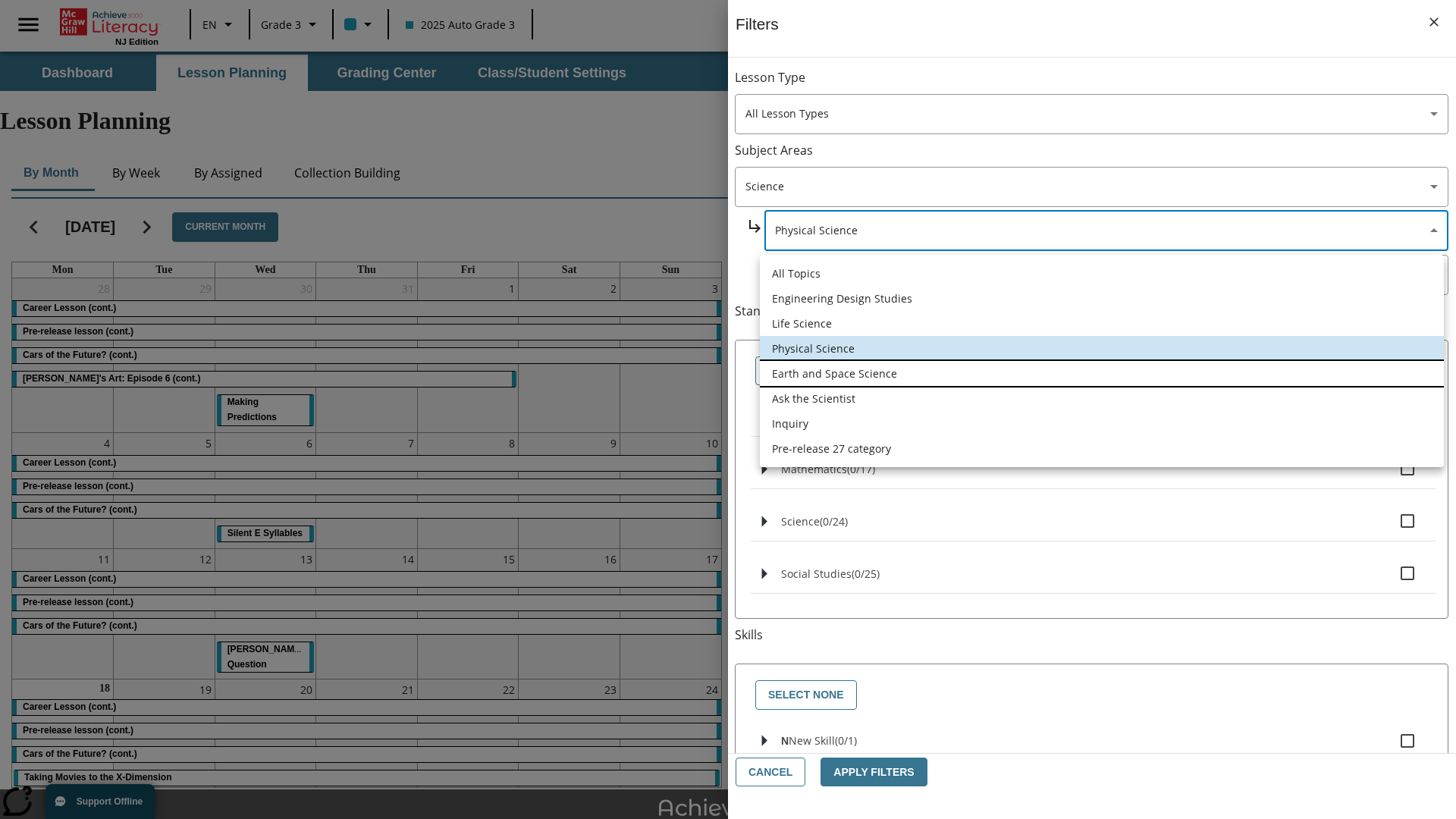
click at [1102, 373] on li "Earth and Space Science" at bounding box center [1101, 373] width 684 height 25
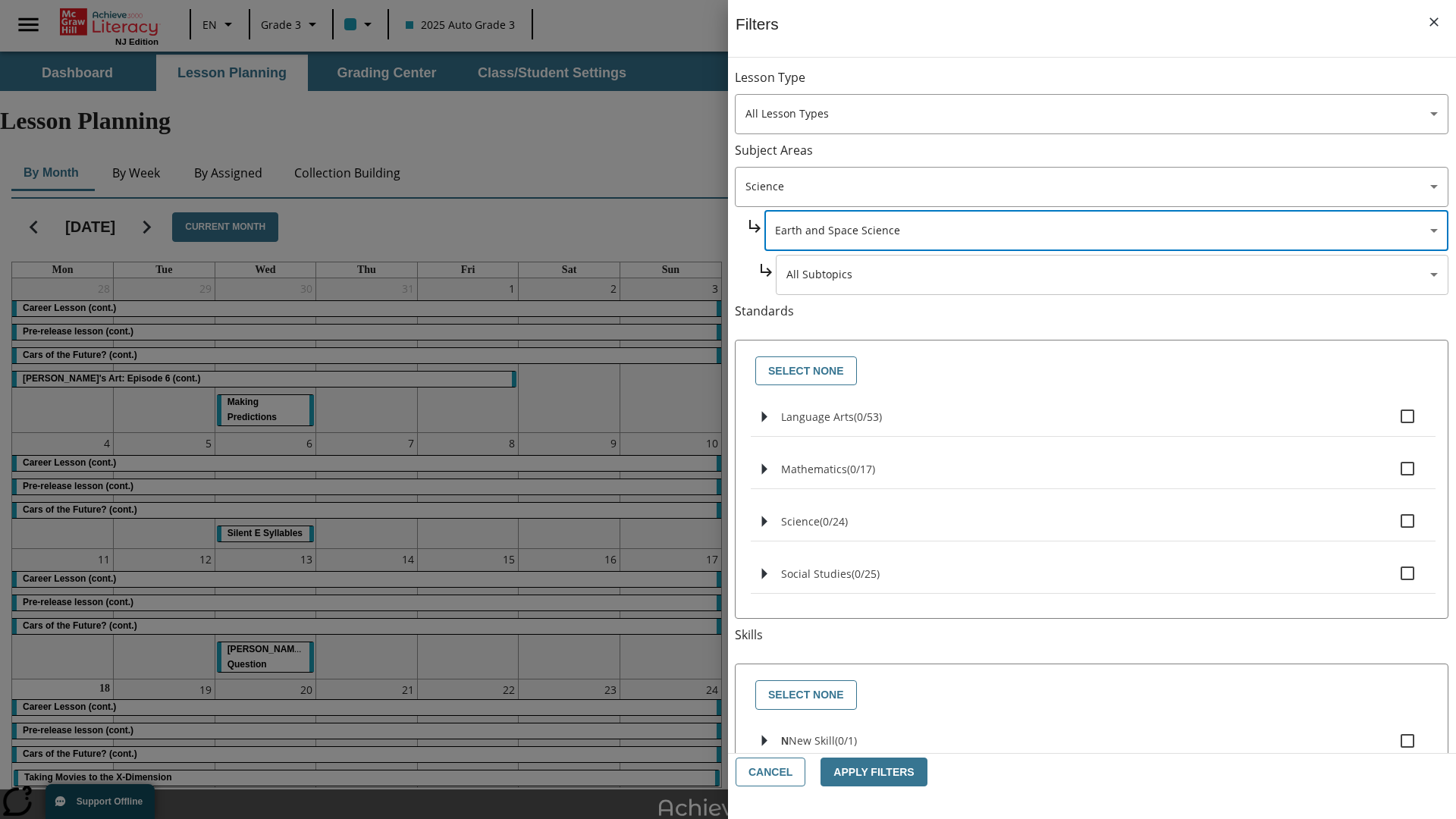
click at [1112, 85] on body "Skip to main content [GEOGRAPHIC_DATA] Edition EN Grade 3 2025 Auto Grade 3 Sea…" at bounding box center [728, 469] width 1456 height 835
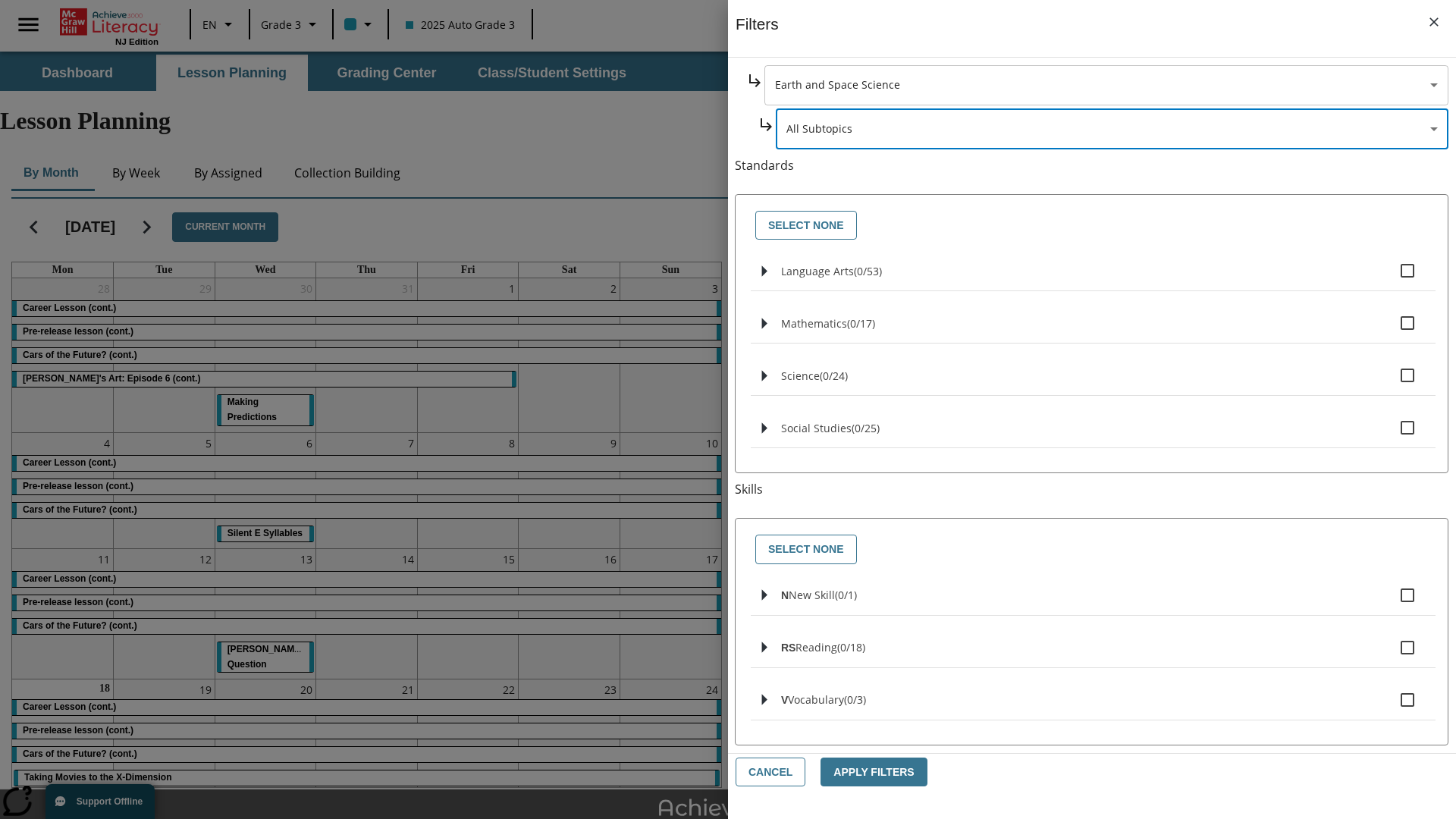
click at [1106, 85] on body "Skip to main content [GEOGRAPHIC_DATA] Edition EN Grade 3 2025 Auto Grade 3 Sea…" at bounding box center [728, 469] width 1456 height 835
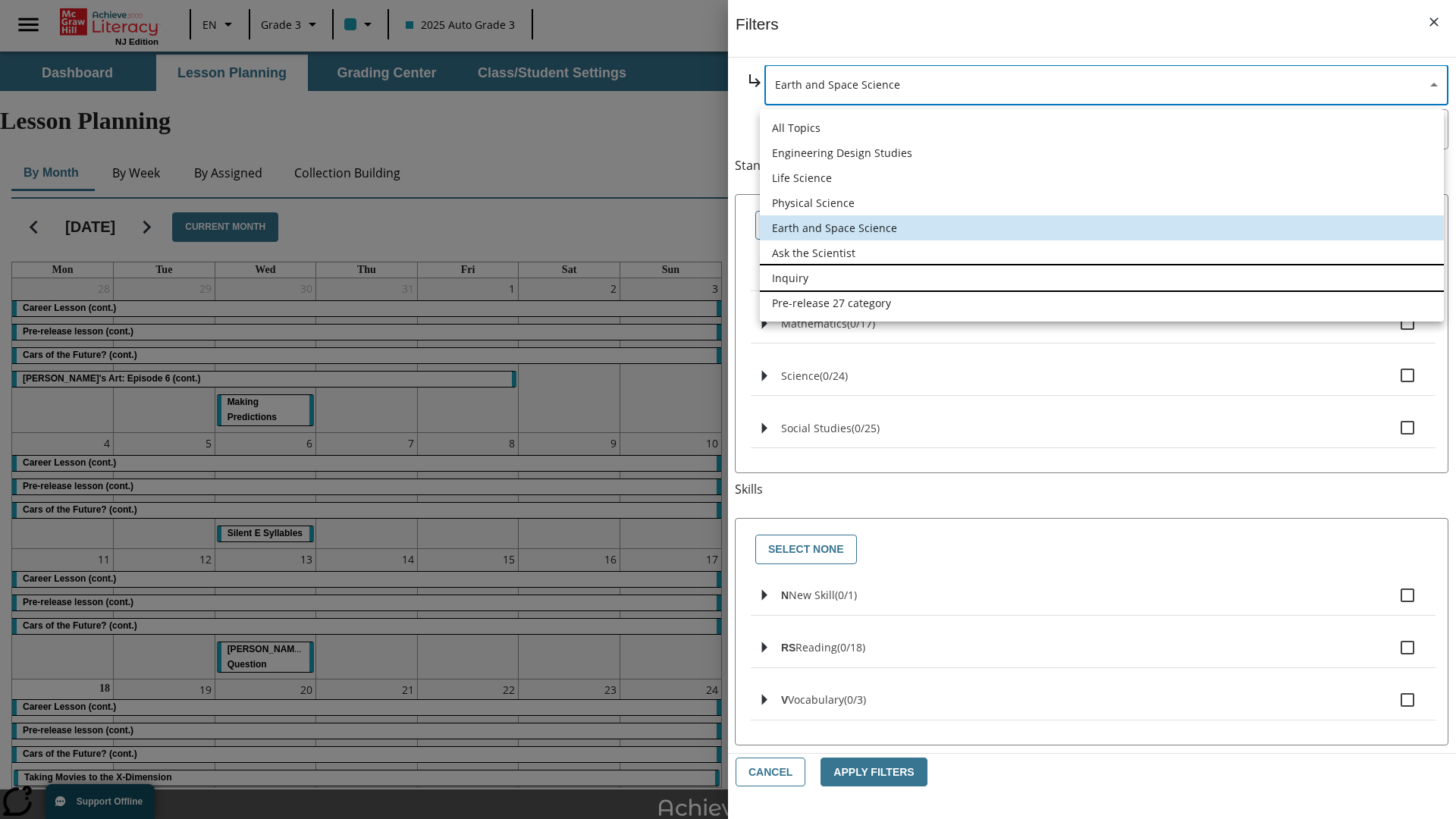
click at [1102, 278] on li "Inquiry" at bounding box center [1101, 278] width 684 height 25
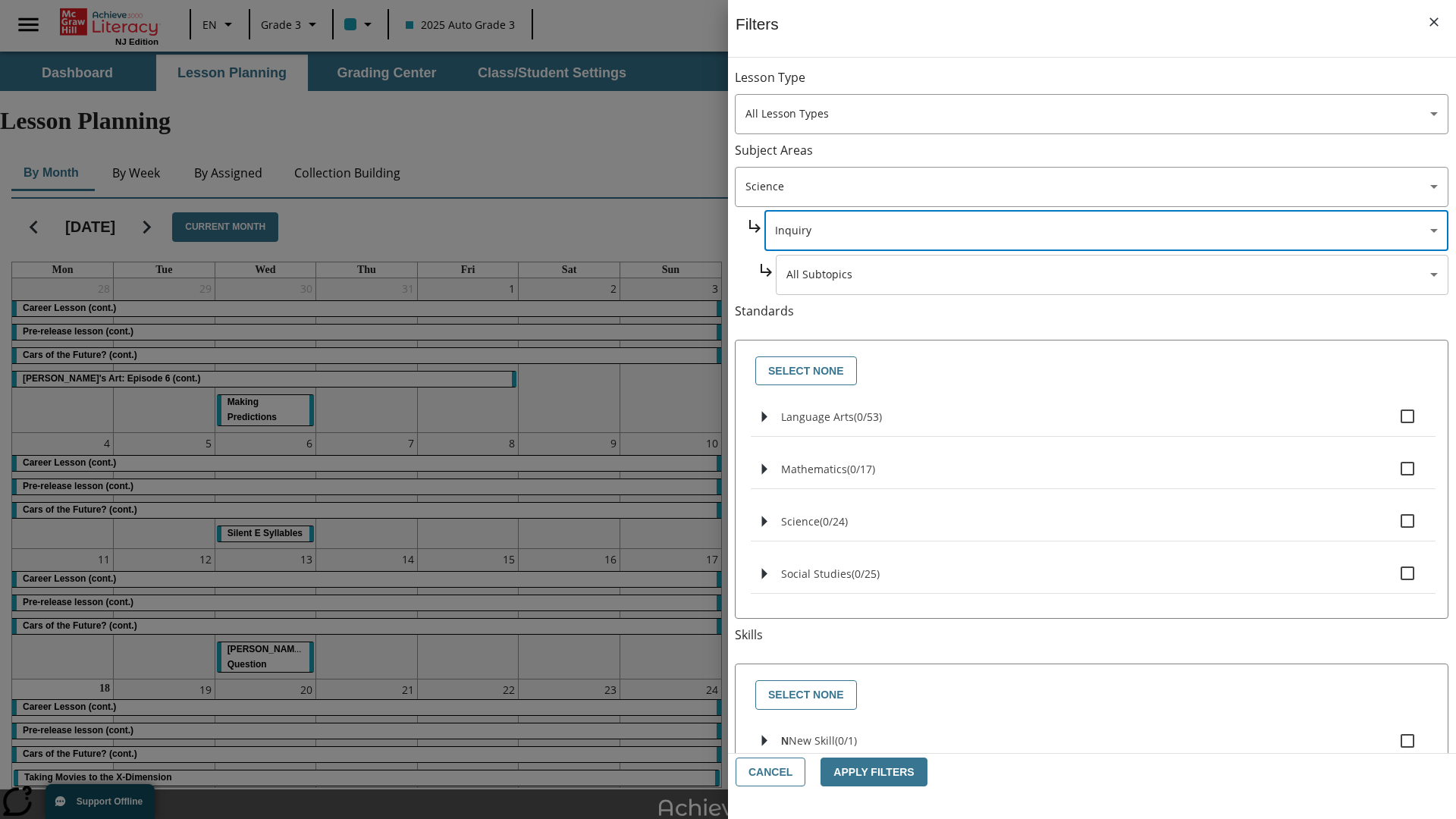
click at [1112, 85] on body "Skip to main content [GEOGRAPHIC_DATA] Edition EN Grade 3 2025 Auto Grade 3 Sea…" at bounding box center [728, 469] width 1456 height 835
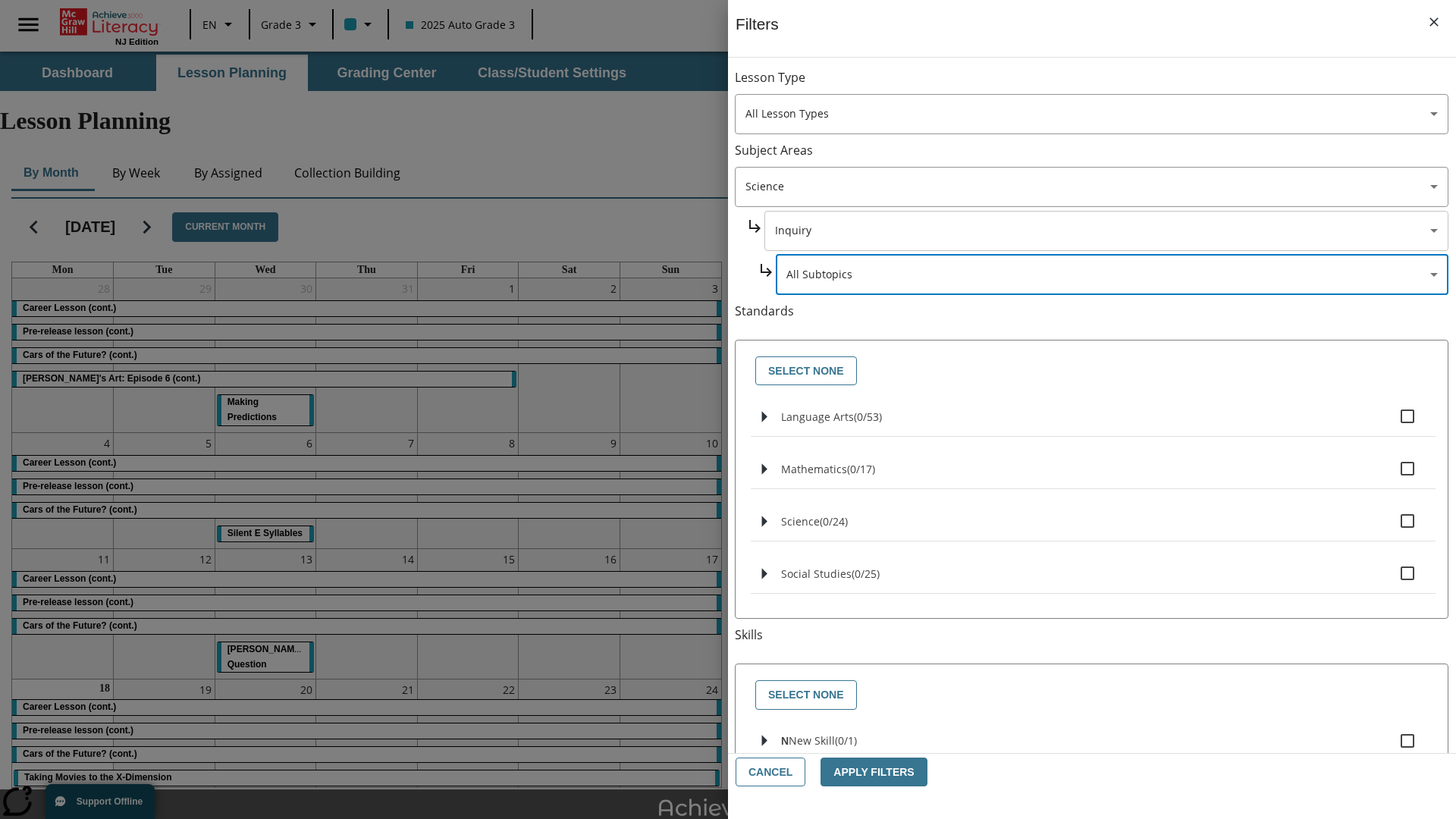
click at [1106, 230] on body "Skip to main content [GEOGRAPHIC_DATA] Edition EN Grade 3 2025 Auto Grade 3 Sea…" at bounding box center [728, 469] width 1456 height 835
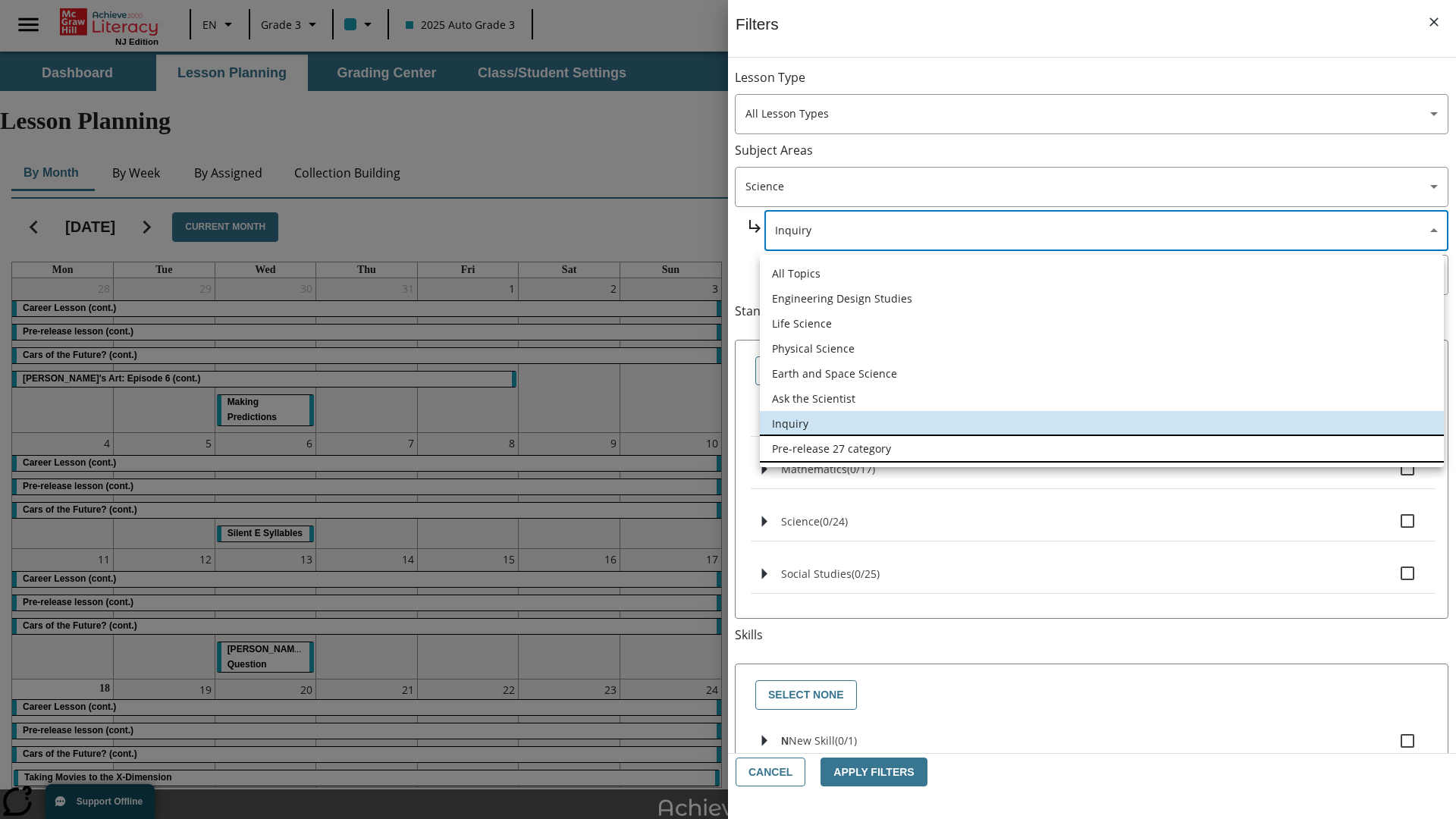
click at [1102, 448] on li "Pre-release 27 category" at bounding box center [1101, 448] width 684 height 25
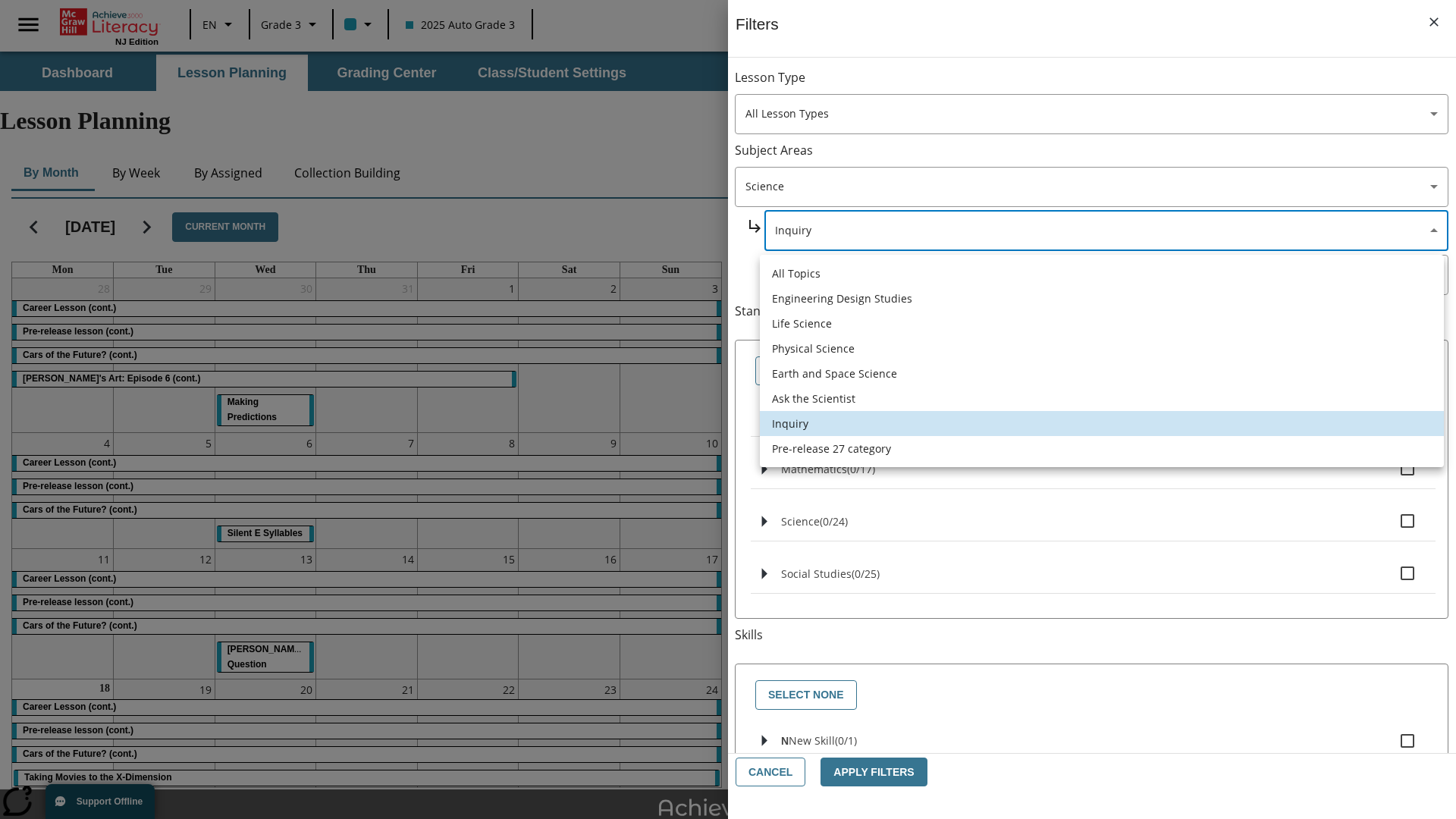
type input "271"
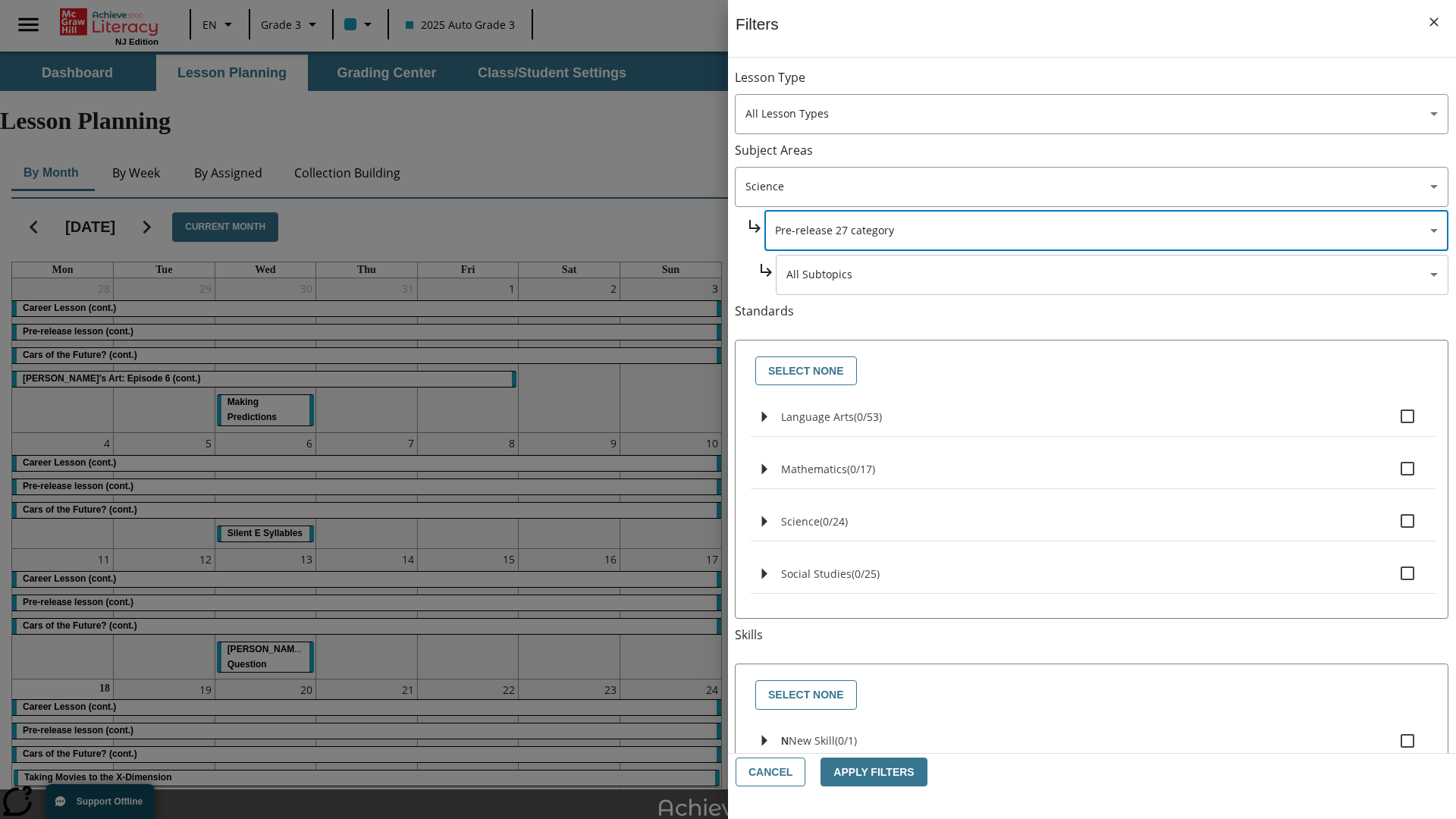
click at [1112, 274] on body "Skip to main content [GEOGRAPHIC_DATA] Edition EN Grade 3 2025 Auto Grade 3 Sea…" at bounding box center [728, 469] width 1456 height 835
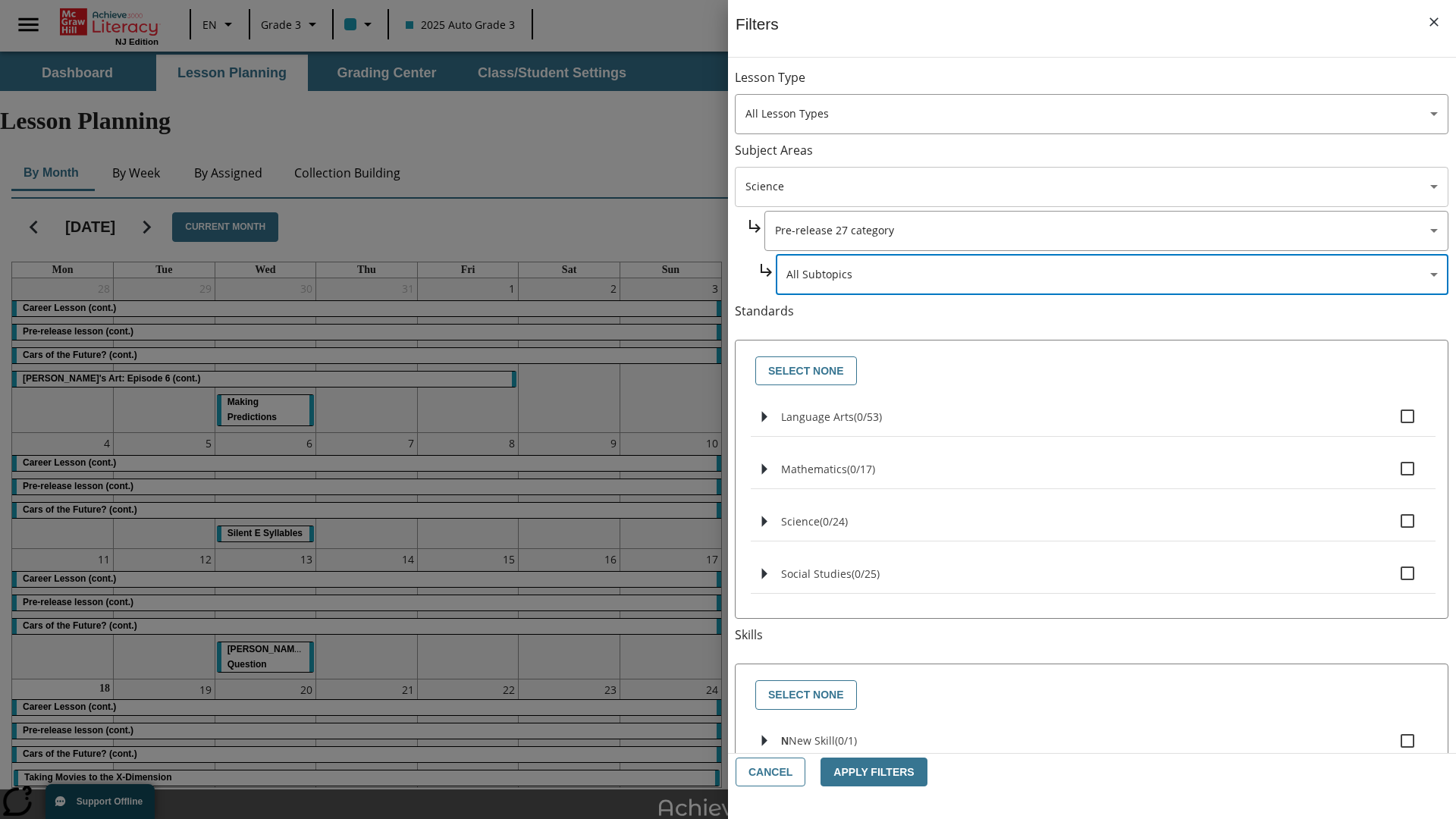
click at [1091, 186] on body "Skip to main content [GEOGRAPHIC_DATA] Edition EN Grade 3 2025 Auto Grade 3 Sea…" at bounding box center [728, 469] width 1456 height 835
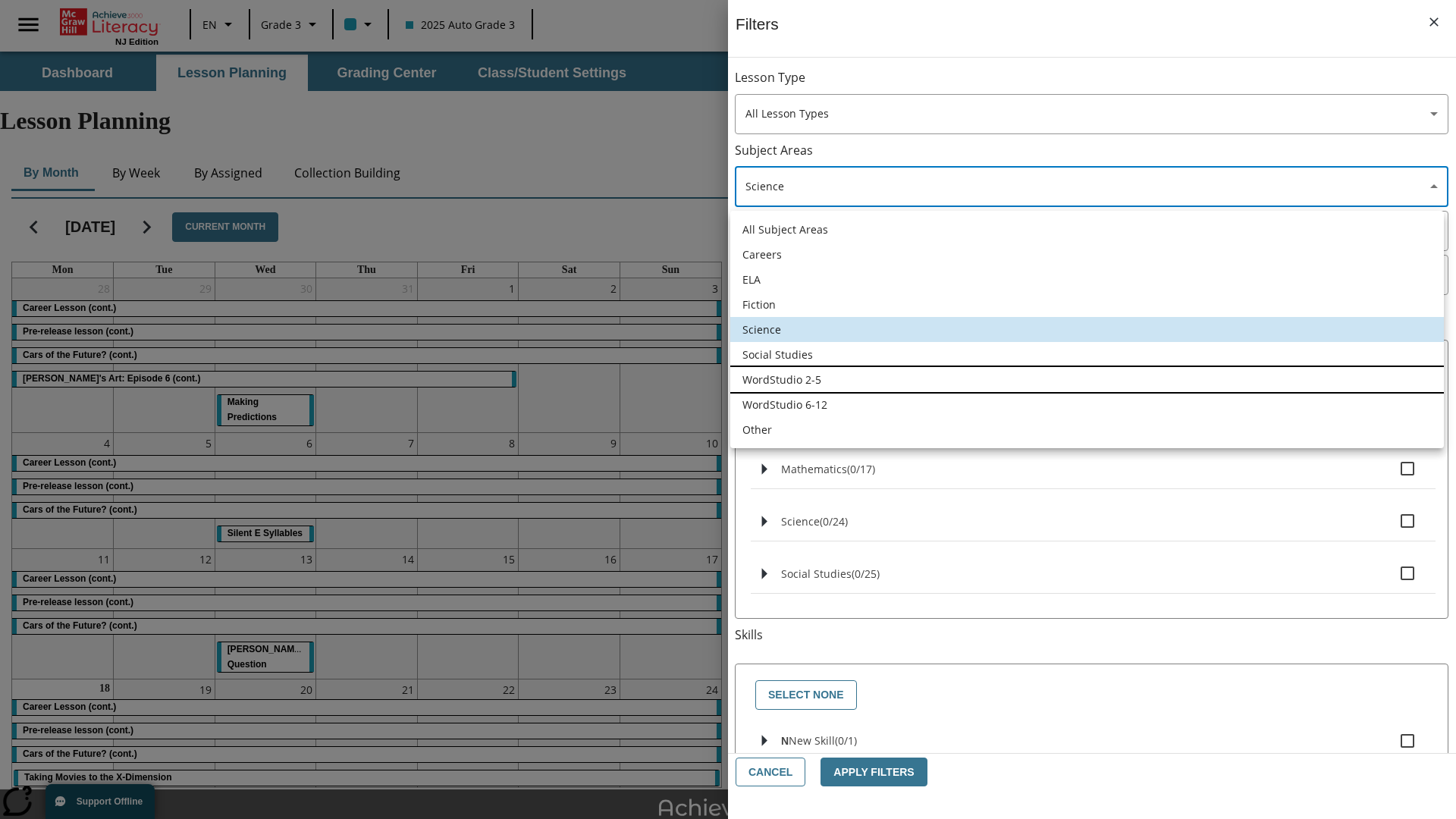
click at [1087, 379] on li "WordStudio 2-5" at bounding box center [1087, 379] width 714 height 25
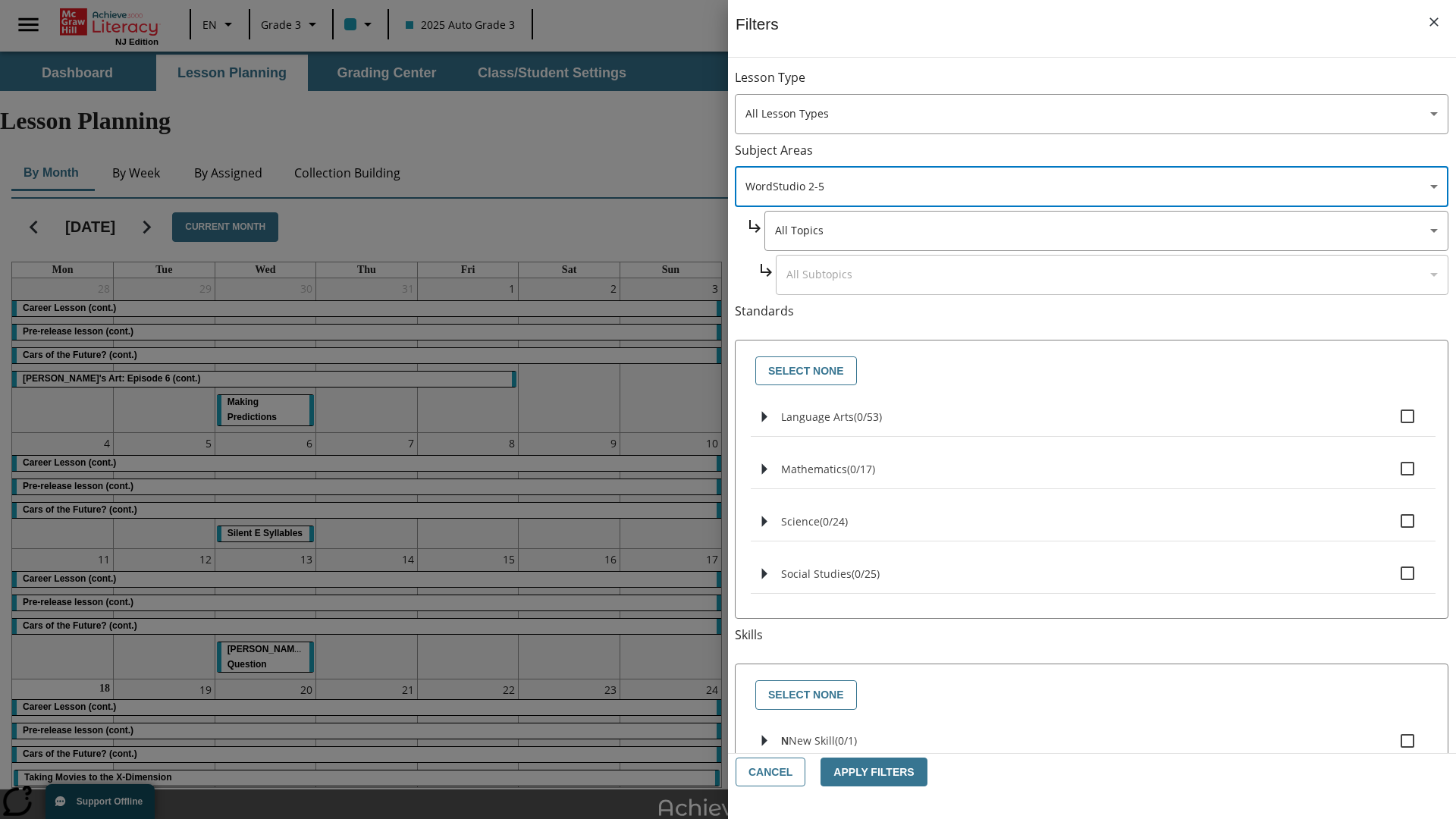
type input "6"
click at [1106, 230] on body "Skip to main content [GEOGRAPHIC_DATA] Edition EN Grade 3 2025 Auto Grade 3 Sea…" at bounding box center [728, 469] width 1456 height 835
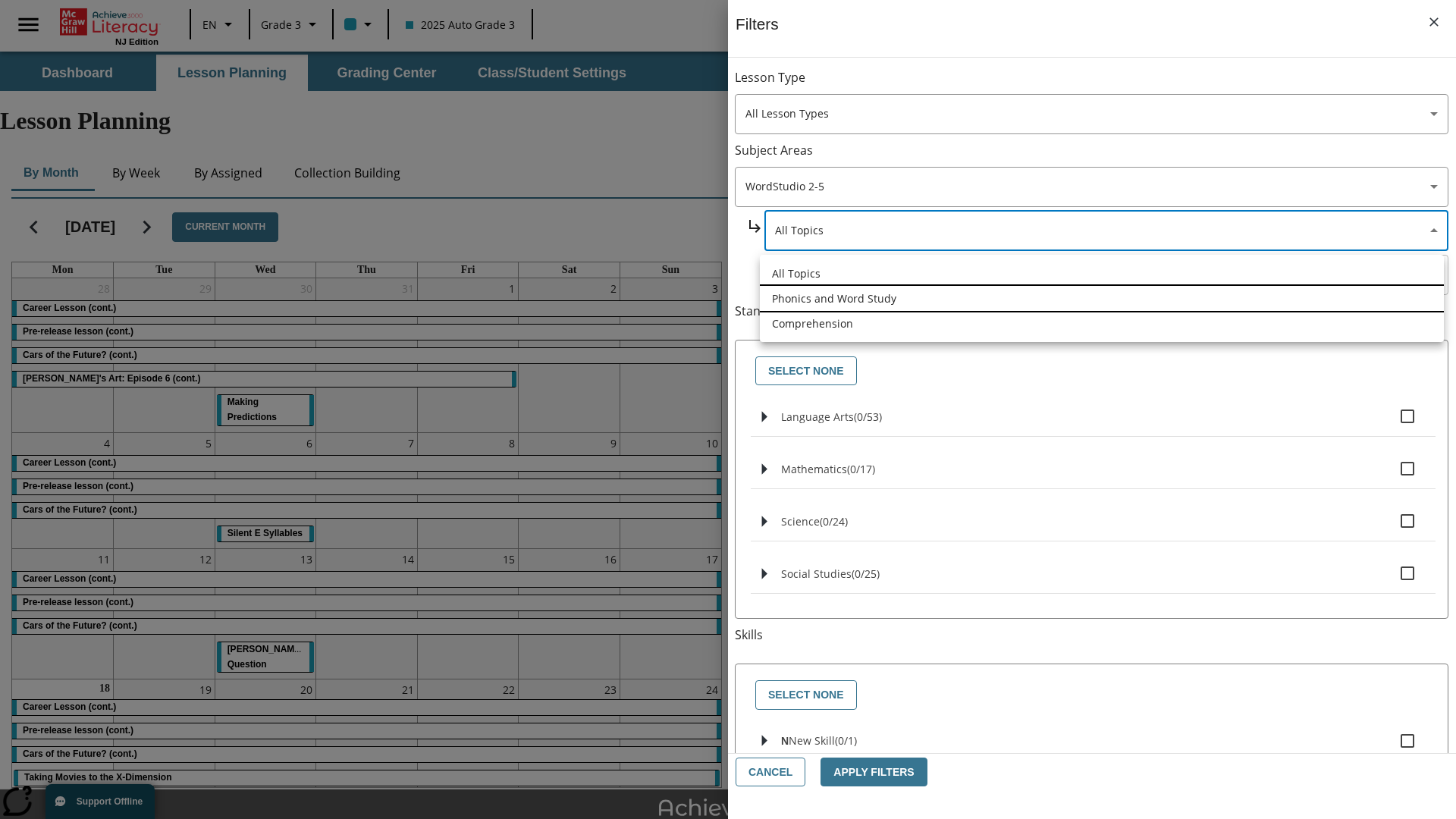
click at [1102, 298] on li "Phonics and Word Study" at bounding box center [1101, 298] width 684 height 25
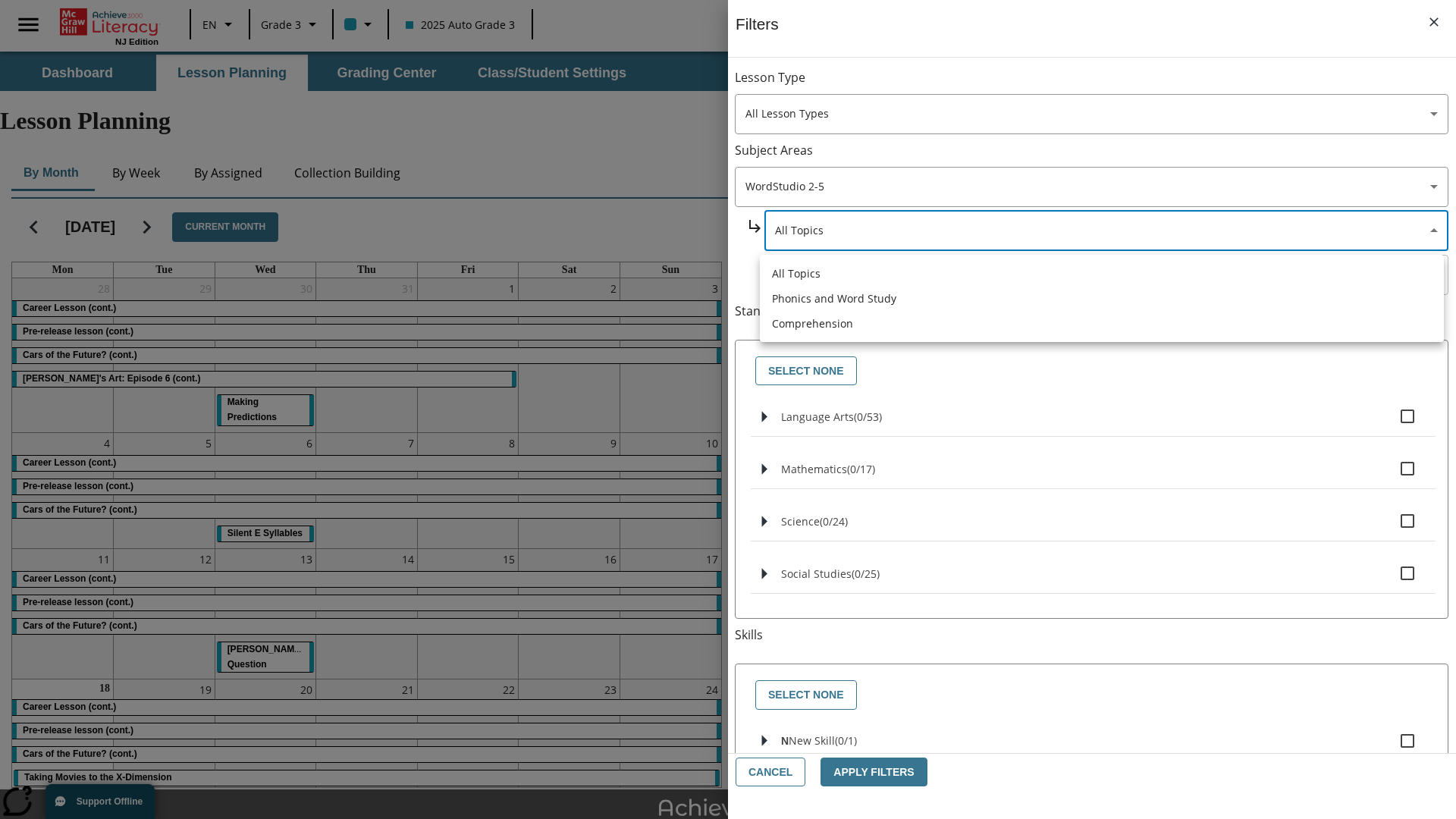
type input "249"
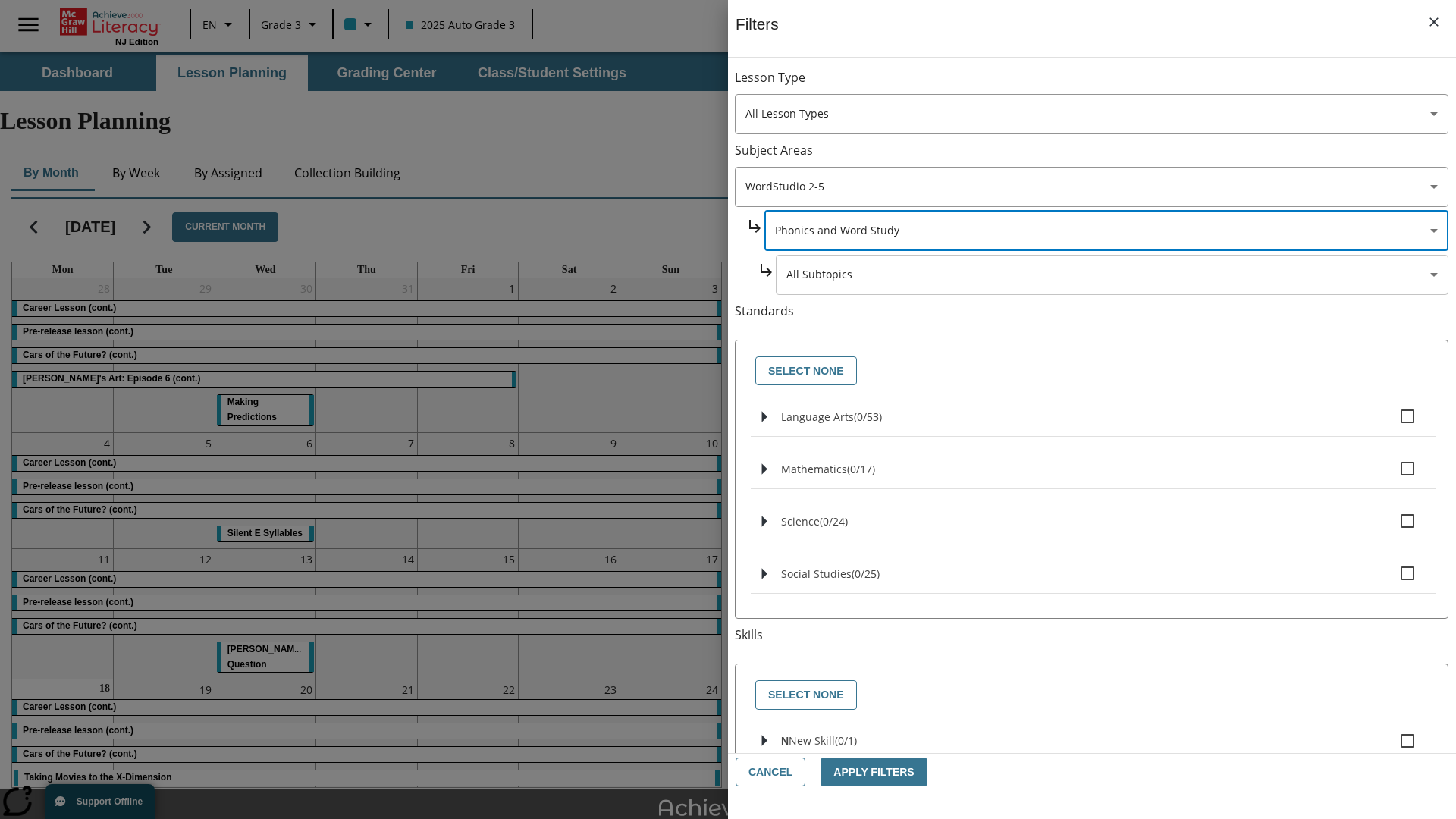
click at [1112, 85] on body "Skip to main content [GEOGRAPHIC_DATA] Edition EN Grade 3 2025 Auto Grade 3 Sea…" at bounding box center [728, 469] width 1456 height 835
